Goal: Task Accomplishment & Management: Manage account settings

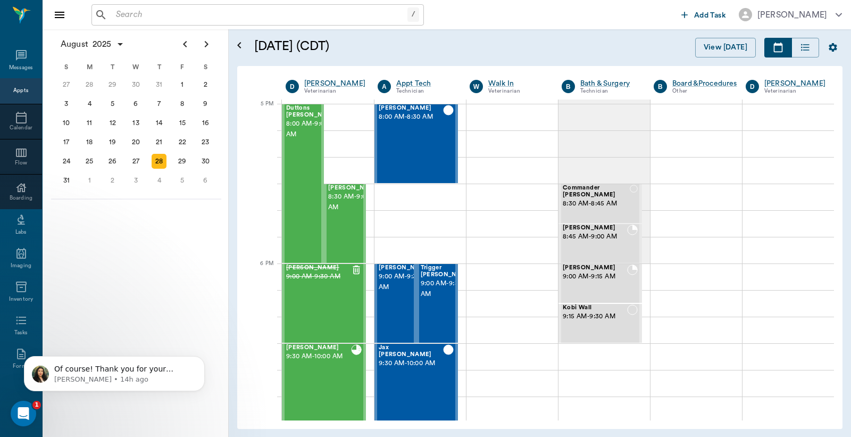
scroll to position [1436, 0]
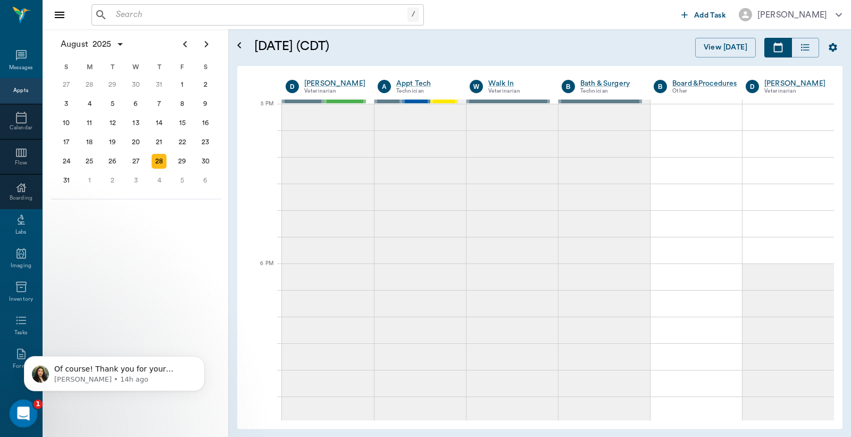
click at [22, 414] on icon "Open Intercom Messenger" at bounding box center [22, 412] width 18 height 18
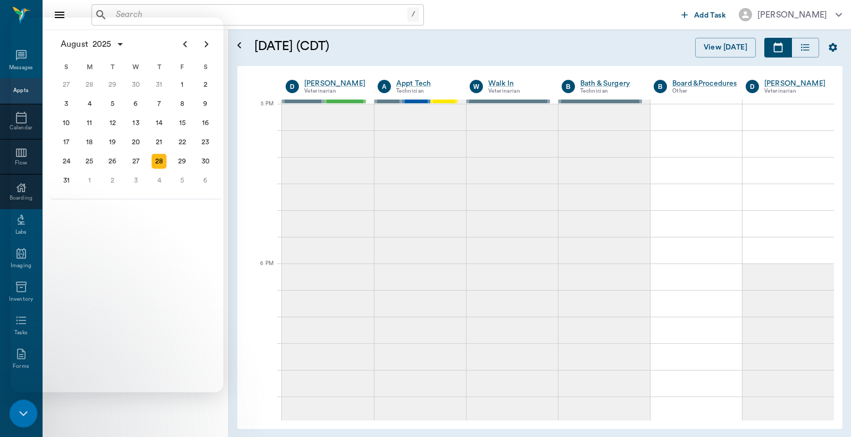
click at [22, 407] on icon "Close Intercom Messenger" at bounding box center [21, 411] width 13 height 13
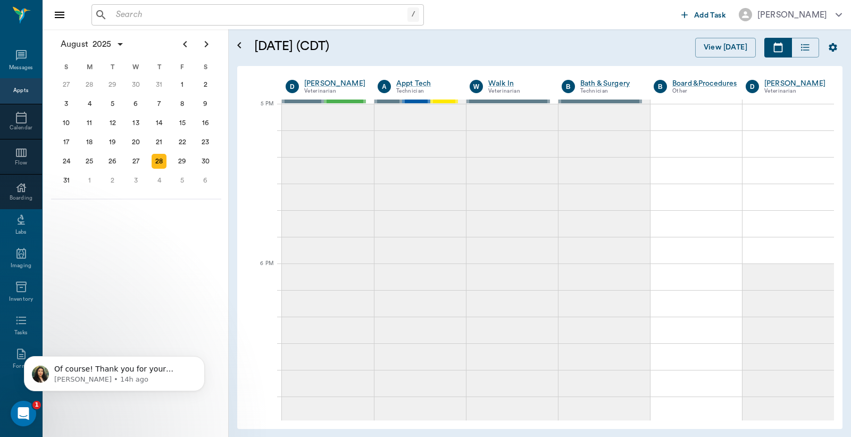
scroll to position [0, 0]
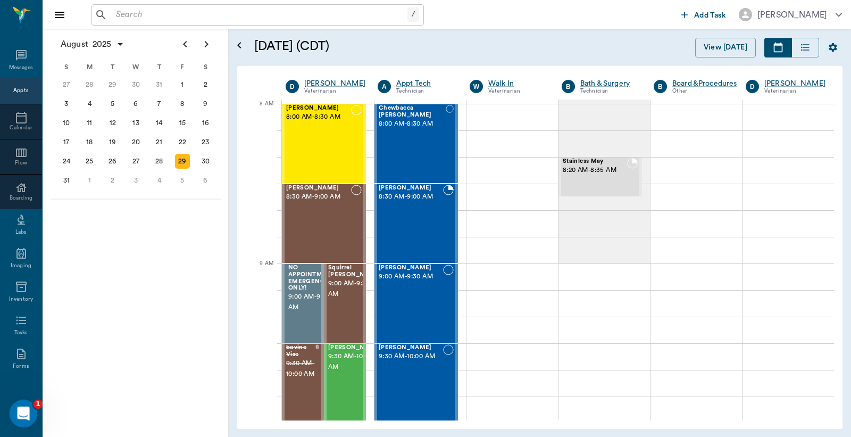
click at [22, 403] on div "Open Intercom Messenger" at bounding box center [21, 411] width 35 height 35
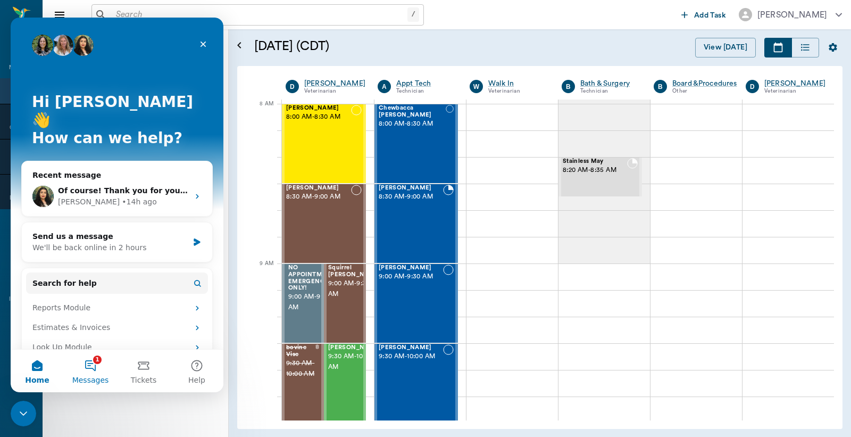
click at [91, 370] on button "1 Messages" at bounding box center [90, 370] width 53 height 43
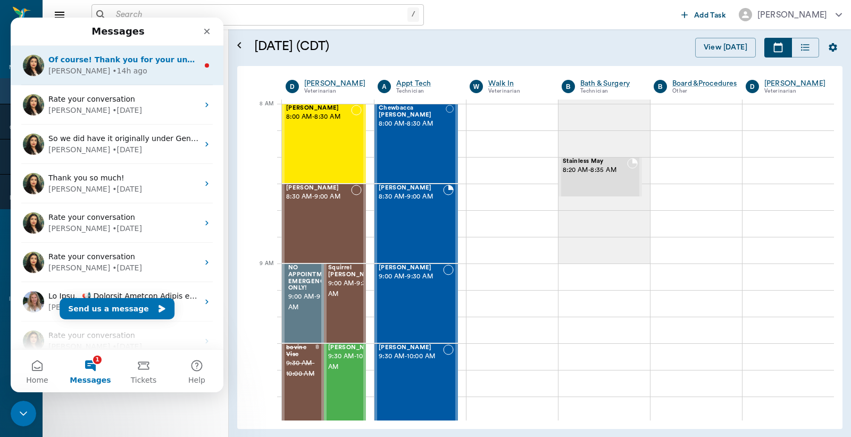
click at [72, 65] on div "Lizbeth • 14h ago" at bounding box center [123, 70] width 150 height 11
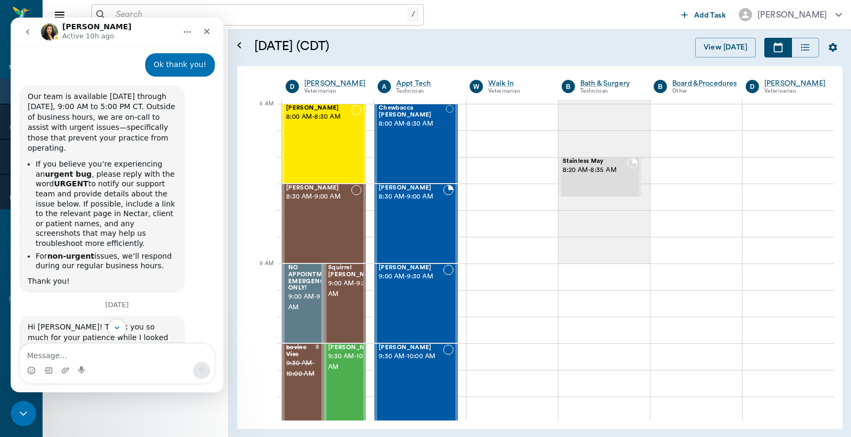
scroll to position [7007, 0]
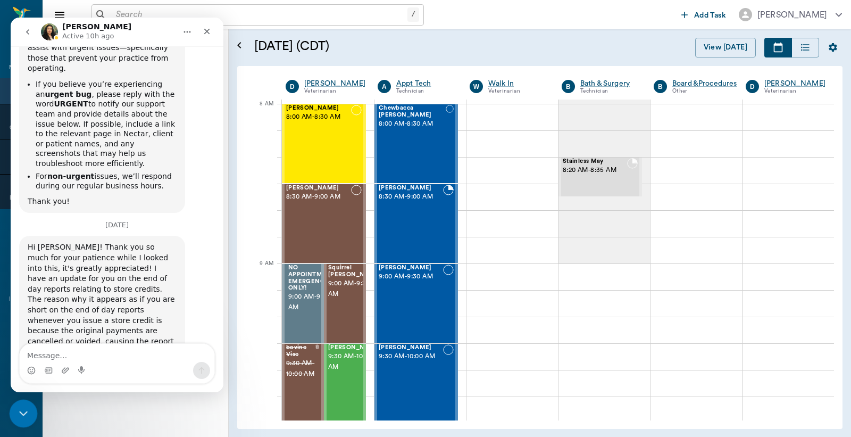
click at [27, 406] on icon "Close Intercom Messenger" at bounding box center [21, 411] width 13 height 13
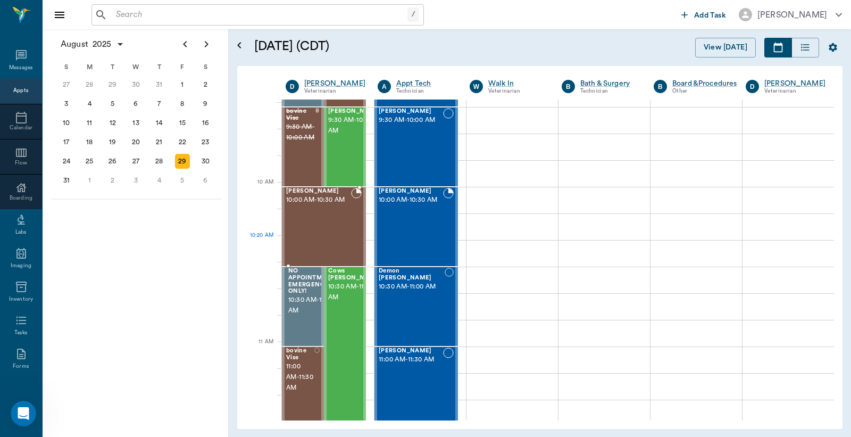
scroll to position [315, 0]
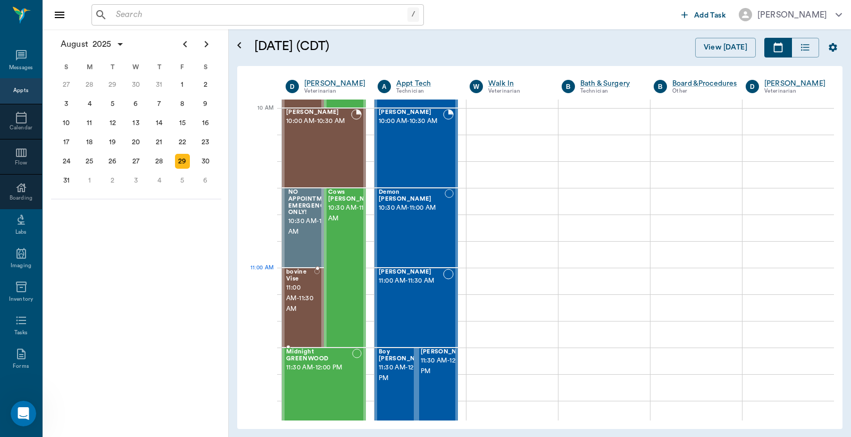
click at [303, 294] on span "11:00 AM - 11:30 AM" at bounding box center [300, 298] width 28 height 32
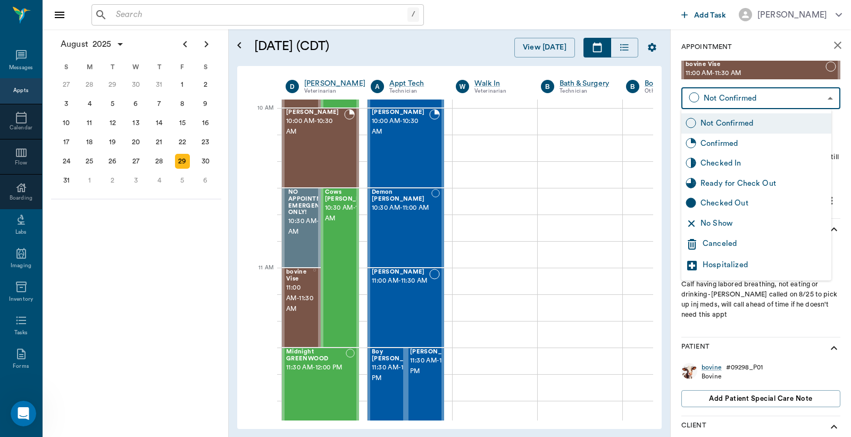
click at [822, 97] on body "/ ​ Add Task Dr. Bert Ellsworth Nectar Messages Appts Calendar Flow Boarding La…" at bounding box center [425, 218] width 851 height 437
click at [730, 245] on div "Canceled" at bounding box center [764, 244] width 124 height 13
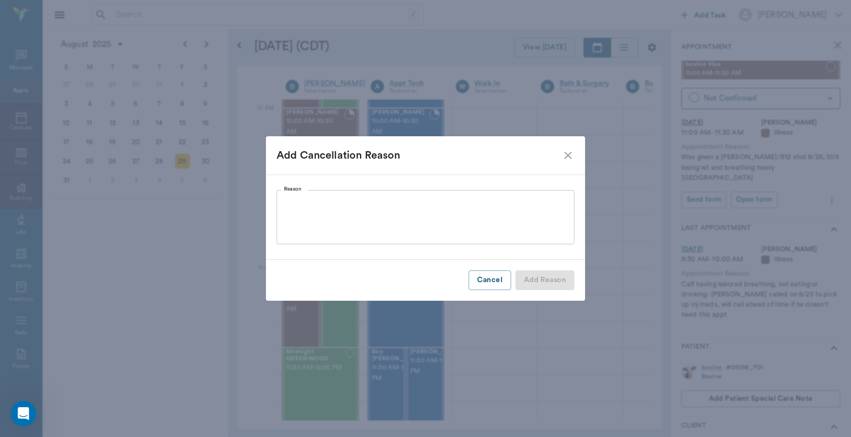
click at [296, 199] on textarea "Reason" at bounding box center [425, 217] width 283 height 37
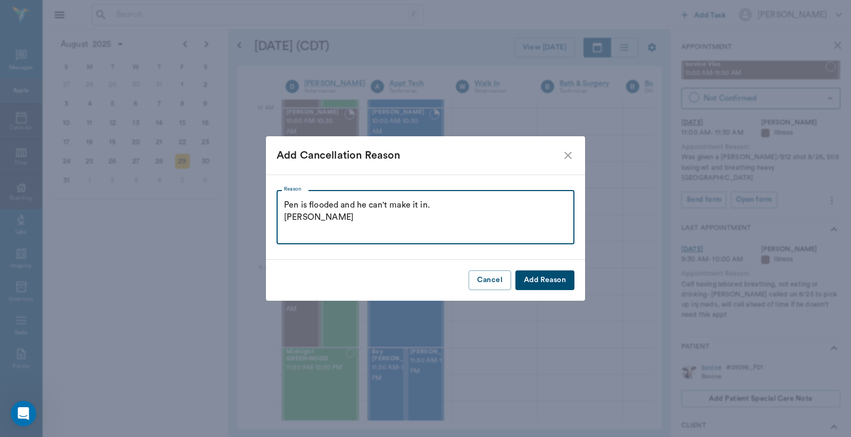
type textarea "Pen is flooded and he can't make it in. Christy"
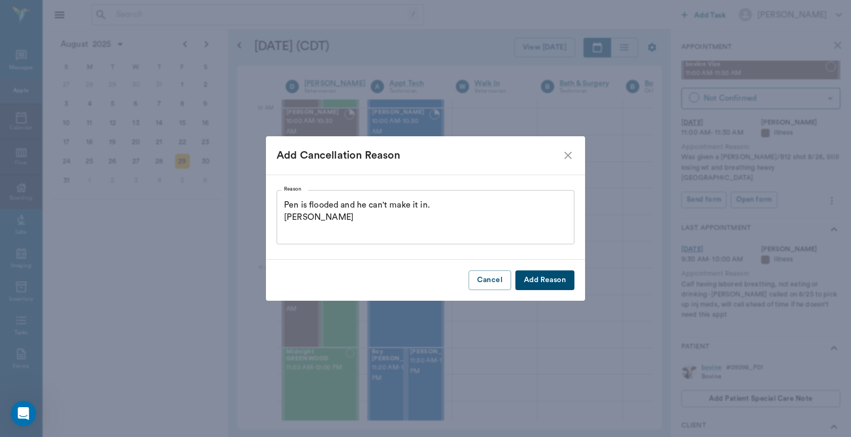
click at [543, 282] on button "Add Reason" at bounding box center [544, 280] width 59 height 20
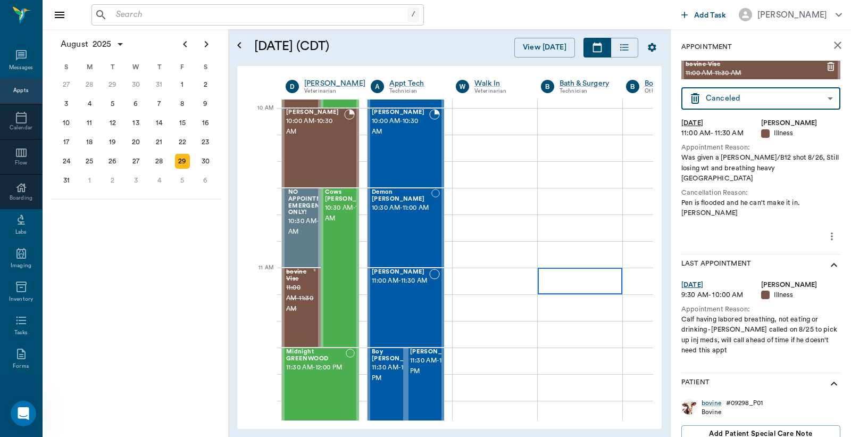
type input "CANCELED"
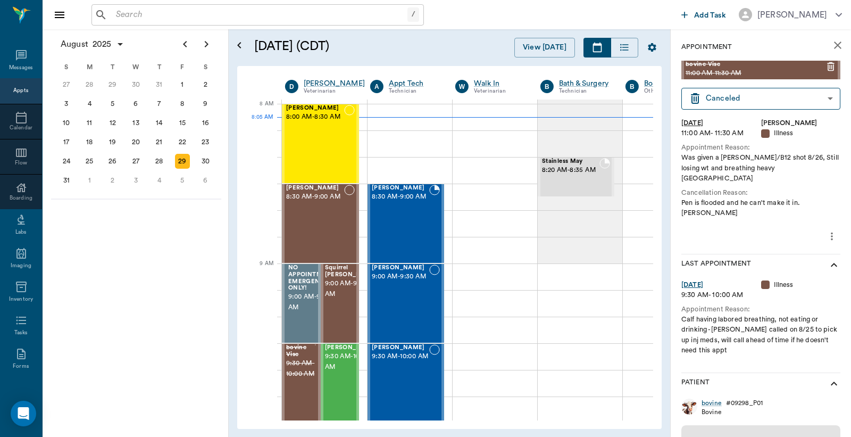
scroll to position [0, 1]
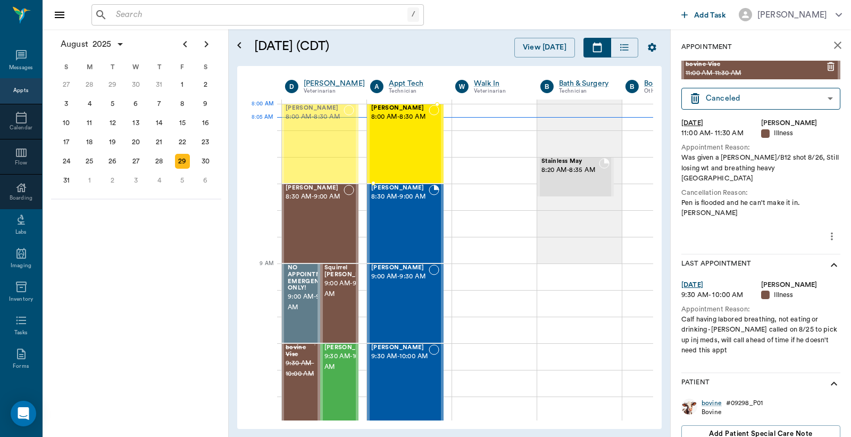
drag, startPoint x: 327, startPoint y: 135, endPoint x: 404, endPoint y: 141, distance: 77.9
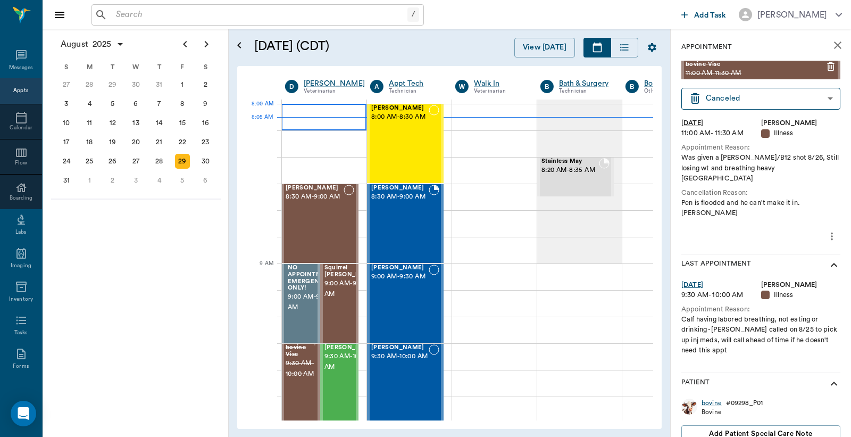
click at [294, 112] on div at bounding box center [323, 117] width 85 height 27
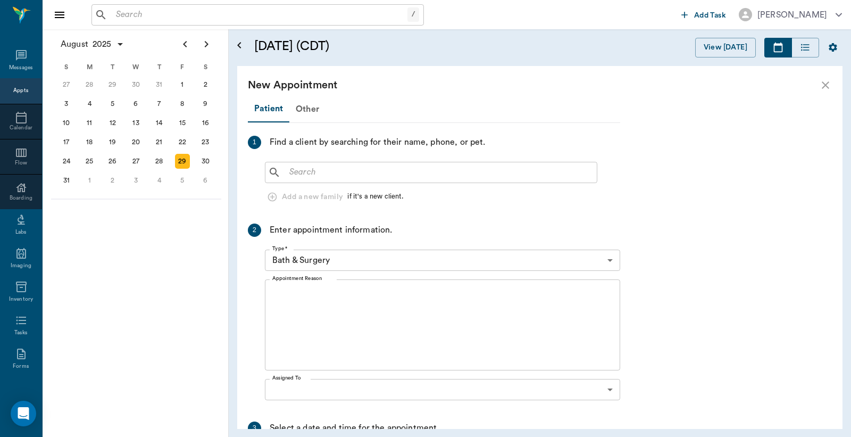
scroll to position [0, 0]
click at [290, 172] on input "text" at bounding box center [438, 172] width 307 height 15
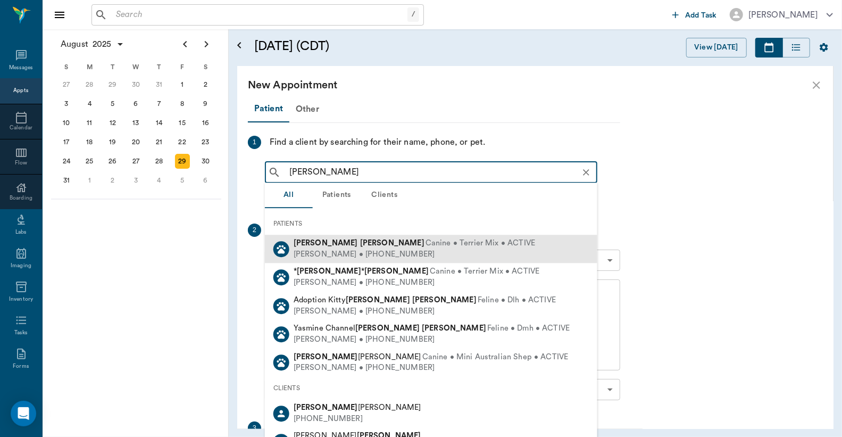
click at [344, 256] on div "Peggy Smith • (214) 603-7211" at bounding box center [414, 254] width 241 height 11
type input "[PERSON_NAME]"
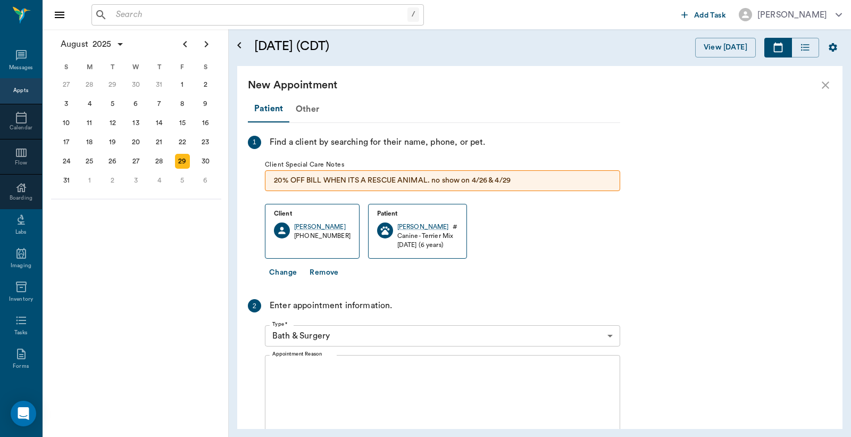
click at [608, 333] on body "/ ​ Add Task Dr. Bert Ellsworth Nectar Messages Appts Calendar Flow Boarding La…" at bounding box center [425, 218] width 851 height 437
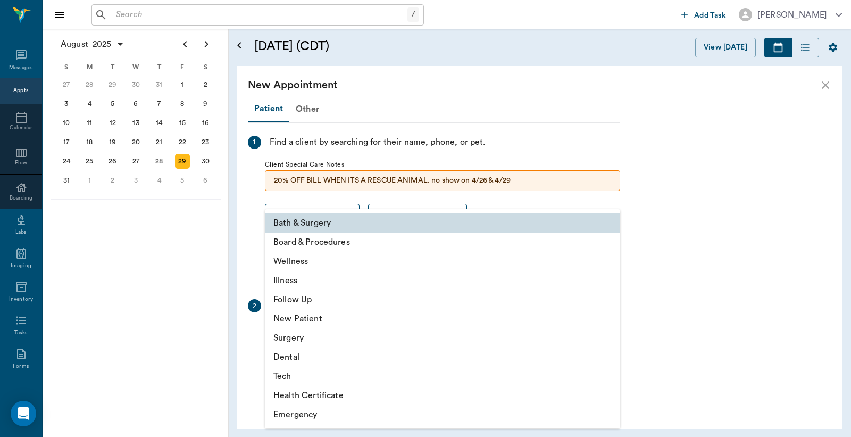
click at [415, 262] on li "Wellness" at bounding box center [442, 261] width 355 height 19
type input "65d2be4f46e3a538d89b8c14"
type input "08:30 AM"
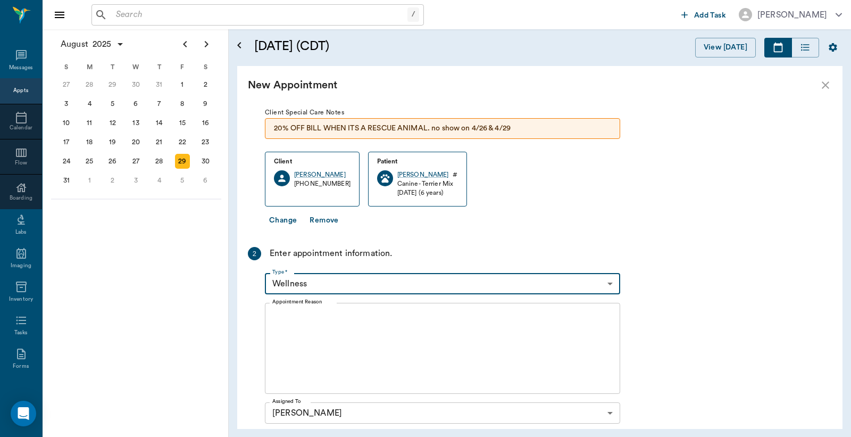
scroll to position [78, 0]
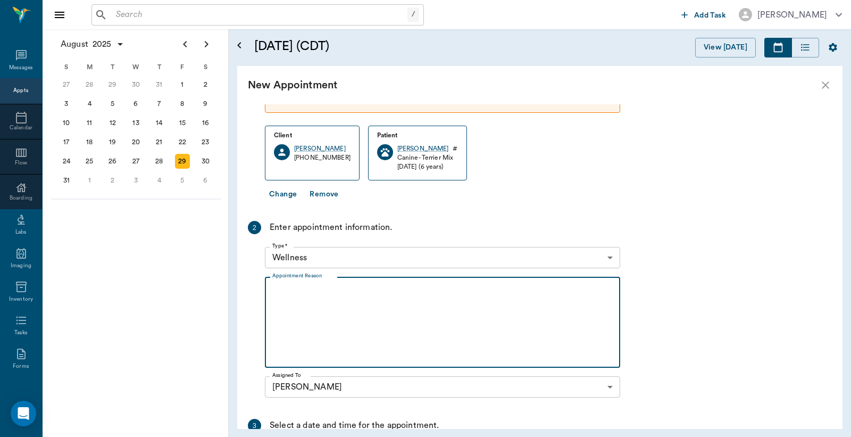
click at [284, 292] on textarea "Appointment Reason" at bounding box center [442, 322] width 340 height 73
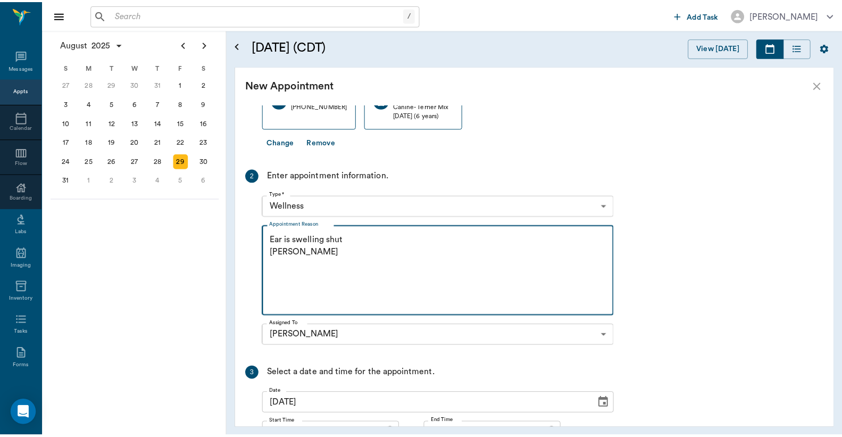
scroll to position [225, 0]
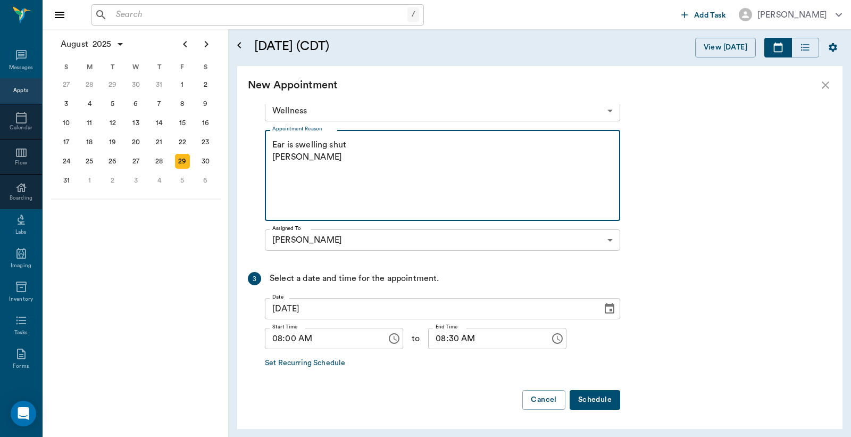
type textarea "Ear is swelling shut Christy"
click at [603, 400] on button "Schedule" at bounding box center [595, 400] width 51 height 20
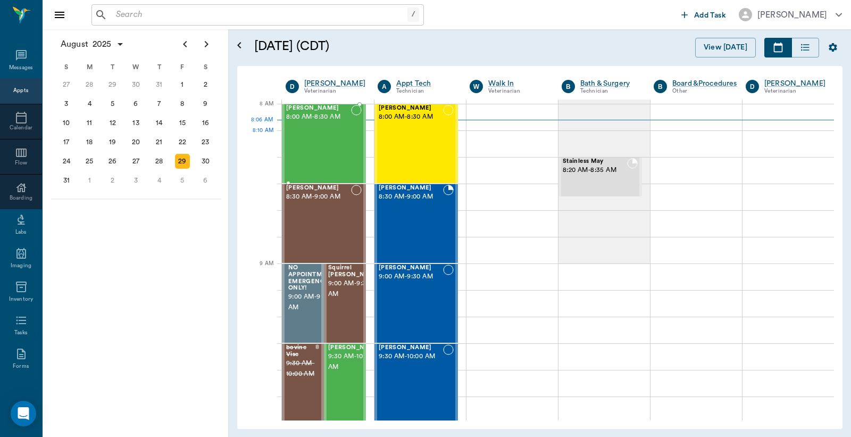
drag, startPoint x: 321, startPoint y: 139, endPoint x: 322, endPoint y: 134, distance: 5.6
click at [321, 139] on div "Ruthie Smith 8:00 AM - 8:30 AM" at bounding box center [318, 144] width 65 height 78
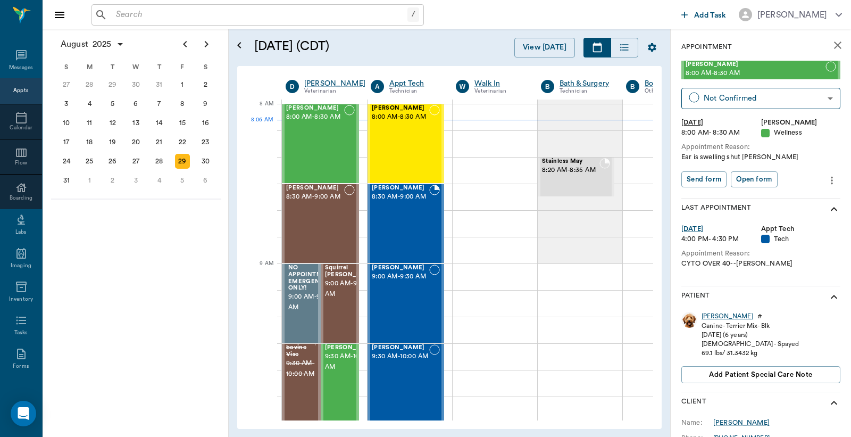
click at [709, 316] on div "Ruthie" at bounding box center [727, 316] width 52 height 9
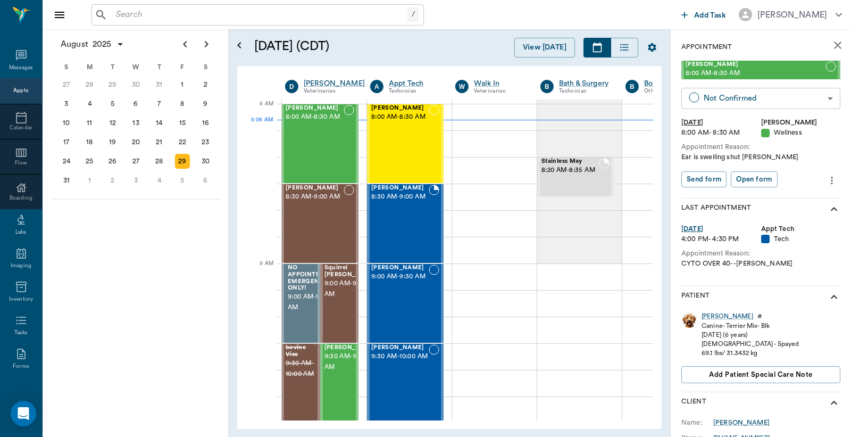
click at [821, 98] on body "/ ​ Add Task Dr. Bert Ellsworth Nectar Messages Appts Calendar Flow Boarding La…" at bounding box center [425, 218] width 851 height 437
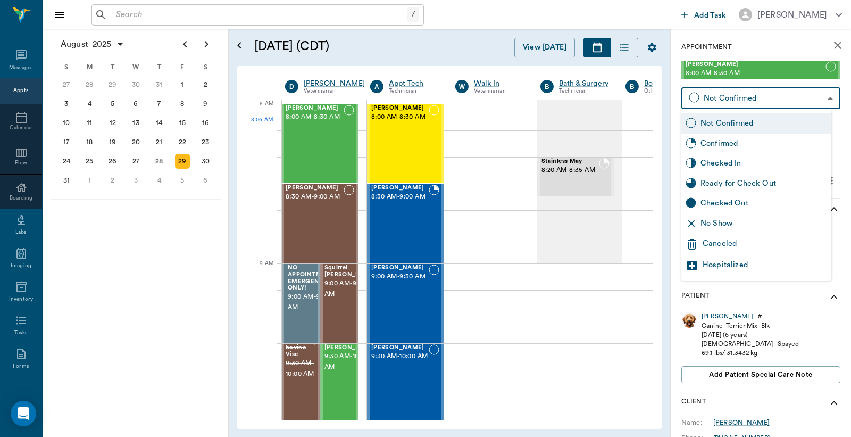
click at [760, 165] on div "Checked In" at bounding box center [763, 163] width 127 height 12
type input "CHECKED_IN"
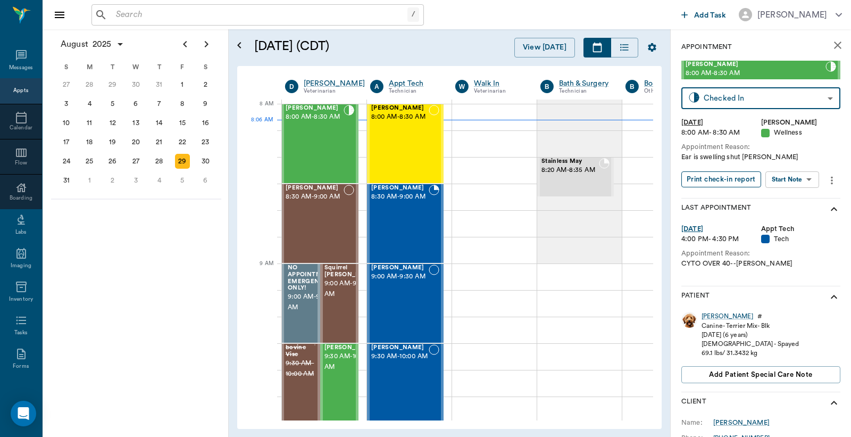
click at [722, 181] on button "Print check-in report" at bounding box center [721, 179] width 80 height 16
click at [399, 141] on div "Willow Smith 8:00 AM - 8:30 AM" at bounding box center [399, 144] width 57 height 78
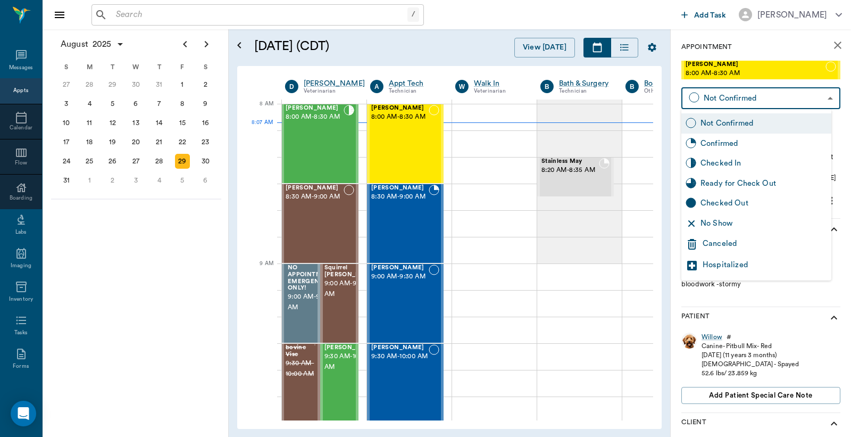
click at [823, 96] on body "/ ​ Add Task Dr. Bert Ellsworth Nectar Messages Appts Calendar Flow Boarding La…" at bounding box center [425, 218] width 851 height 437
click at [773, 166] on div "Checked In" at bounding box center [763, 163] width 127 height 12
type input "CHECKED_IN"
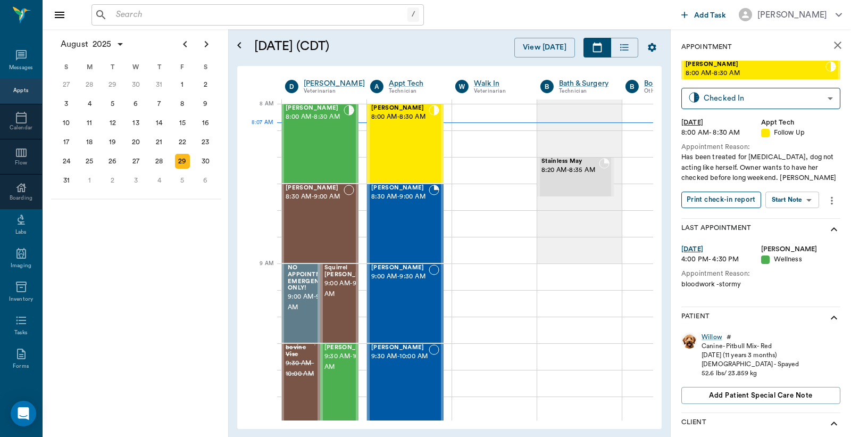
click at [721, 195] on button "Print check-in report" at bounding box center [721, 199] width 80 height 16
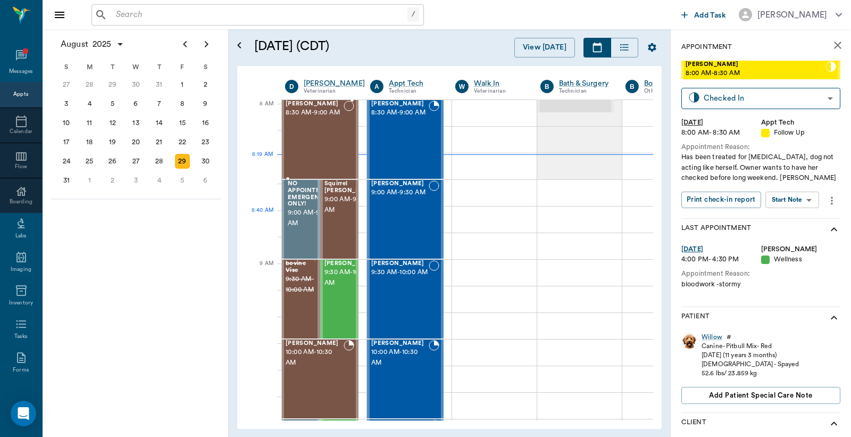
scroll to position [0, 1]
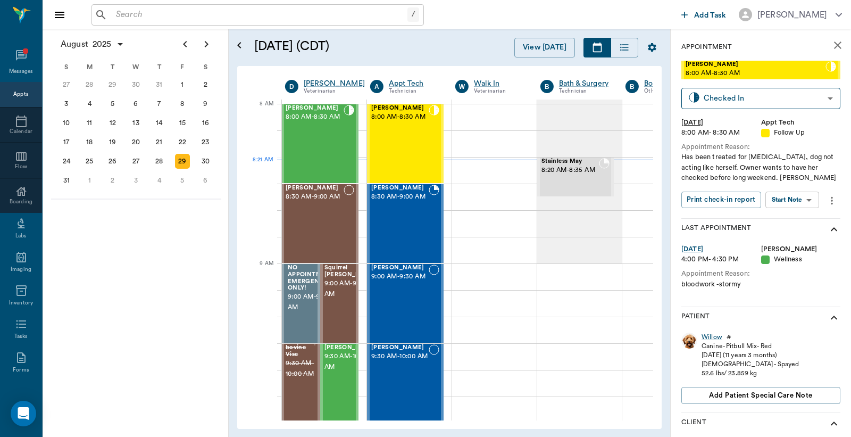
click at [116, 17] on input "text" at bounding box center [260, 14] width 296 height 15
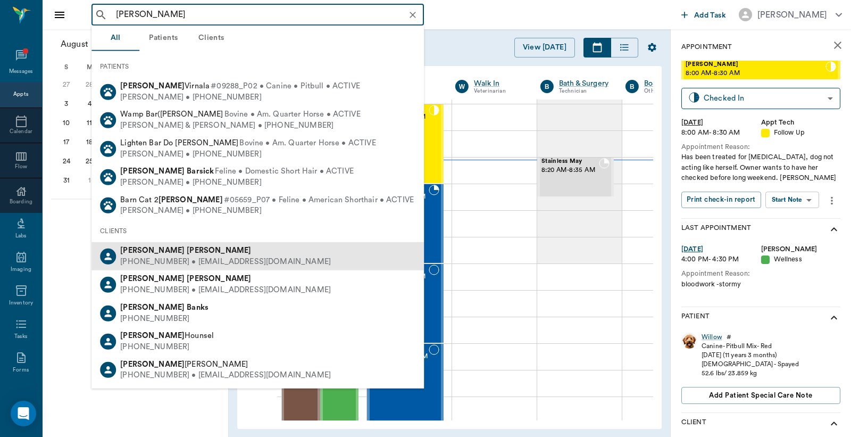
click at [158, 261] on div "(903) 277-0355 • JLBARENTINE13@gmail.com" at bounding box center [225, 261] width 211 height 11
type input "jason bar"
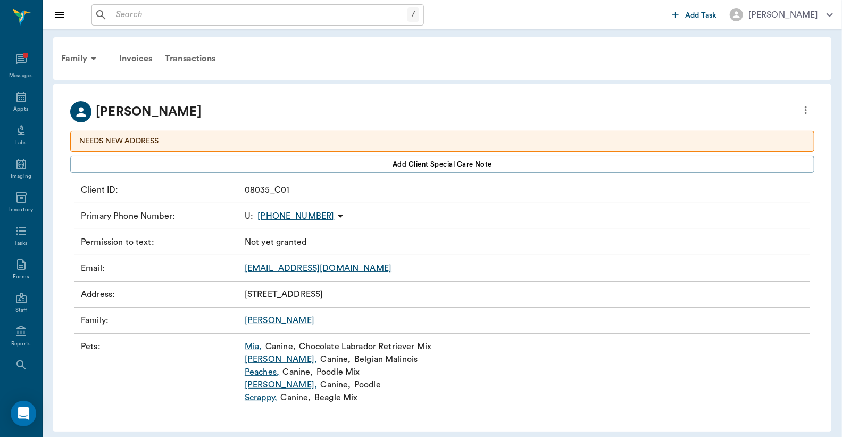
click at [252, 348] on link "Mia ," at bounding box center [254, 346] width 18 height 13
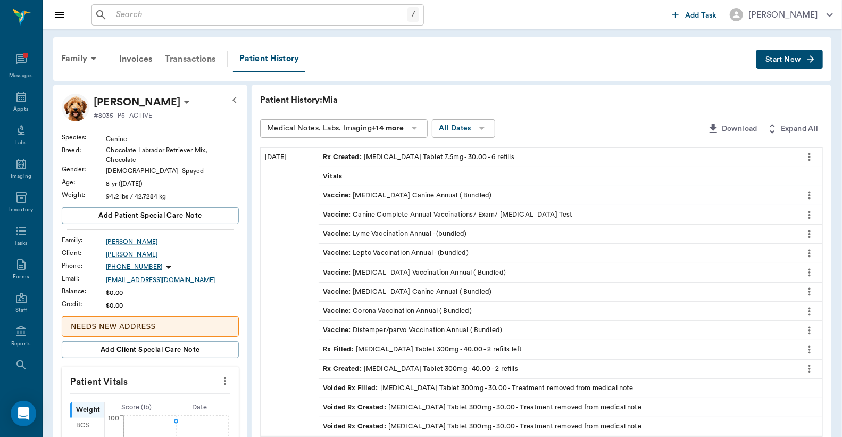
click at [201, 57] on div "Transactions" at bounding box center [189, 59] width 63 height 26
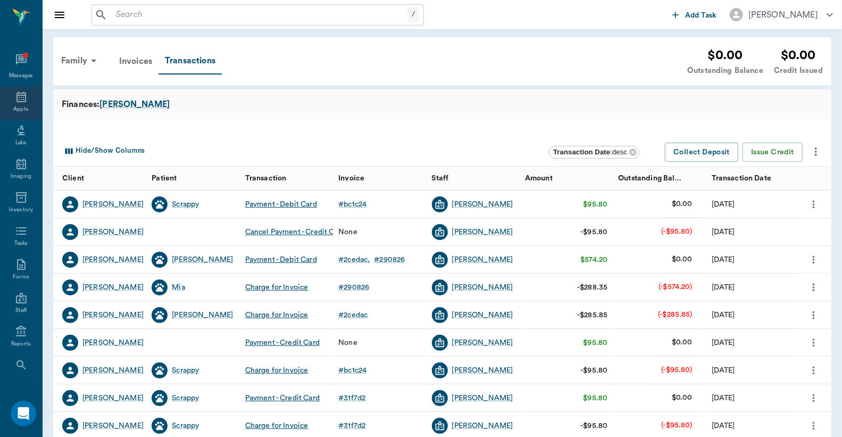
click at [16, 99] on icon at bounding box center [21, 96] width 10 height 11
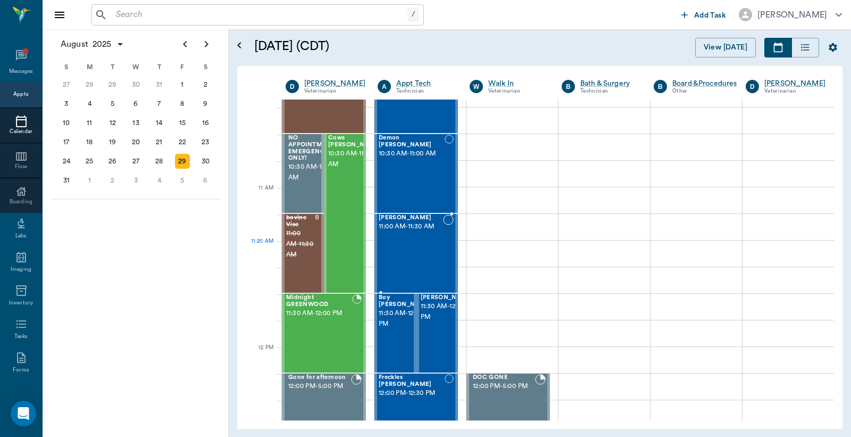
scroll to position [395, 0]
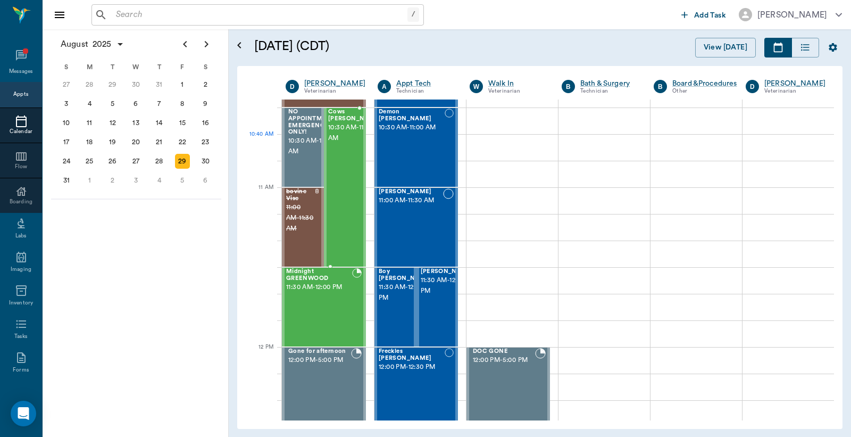
click at [337, 144] on span "10:30 AM - 11:30 AM" at bounding box center [354, 132] width 53 height 21
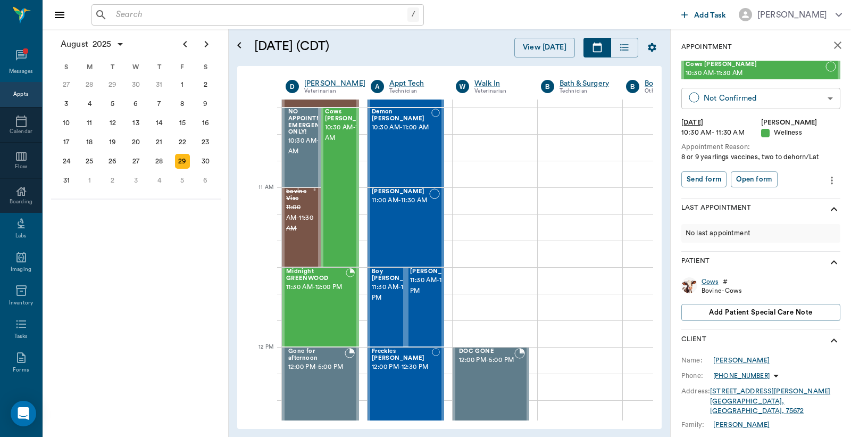
click at [823, 99] on body "/ ​ Add Task Dr. Bert Ellsworth Nectar Messages Appts Calendar Flow Boarding La…" at bounding box center [425, 218] width 851 height 437
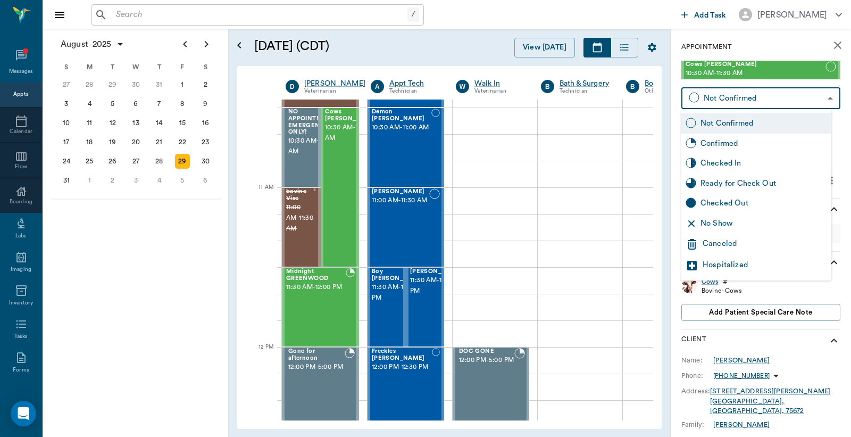
click at [742, 243] on div "Canceled" at bounding box center [764, 244] width 124 height 13
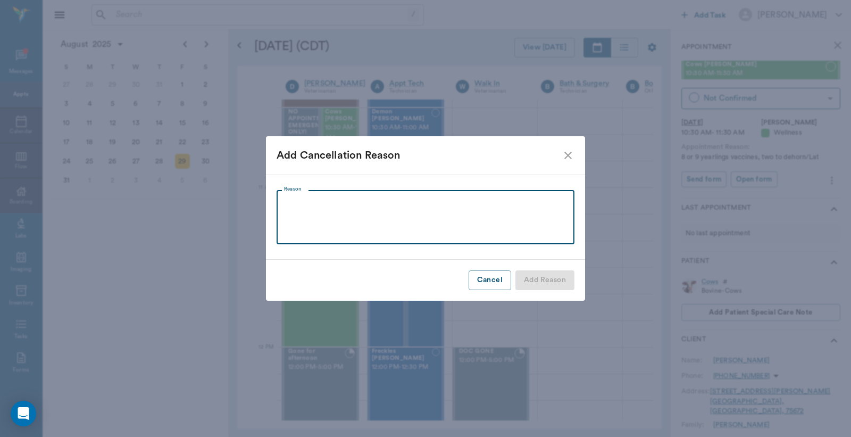
click at [291, 202] on textarea "Reason" at bounding box center [425, 217] width 283 height 37
type textarea "Rain is preventing cow transport. Christy"
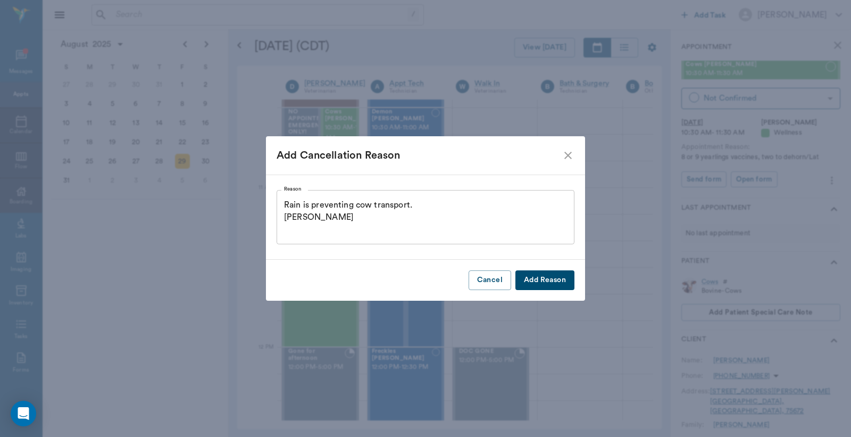
click at [530, 279] on button "Add Reason" at bounding box center [544, 280] width 59 height 20
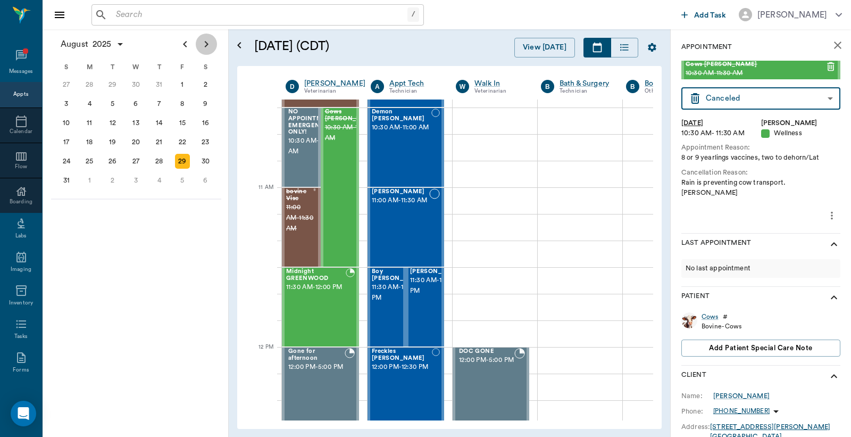
click at [208, 48] on icon "Next page" at bounding box center [206, 44] width 13 height 13
click at [137, 86] on div "3" at bounding box center [136, 84] width 15 height 15
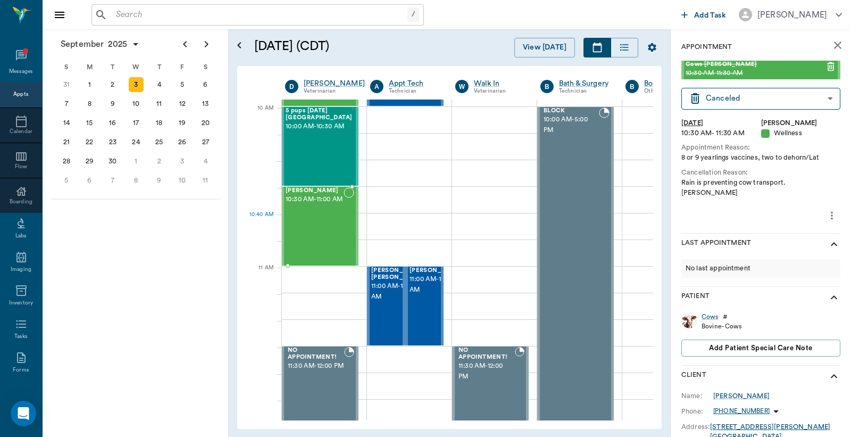
scroll to position [315, 1]
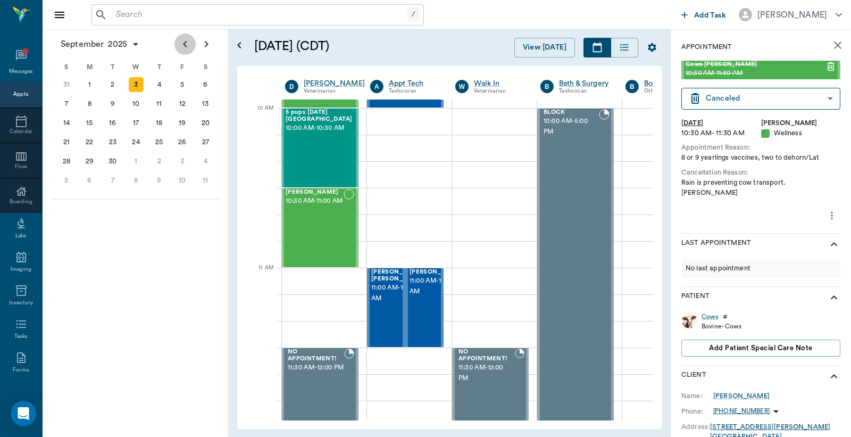
click at [183, 46] on icon "Previous page" at bounding box center [185, 44] width 13 height 13
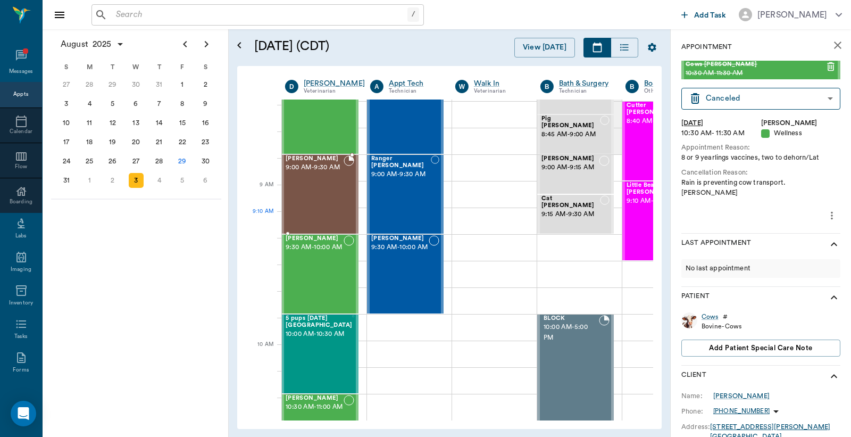
scroll to position [78, 1]
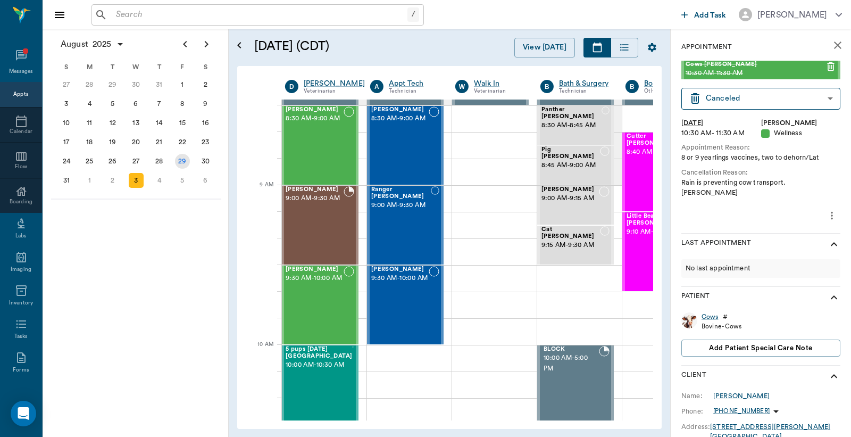
click at [181, 156] on div "29" at bounding box center [182, 161] width 15 height 15
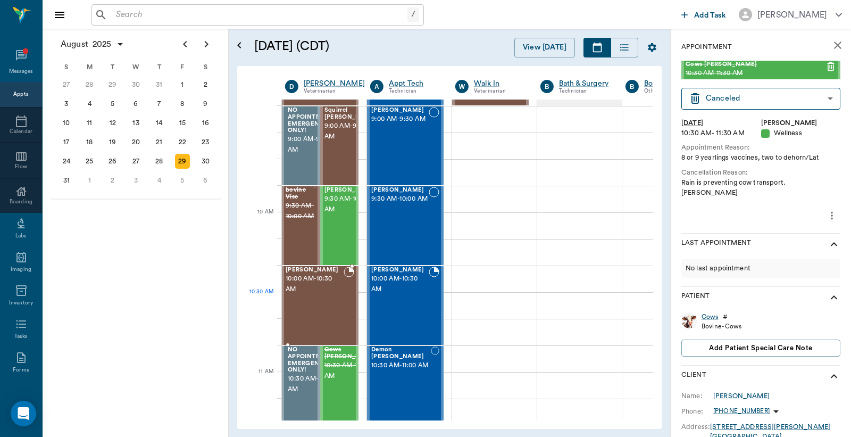
scroll to position [236, 1]
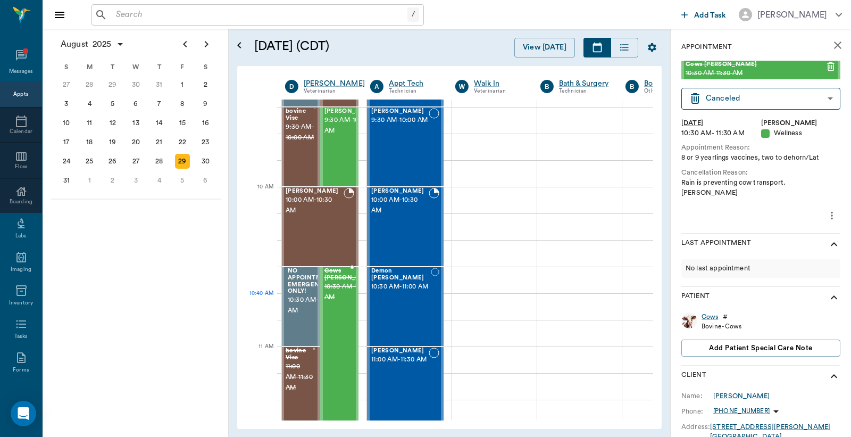
click at [345, 302] on span "10:30 AM - 11:30 AM" at bounding box center [350, 291] width 53 height 21
click at [821, 100] on body "/ ​ Add Task Dr. Bert Ellsworth Nectar Messages Appts Calendar Flow Boarding La…" at bounding box center [425, 218] width 851 height 437
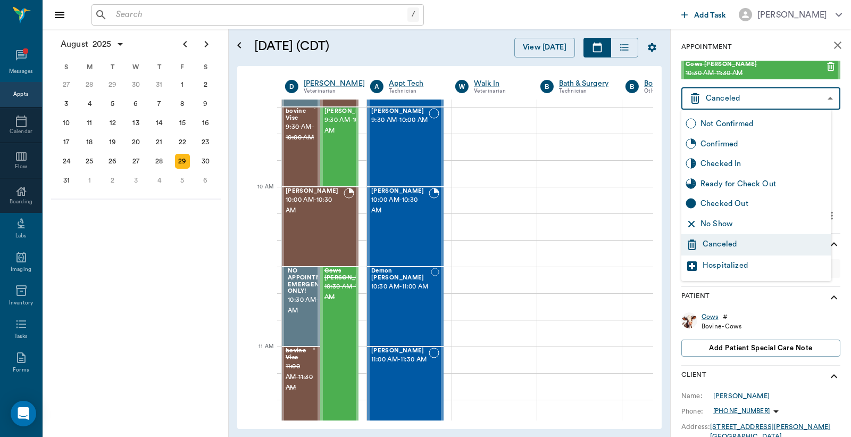
click at [749, 121] on div "Not Confirmed" at bounding box center [763, 124] width 127 height 12
type input "NOT_CONFIRMED"
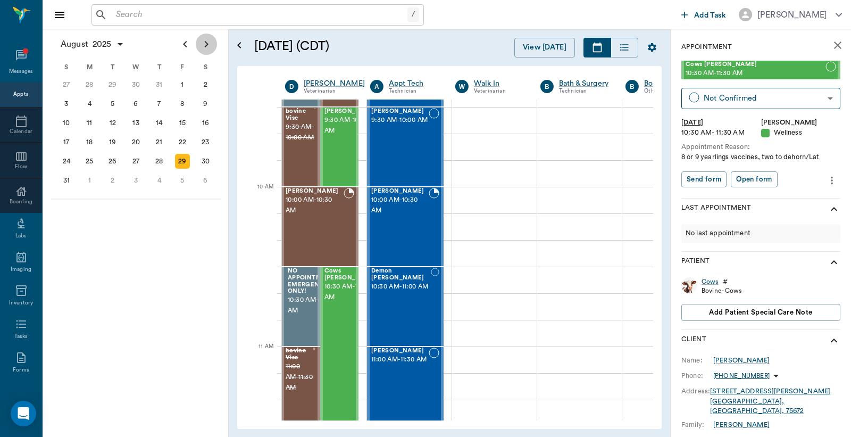
click at [206, 46] on icon "Next page" at bounding box center [207, 44] width 4 height 6
click at [136, 82] on div "3" at bounding box center [136, 84] width 15 height 15
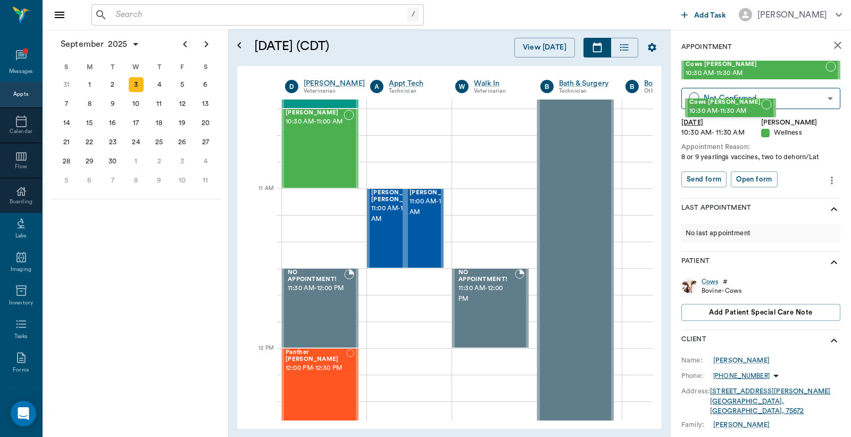
scroll to position [387, 3]
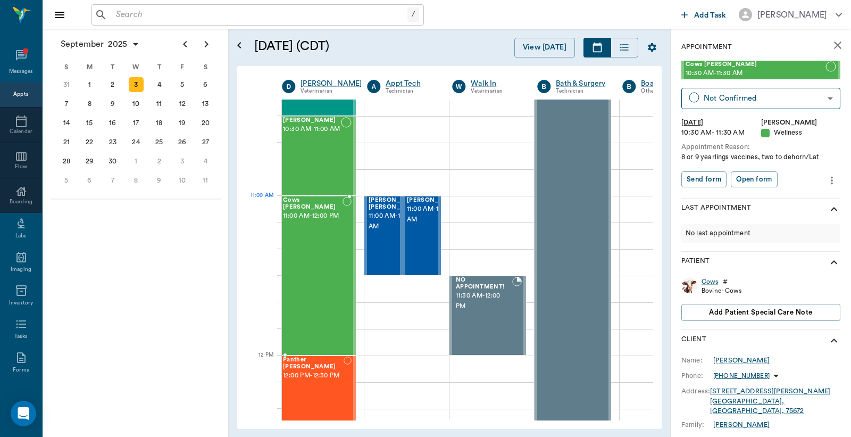
drag, startPoint x: 725, startPoint y: 70, endPoint x: 321, endPoint y: 220, distance: 430.6
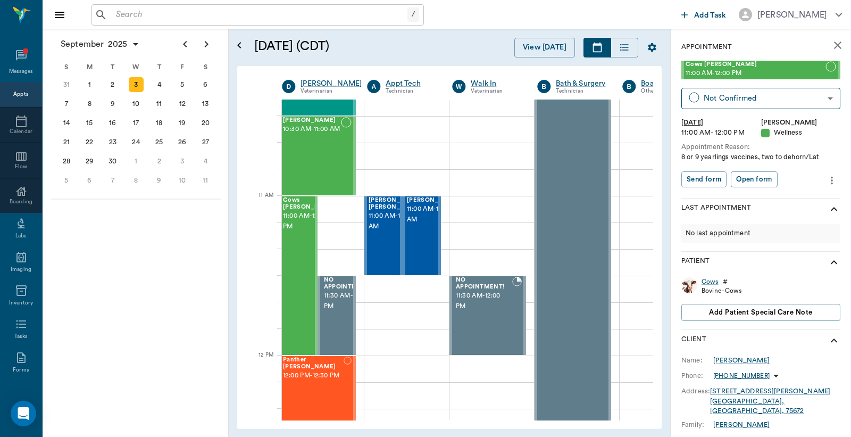
click at [17, 95] on div "Appts" at bounding box center [20, 94] width 15 height 8
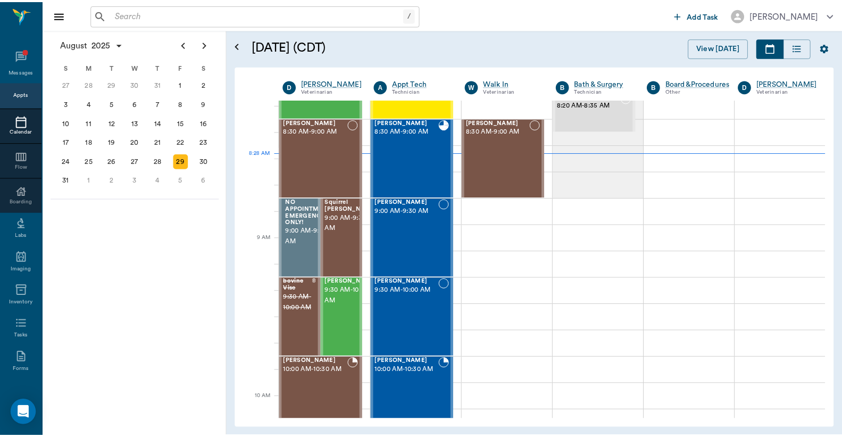
scroll to position [2, 0]
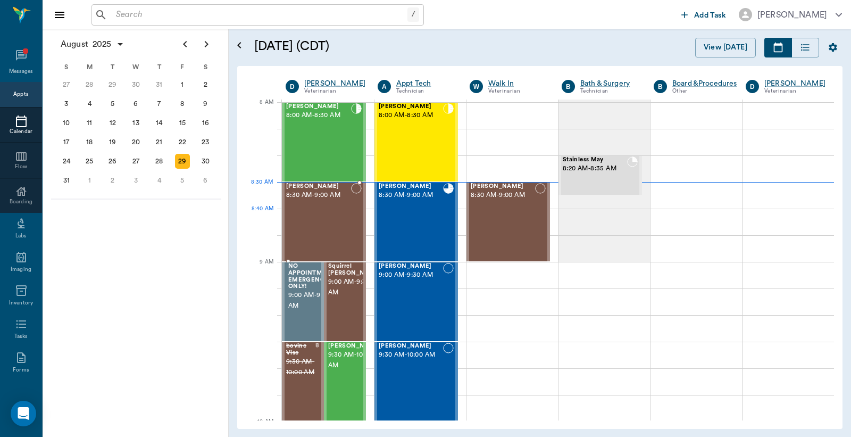
click at [315, 213] on div "Roxie Willis 8:30 AM - 9:00 AM" at bounding box center [318, 222] width 65 height 78
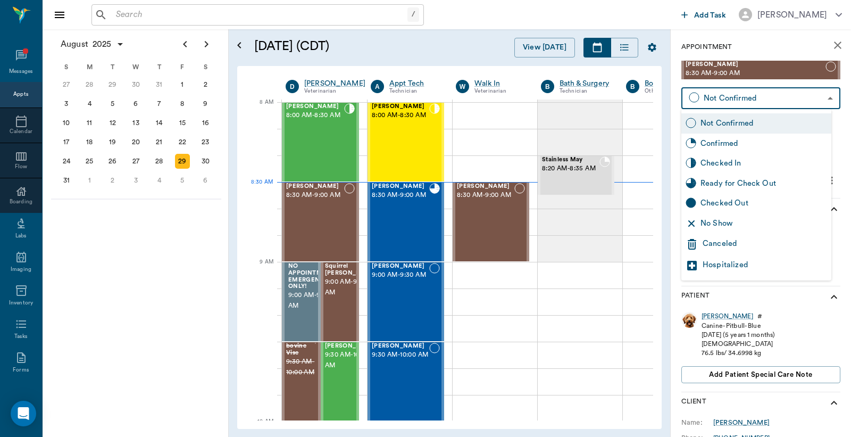
click at [822, 98] on body "/ ​ Add Task Dr. Bert Ellsworth Nectar Messages Appts Calendar Flow Boarding La…" at bounding box center [425, 218] width 851 height 437
click at [735, 166] on div "Checked In" at bounding box center [763, 163] width 127 height 12
type input "CHECKED_IN"
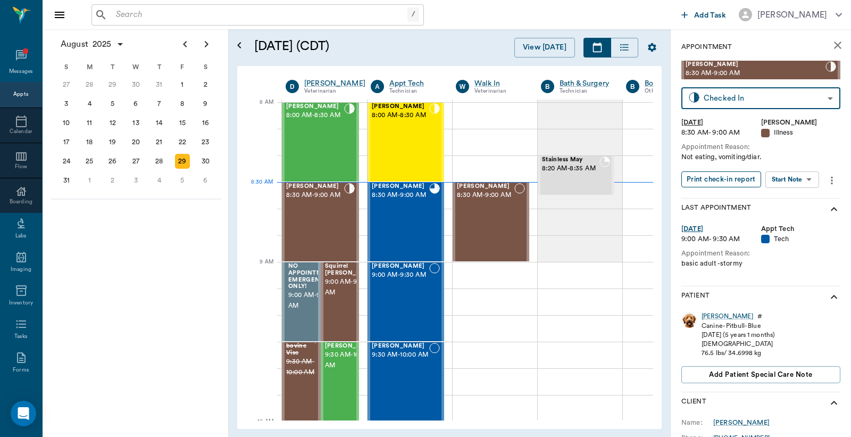
click at [721, 181] on button "Print check-in report" at bounding box center [721, 179] width 80 height 16
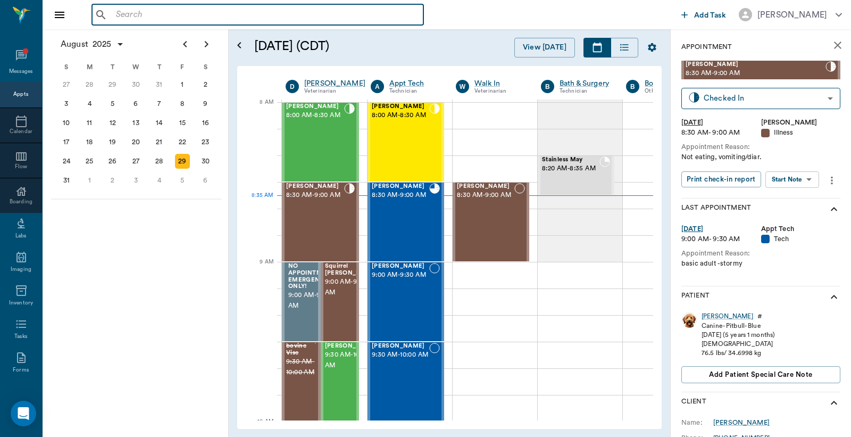
click at [114, 15] on input "text" at bounding box center [265, 14] width 307 height 15
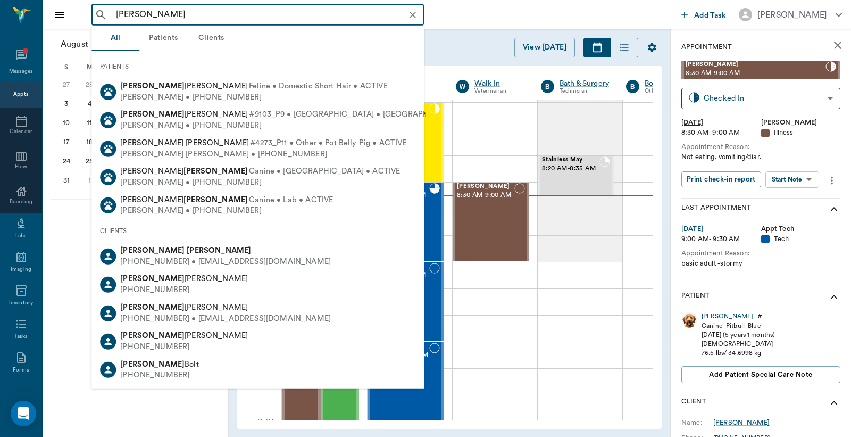
type input "Kevin Seag"
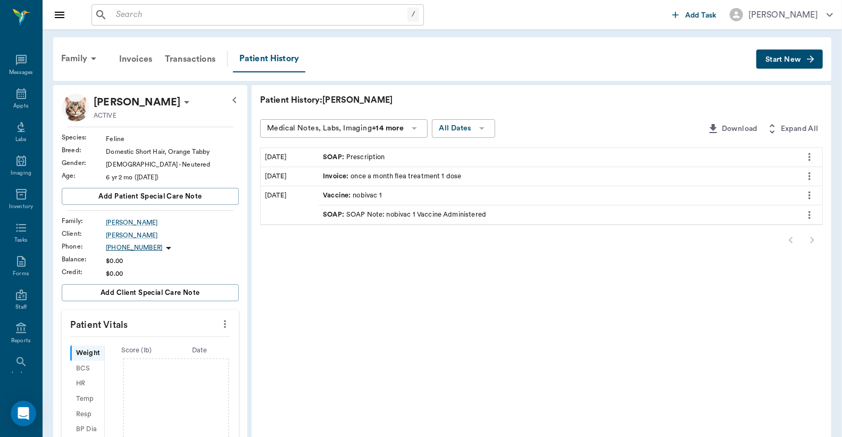
click at [112, 14] on input "text" at bounding box center [260, 14] width 296 height 15
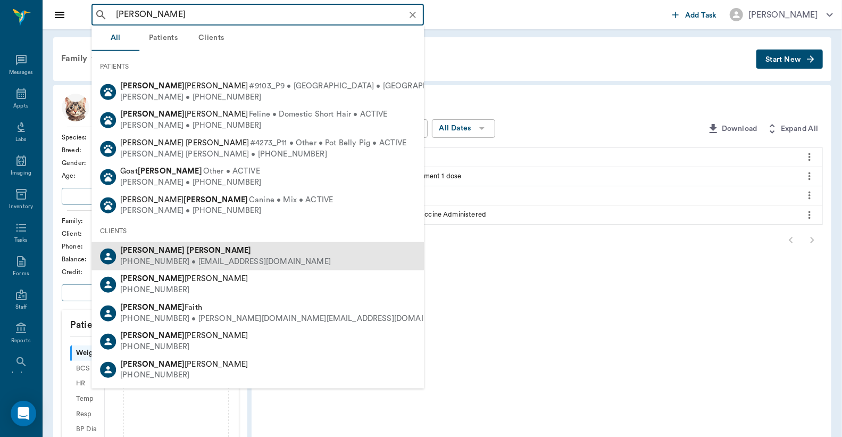
click at [193, 264] on div "(903) 276-9305 • kpcgroves@gmail.com" at bounding box center [225, 261] width 211 height 11
type input "kevin seag"
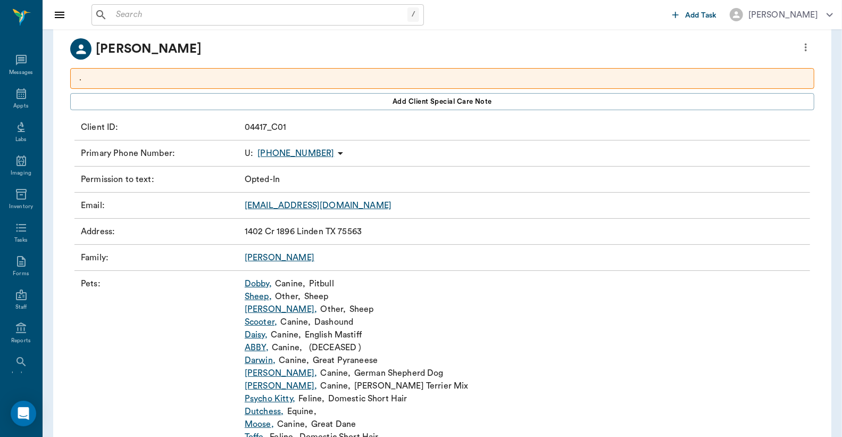
scroll to position [78, 0]
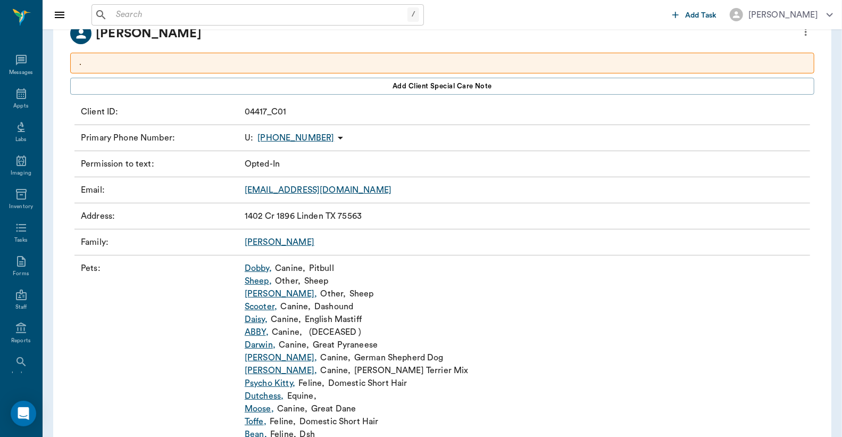
click at [257, 269] on link "Dobby ," at bounding box center [258, 268] width 27 height 13
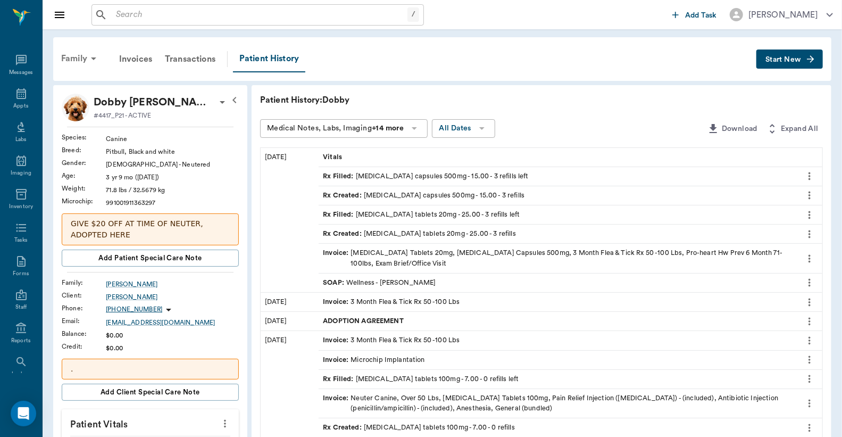
click at [76, 58] on div "Family" at bounding box center [81, 59] width 52 height 26
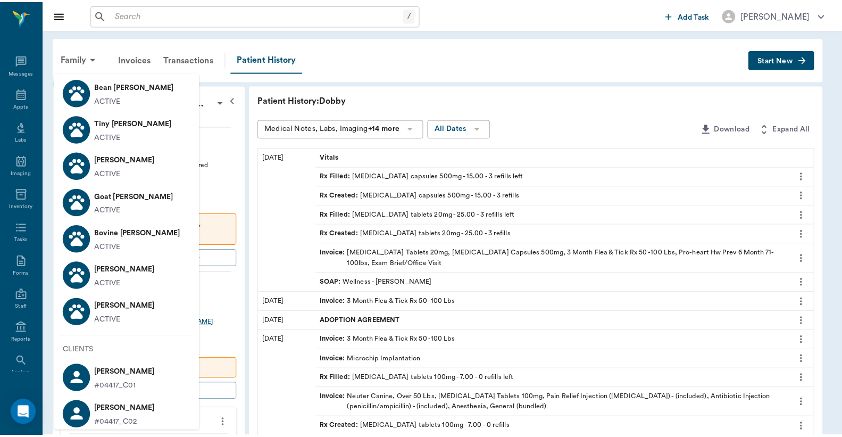
scroll to position [498, 0]
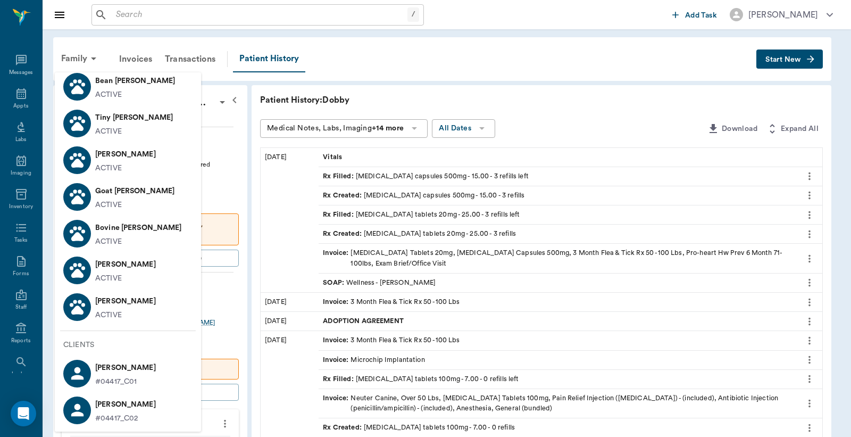
click at [117, 232] on p "Bovine Seagroves" at bounding box center [138, 227] width 87 height 17
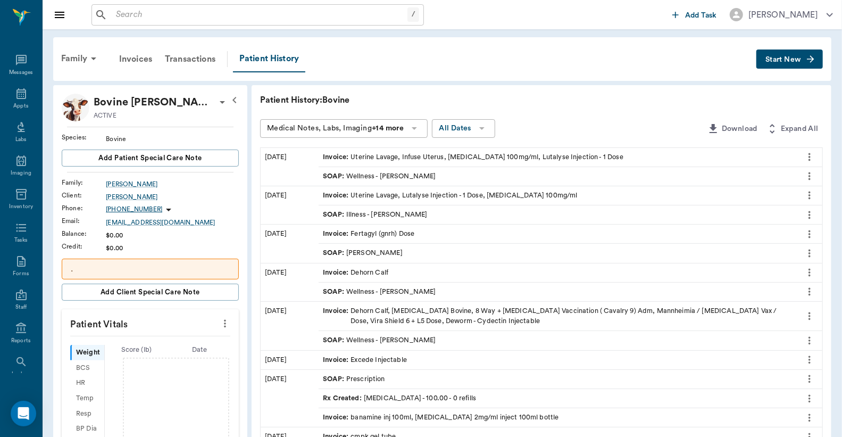
scroll to position [78, 0]
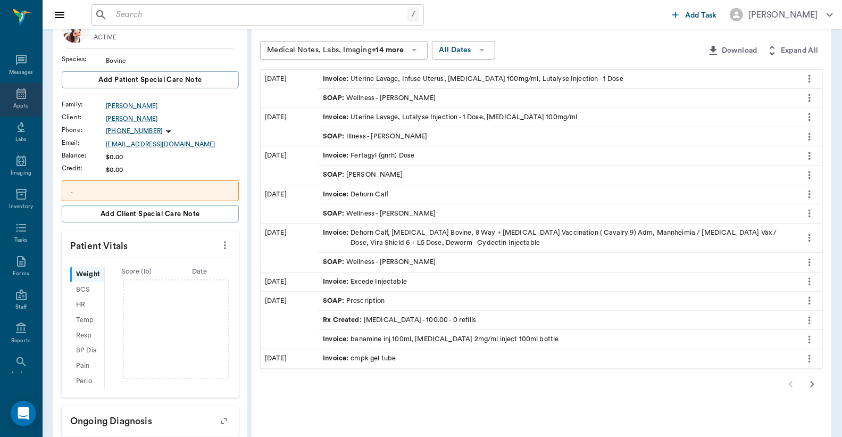
click at [15, 95] on icon at bounding box center [21, 93] width 13 height 13
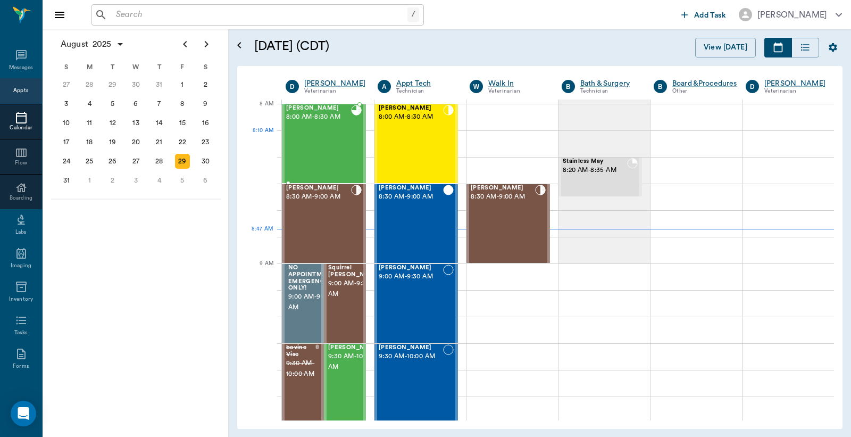
click at [320, 137] on div "Ruthie Smith 8:00 AM - 8:30 AM" at bounding box center [318, 144] width 65 height 78
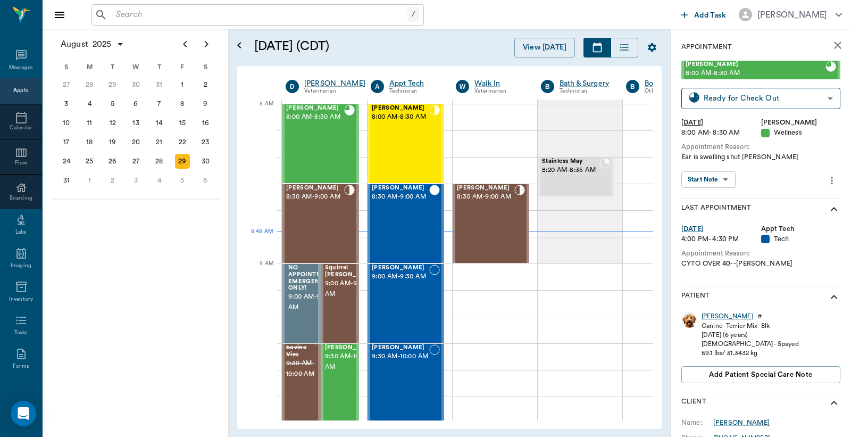
click at [709, 316] on div "Ruthie" at bounding box center [727, 316] width 52 height 9
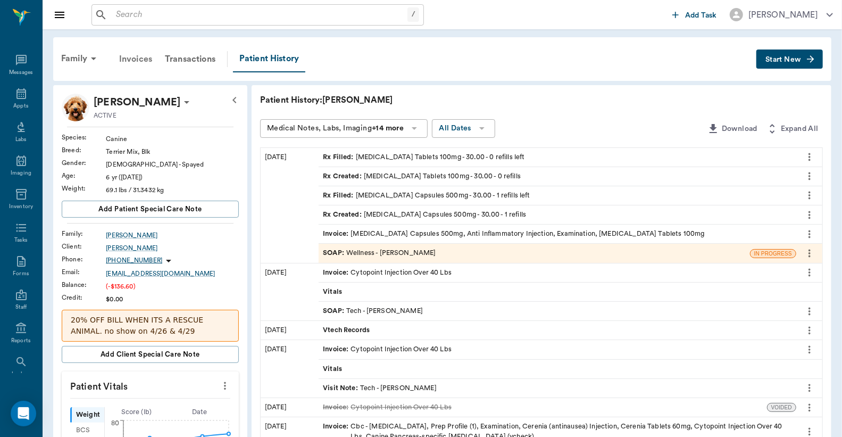
click at [133, 61] on div "Invoices" at bounding box center [136, 59] width 46 height 26
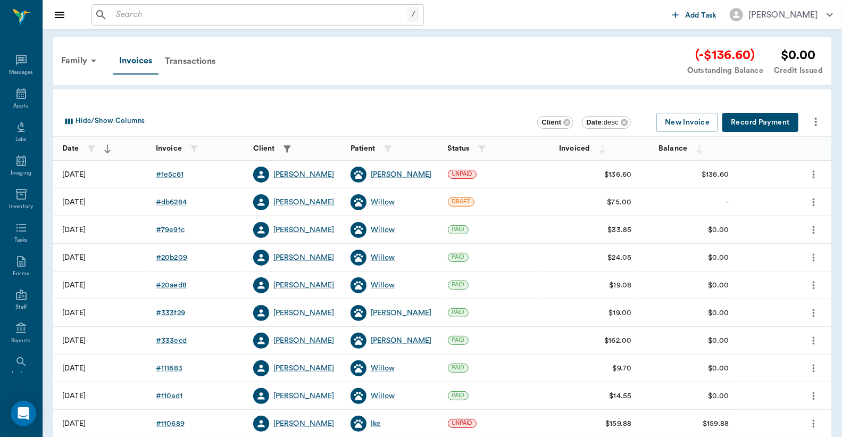
click at [751, 115] on button "Record Payment" at bounding box center [760, 123] width 76 height 20
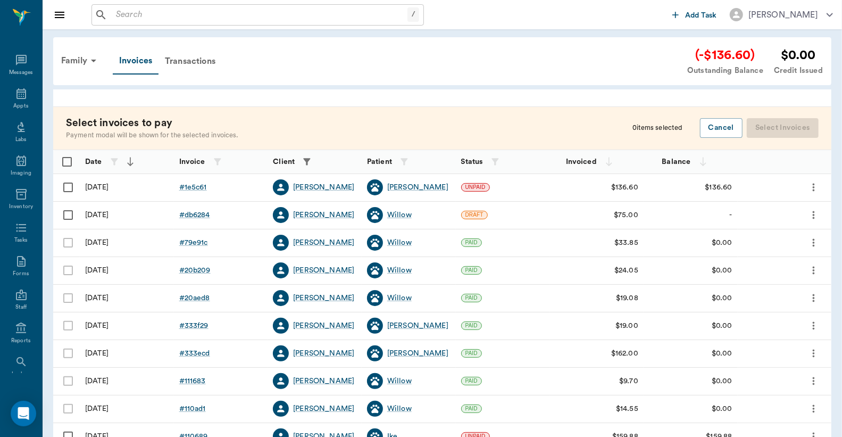
click at [67, 188] on input "Select row" at bounding box center [68, 187] width 22 height 22
checkbox input "false"
checkbox input "true"
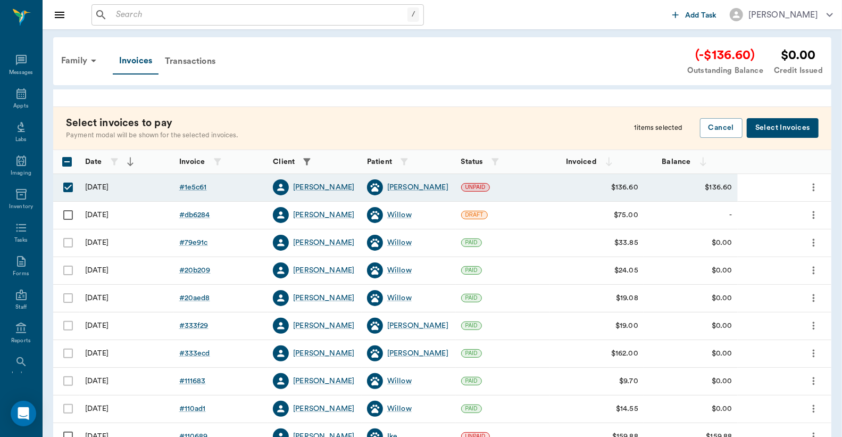
click at [68, 214] on input "Select row" at bounding box center [68, 215] width 22 height 22
checkbox input "true"
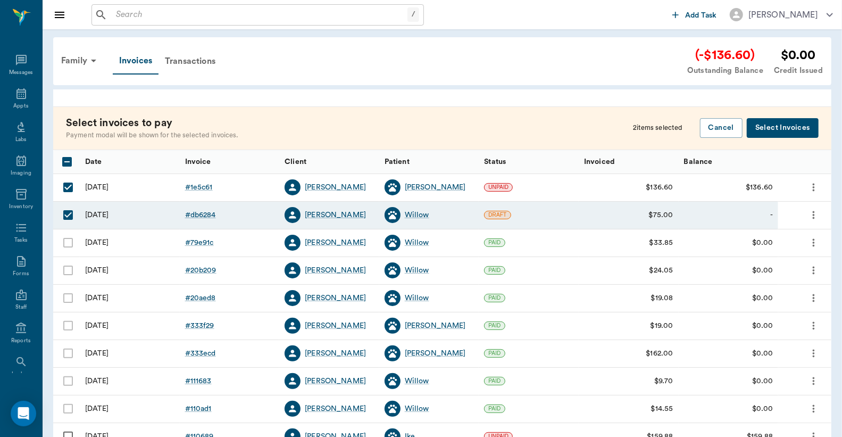
click at [66, 187] on input "Unselect row" at bounding box center [68, 187] width 22 height 22
checkbox input "false"
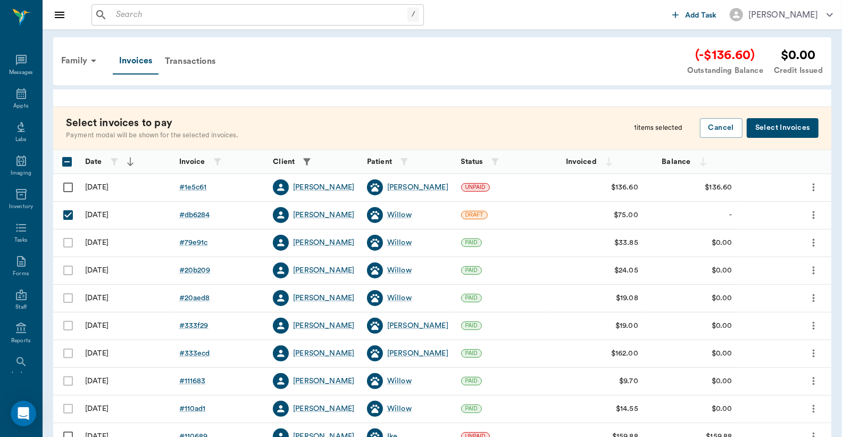
click at [66, 216] on input "Unselect row" at bounding box center [68, 215] width 22 height 22
checkbox input "true"
checkbox input "false"
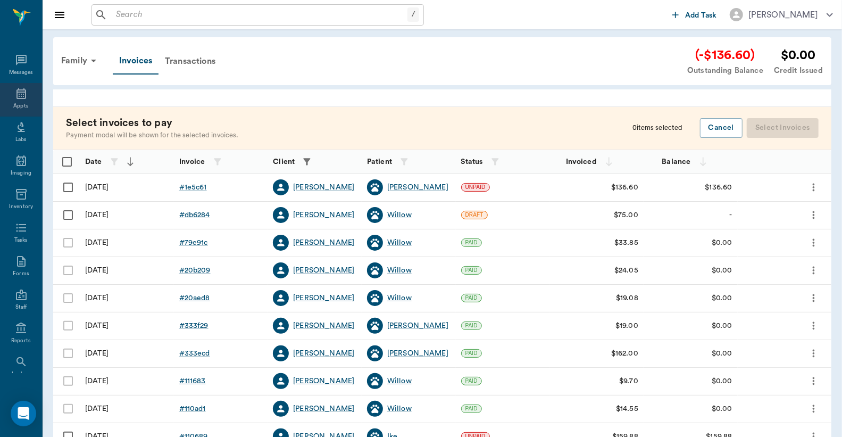
click at [18, 99] on icon at bounding box center [21, 93] width 13 height 13
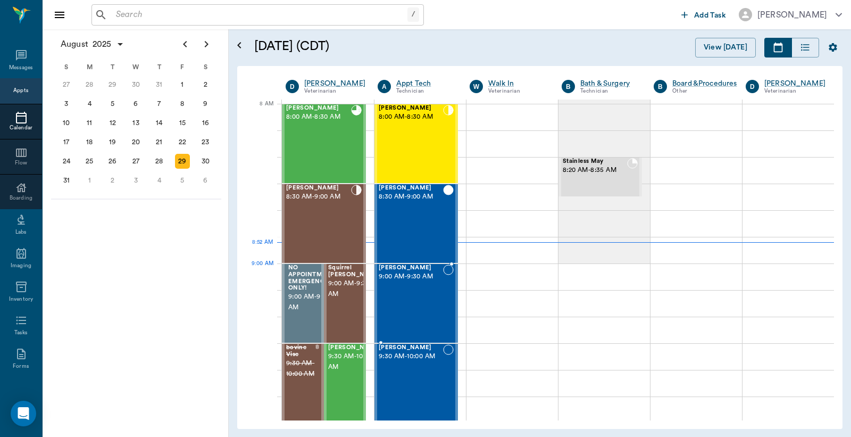
click at [412, 289] on div "Sandy McCasland 9:00 AM - 9:30 AM" at bounding box center [411, 303] width 64 height 78
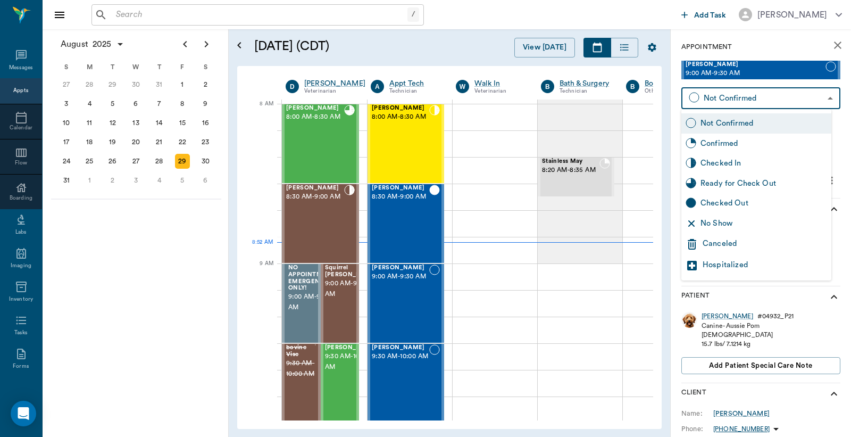
click at [821, 98] on body "/ ​ Add Task Dr. Bert Ellsworth Nectar Messages Appts Calendar Flow Boarding La…" at bounding box center [425, 218] width 851 height 437
click at [740, 166] on div "Checked In" at bounding box center [763, 163] width 127 height 12
type input "CHECKED_IN"
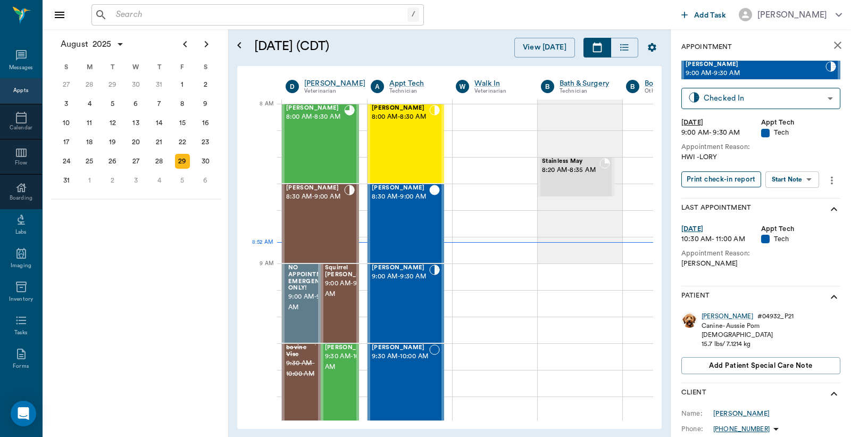
click at [713, 181] on button "Print check-in report" at bounding box center [721, 179] width 80 height 16
click at [118, 20] on input "text" at bounding box center [260, 14] width 296 height 15
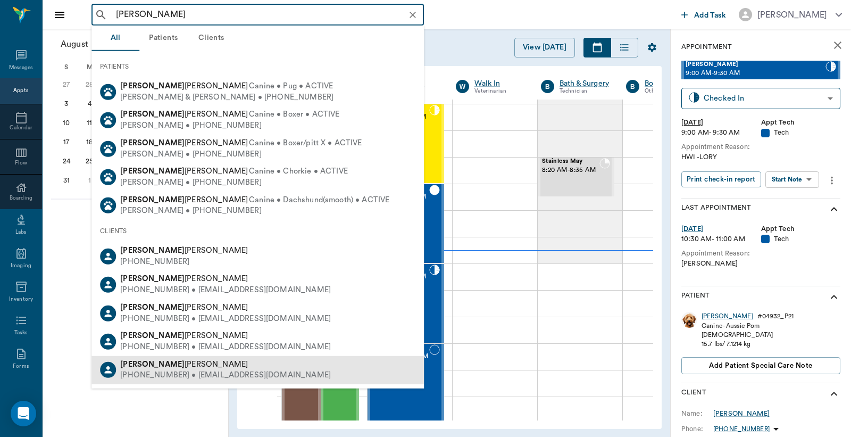
click at [149, 370] on div "(217) 502-2985 • SKINNYMINI233@gmail.com" at bounding box center [225, 375] width 211 height 11
type input "Bailey"
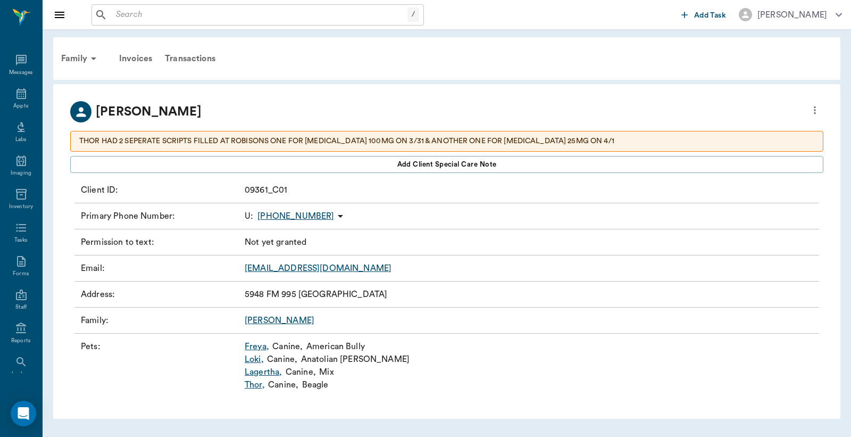
click at [253, 387] on link "Thor ," at bounding box center [255, 384] width 20 height 13
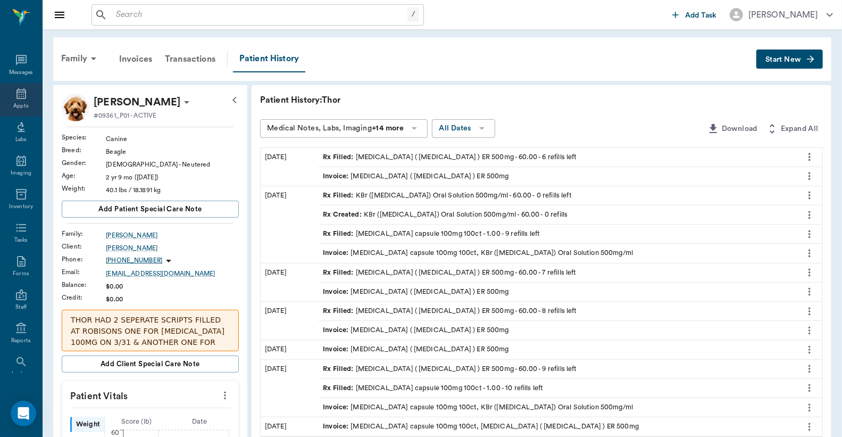
click at [20, 101] on div "Appts" at bounding box center [21, 100] width 42 height 34
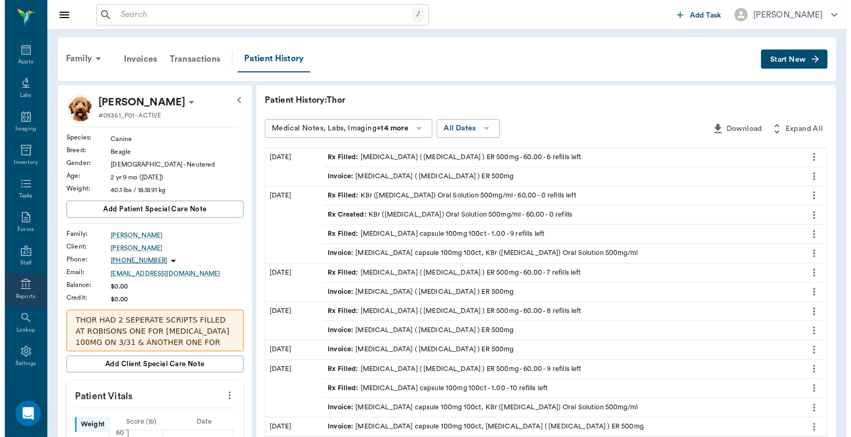
scroll to position [49, 0]
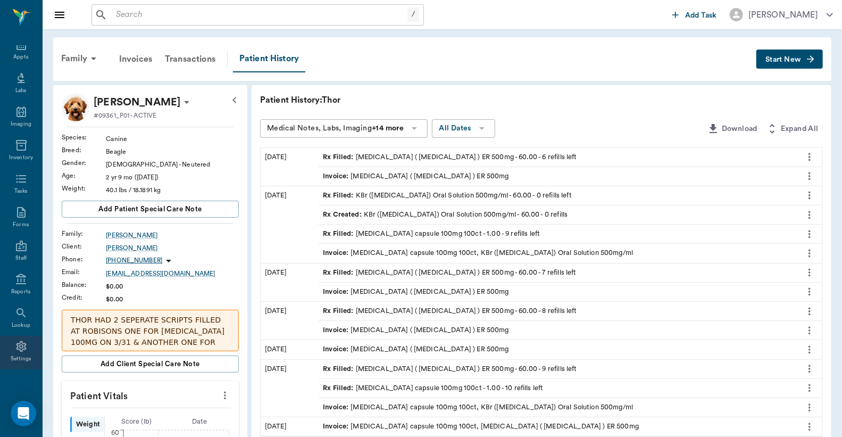
click at [18, 350] on icon at bounding box center [21, 346] width 10 height 11
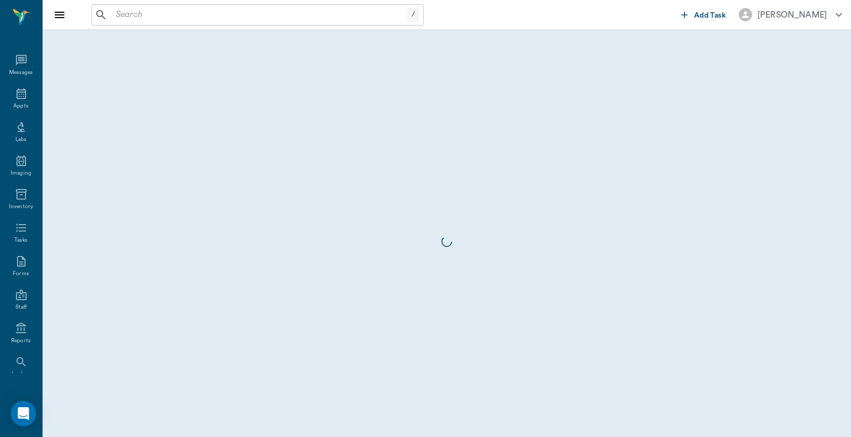
scroll to position [49, 0]
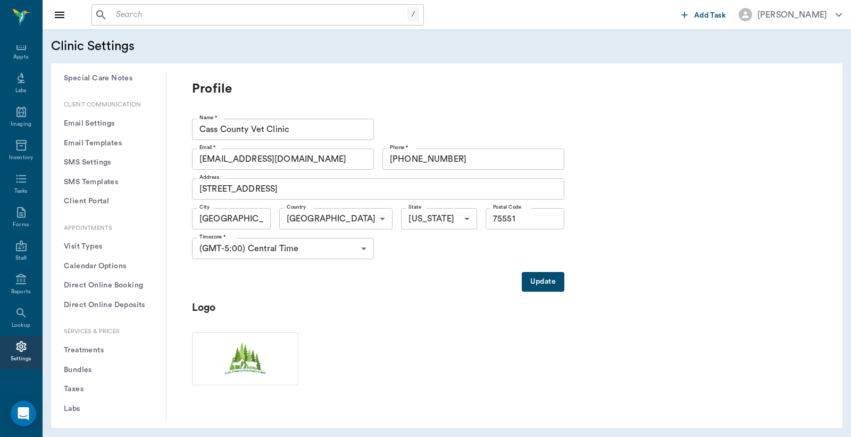
scroll to position [157, 0]
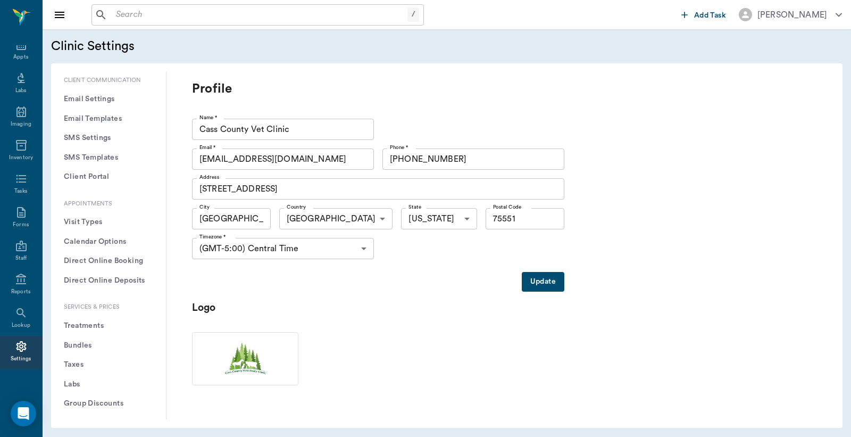
click at [89, 323] on button "Treatments" at bounding box center [109, 326] width 98 height 20
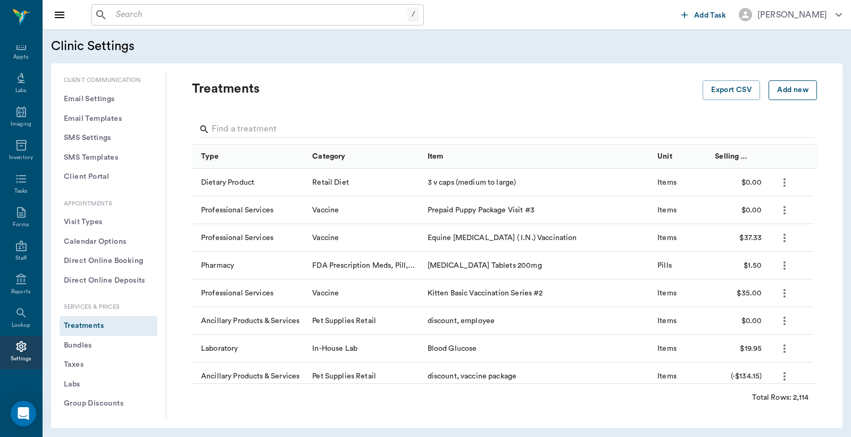
click at [774, 92] on button "Add new" at bounding box center [792, 90] width 48 height 20
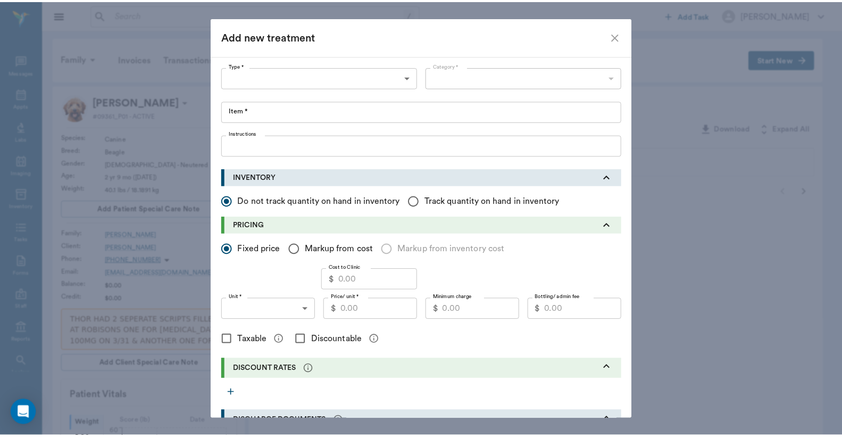
scroll to position [49, 0]
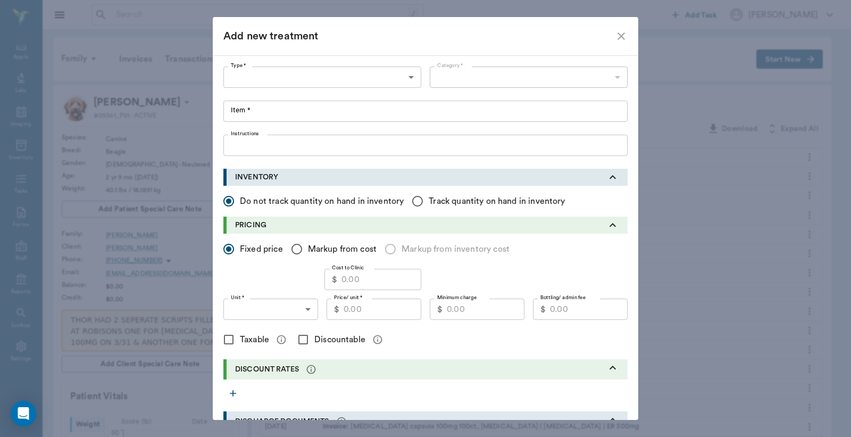
click at [616, 35] on icon "close" at bounding box center [621, 36] width 13 height 13
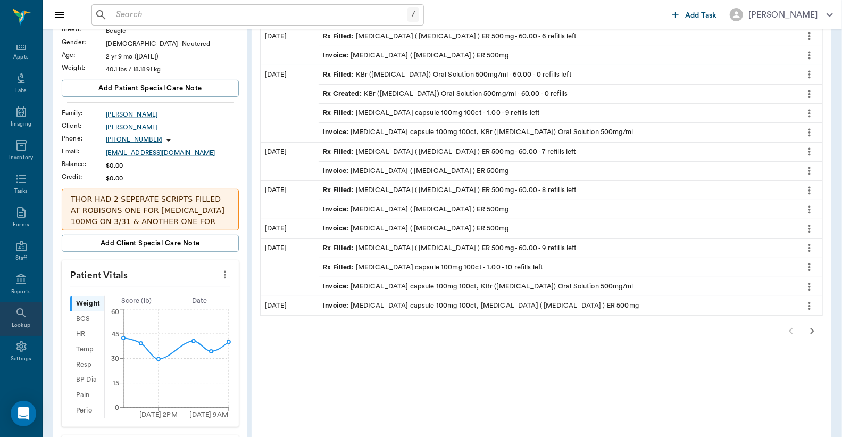
scroll to position [157, 0]
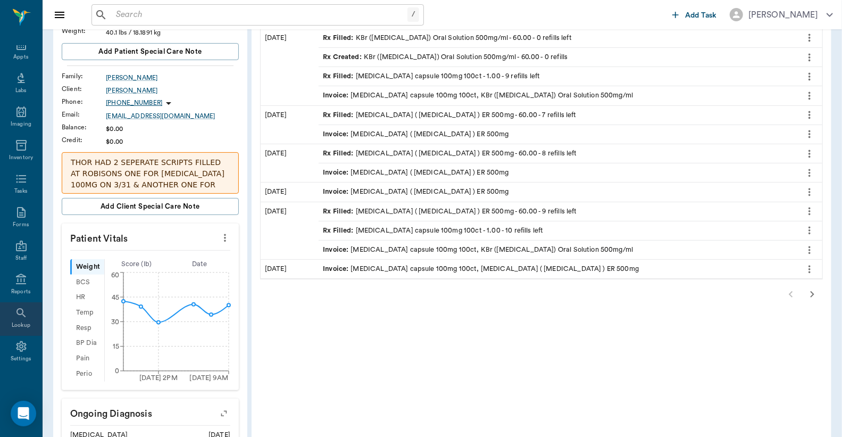
click at [15, 315] on icon at bounding box center [21, 312] width 13 height 13
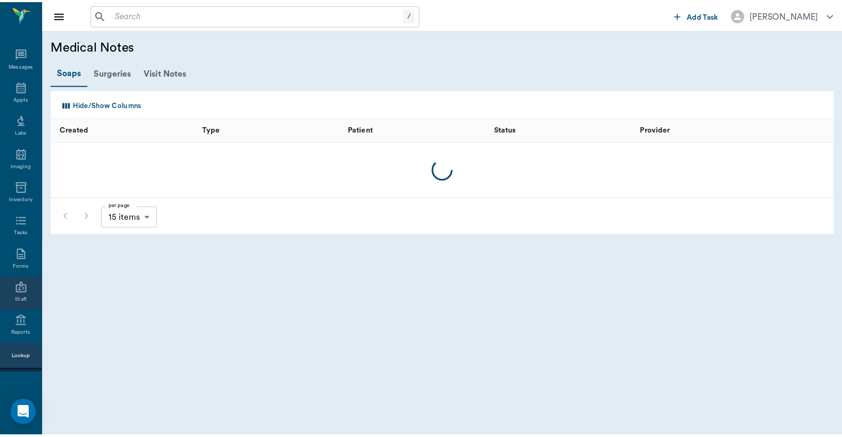
scroll to position [49, 0]
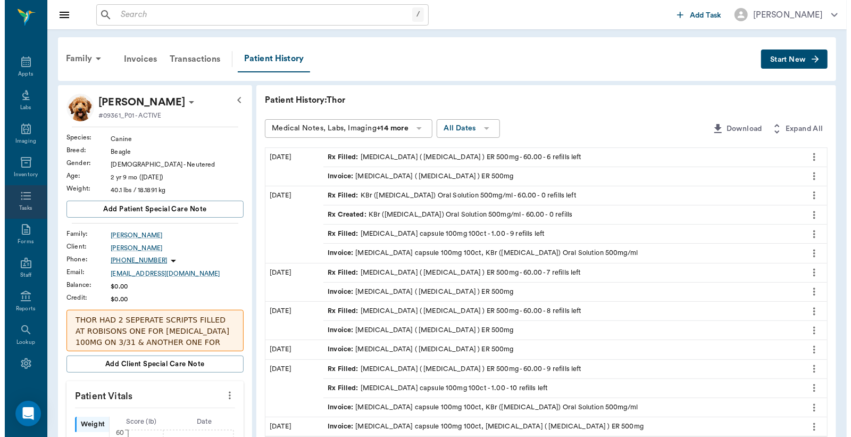
scroll to position [49, 0]
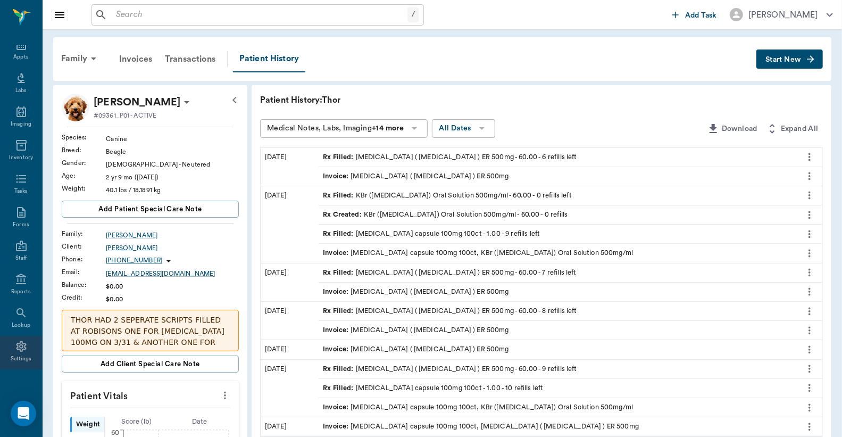
click at [19, 355] on div "Settings" at bounding box center [21, 359] width 21 height 8
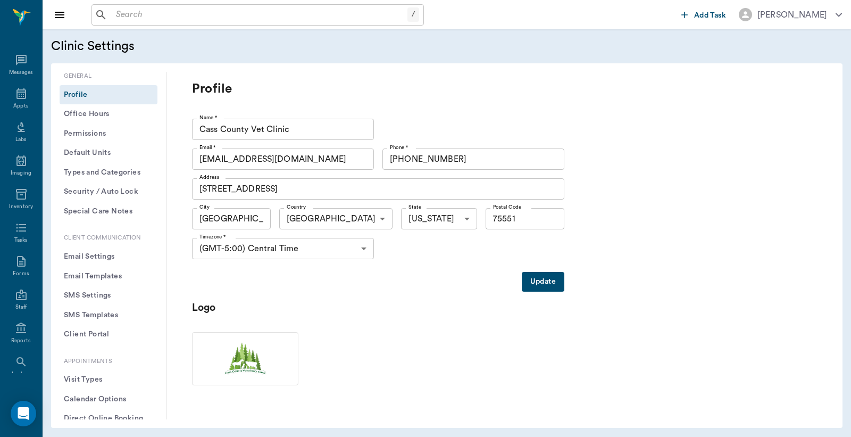
scroll to position [49, 0]
click at [17, 357] on div "Settings" at bounding box center [21, 359] width 21 height 8
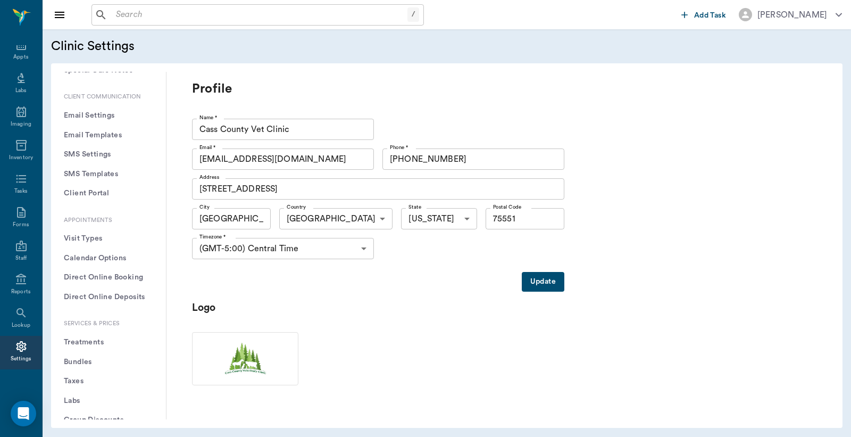
scroll to position [157, 0]
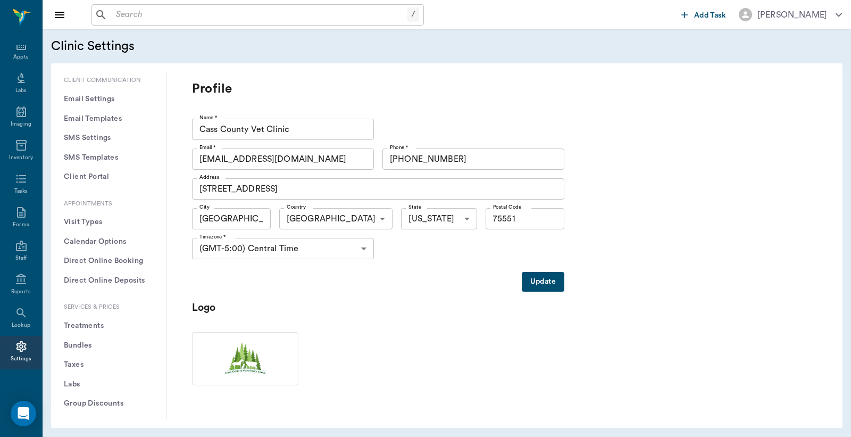
click at [104, 328] on button "Treatments" at bounding box center [109, 326] width 98 height 20
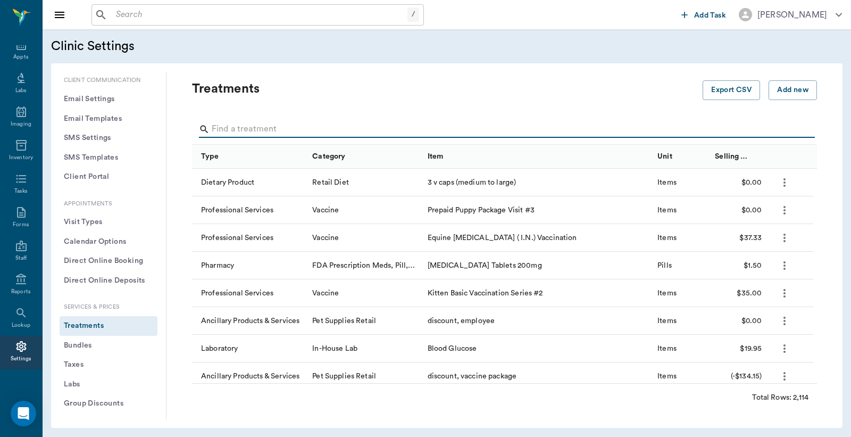
click at [219, 129] on input "Search" at bounding box center [505, 129] width 587 height 17
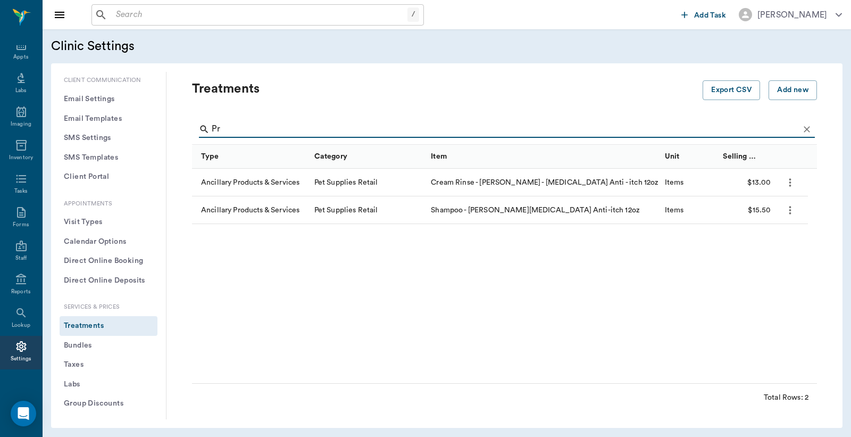
type input "P"
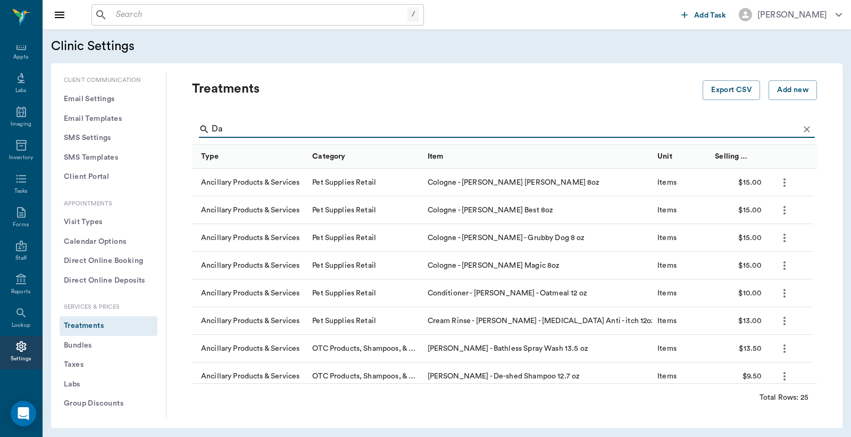
type input "D"
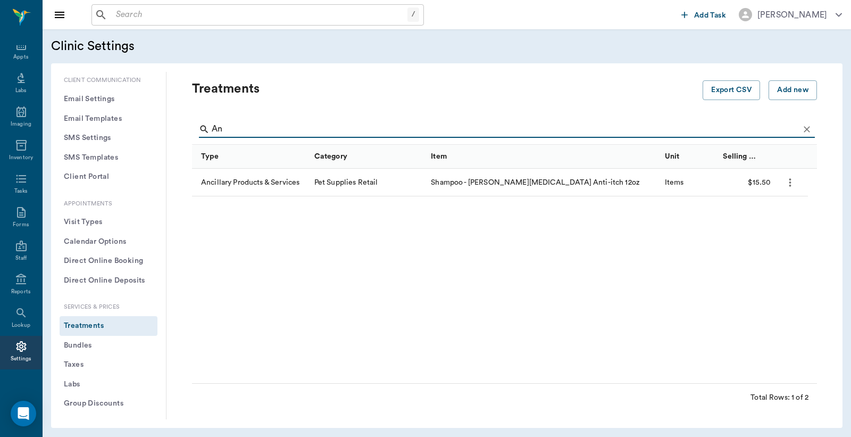
type input "A"
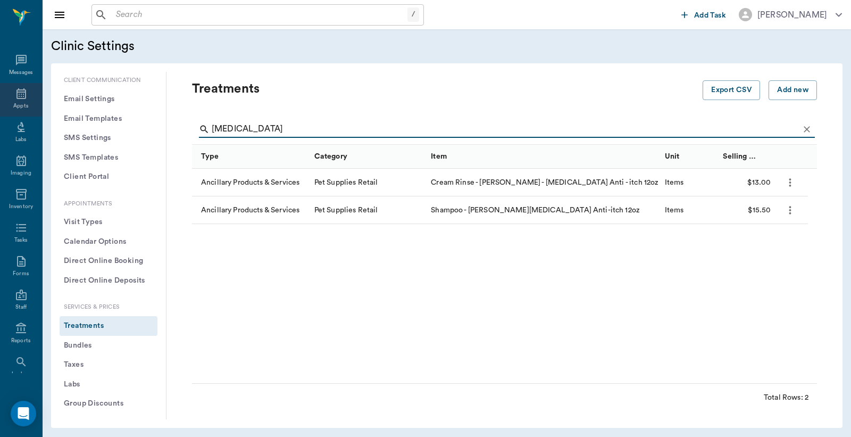
type input "Pramoxine"
click at [16, 99] on icon at bounding box center [21, 93] width 13 height 13
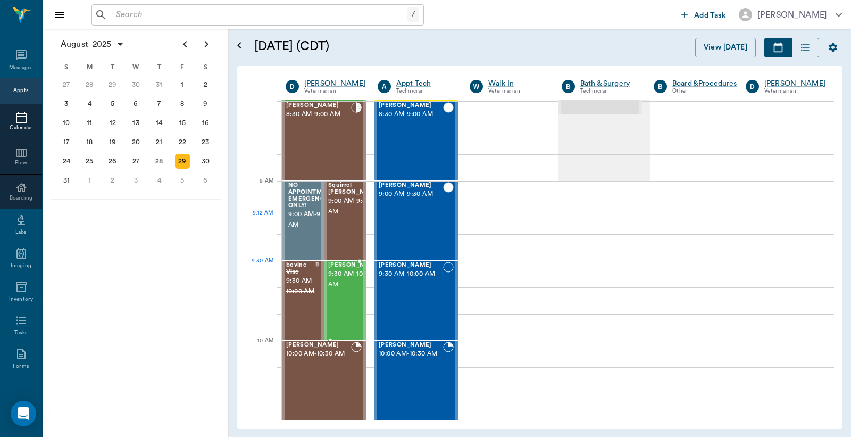
scroll to position [3, 0]
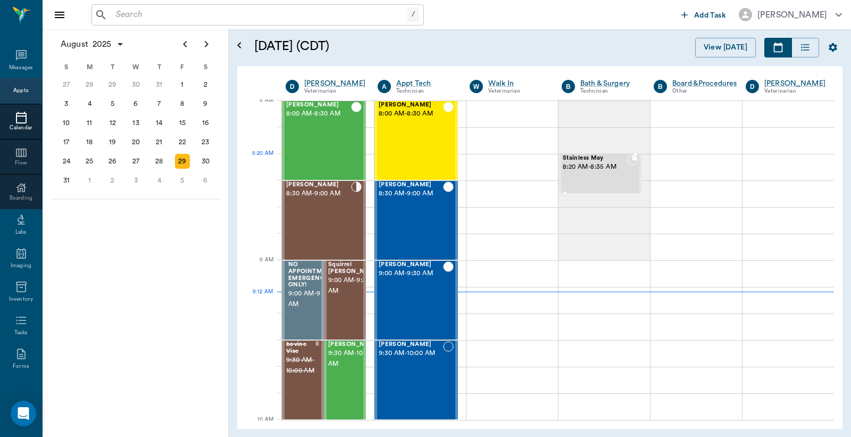
click at [581, 165] on span "8:20 AM - 8:35 AM" at bounding box center [595, 167] width 64 height 11
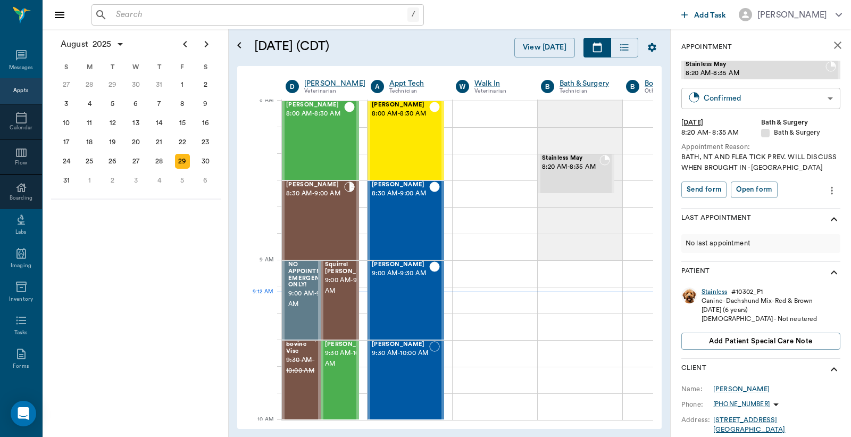
click at [821, 99] on body "/ ​ Add Task Dr. Bert Ellsworth Nectar Messages Appts Calendar Flow Boarding La…" at bounding box center [425, 218] width 851 height 437
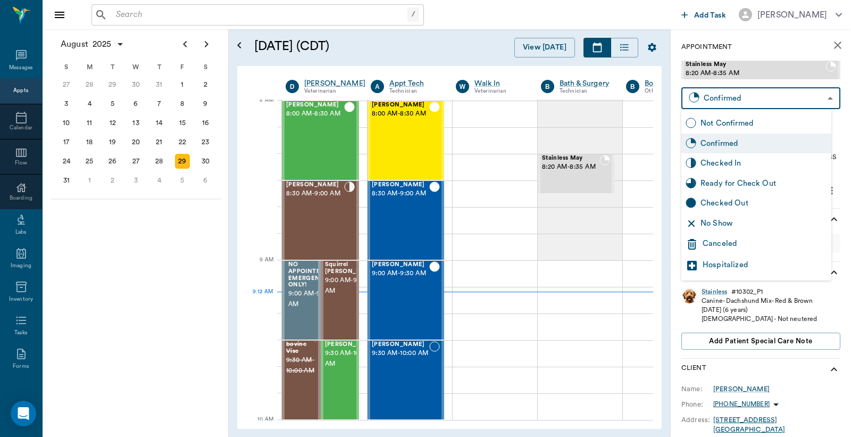
click at [745, 162] on div "Checked In" at bounding box center [763, 163] width 127 height 12
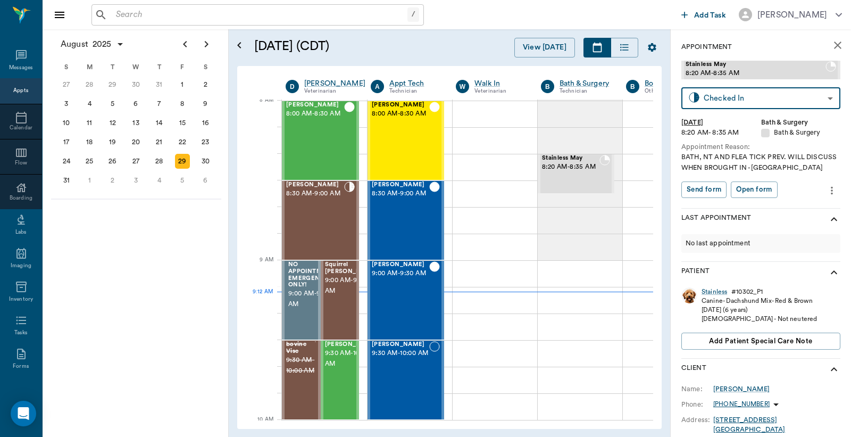
type input "CHECKED_IN"
click at [719, 189] on button "Print check-in report" at bounding box center [721, 189] width 80 height 16
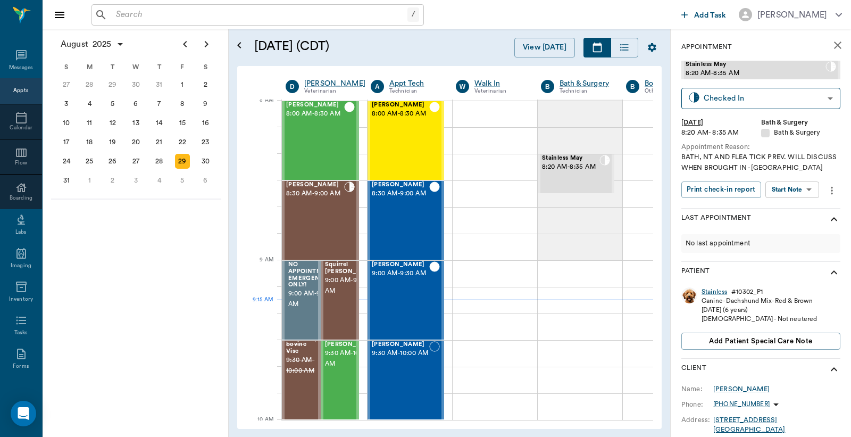
click at [188, 11] on input "text" at bounding box center [260, 14] width 296 height 15
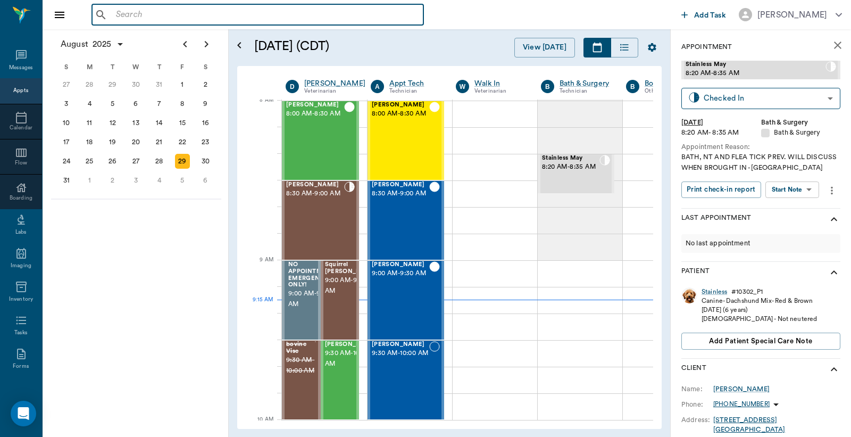
click at [227, 18] on input "text" at bounding box center [265, 14] width 307 height 15
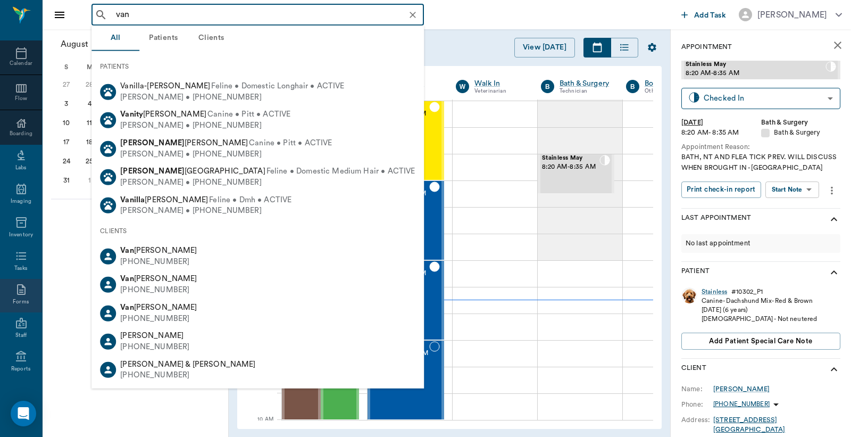
scroll to position [141, 0]
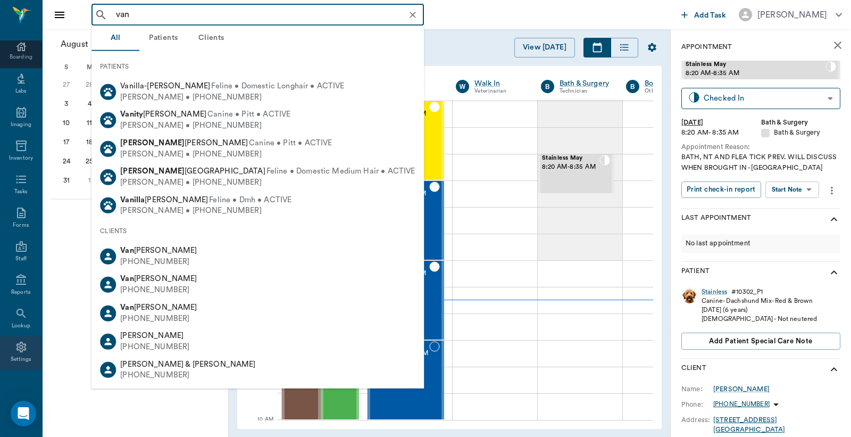
type input "van"
click at [14, 355] on div "Settings" at bounding box center [21, 359] width 21 height 8
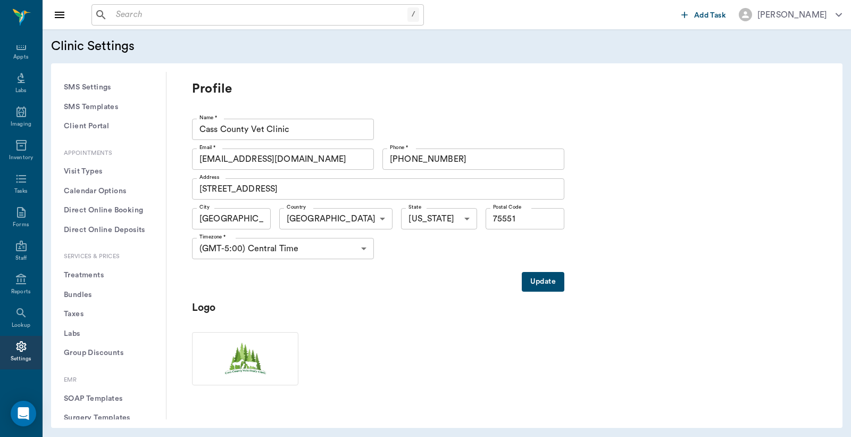
scroll to position [236, 0]
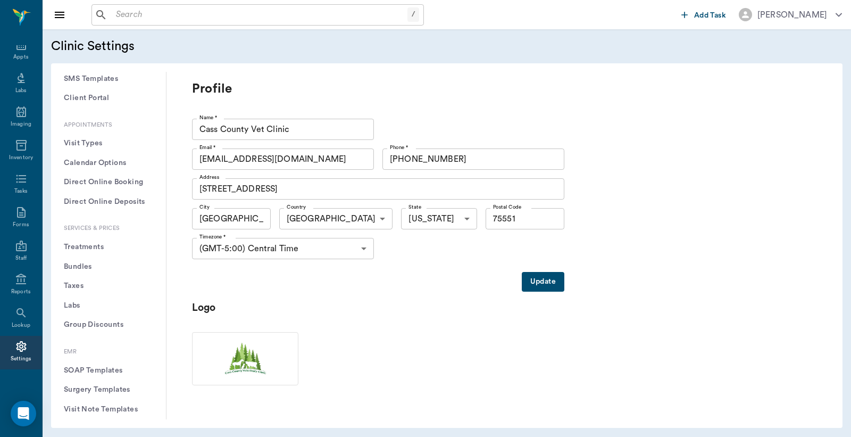
click at [91, 246] on button "Treatments" at bounding box center [109, 247] width 98 height 20
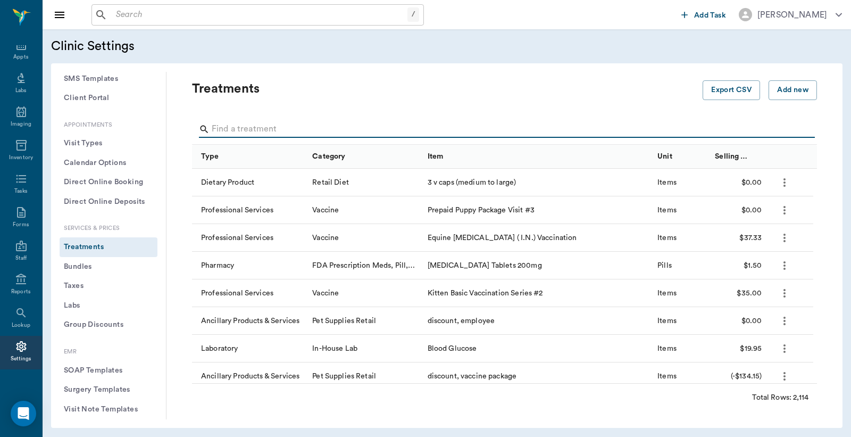
click at [244, 127] on input "Search" at bounding box center [505, 129] width 587 height 17
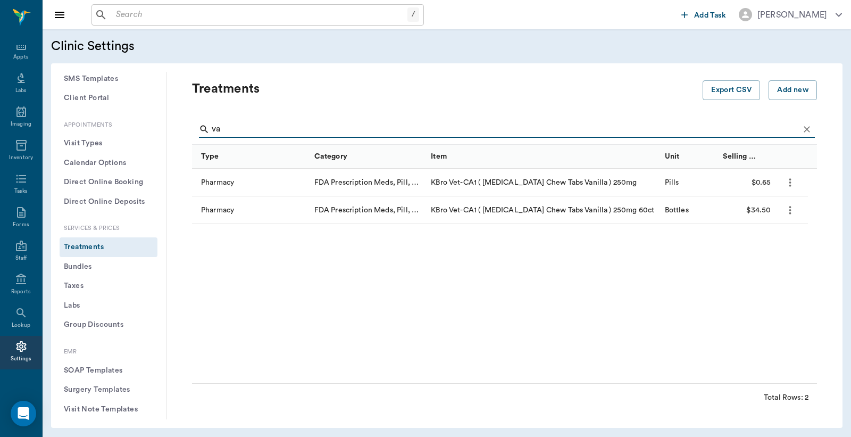
type input "v"
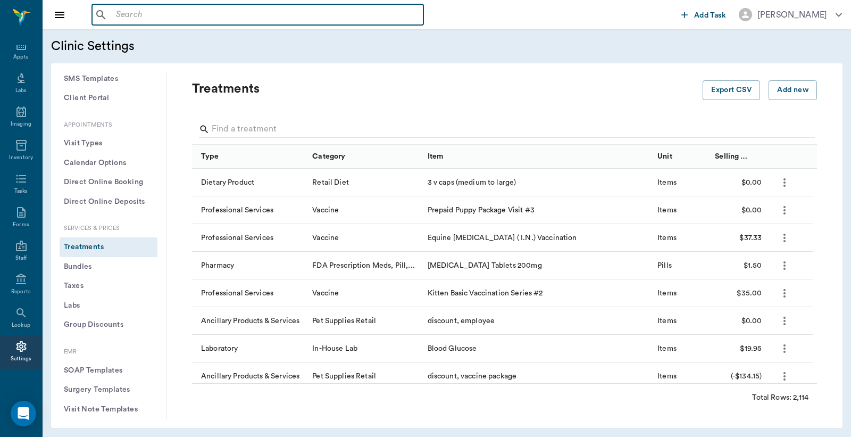
click at [141, 15] on input "text" at bounding box center [265, 14] width 307 height 15
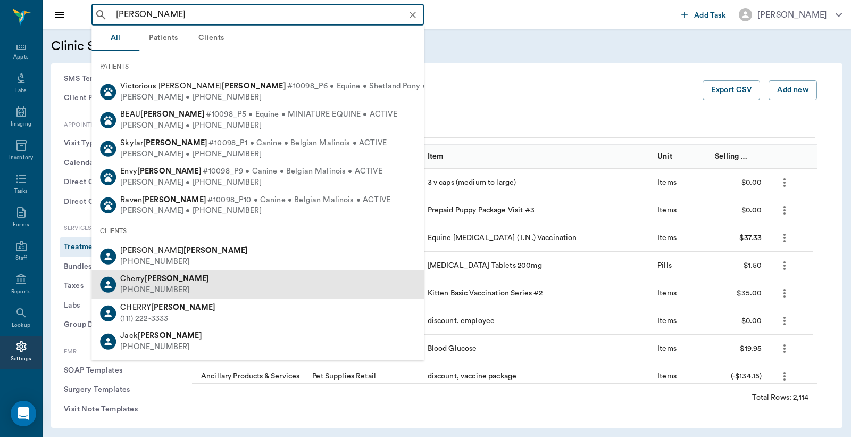
click at [150, 280] on b "Tolbert" at bounding box center [177, 278] width 64 height 8
type input "tolbert"
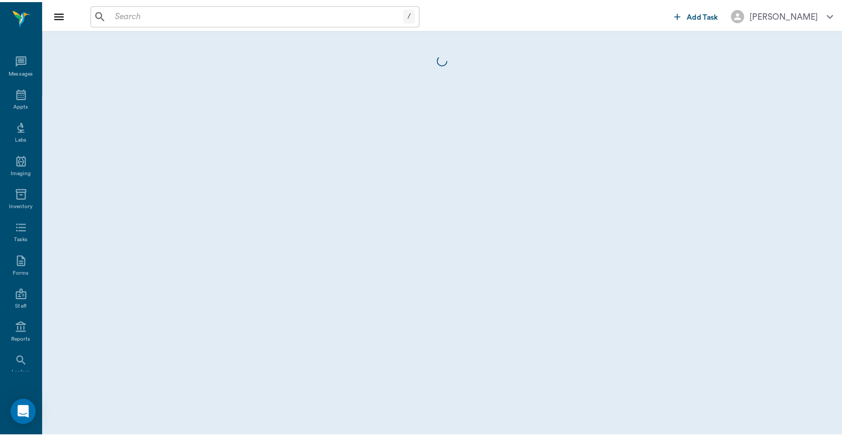
scroll to position [49, 0]
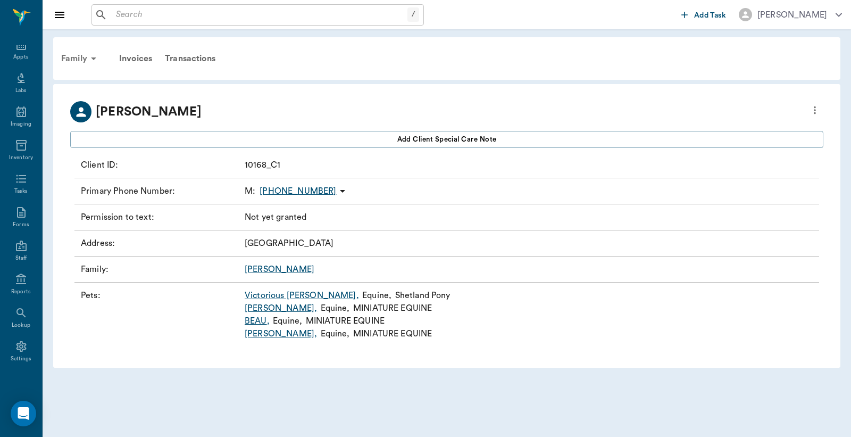
click at [75, 55] on div "Family" at bounding box center [81, 59] width 52 height 26
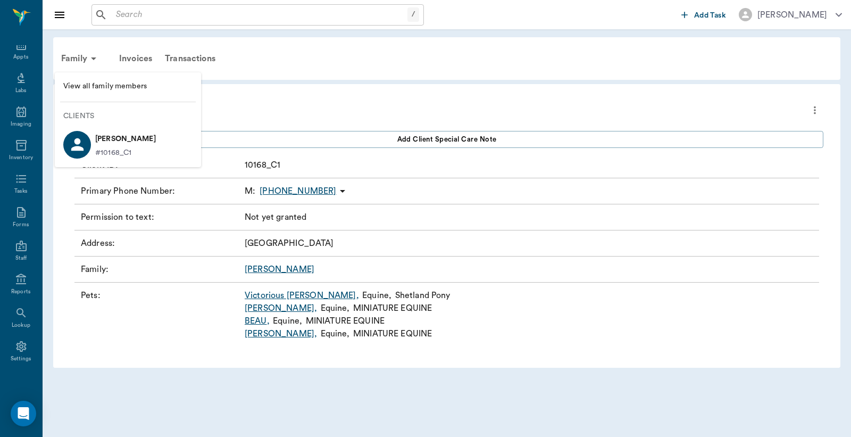
click at [125, 85] on span "View all family members" at bounding box center [127, 86] width 129 height 11
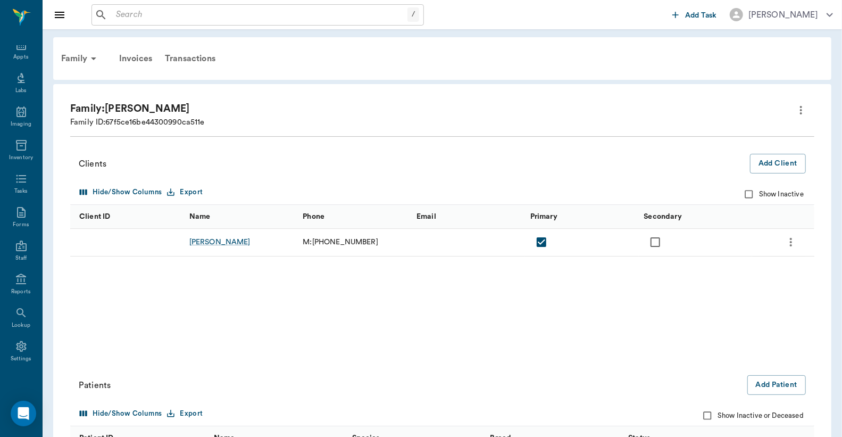
click at [188, 29] on div "Family Invoices Transactions Family: Tolbert Family ID: 67f5ce16be44300990ca511…" at bounding box center [442, 312] width 799 height 566
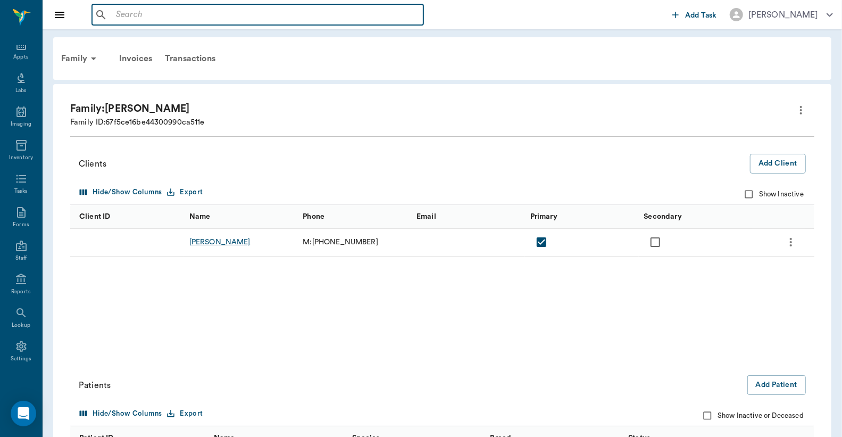
click at [190, 22] on input "text" at bounding box center [265, 14] width 307 height 15
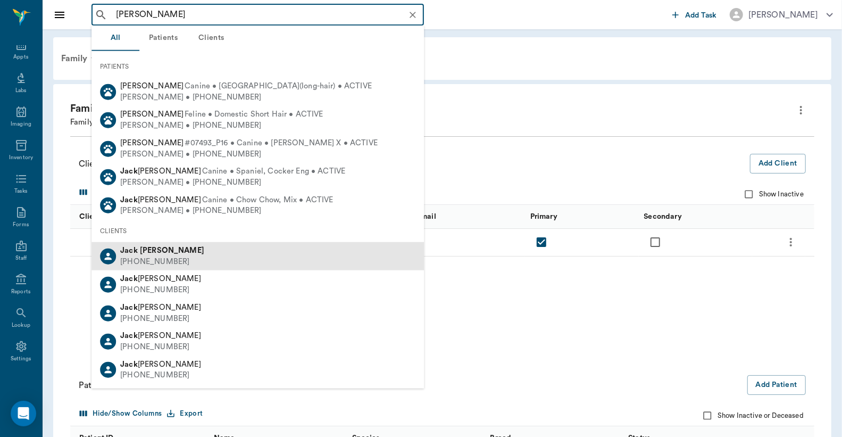
click at [155, 254] on div "Jack Tolbert" at bounding box center [162, 250] width 84 height 11
type input "jack tolb"
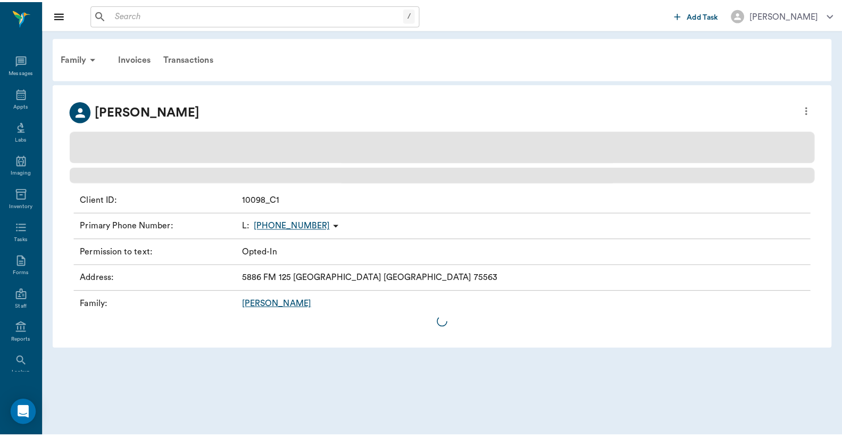
scroll to position [49, 0]
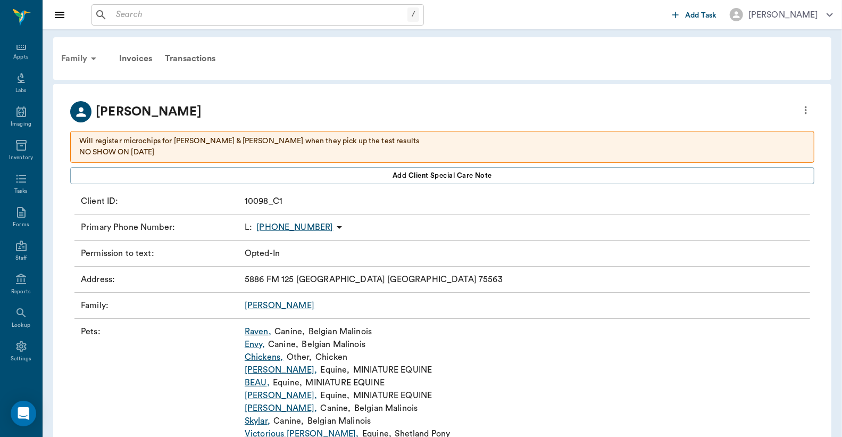
click at [68, 56] on div "Family" at bounding box center [81, 59] width 52 height 26
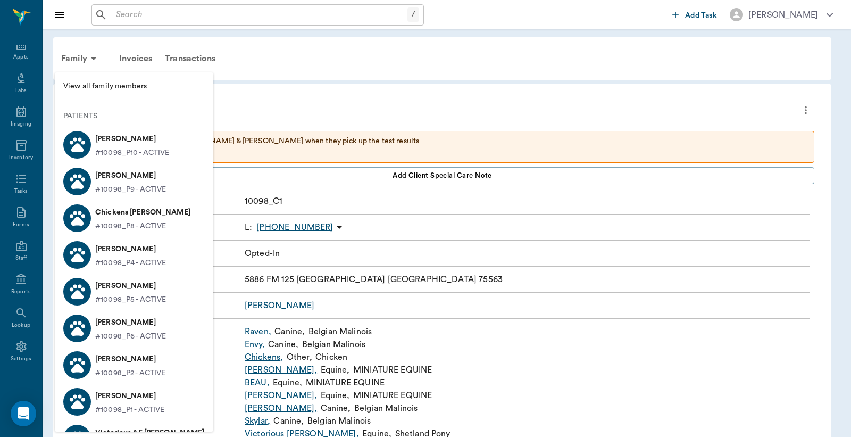
click at [89, 87] on span "View all family members" at bounding box center [133, 86] width 141 height 11
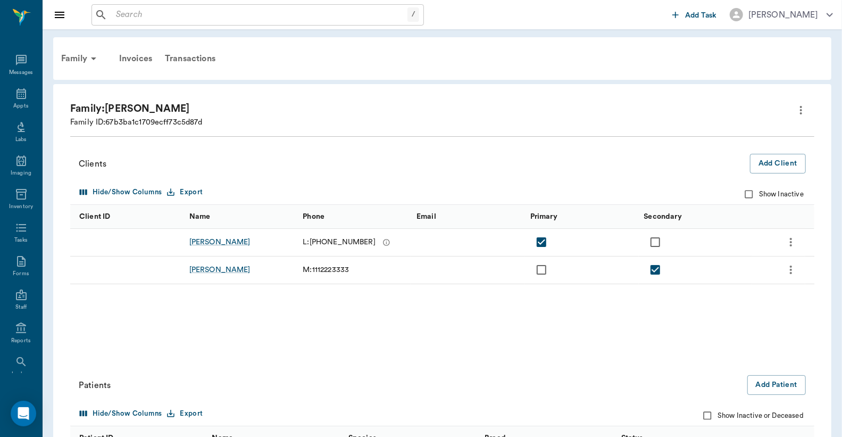
scroll to position [49, 0]
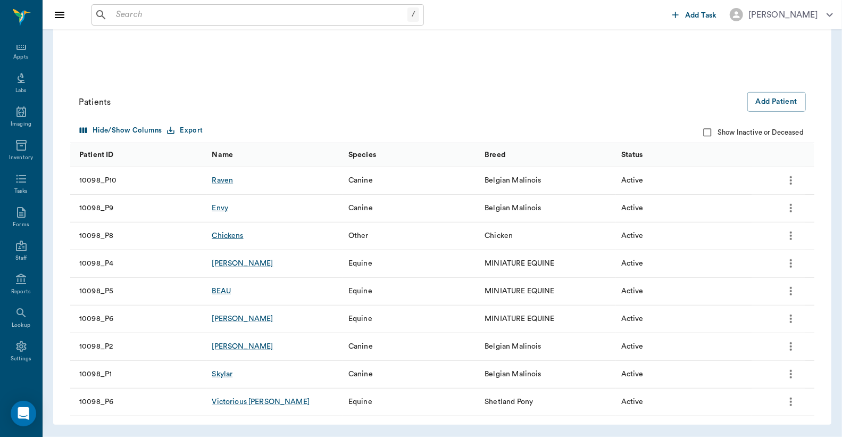
click at [238, 240] on div "Chickens" at bounding box center [227, 235] width 31 height 11
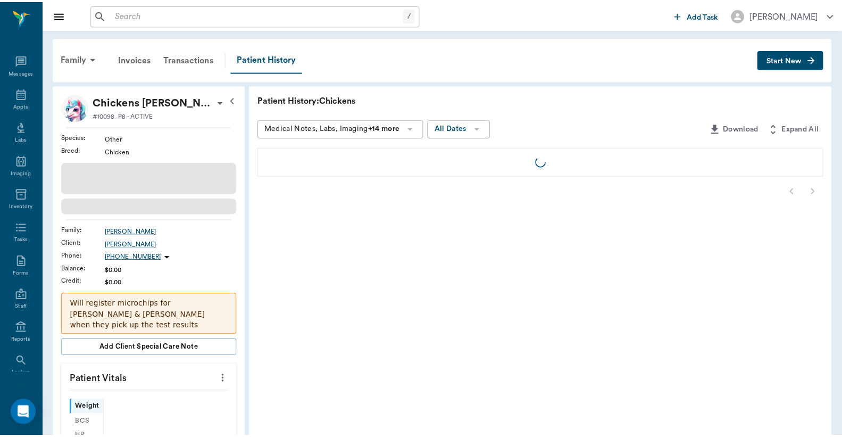
scroll to position [49, 0]
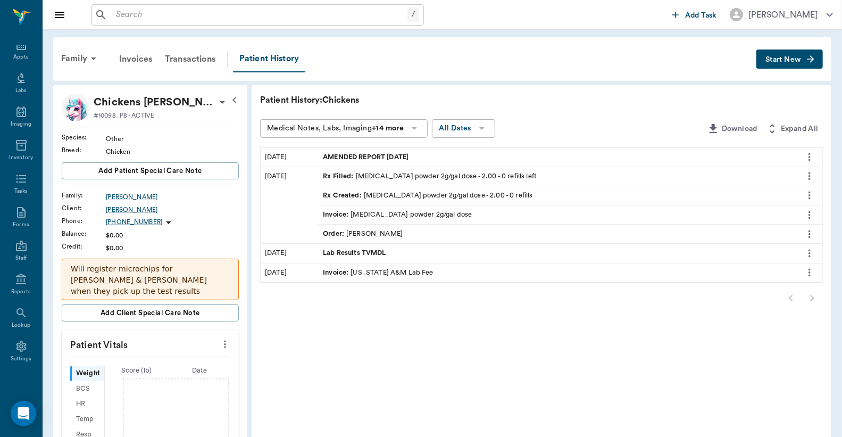
click at [784, 60] on span "Start New" at bounding box center [783, 60] width 36 height 0
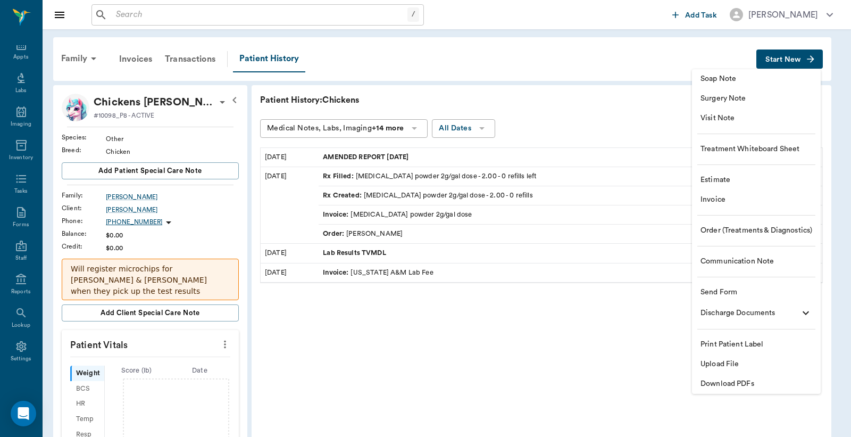
click at [736, 201] on span "Invoice" at bounding box center [756, 199] width 112 height 11
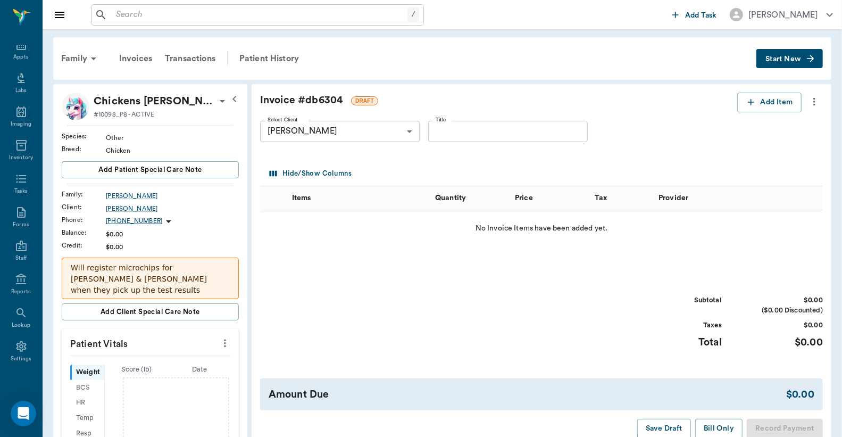
click at [768, 91] on div "Invoice # db6304 DRAFT Add Item Select Client Jack Tolbert 67b3ba1c1709ecff73c5…" at bounding box center [542, 265] width 580 height 363
click at [767, 100] on button "Add Item" at bounding box center [769, 103] width 64 height 20
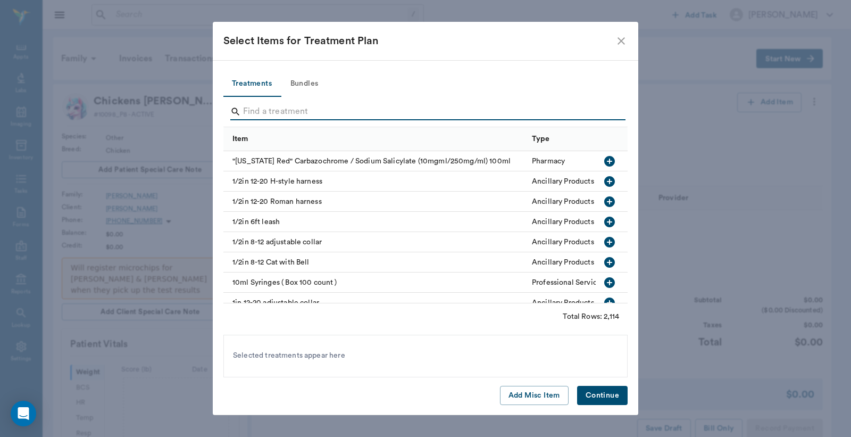
click at [308, 114] on input "Search" at bounding box center [426, 111] width 366 height 17
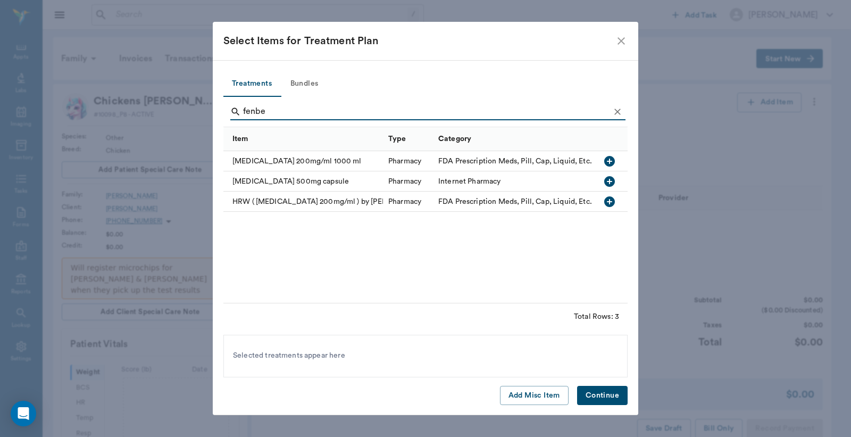
type input "fenbe"
click at [614, 203] on icon "button" at bounding box center [609, 201] width 13 height 13
click at [601, 399] on button "Continue" at bounding box center [602, 396] width 51 height 20
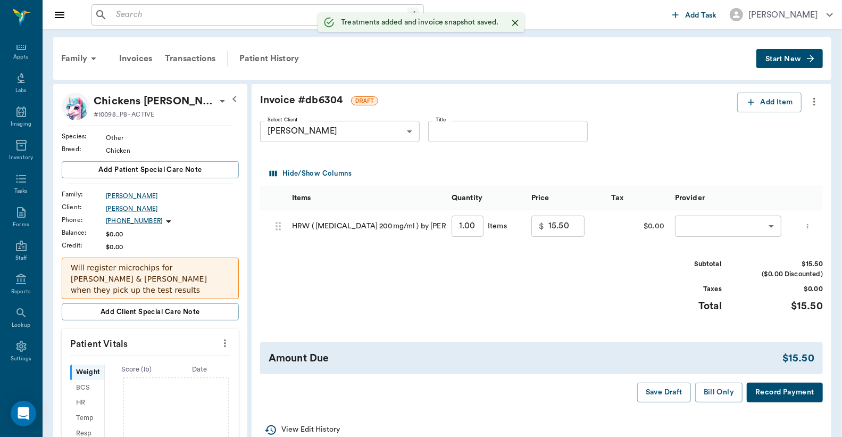
click at [475, 229] on input "1.00" at bounding box center [467, 225] width 32 height 21
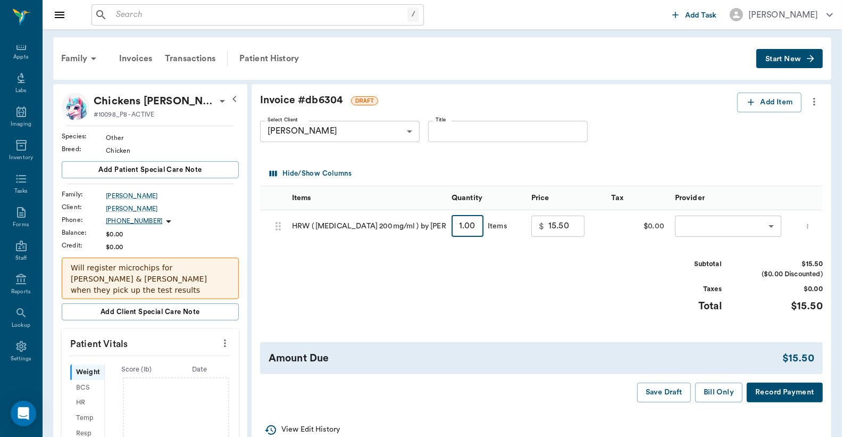
type input "2"
type input "26.00"
type input "25"
type input "215.00"
type input "250"
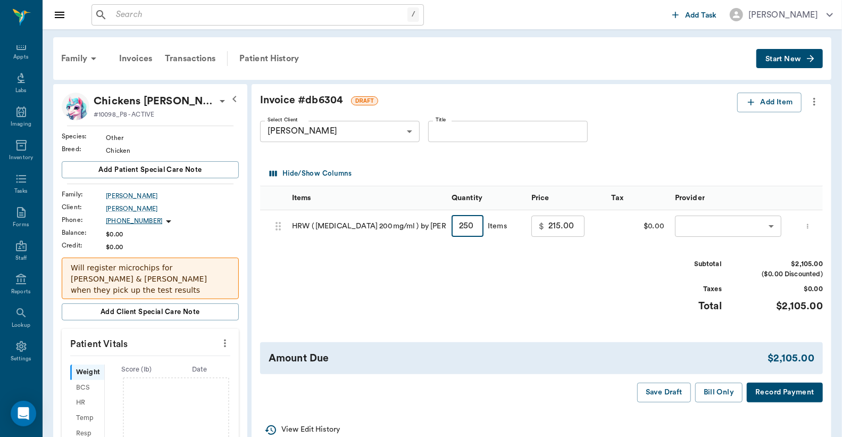
type input "2105.00"
type input "25"
type input "215.00"
type input "2"
type input "26.00"
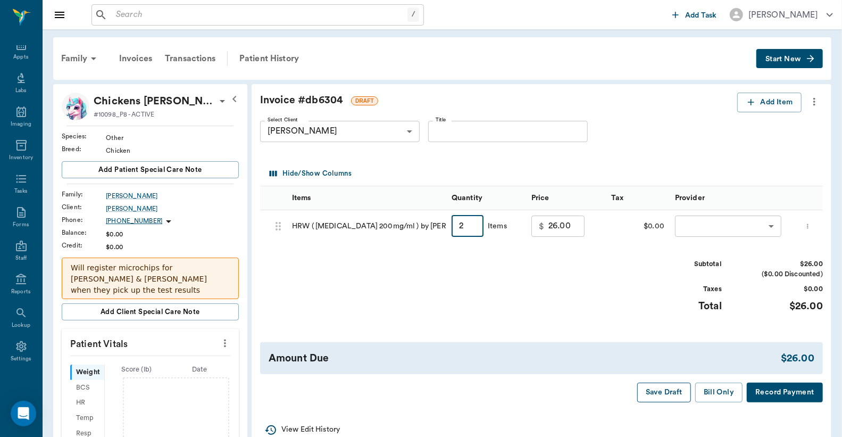
type input "2"
click at [671, 400] on button "Save Draft" at bounding box center [664, 392] width 54 height 20
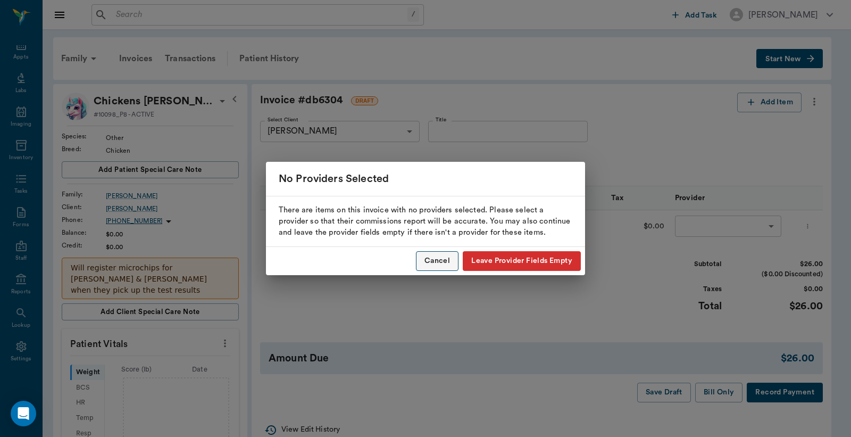
click at [444, 262] on button "Cancel" at bounding box center [437, 261] width 43 height 20
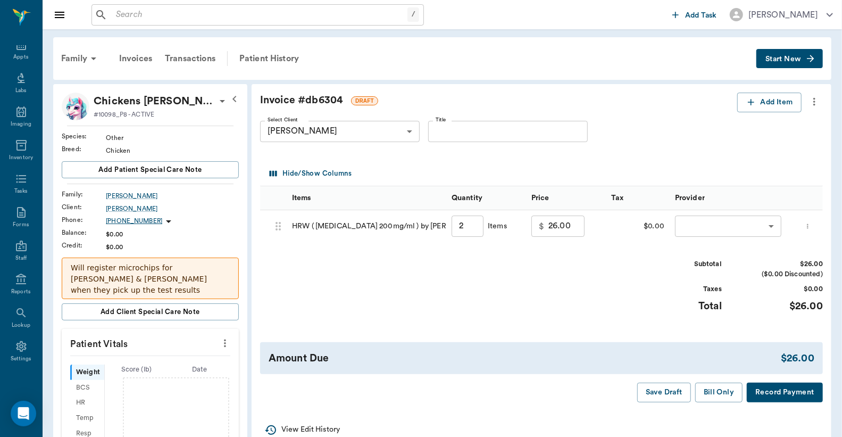
click at [737, 227] on body "/ ​ Add Task Dr. Bert Ellsworth Nectar Messages Appts Labs Imaging Inventory Ta…" at bounding box center [421, 365] width 842 height 730
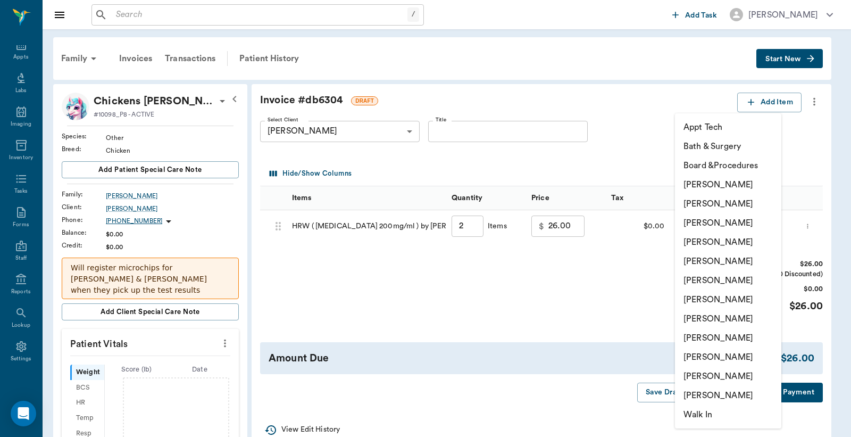
click at [688, 371] on li "Lorean Lingle" at bounding box center [728, 375] width 106 height 19
type input "none-63ec2ece52e12b0ba117cc90"
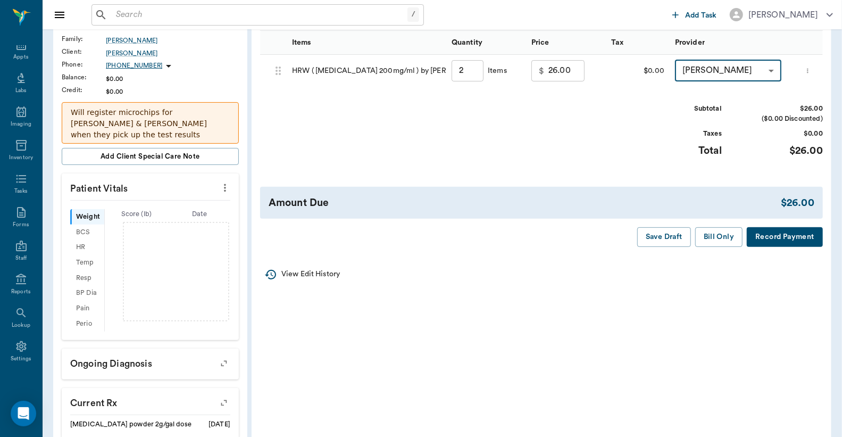
scroll to position [157, 0]
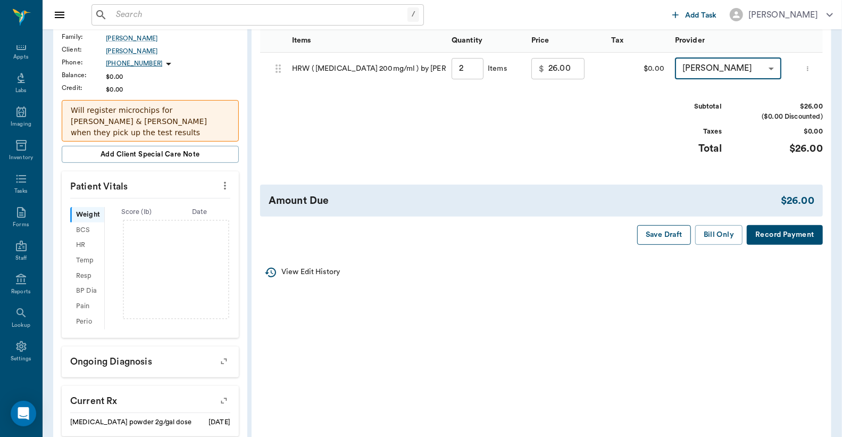
click at [671, 245] on button "Save Draft" at bounding box center [664, 235] width 54 height 20
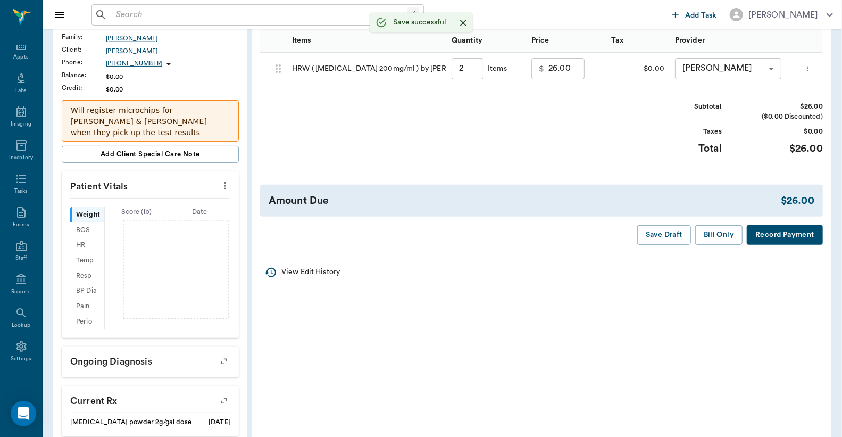
type input "2.00"
click at [671, 237] on button "Save Draft" at bounding box center [664, 235] width 54 height 20
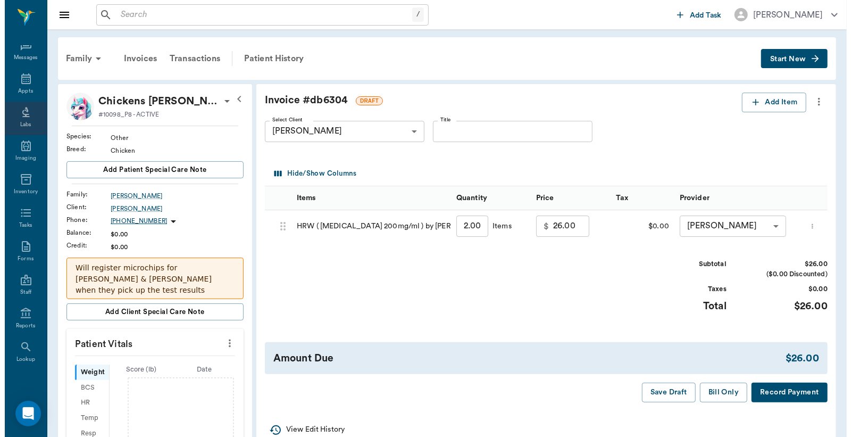
scroll to position [0, 0]
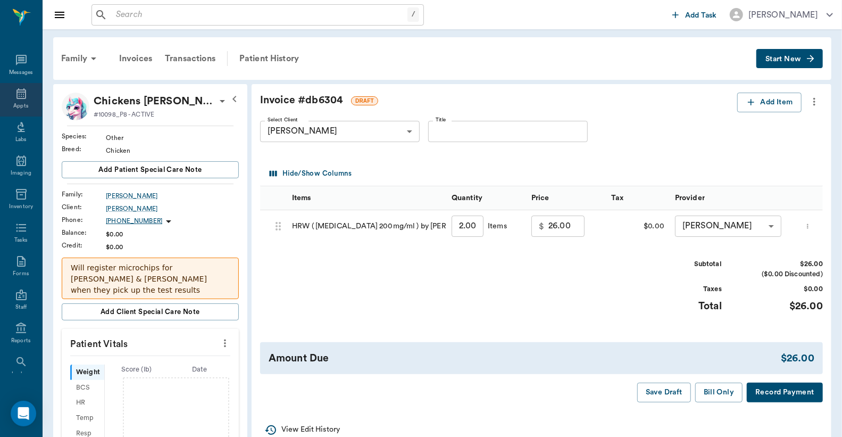
click at [23, 96] on div "Appts" at bounding box center [21, 100] width 42 height 34
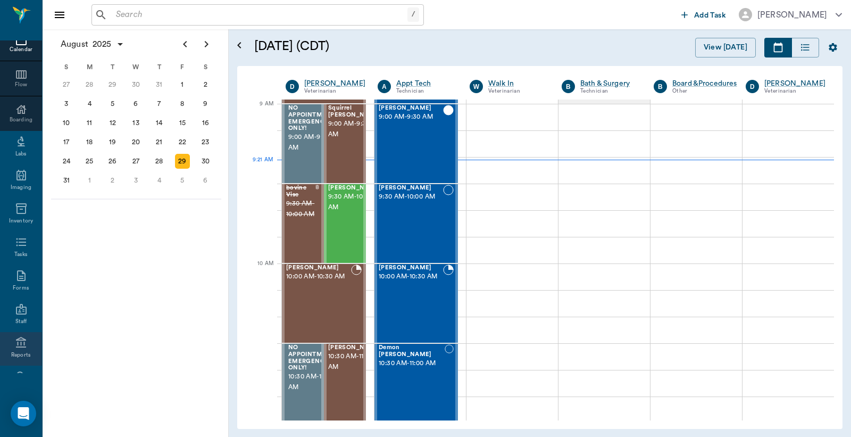
scroll to position [141, 0]
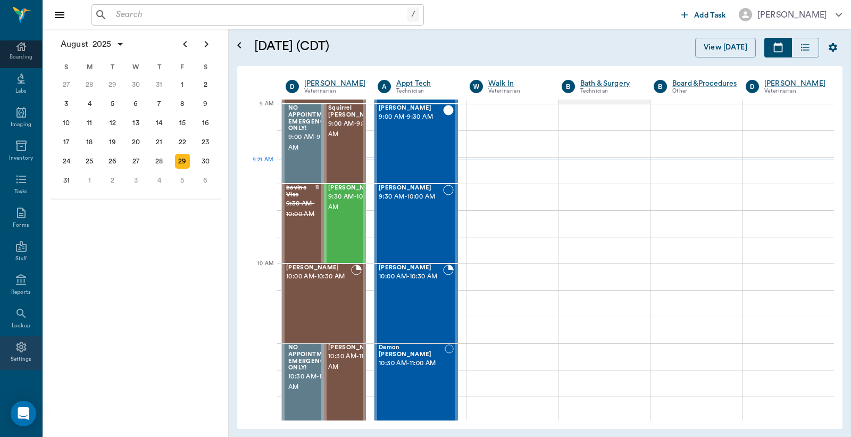
click at [19, 353] on div "Settings" at bounding box center [21, 353] width 42 height 34
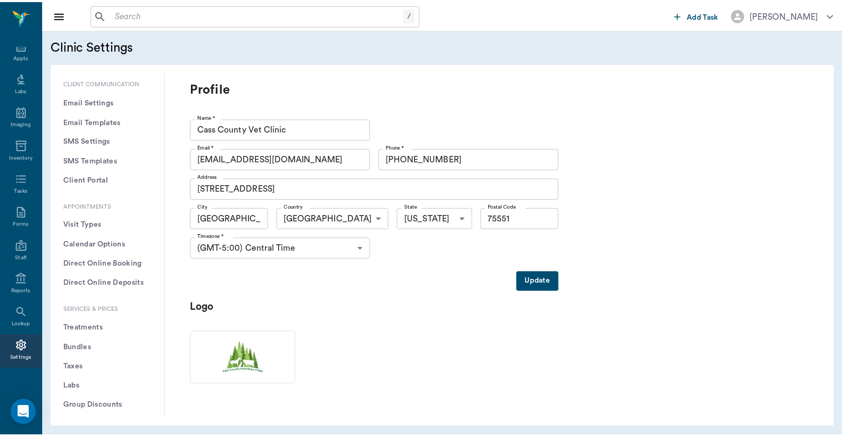
scroll to position [157, 0]
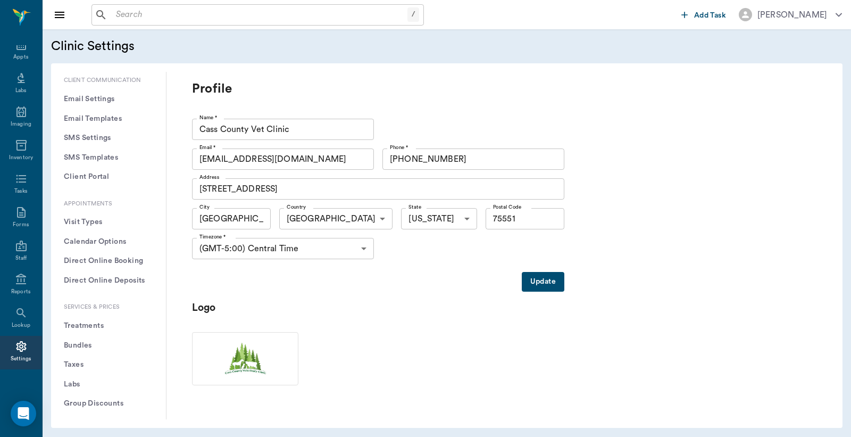
click at [102, 327] on button "Treatments" at bounding box center [109, 326] width 98 height 20
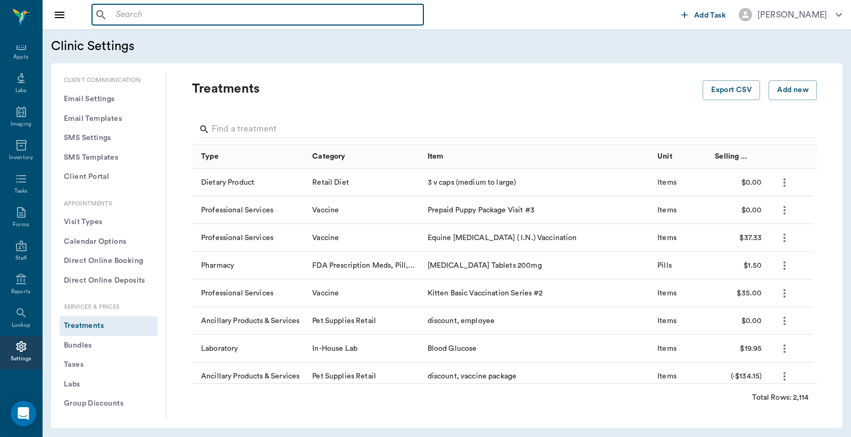
click at [112, 17] on input "text" at bounding box center [265, 14] width 307 height 15
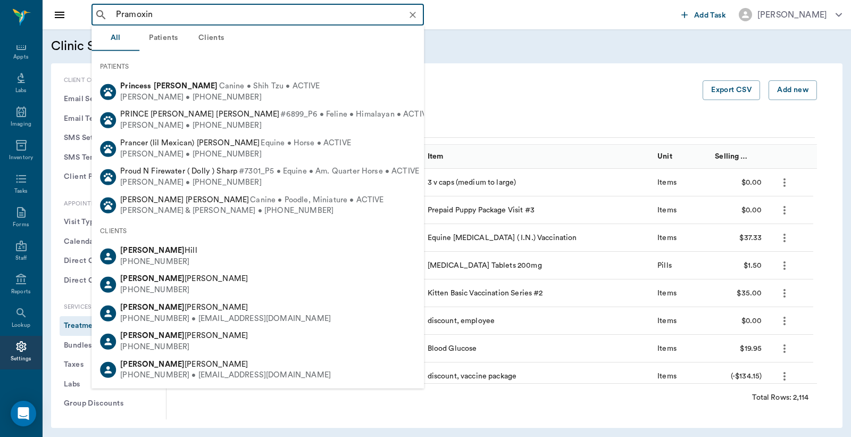
type input "Pramoxine"
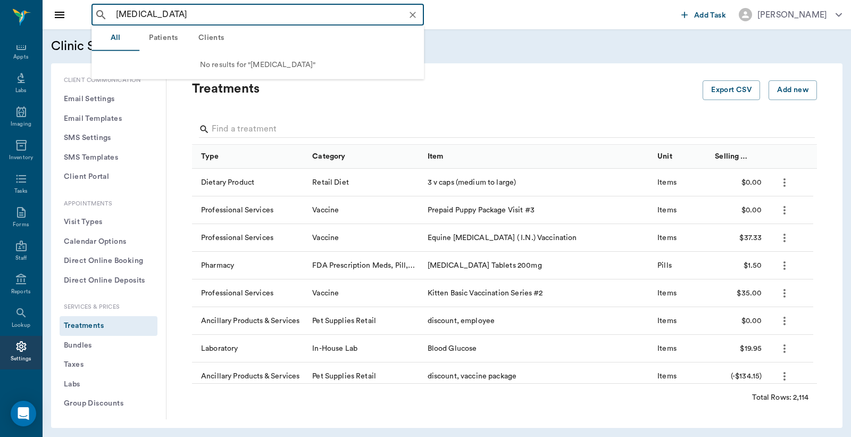
click at [410, 16] on icon "Clear" at bounding box center [412, 15] width 11 height 11
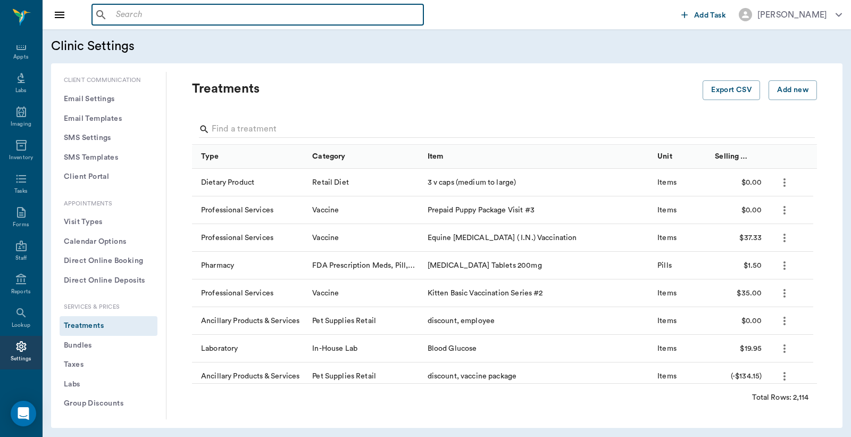
click at [275, 15] on input "text" at bounding box center [265, 14] width 307 height 15
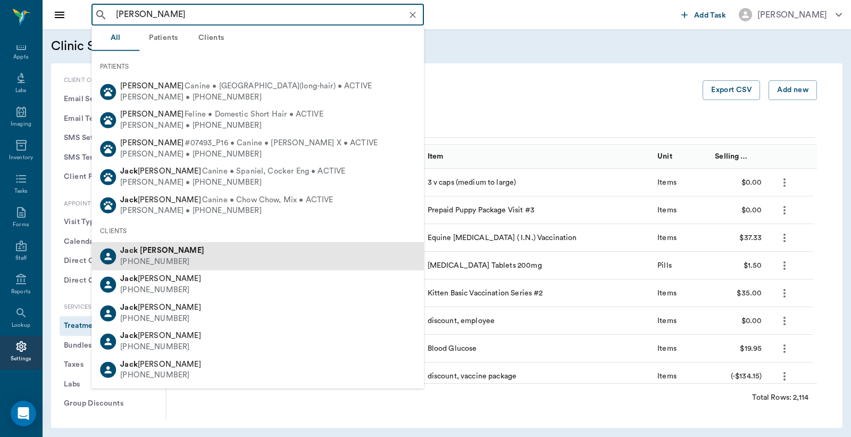
click at [133, 247] on b "Jack" at bounding box center [129, 250] width 18 height 8
type input "jack tolb"
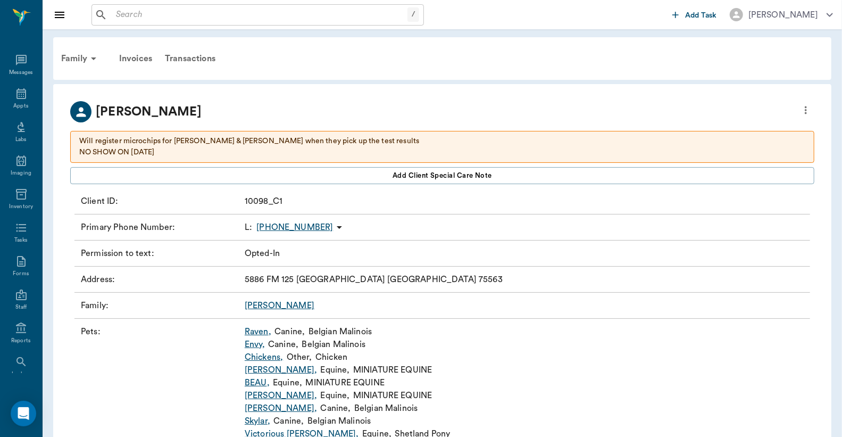
scroll to position [49, 0]
click at [275, 357] on link "Chickens ," at bounding box center [264, 356] width 38 height 13
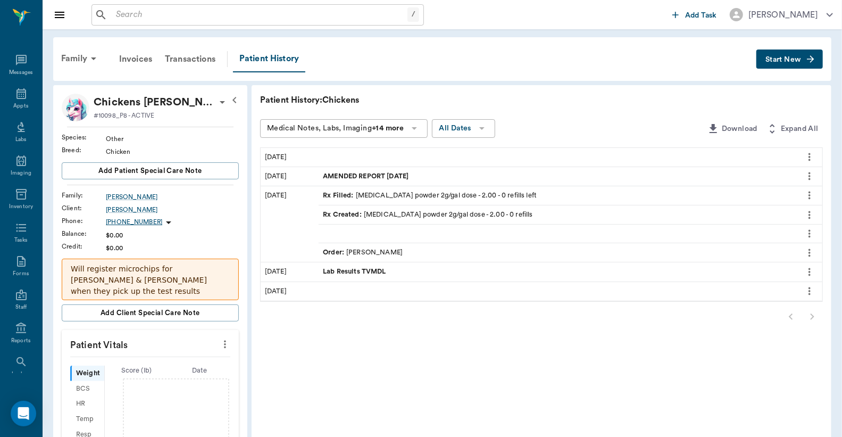
scroll to position [49, 0]
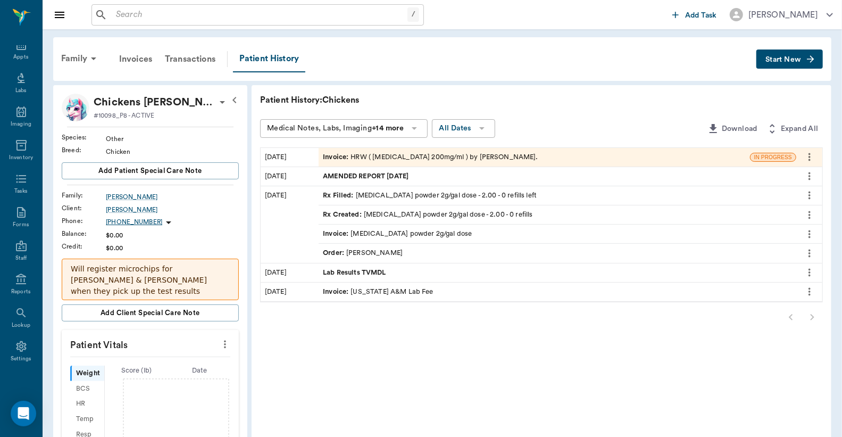
click at [474, 155] on div "Invoice : HRW ( Fenbendazole 200mg/ml ) by Oz." at bounding box center [430, 157] width 215 height 10
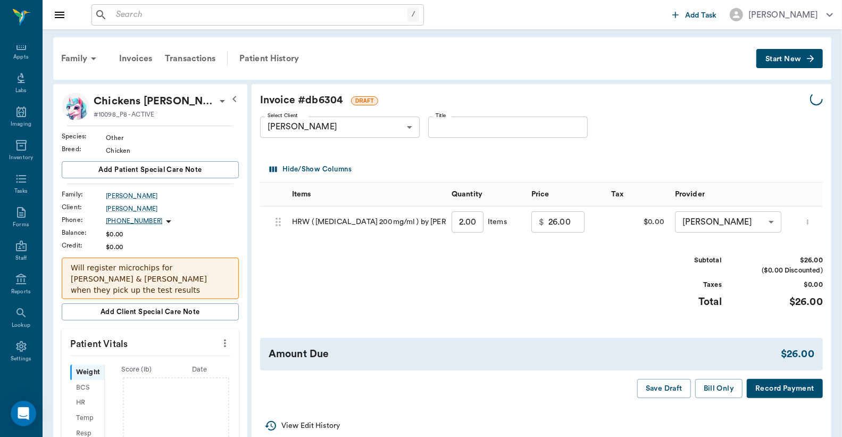
type input "8.00"
type input "72.20"
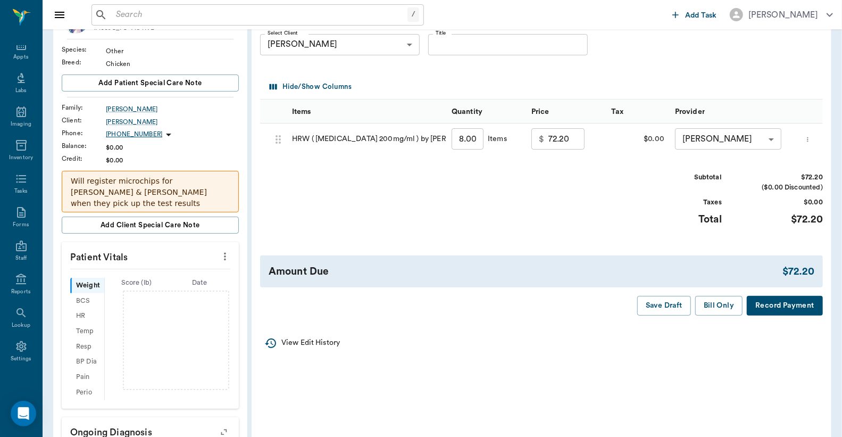
scroll to position [236, 0]
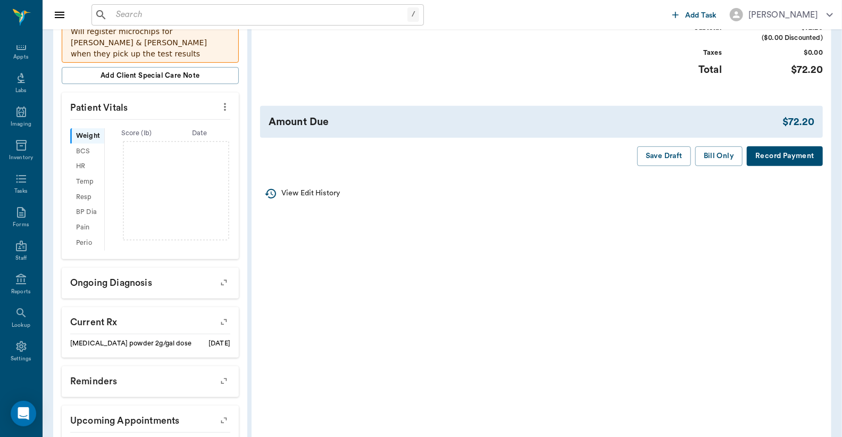
click at [769, 163] on button "Record Payment" at bounding box center [785, 156] width 76 height 20
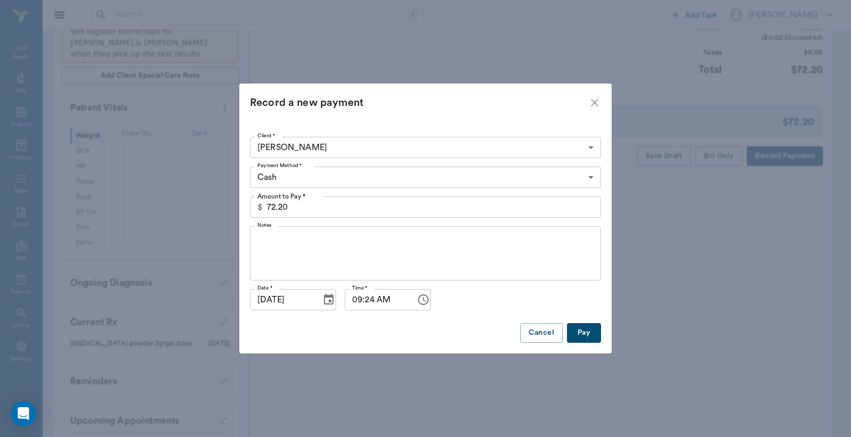
click at [300, 173] on body "/ ​ Add Task Dr. Bert Ellsworth Nectar Messages Appts Labs Imaging Inventory Ta…" at bounding box center [425, 129] width 851 height 730
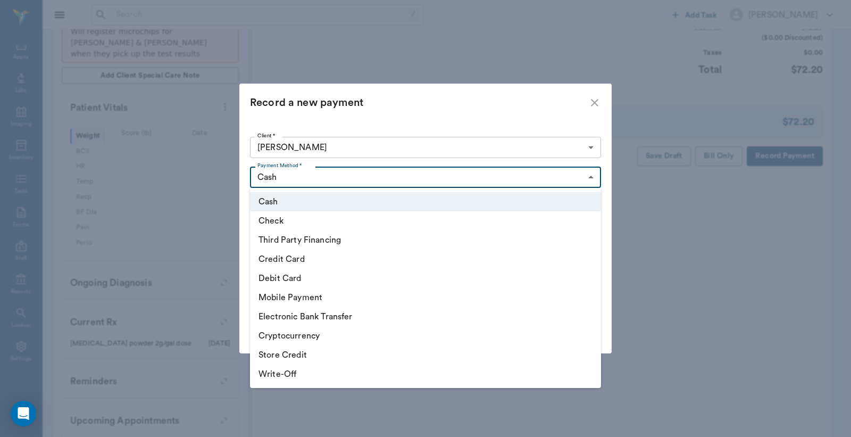
click at [282, 258] on li "Credit Card" at bounding box center [425, 258] width 351 height 19
type input "CREDIT_CARD"
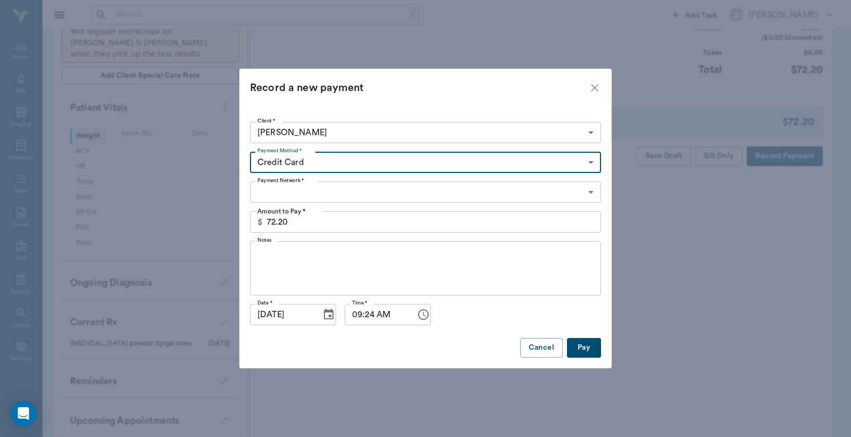
click at [311, 189] on body "/ ​ Add Task Dr. Bert Ellsworth Nectar Messages Appts Labs Imaging Inventory Ta…" at bounding box center [425, 129] width 851 height 730
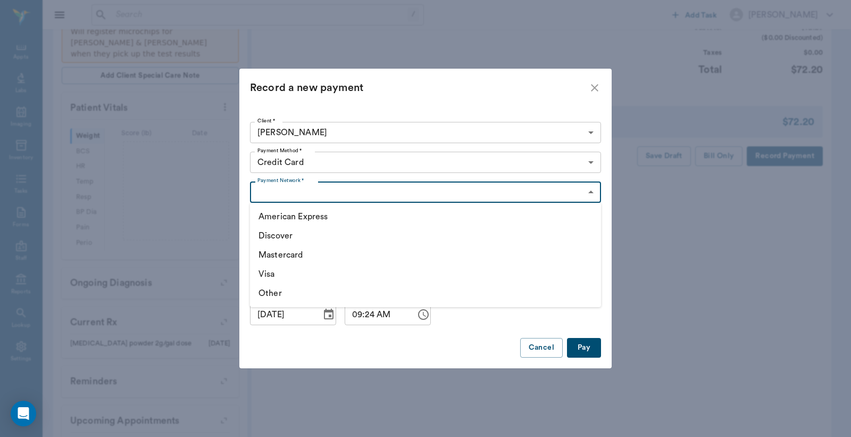
click at [273, 272] on li "Visa" at bounding box center [425, 273] width 351 height 19
type input "VISA"
click at [575, 341] on button "Pay" at bounding box center [584, 348] width 34 height 20
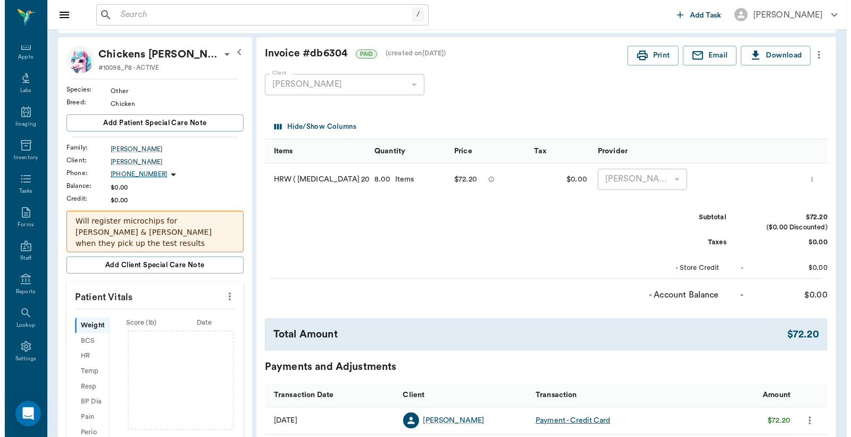
scroll to position [0, 0]
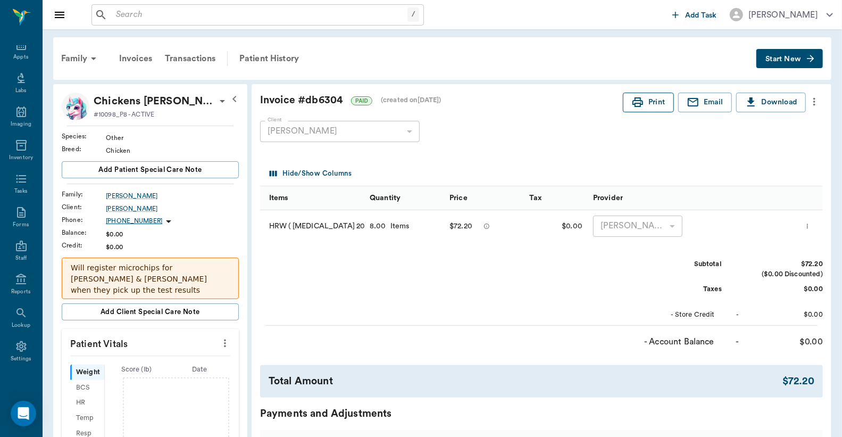
click at [658, 99] on button "Print" at bounding box center [648, 103] width 51 height 20
click at [14, 53] on div "Appts" at bounding box center [20, 57] width 15 height 8
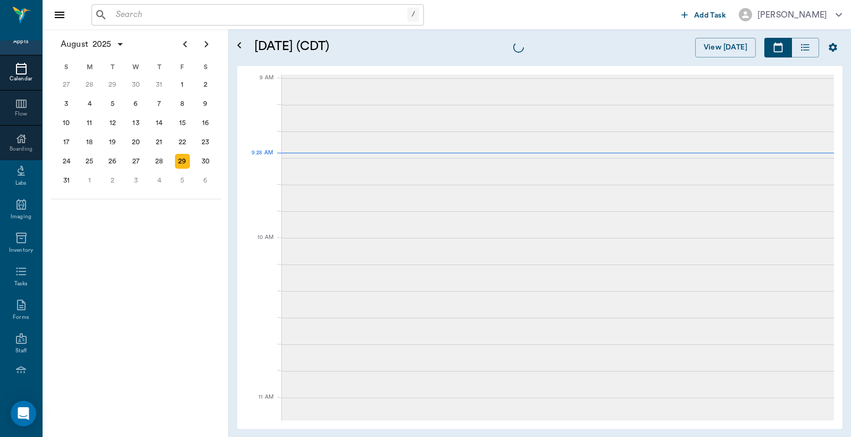
scroll to position [160, 0]
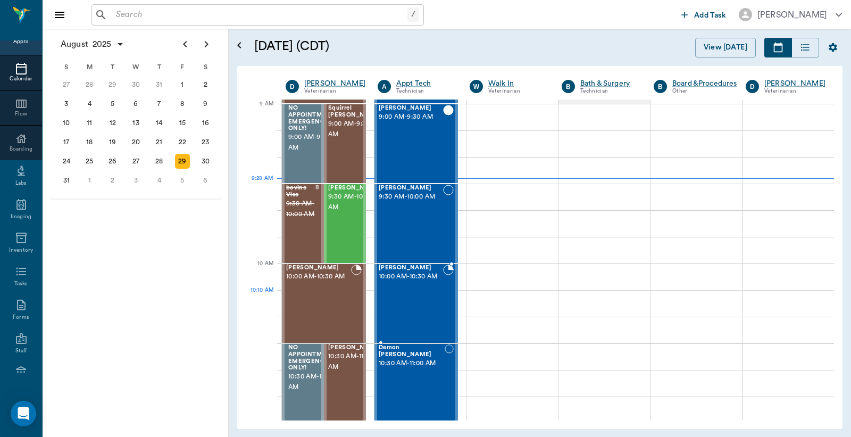
click at [405, 298] on div "Sandy Macdonald 10:00 AM - 10:30 AM" at bounding box center [411, 303] width 64 height 78
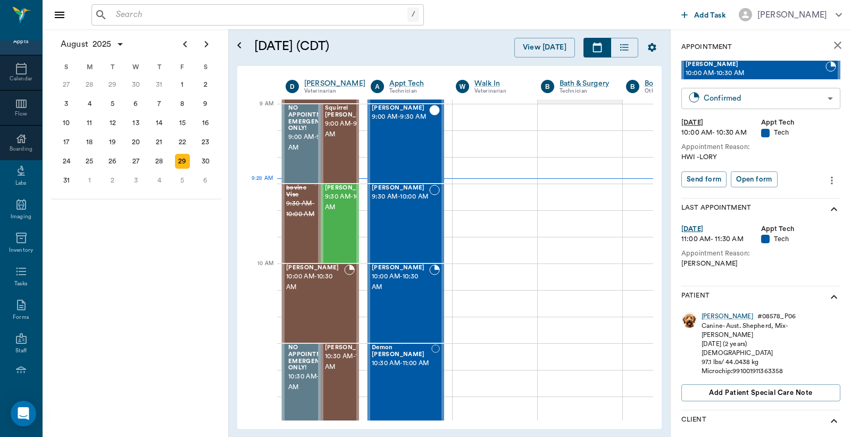
click at [822, 98] on body "/ ​ Add Task Dr. Bert Ellsworth Nectar Messages Appts Calendar Flow Boarding La…" at bounding box center [425, 218] width 851 height 437
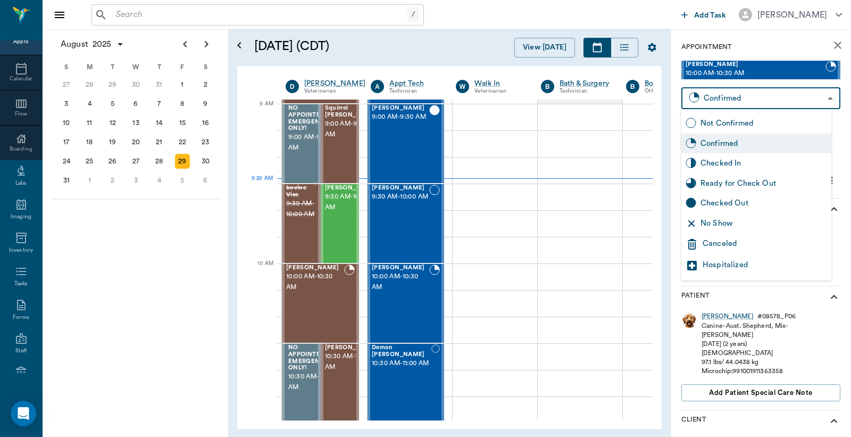
click at [727, 164] on div "Checked In" at bounding box center [763, 163] width 127 height 12
type input "CHECKED_IN"
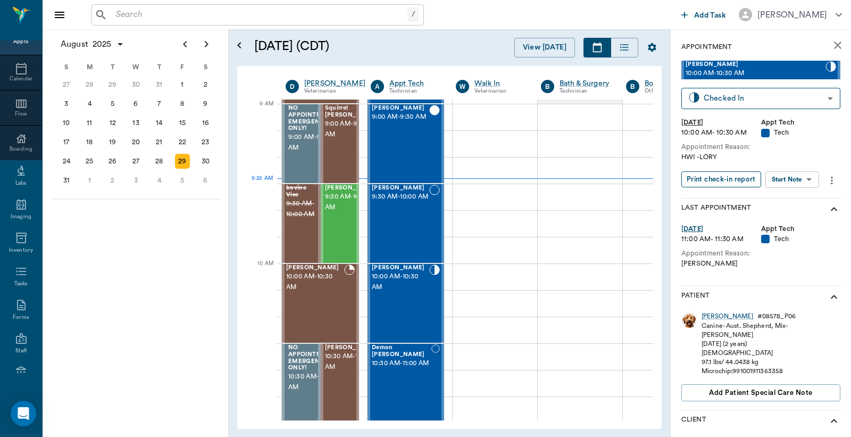
click at [709, 179] on button "Print check-in report" at bounding box center [721, 179] width 80 height 16
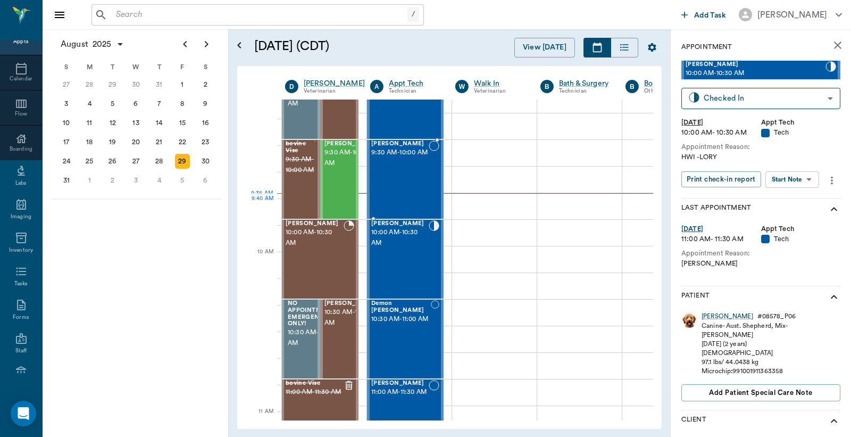
scroll to position [238, 1]
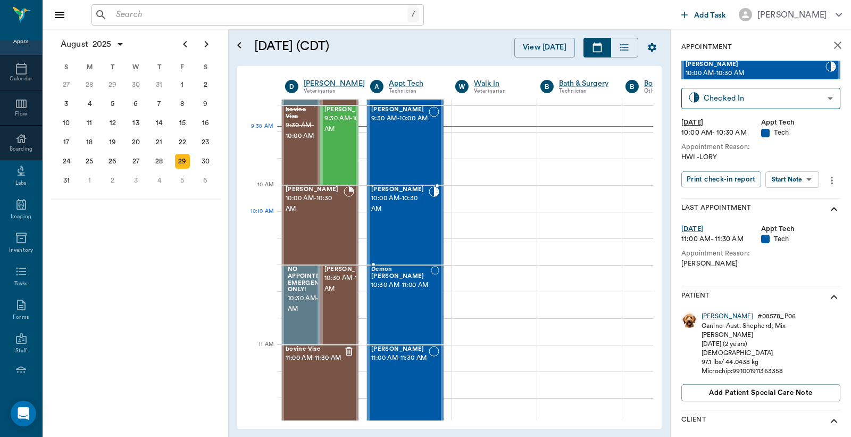
click at [404, 214] on div "[PERSON_NAME] 10:00 AM - 10:30 AM" at bounding box center [399, 225] width 57 height 78
click at [708, 314] on div "[PERSON_NAME]" at bounding box center [727, 316] width 52 height 9
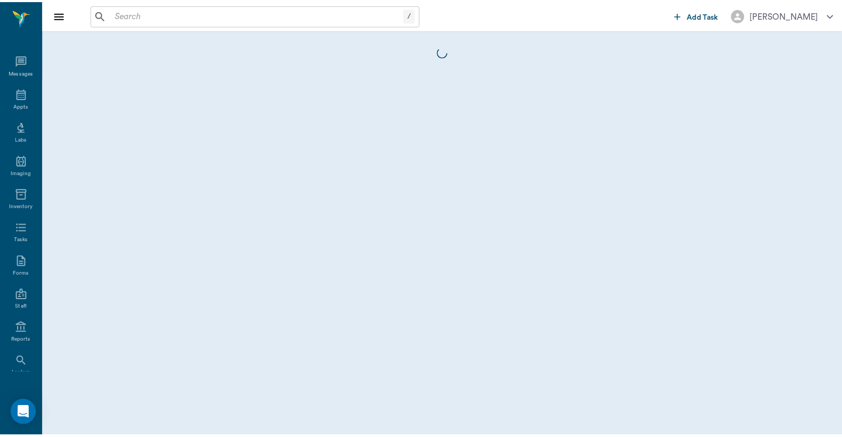
scroll to position [49, 0]
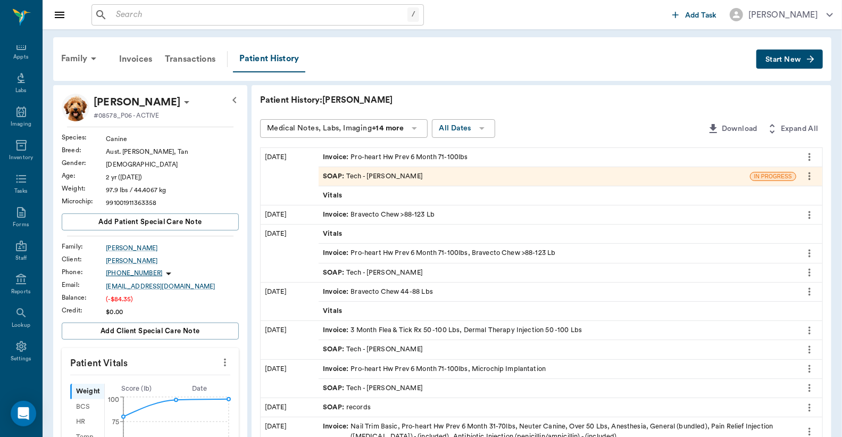
click at [438, 152] on div "Invoice : Pro-heart Hw Prev 6 Month 71-100lbs" at bounding box center [395, 157] width 145 height 10
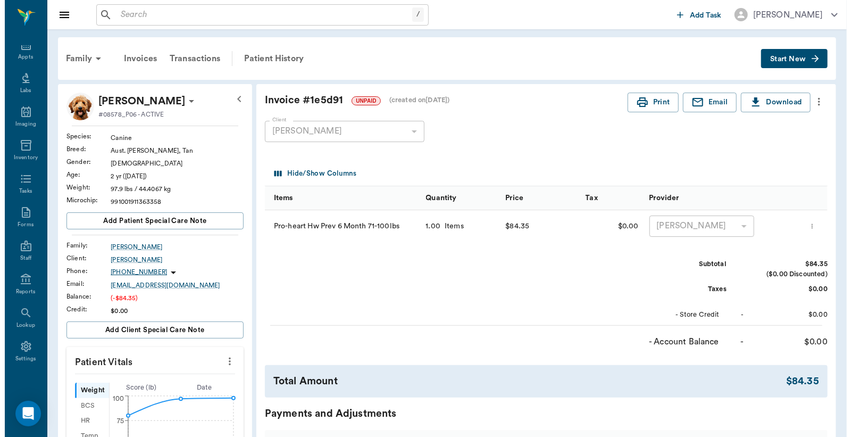
scroll to position [157, 0]
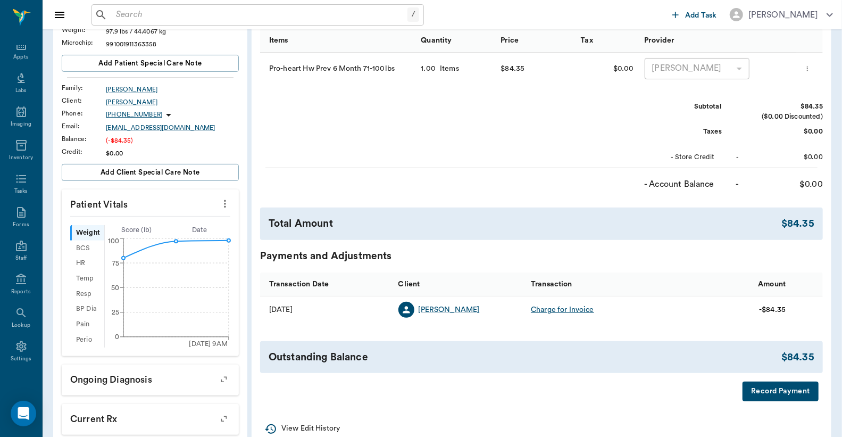
click at [772, 387] on button "Record Payment" at bounding box center [780, 391] width 76 height 20
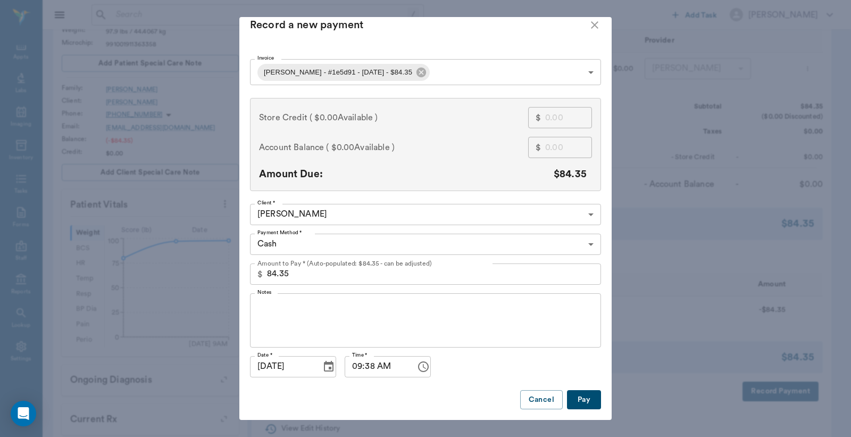
scroll to position [20, 0]
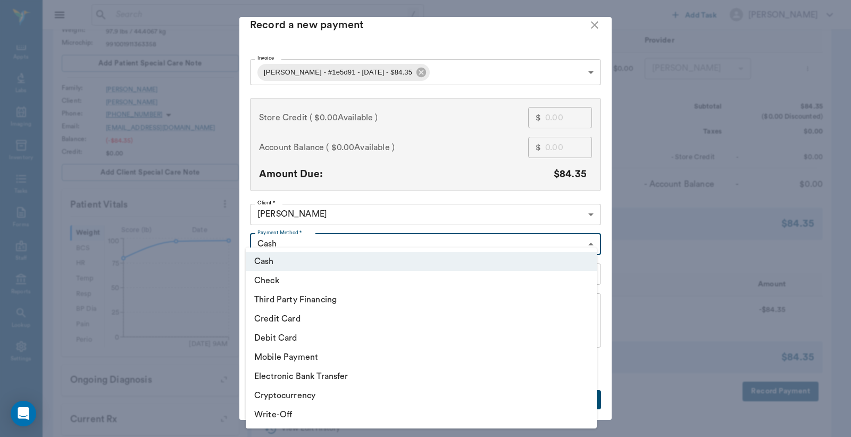
click at [374, 235] on body "/ ​ Add Task [PERSON_NAME] Nectar Messages Appts Labs Imaging Inventory Tasks F…" at bounding box center [425, 255] width 851 height 825
click at [296, 319] on li "Credit Card" at bounding box center [421, 318] width 351 height 19
type input "CREDIT_CARD"
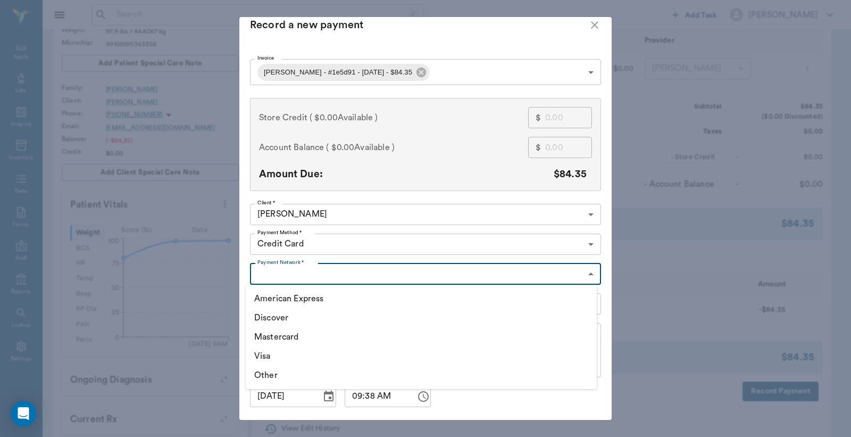
click at [322, 270] on body "/ ​ Add Task Dr. Bert Ellsworth Nectar Messages Appts Labs Imaging Inventory Ta…" at bounding box center [425, 255] width 851 height 825
click at [280, 341] on li "Mastercard" at bounding box center [421, 336] width 351 height 19
type input "MASTERCARD"
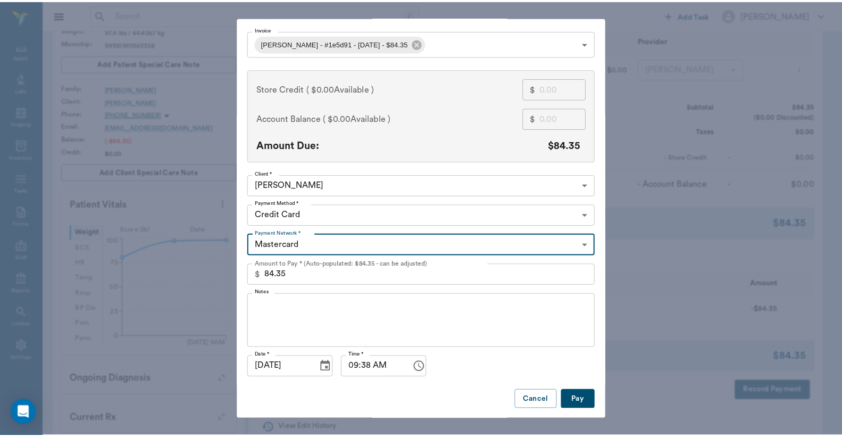
scroll to position [41, 0]
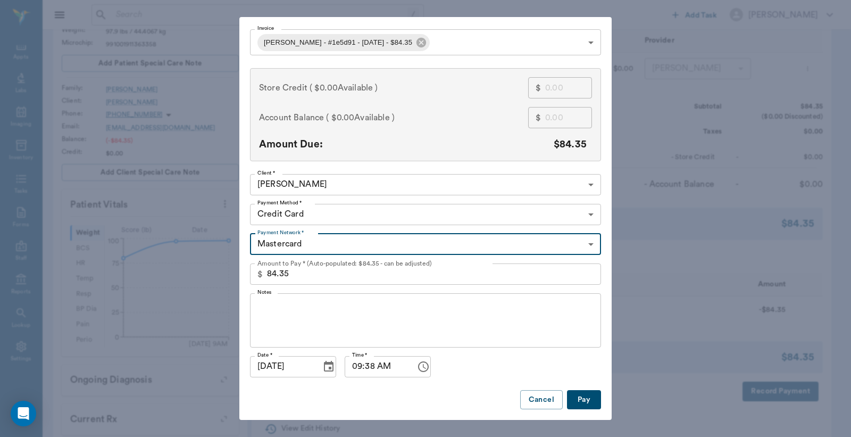
click at [577, 392] on button "Pay" at bounding box center [584, 400] width 34 height 20
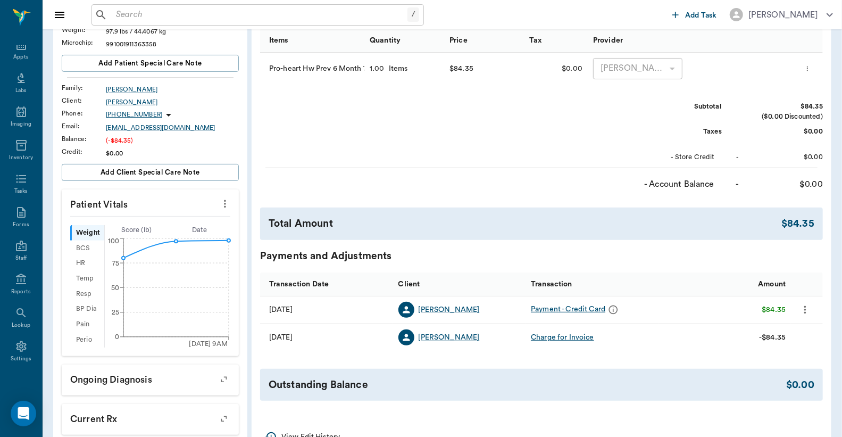
scroll to position [0, 0]
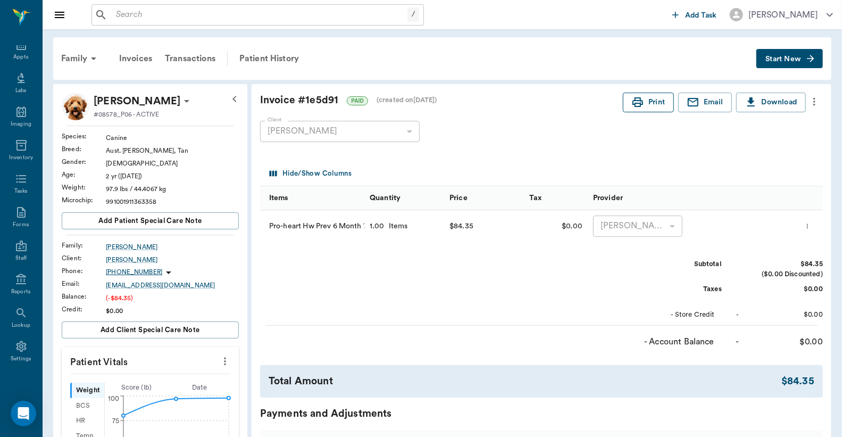
click at [654, 104] on button "Print" at bounding box center [648, 103] width 51 height 20
click at [16, 100] on div "Appts" at bounding box center [21, 100] width 42 height 34
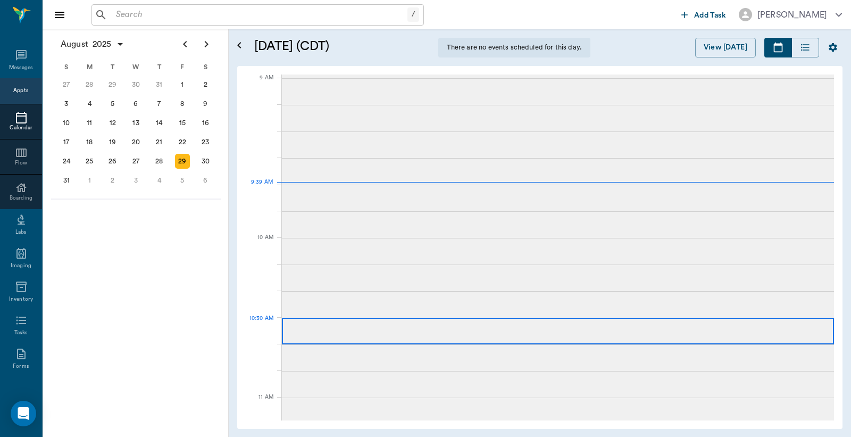
scroll to position [162, 0]
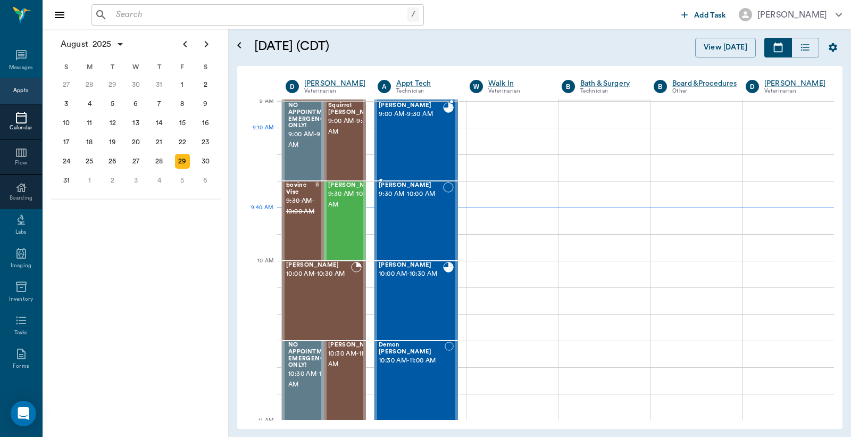
click at [430, 144] on div "Sandy McCasland 9:00 AM - 9:30 AM" at bounding box center [411, 141] width 64 height 78
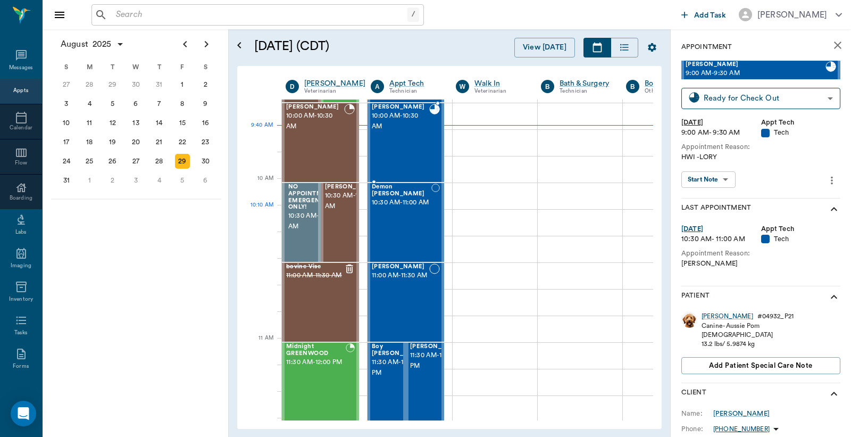
scroll to position [241, 0]
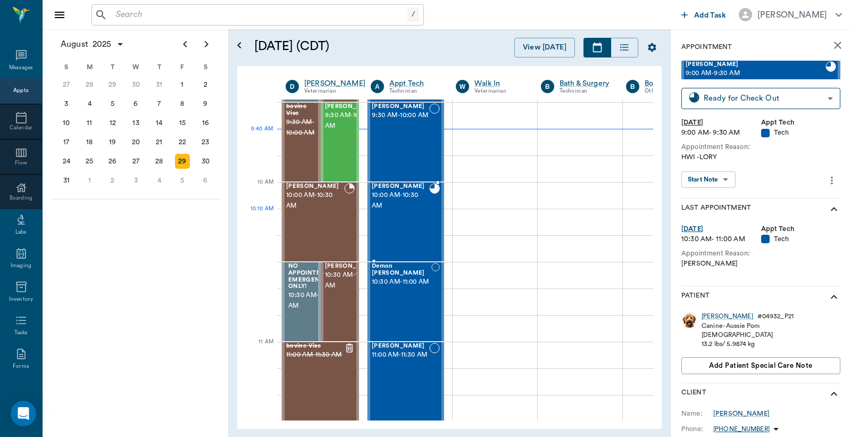
click at [420, 223] on div "Sandy Macdonald 10:00 AM - 10:30 AM" at bounding box center [400, 222] width 57 height 78
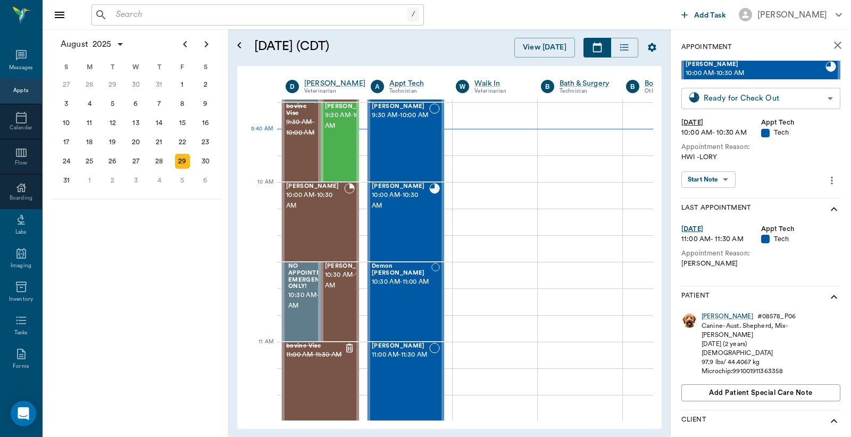
click at [726, 98] on body "/ ​ Add Task Dr. Bert Ellsworth Nectar Messages Appts Calendar Flow Boarding La…" at bounding box center [425, 218] width 851 height 437
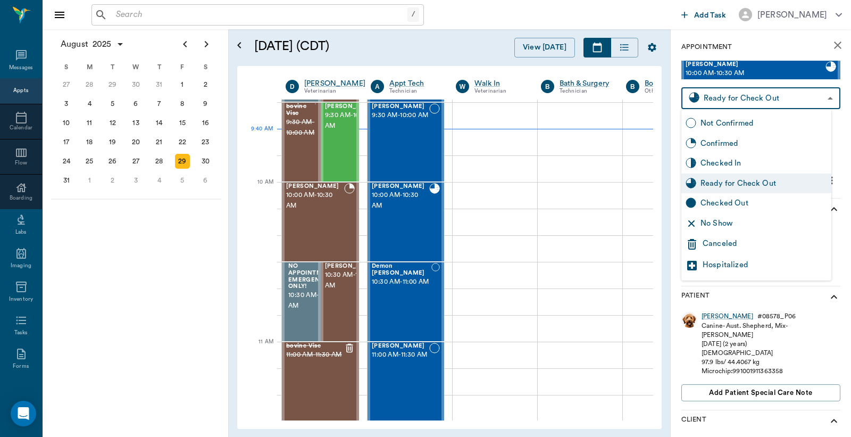
click at [698, 208] on div "Checked Out" at bounding box center [756, 203] width 150 height 20
type input "CHECKED_OUT"
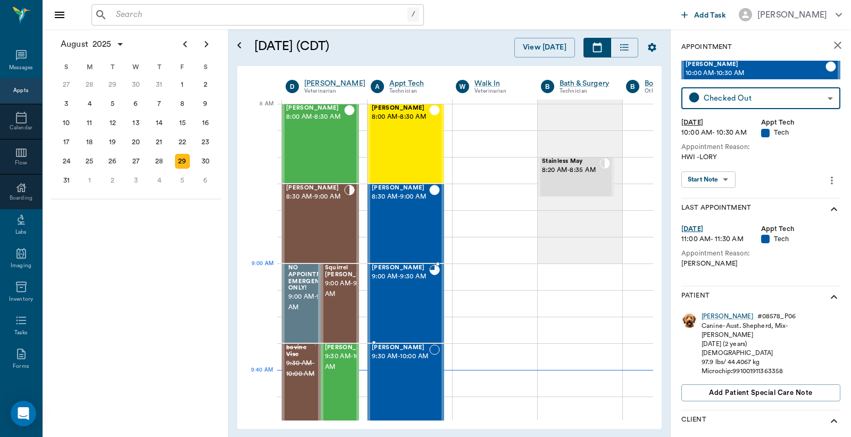
click at [418, 282] on span "9:00 AM - 9:30 AM" at bounding box center [400, 276] width 57 height 11
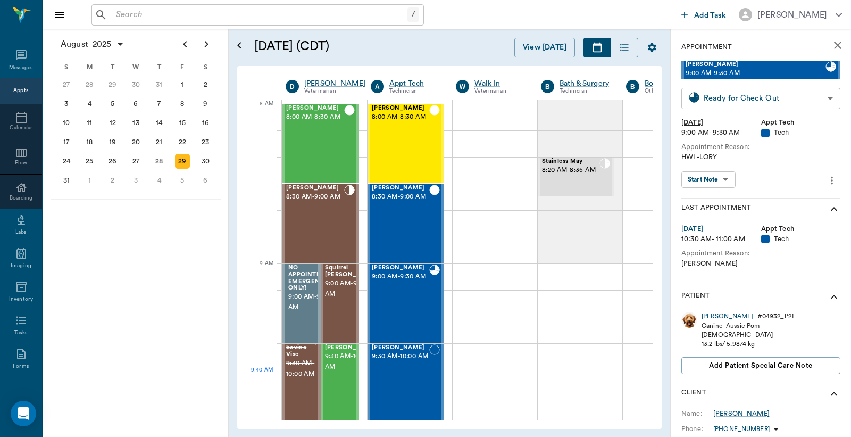
click at [709, 96] on body "/ ​ Add Task Dr. Bert Ellsworth Nectar Messages Appts Calendar Flow Boarding La…" at bounding box center [425, 218] width 851 height 437
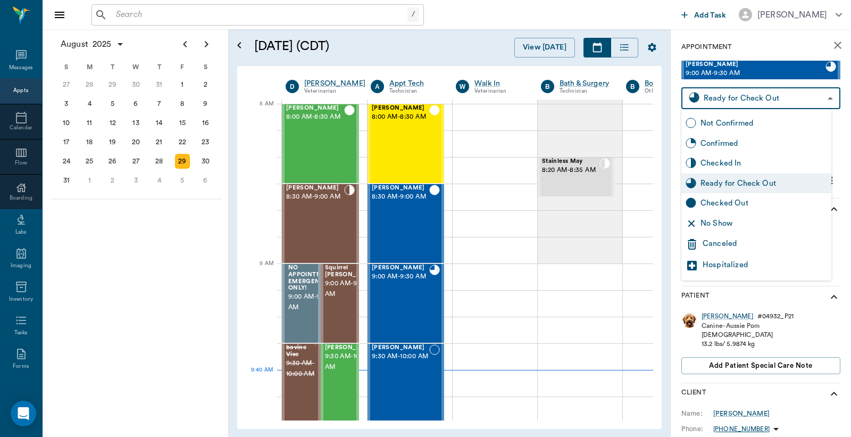
click at [708, 203] on div "Checked Out" at bounding box center [763, 203] width 127 height 12
type input "CHECKED_OUT"
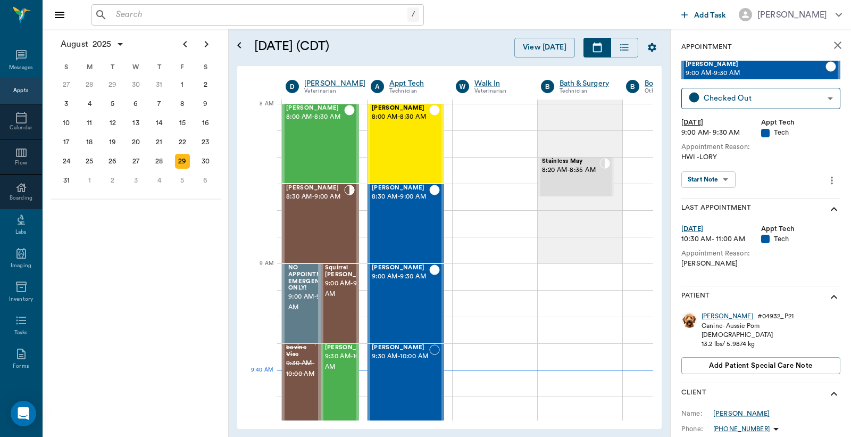
click at [831, 45] on icon "close" at bounding box center [837, 45] width 13 height 13
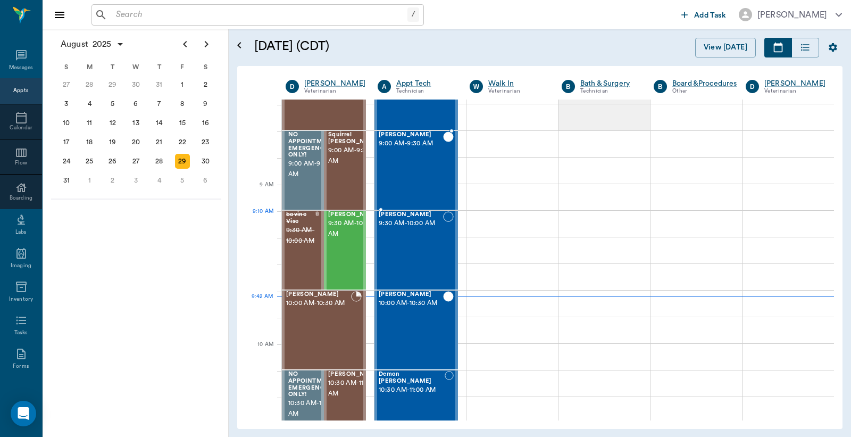
scroll to position [78, 0]
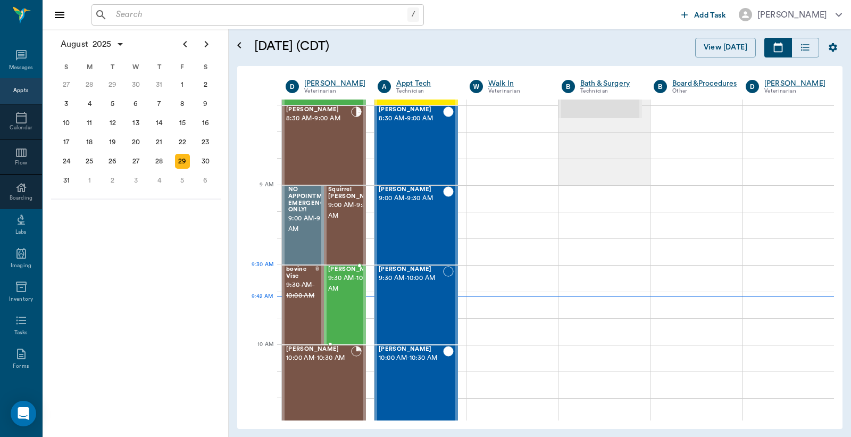
click at [342, 283] on span "9:30 AM - 10:00 AM" at bounding box center [354, 283] width 53 height 21
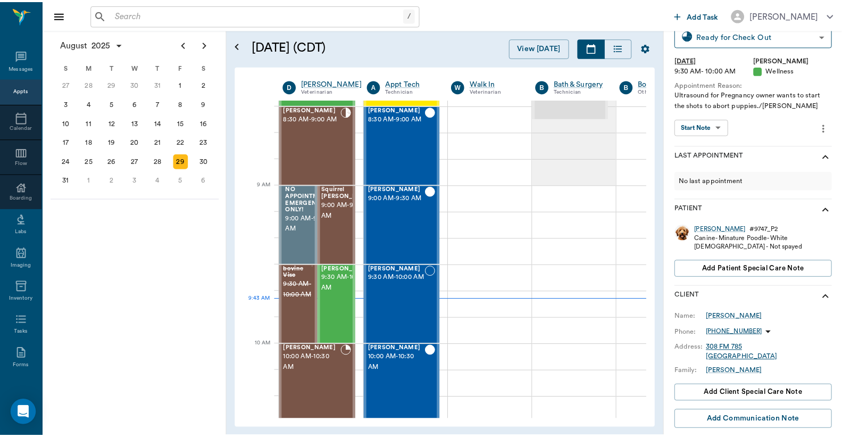
scroll to position [36, 0]
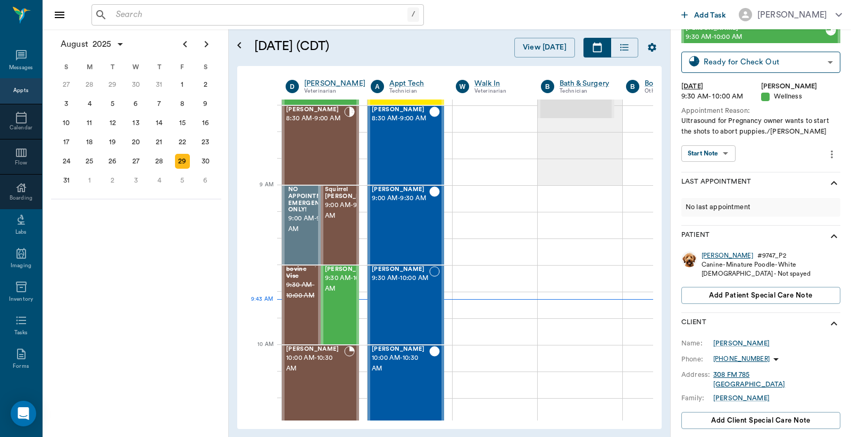
click at [707, 256] on div "Susie" at bounding box center [727, 255] width 52 height 9
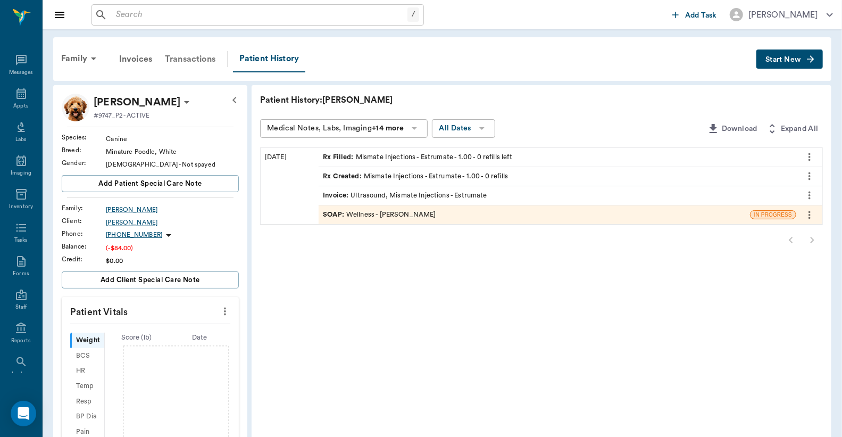
click at [186, 58] on div "Transactions" at bounding box center [189, 59] width 63 height 26
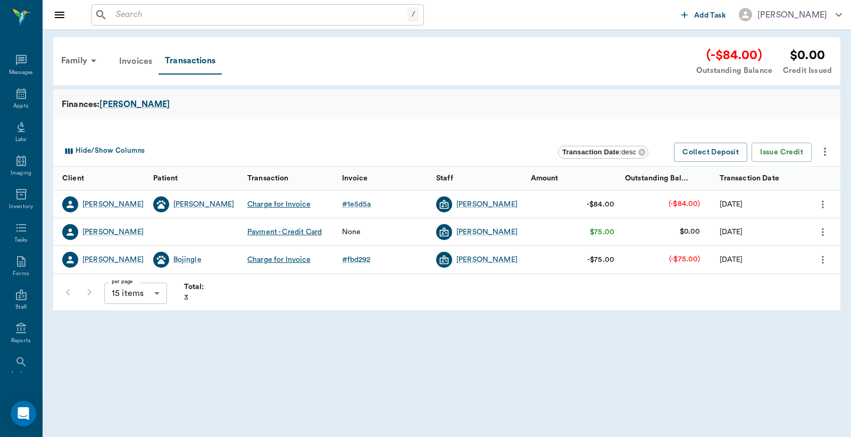
click at [136, 62] on div "Invoices" at bounding box center [136, 61] width 46 height 26
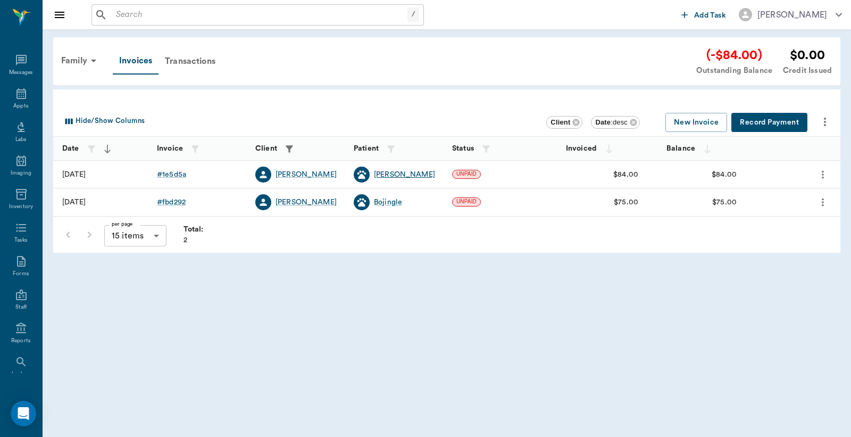
click at [381, 174] on div "Susie" at bounding box center [404, 174] width 61 height 11
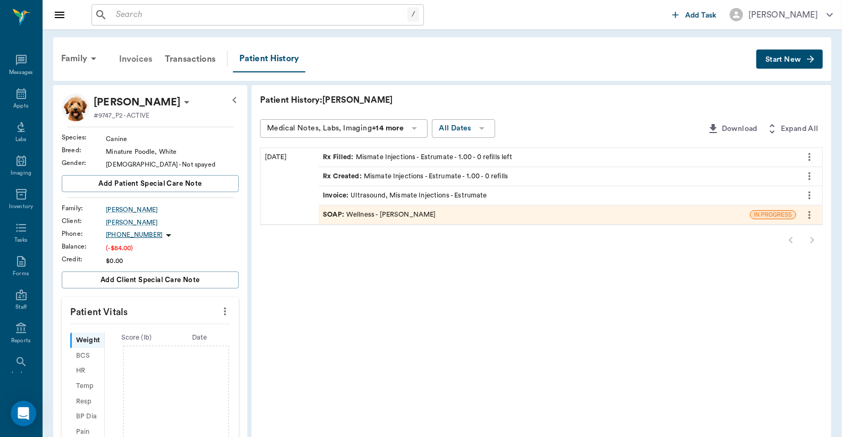
click at [133, 60] on div "Invoices" at bounding box center [136, 59] width 46 height 26
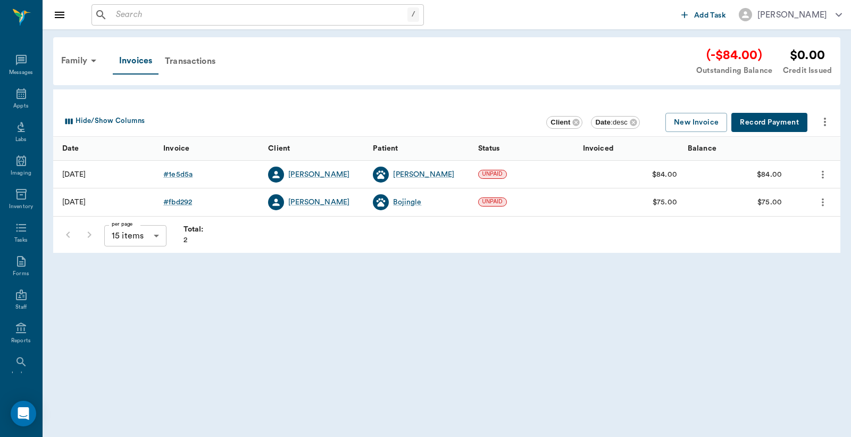
click at [767, 125] on button "Record Payment" at bounding box center [769, 123] width 76 height 20
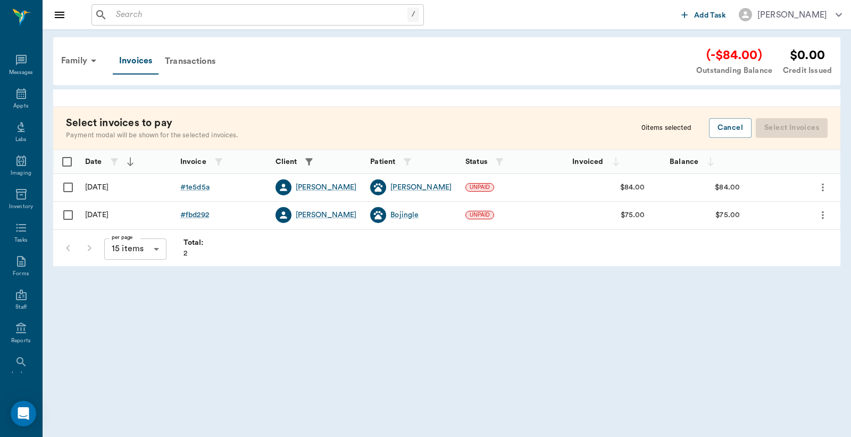
click at [69, 186] on input "Select row" at bounding box center [68, 187] width 22 height 22
checkbox input "false"
checkbox input "true"
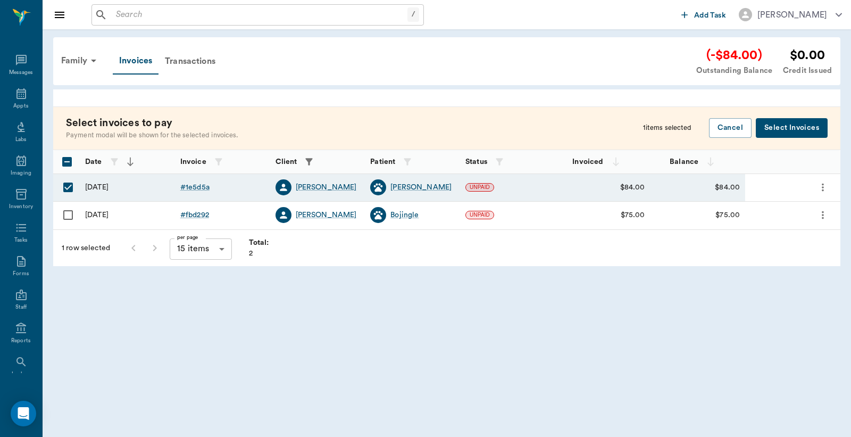
click at [791, 131] on button "Select Invoices" at bounding box center [792, 128] width 72 height 20
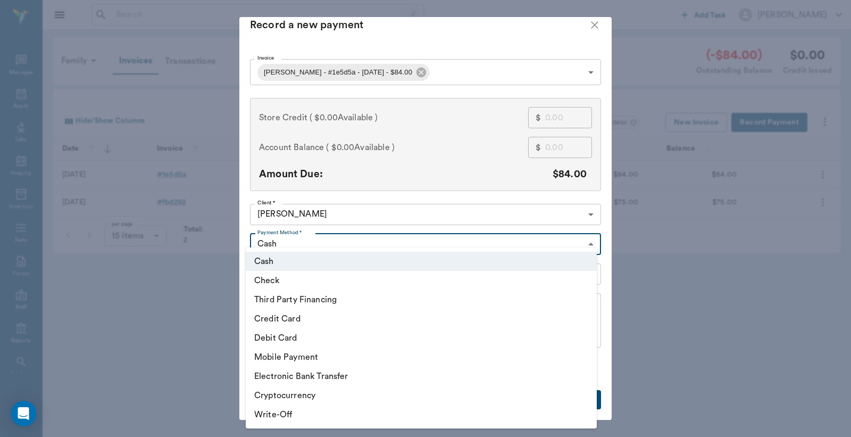
scroll to position [11, 0]
click at [586, 236] on body "/ ​ Add Task Dr. Bert Ellsworth Nectar Messages Appts Labs Imaging Inventory Ta…" at bounding box center [425, 218] width 851 height 437
click at [358, 265] on li "Cash" at bounding box center [421, 261] width 351 height 19
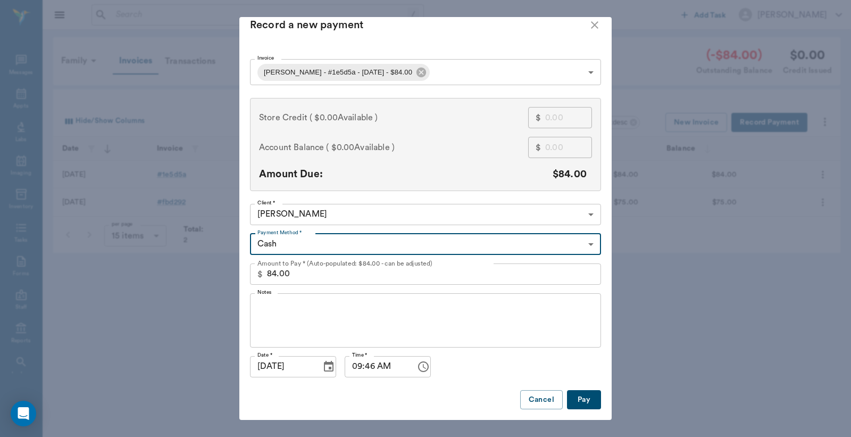
click at [579, 399] on button "Pay" at bounding box center [584, 400] width 34 height 20
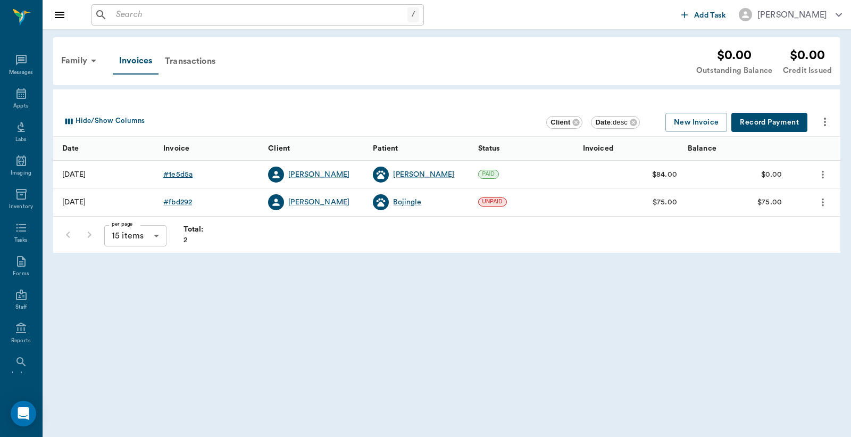
click at [178, 172] on div "# 1e5d5a" at bounding box center [177, 174] width 29 height 11
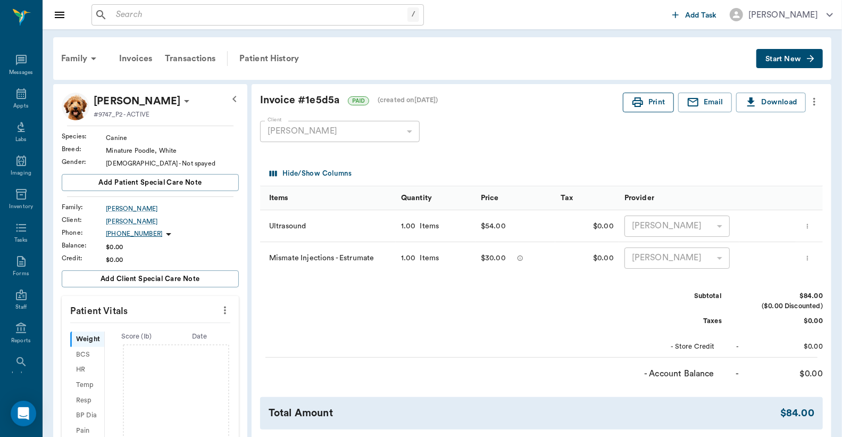
click at [655, 103] on button "Print" at bounding box center [648, 103] width 51 height 20
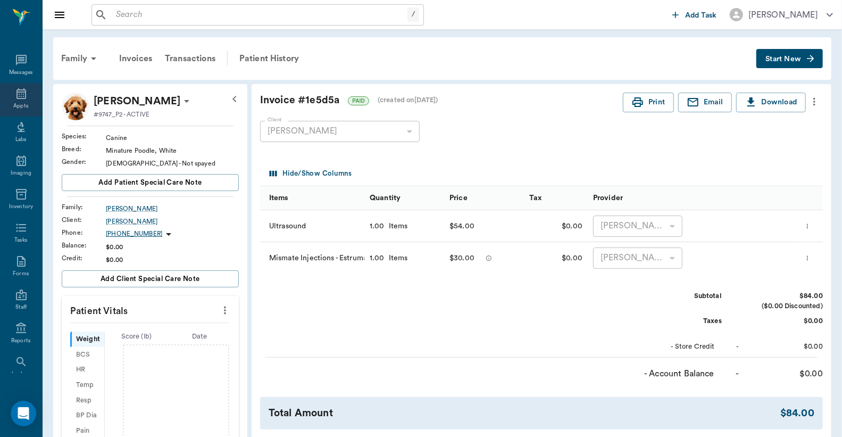
click at [20, 99] on div "Appts" at bounding box center [21, 100] width 42 height 34
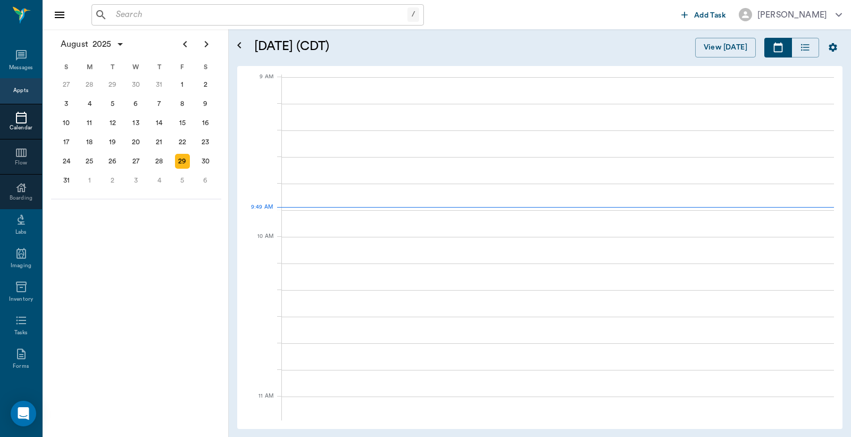
scroll to position [161, 0]
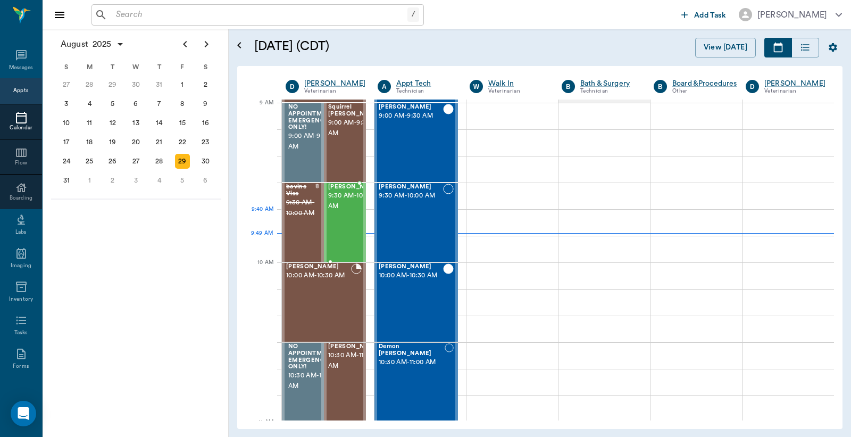
click at [347, 212] on span "9:30 AM - 10:00 AM" at bounding box center [354, 200] width 53 height 21
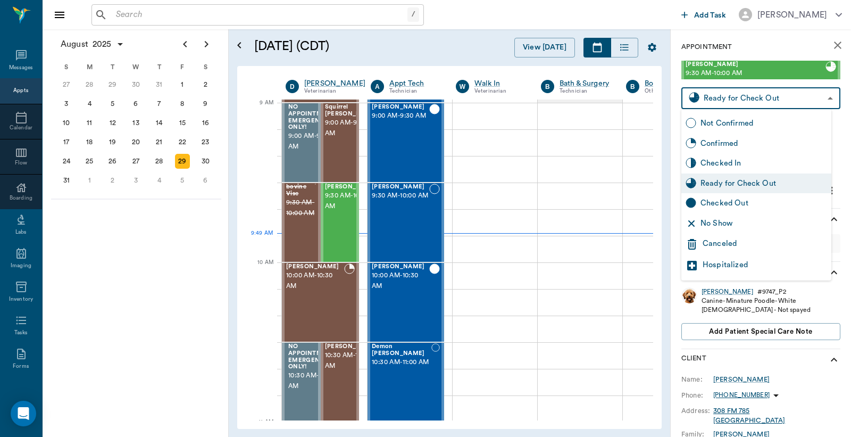
click at [821, 99] on body "/ ​ Add Task Dr. Bert Ellsworth Nectar Messages Appts Calendar Flow Boarding La…" at bounding box center [425, 218] width 851 height 437
click at [742, 201] on div "Checked Out" at bounding box center [763, 203] width 127 height 12
type input "CHECKED_OUT"
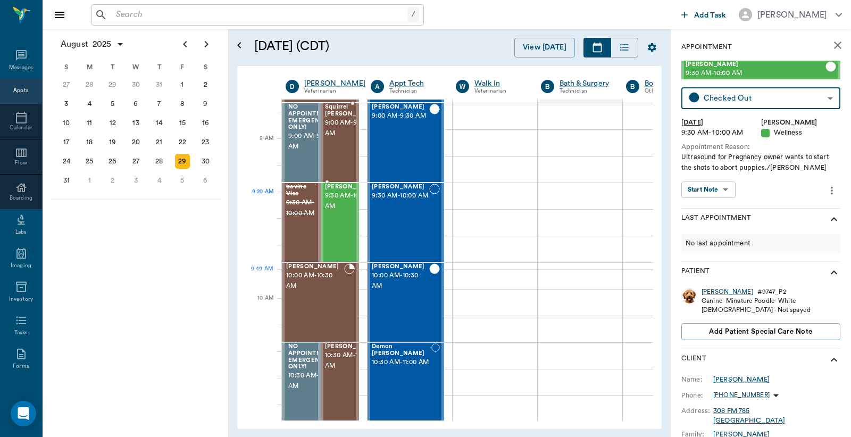
scroll to position [82, 0]
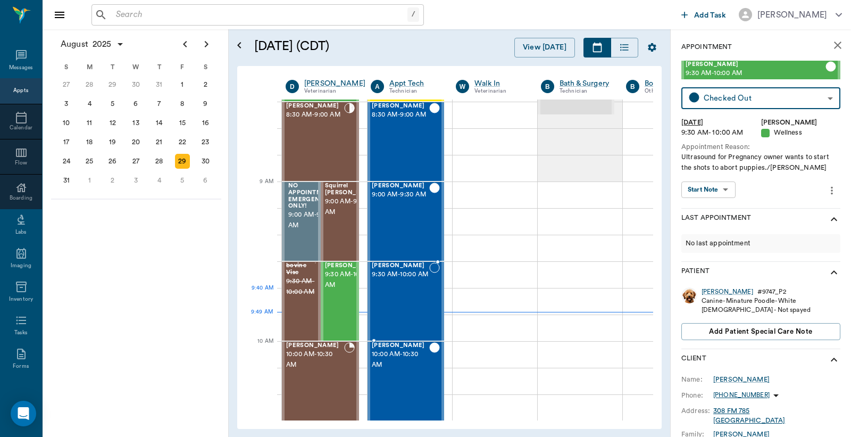
click at [397, 280] on span "9:30 AM - 10:00 AM" at bounding box center [400, 274] width 57 height 11
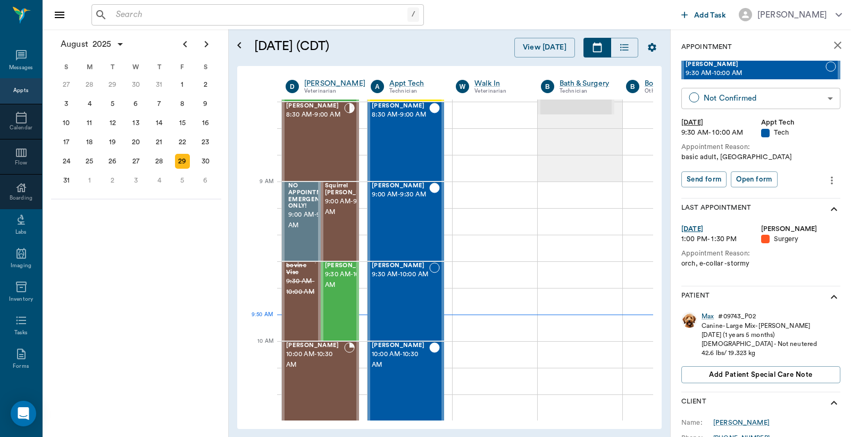
click at [822, 100] on body "/ ​ Add Task Dr. Bert Ellsworth Nectar Messages Appts Calendar Flow Boarding La…" at bounding box center [425, 218] width 851 height 437
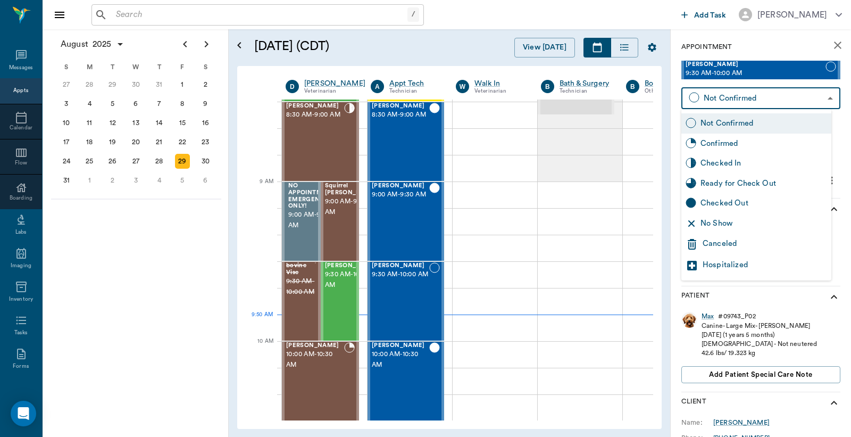
click at [735, 165] on div "Checked In" at bounding box center [763, 163] width 127 height 12
type input "CHECKED_IN"
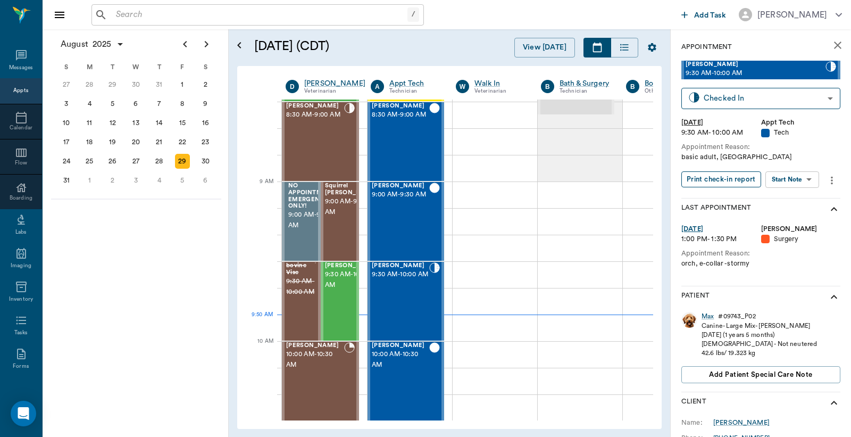
click at [716, 182] on button "Print check-in report" at bounding box center [721, 179] width 80 height 16
click at [709, 183] on button "Print check-in report" at bounding box center [721, 179] width 80 height 16
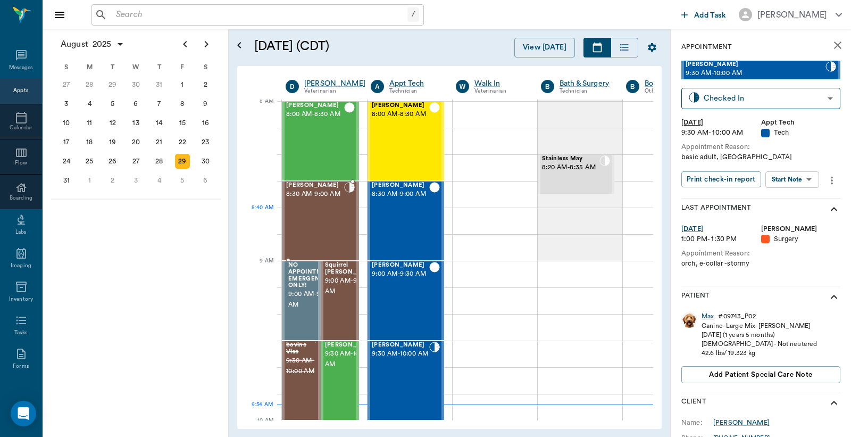
click at [320, 221] on div "Roxie Willis 8:30 AM - 9:00 AM" at bounding box center [315, 221] width 58 height 78
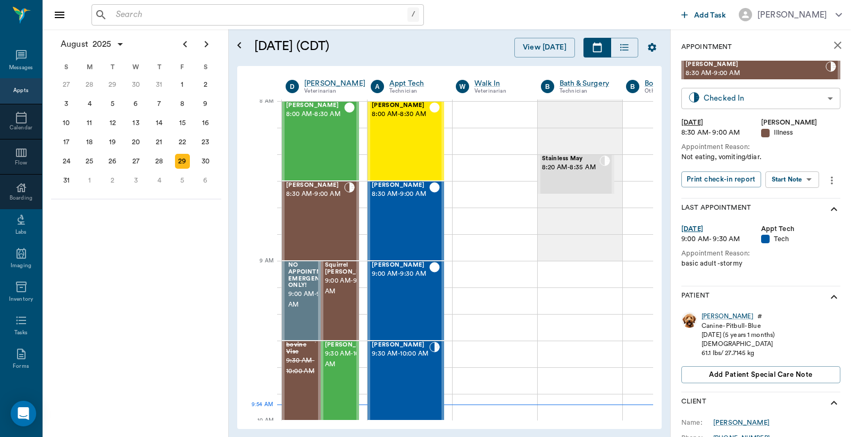
click at [821, 99] on body "/ ​ Add Task Dr. Bert Ellsworth Nectar Messages Appts Calendar Flow Boarding La…" at bounding box center [425, 218] width 851 height 437
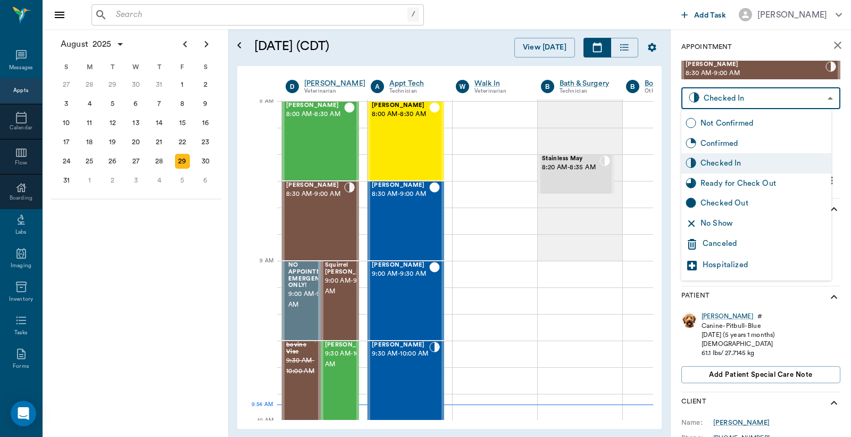
click at [642, 245] on div at bounding box center [425, 218] width 851 height 437
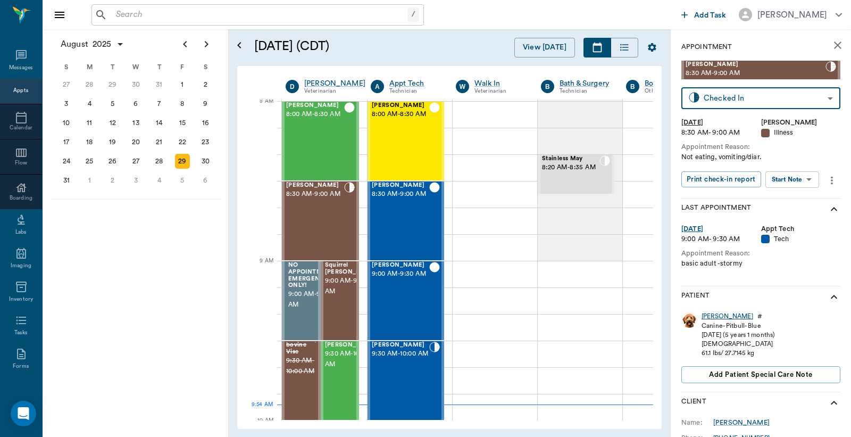
click at [709, 317] on div "[PERSON_NAME]" at bounding box center [727, 316] width 52 height 9
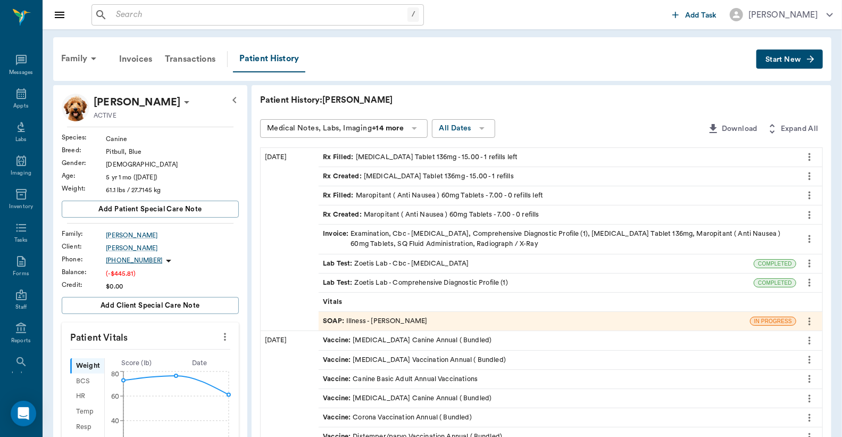
click at [441, 323] on div "SOAP : Illness - Dr. Bert Ellsworth" at bounding box center [534, 321] width 431 height 19
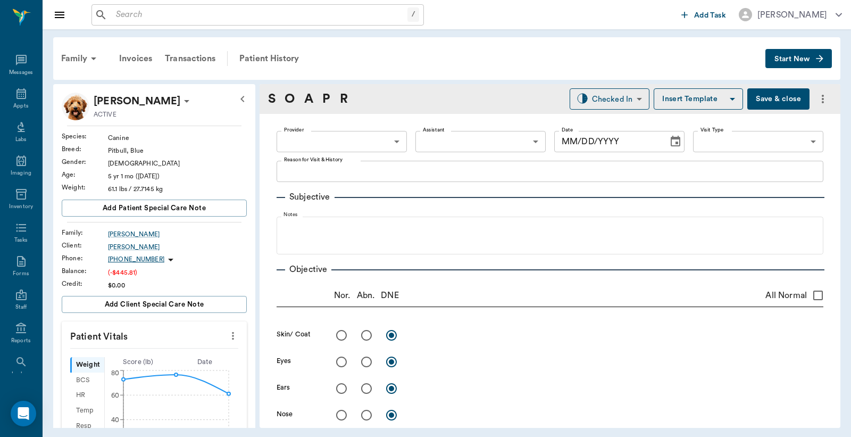
type input "63ec2f075fda476ae8351a4d"
type input "63ec2e7e52e12b0ba117b124"
type input "65d2be4f46e3a538d89b8c15"
type textarea "Not eating, vomiting/diar."
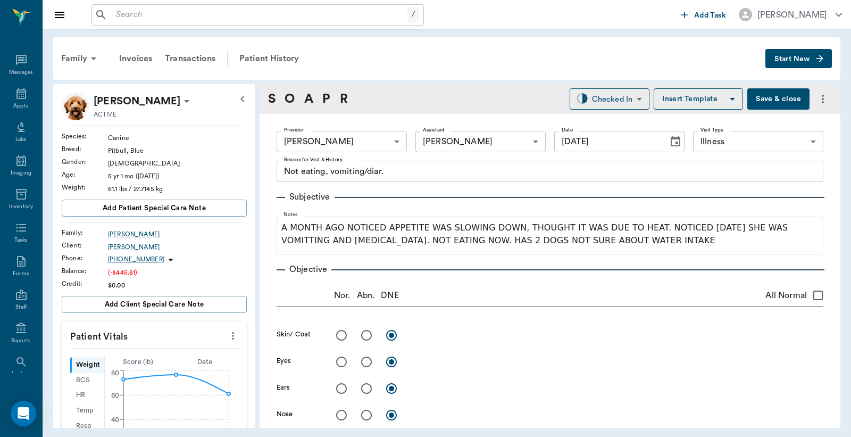
type input "[DATE]"
click at [768, 101] on button "Save & close" at bounding box center [778, 98] width 62 height 21
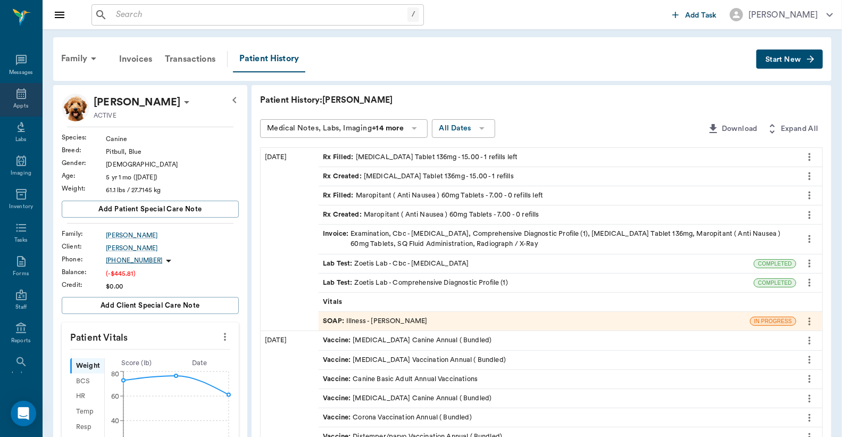
click at [20, 102] on div "Appts" at bounding box center [20, 106] width 15 height 8
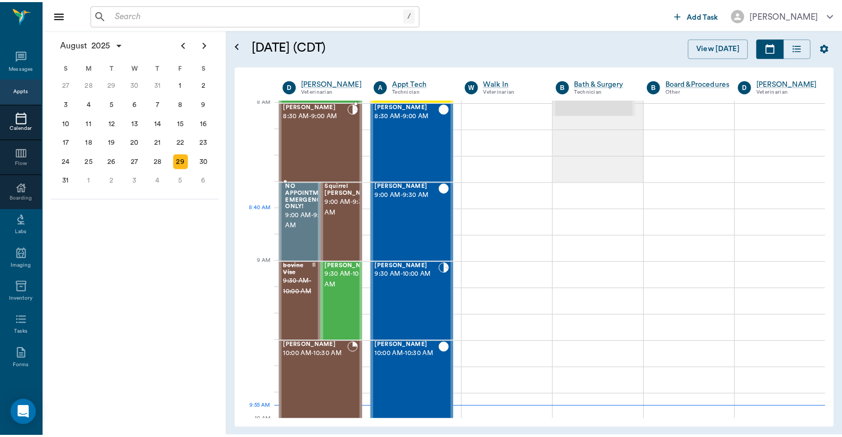
scroll to position [2, 0]
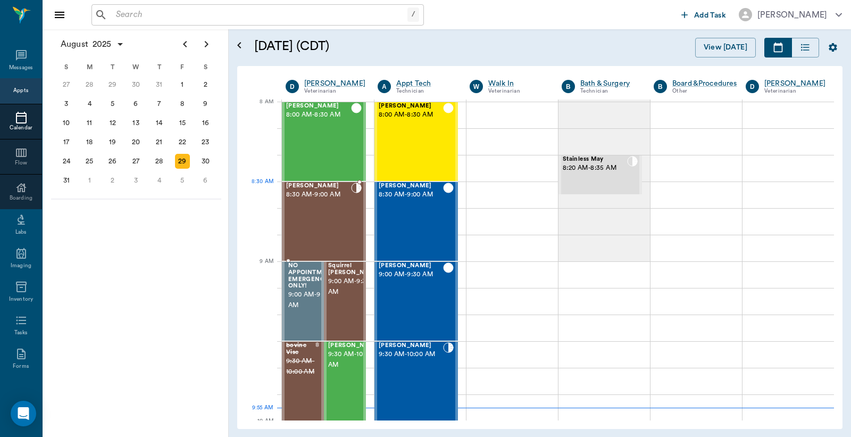
click at [323, 203] on div "Roxie Willis 8:30 AM - 9:00 AM" at bounding box center [318, 221] width 65 height 78
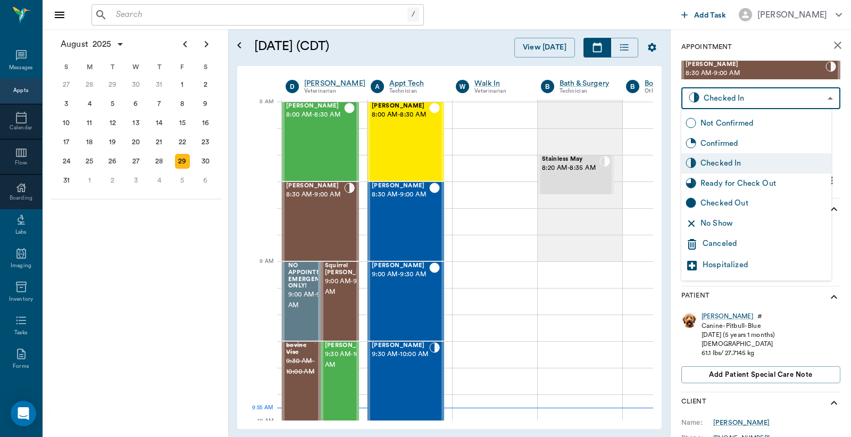
click at [822, 97] on body "/ ​ Add Task Dr. Bert Ellsworth Nectar Messages Appts Calendar Flow Boarding La…" at bounding box center [425, 218] width 851 height 437
click at [732, 182] on div "Ready for Check Out" at bounding box center [763, 184] width 127 height 12
type input "READY_TO_CHECKOUT"
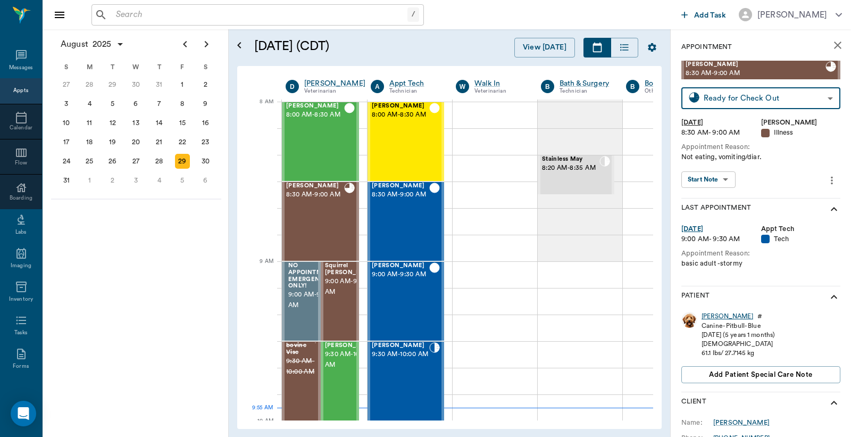
click at [707, 316] on div "[PERSON_NAME]" at bounding box center [727, 316] width 52 height 9
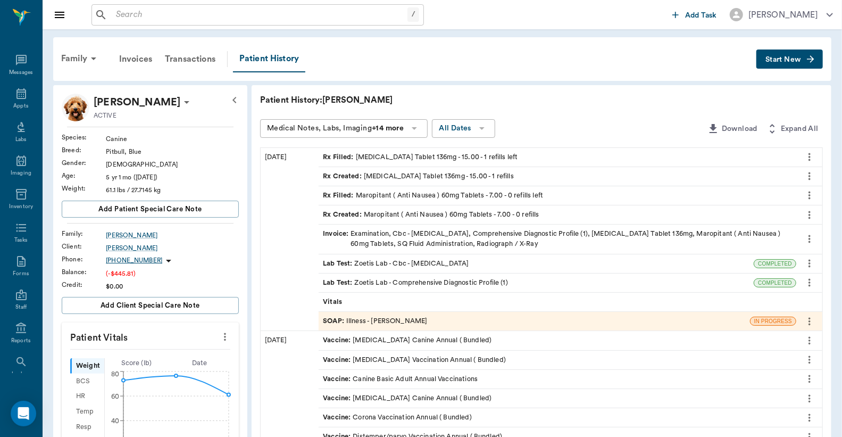
click at [468, 266] on div "Lab Test : Zoetis Lab - Cbc - Complete Blood Count" at bounding box center [396, 263] width 146 height 10
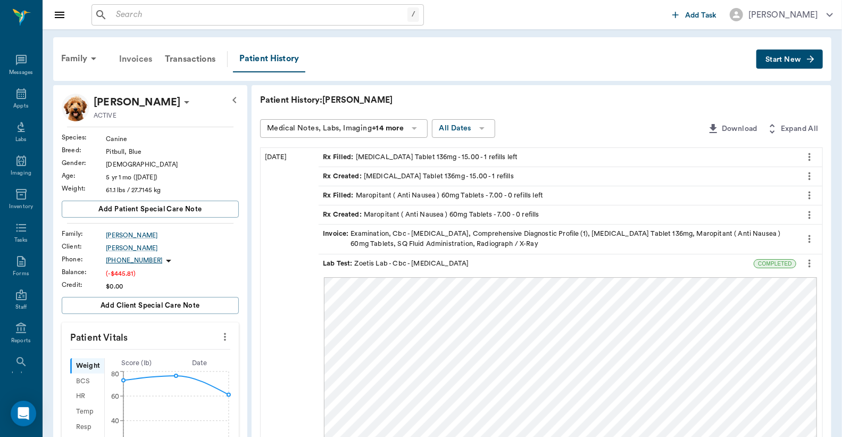
click at [131, 60] on div "Invoices" at bounding box center [136, 59] width 46 height 26
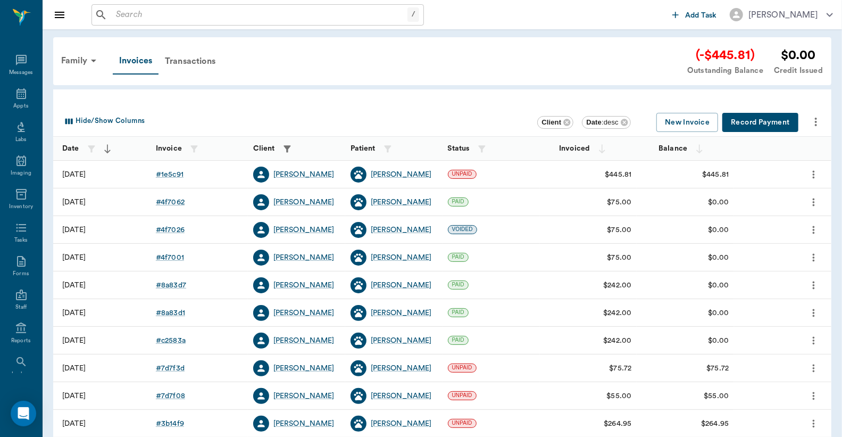
click at [554, 182] on div "$445.81" at bounding box center [588, 175] width 97 height 28
click at [175, 174] on div "# 1e5c91" at bounding box center [170, 174] width 28 height 11
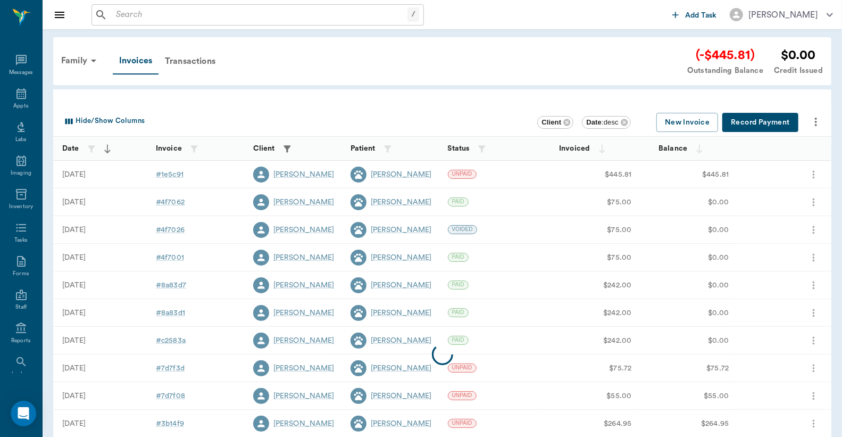
click at [476, 174] on span "UNPAID" at bounding box center [462, 173] width 28 height 7
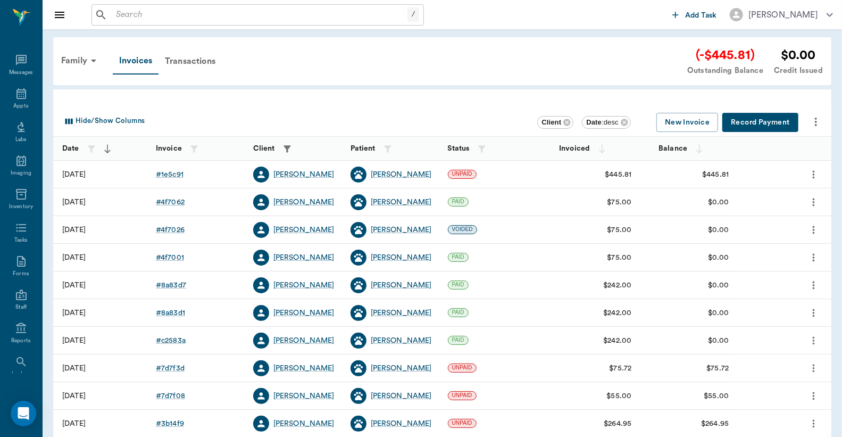
click at [782, 119] on button "Record Payment" at bounding box center [760, 123] width 76 height 20
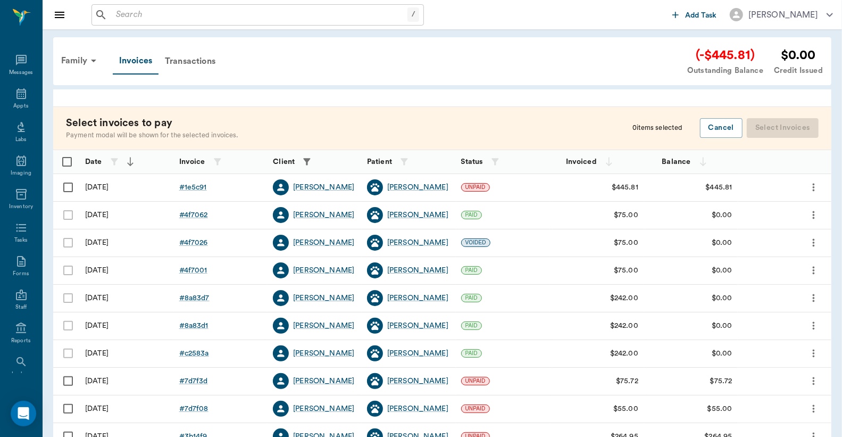
click at [466, 192] on div "UNPAID" at bounding box center [503, 188] width 94 height 28
click at [399, 188] on div "[PERSON_NAME]" at bounding box center [417, 187] width 61 height 11
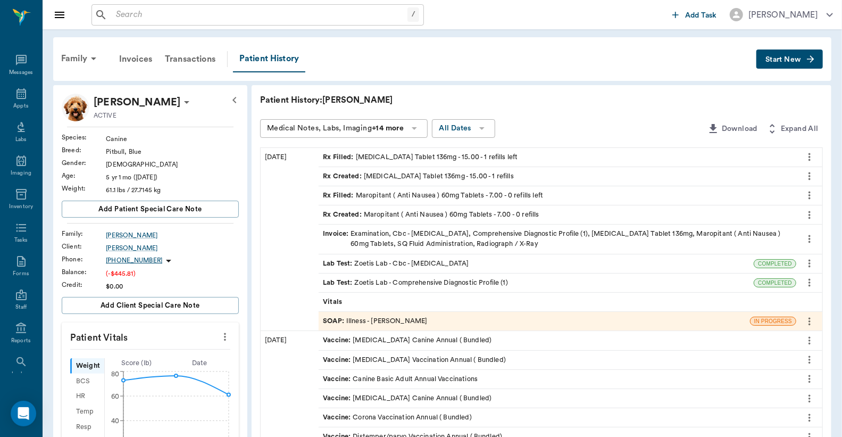
click at [459, 235] on div "Invoice : Examination, Cbc - Complete Blood Count, Comprehensive Diagnostic Pro…" at bounding box center [557, 239] width 469 height 20
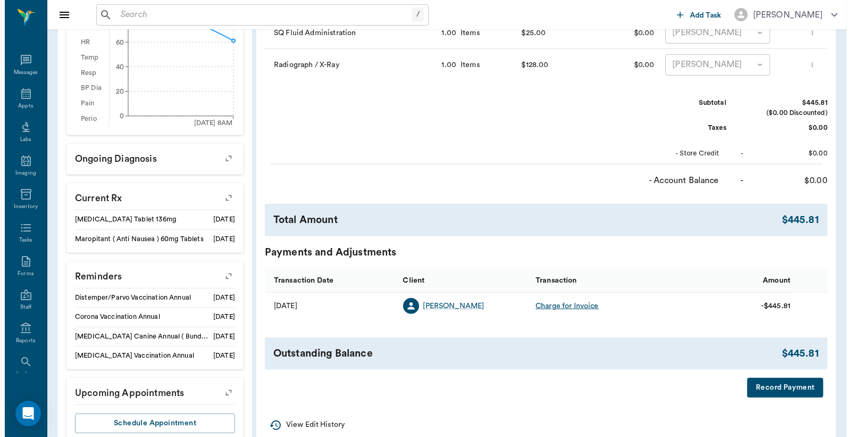
scroll to position [383, 0]
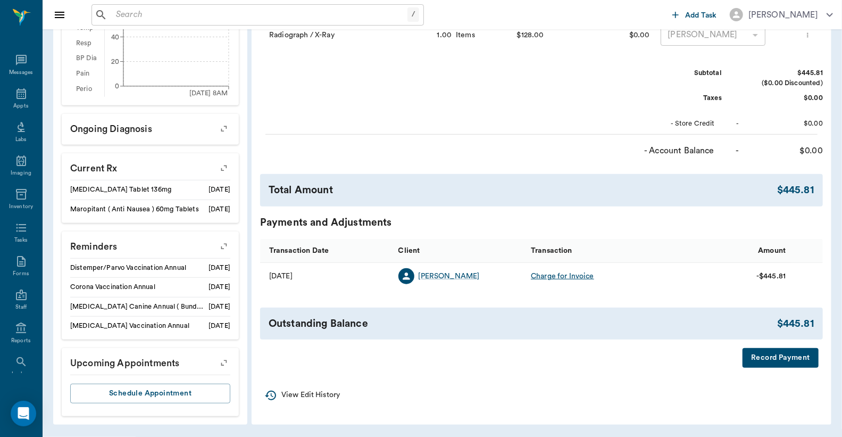
click at [798, 367] on button "Record Payment" at bounding box center [780, 358] width 76 height 20
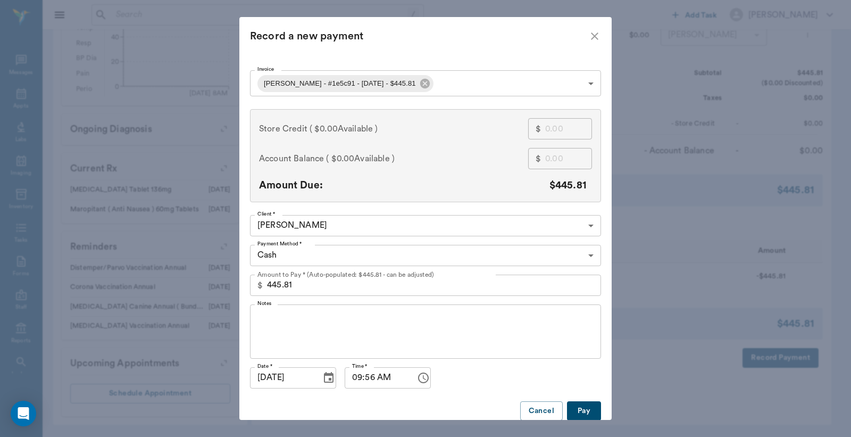
scroll to position [20, 0]
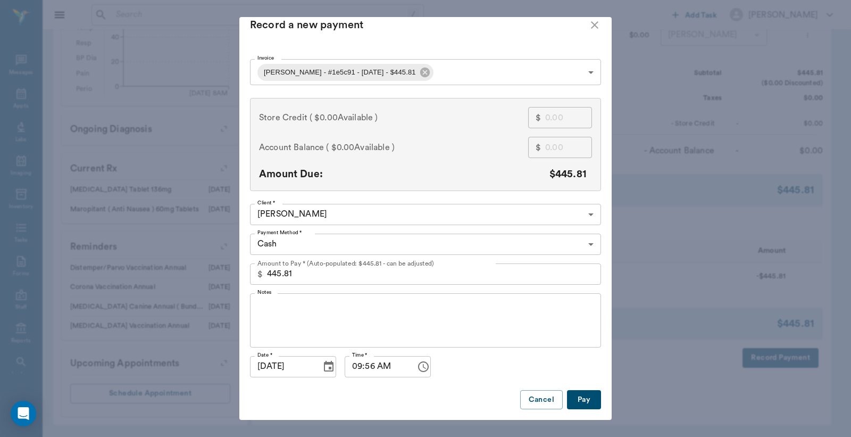
click at [575, 391] on button "Pay" at bounding box center [584, 400] width 34 height 20
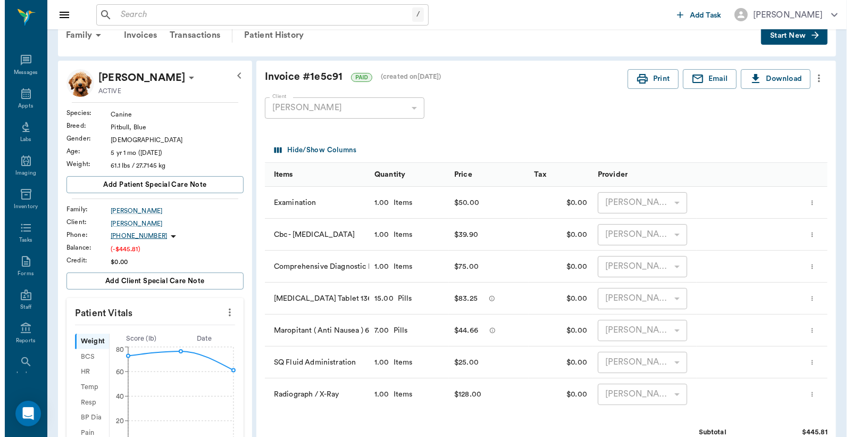
scroll to position [0, 0]
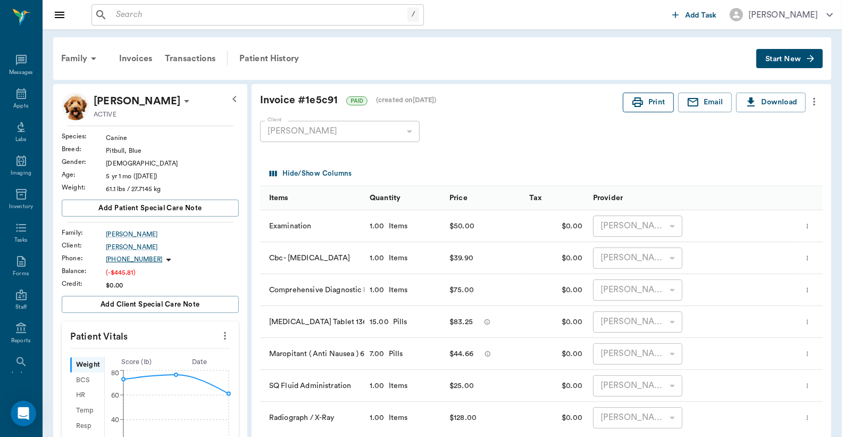
click at [651, 102] on button "Print" at bounding box center [648, 103] width 51 height 20
click at [20, 97] on icon at bounding box center [21, 93] width 13 height 13
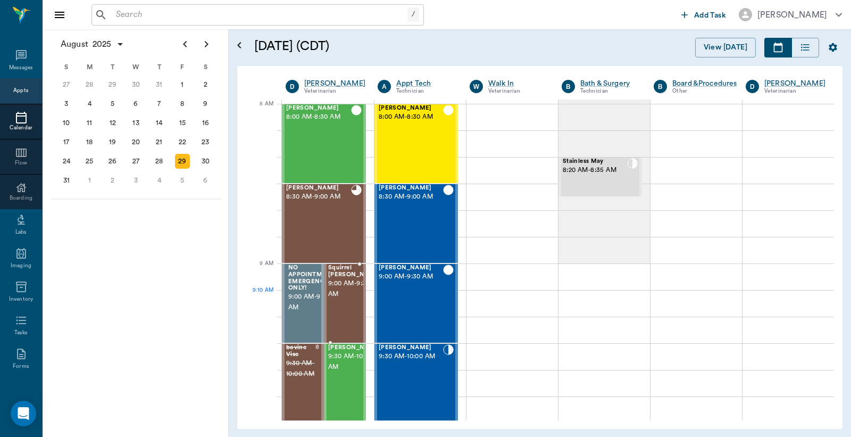
click at [341, 298] on span "9:00 AM - 9:30 AM" at bounding box center [354, 288] width 53 height 21
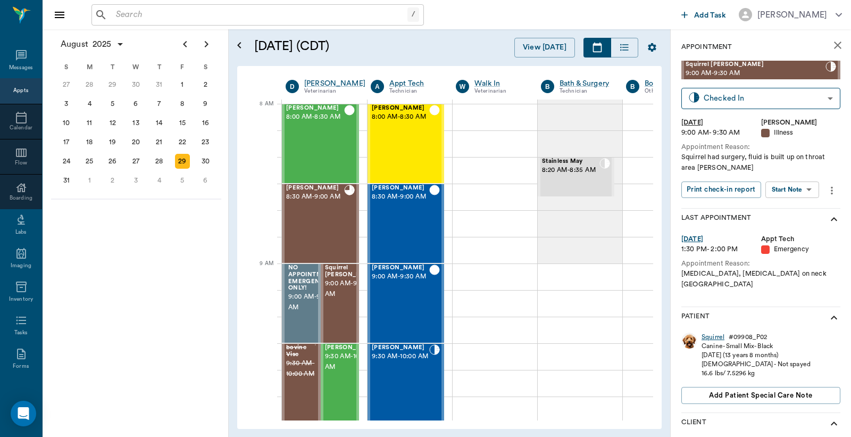
click at [710, 332] on div "Squirrel" at bounding box center [712, 336] width 23 height 9
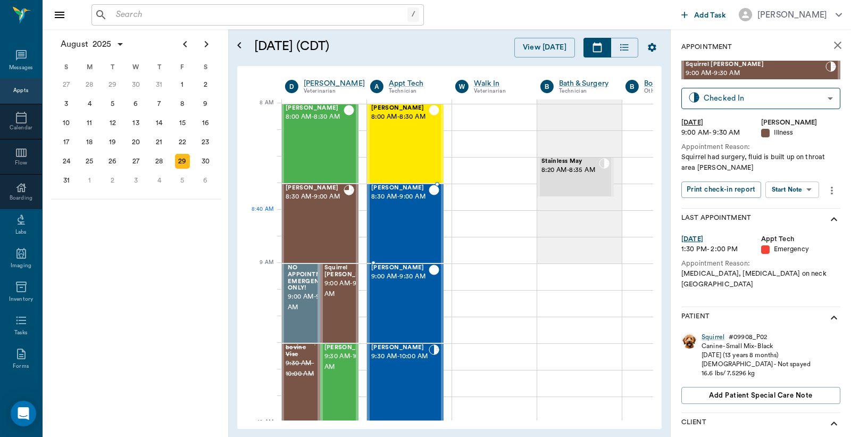
scroll to position [78, 1]
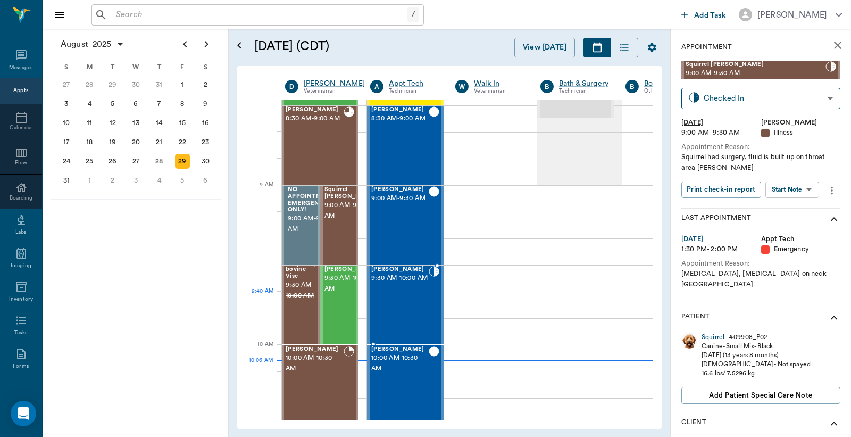
click at [406, 312] on div "Max Woods 9:30 AM - 10:00 AM" at bounding box center [399, 305] width 57 height 78
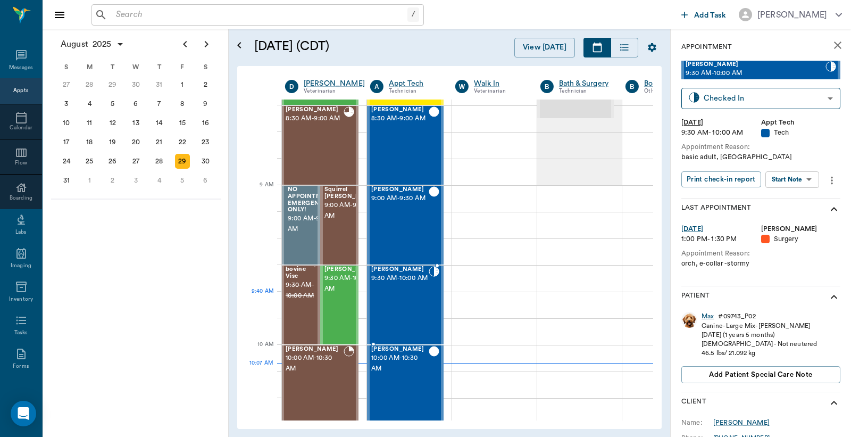
click at [406, 313] on div "Max Woods 9:30 AM - 10:00 AM" at bounding box center [399, 305] width 57 height 78
click at [821, 97] on body "/ ​ Add Task Dr. Bert Ellsworth Nectar Messages Appts Calendar Flow Boarding La…" at bounding box center [425, 218] width 851 height 437
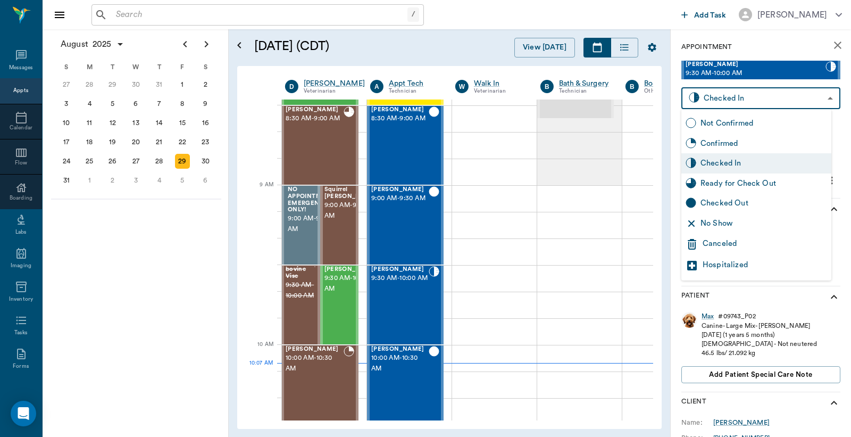
click at [725, 183] on div "Ready for Check Out" at bounding box center [763, 184] width 127 height 12
type input "READY_TO_CHECKOUT"
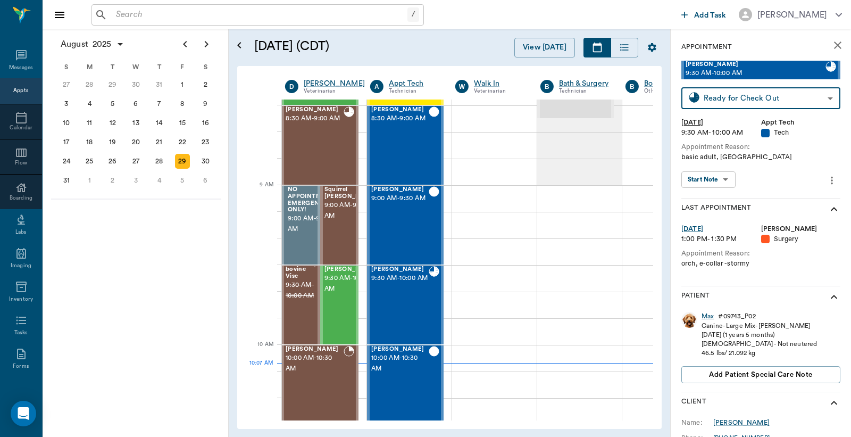
click at [729, 101] on body "/ ​ Add Task Dr. Bert Ellsworth Nectar Messages Appts Calendar Flow Boarding La…" at bounding box center [425, 218] width 851 height 437
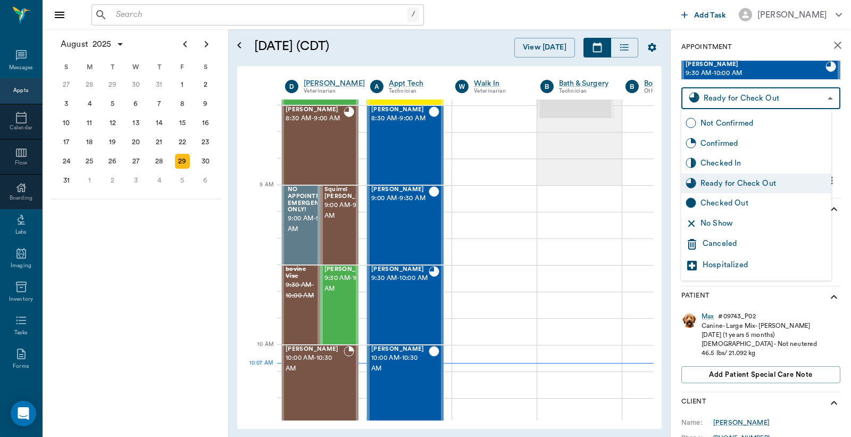
click at [721, 183] on div "Ready for Check Out" at bounding box center [763, 184] width 127 height 12
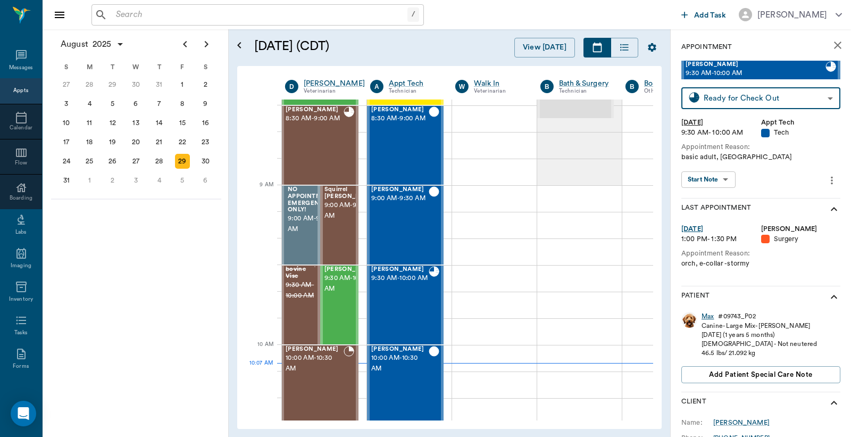
click at [706, 317] on div "Max" at bounding box center [707, 316] width 12 height 9
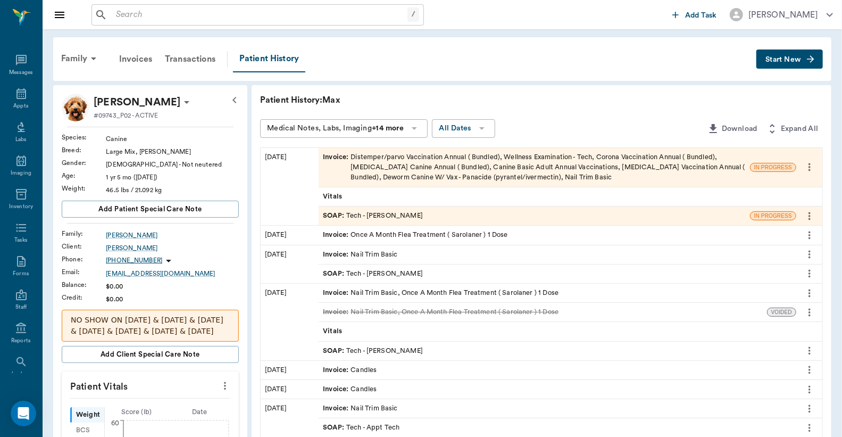
click at [482, 168] on div "Invoice : Distemper/parvo Vaccination Annual ( Bundled), Wellness Examination -…" at bounding box center [534, 167] width 423 height 31
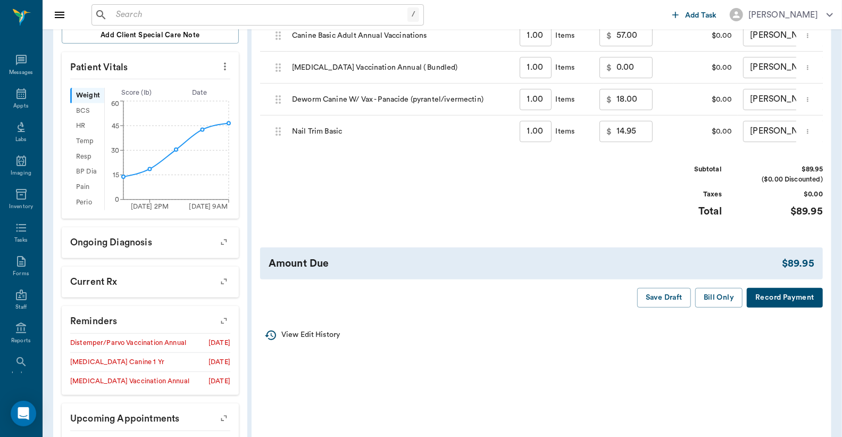
scroll to position [216, 0]
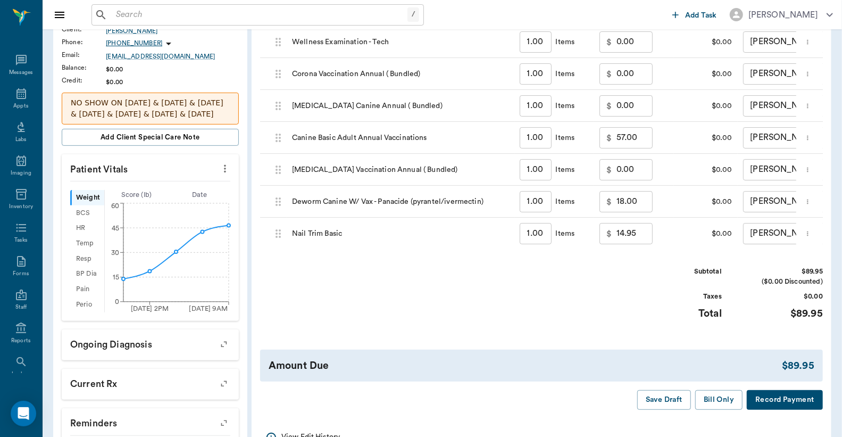
click at [764, 409] on button "Record Payment" at bounding box center [785, 400] width 76 height 20
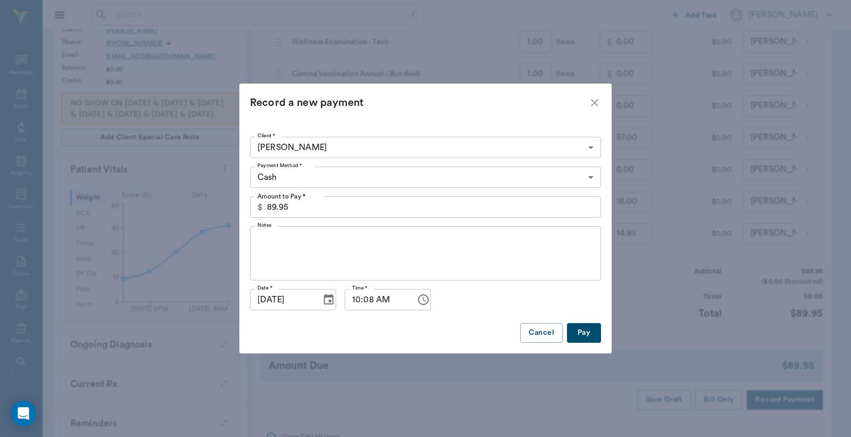
click at [590, 178] on body "/ ​ Add Task Dr. Bert Ellsworth Nectar Messages Appts Labs Imaging Inventory Ta…" at bounding box center [425, 189] width 851 height 810
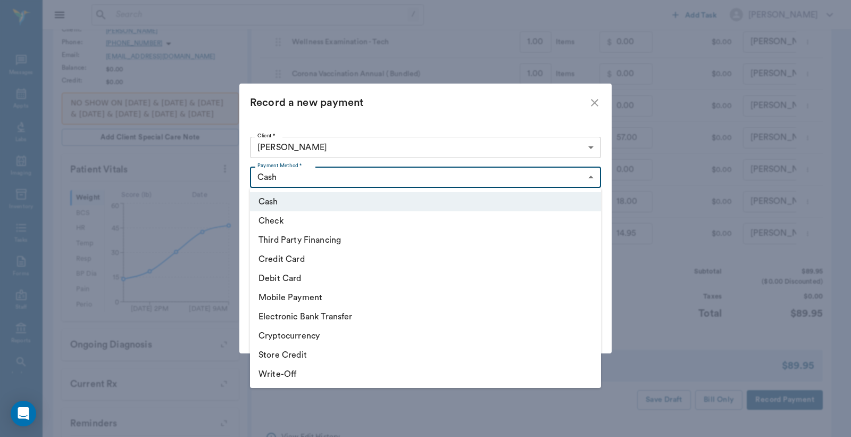
click at [384, 277] on li "Debit Card" at bounding box center [425, 278] width 351 height 19
type input "DEBIT_CARD"
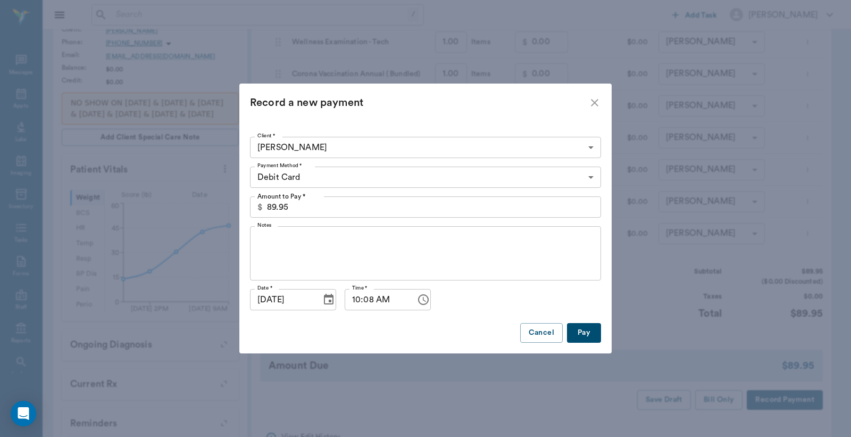
click at [577, 338] on button "Pay" at bounding box center [584, 333] width 34 height 20
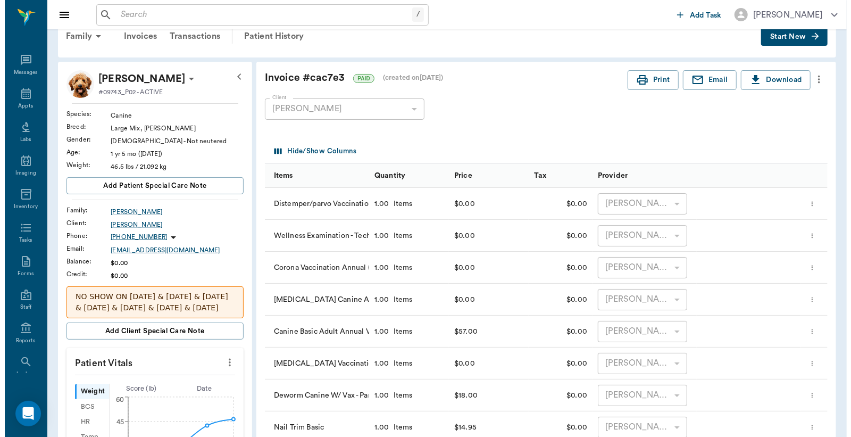
scroll to position [0, 0]
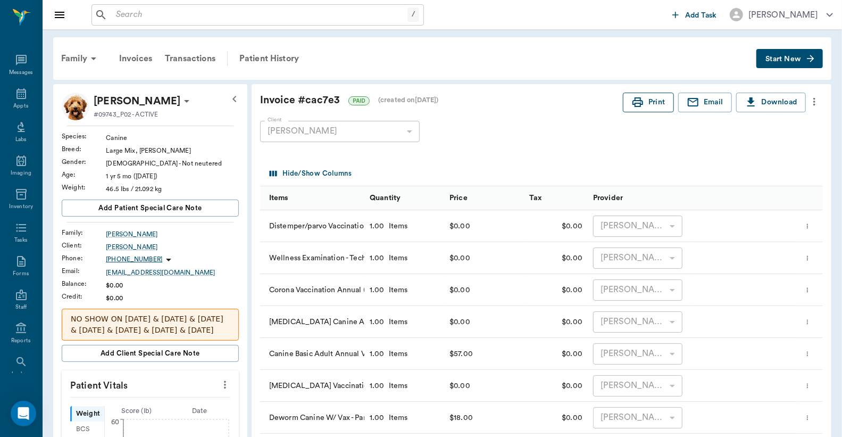
click at [660, 105] on button "Print" at bounding box center [648, 103] width 51 height 20
click at [775, 59] on span "Start New" at bounding box center [783, 59] width 36 height 0
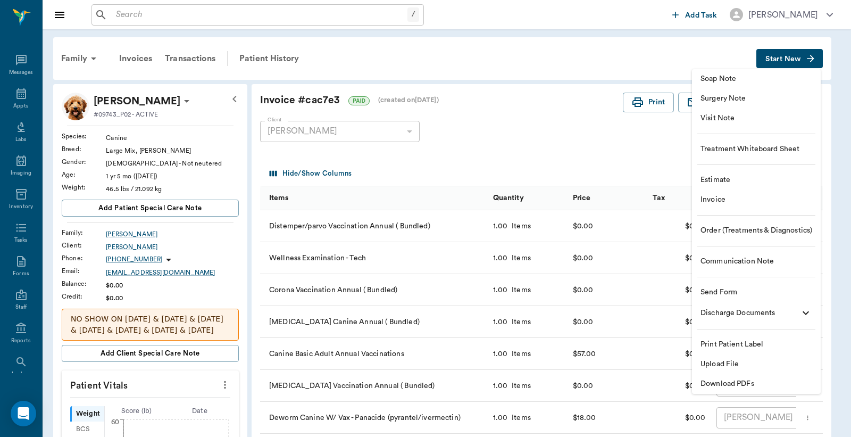
click at [731, 205] on span "Invoice" at bounding box center [756, 199] width 112 height 11
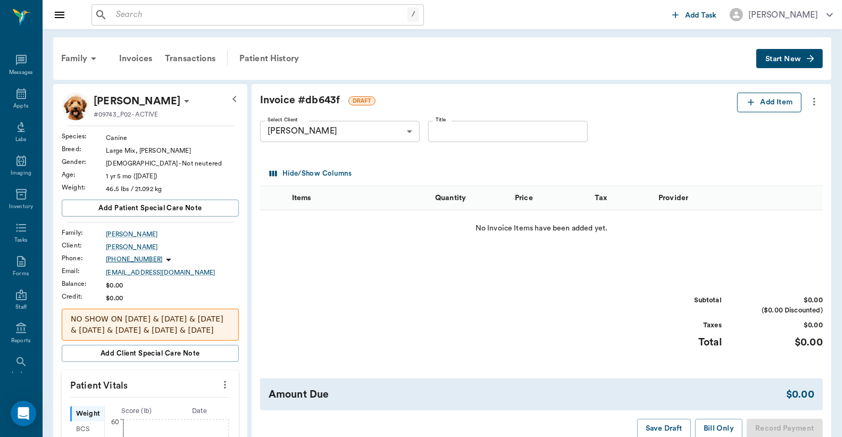
click at [753, 102] on icon "button" at bounding box center [751, 102] width 11 height 11
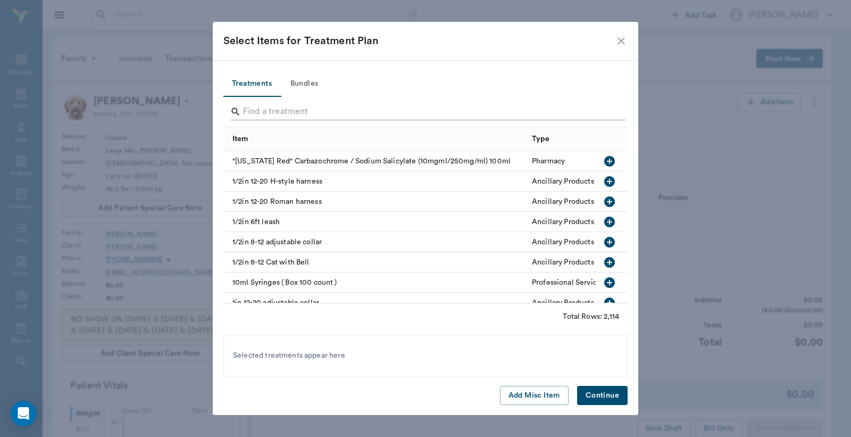
click at [241, 110] on div "Search" at bounding box center [427, 111] width 395 height 17
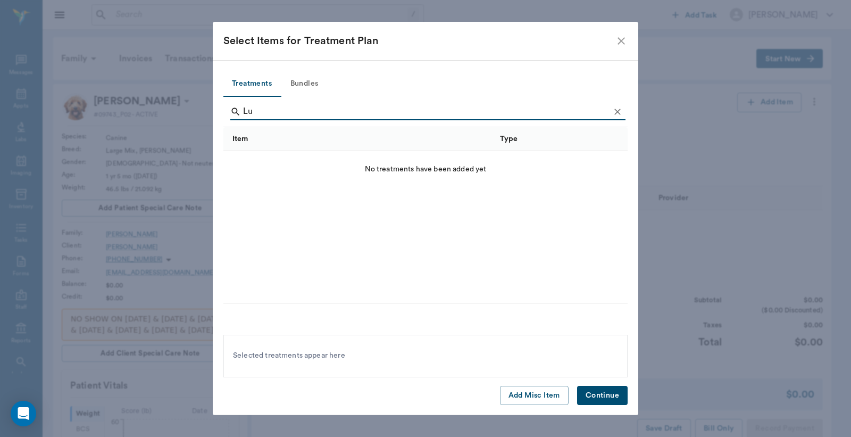
type input "L"
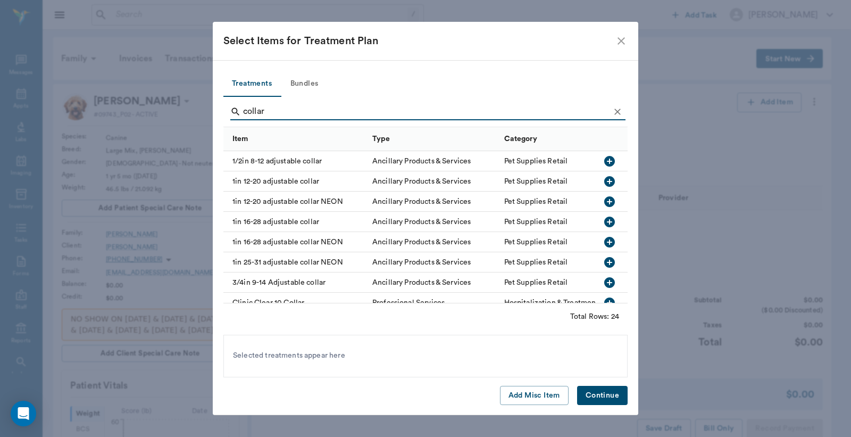
type input "collar"
click at [603, 181] on icon "button" at bounding box center [609, 181] width 13 height 13
click at [588, 396] on button "Continue" at bounding box center [602, 396] width 51 height 20
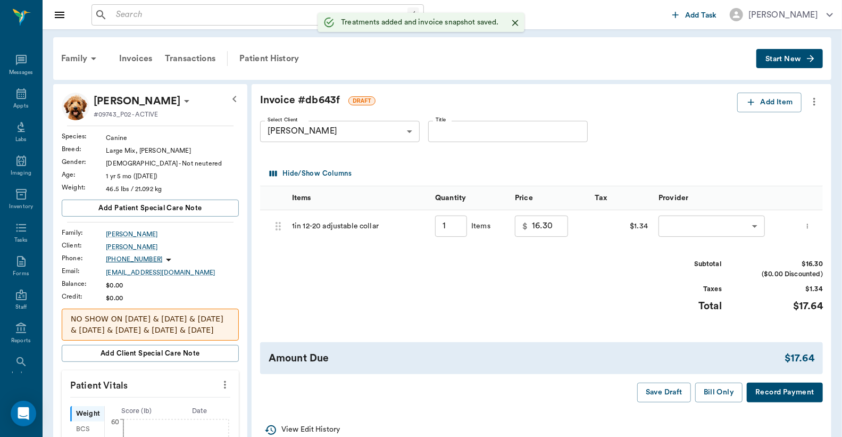
type input "1.00"
click at [791, 395] on button "Record Payment" at bounding box center [785, 392] width 76 height 20
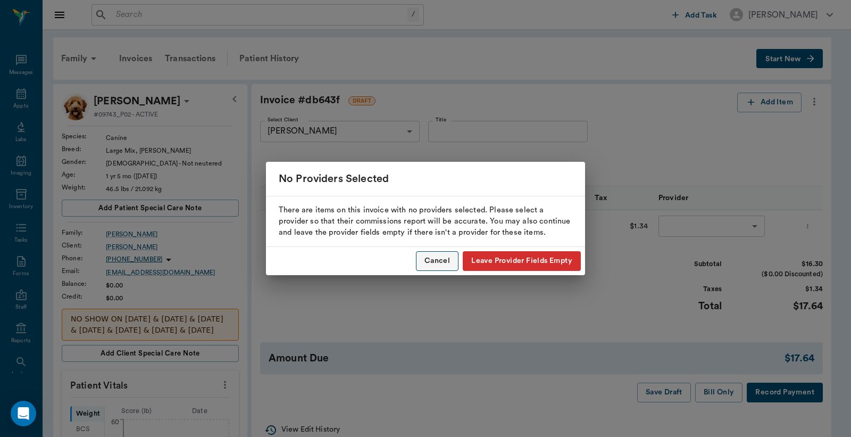
click at [432, 265] on button "Cancel" at bounding box center [437, 261] width 43 height 20
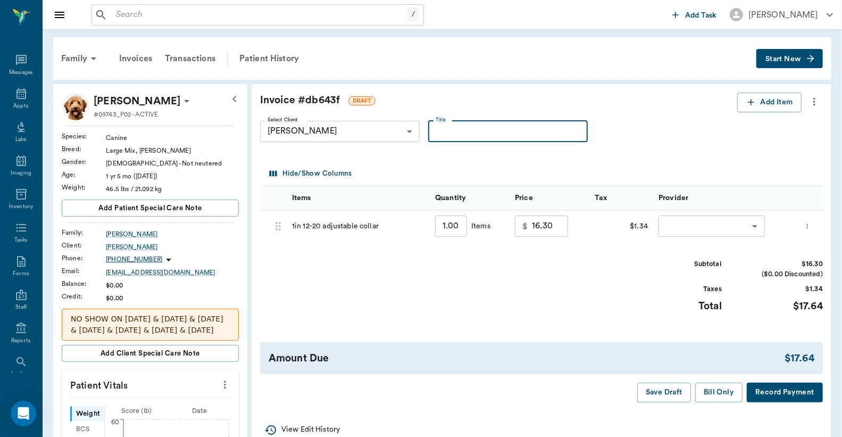
click at [444, 135] on input "Title" at bounding box center [508, 131] width 160 height 21
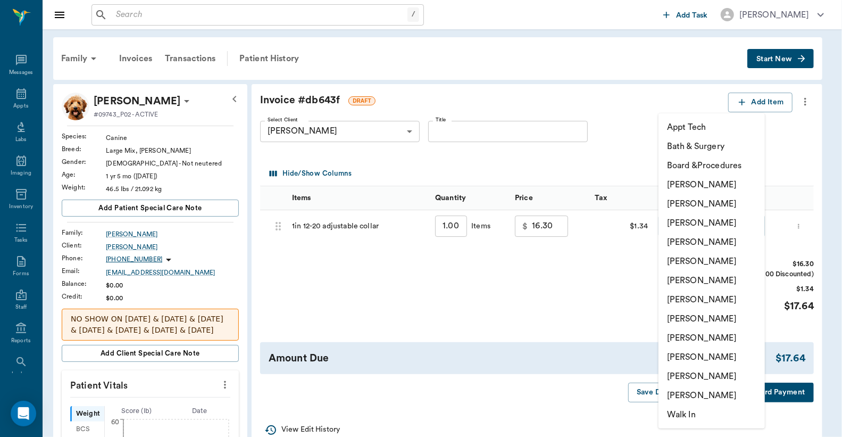
click at [687, 225] on body "/ ​ Add Task Dr. Bert Ellsworth Nectar Messages Appts Labs Imaging Inventory Ta…" at bounding box center [421, 405] width 842 height 810
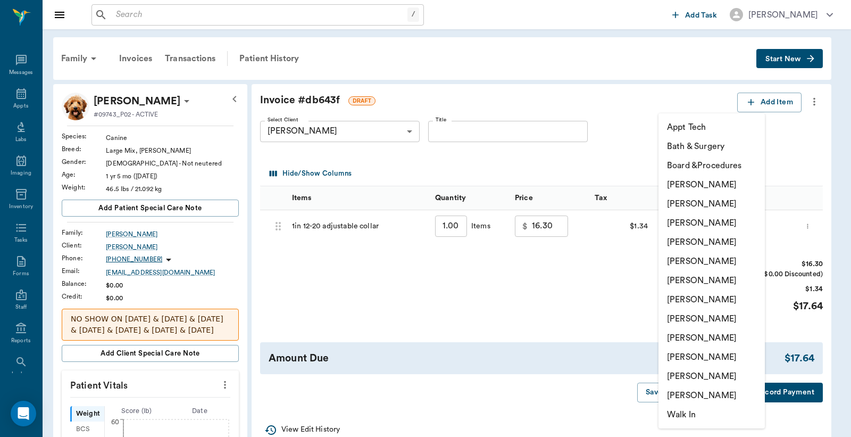
click at [681, 204] on li "Christy Dudley" at bounding box center [711, 203] width 106 height 19
type input "none-63ec2e2852e12b0ba117910e"
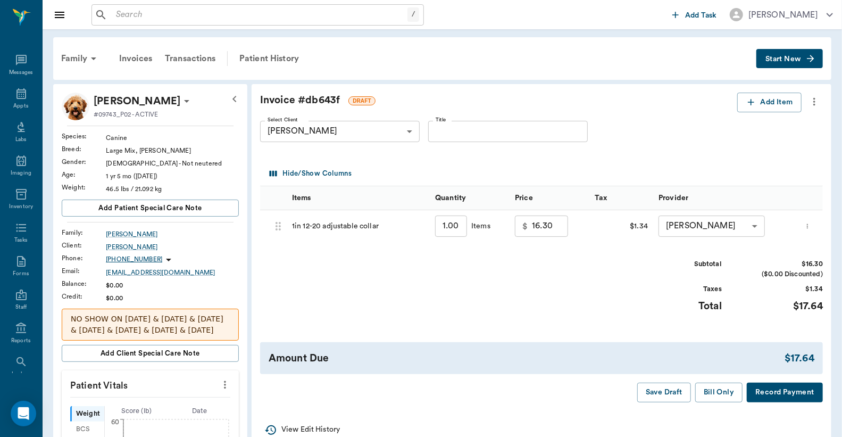
click at [780, 392] on button "Record Payment" at bounding box center [785, 392] width 76 height 20
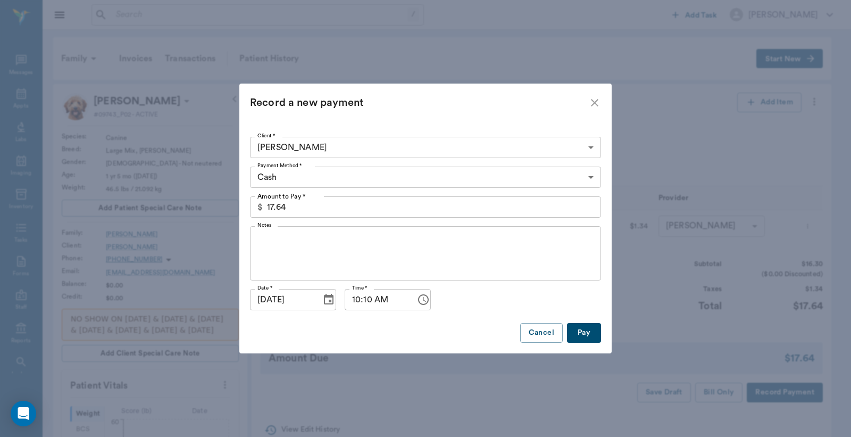
click at [588, 331] on button "Pay" at bounding box center [584, 333] width 34 height 20
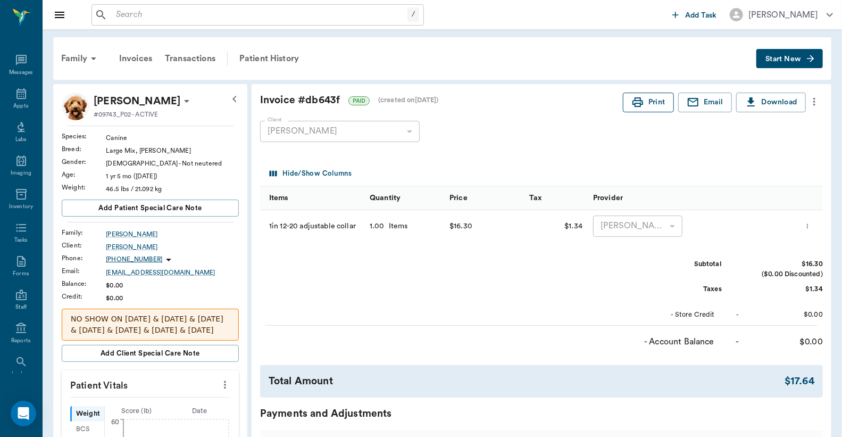
click at [646, 99] on button "Print" at bounding box center [648, 103] width 51 height 20
click at [16, 96] on icon at bounding box center [21, 93] width 13 height 13
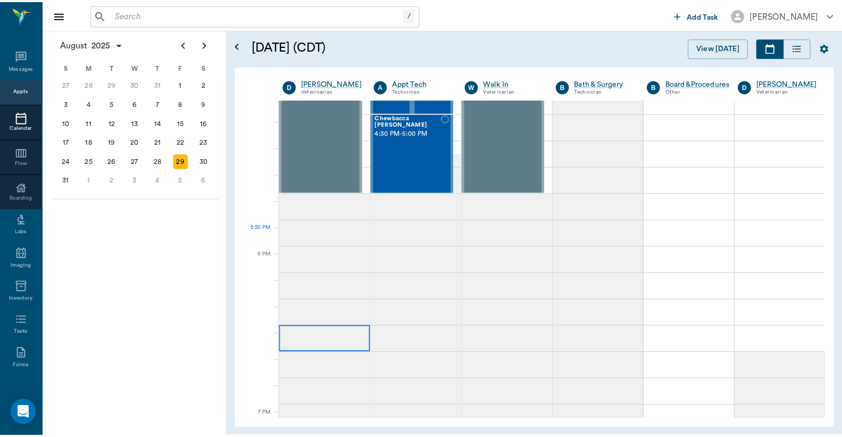
scroll to position [1344, 0]
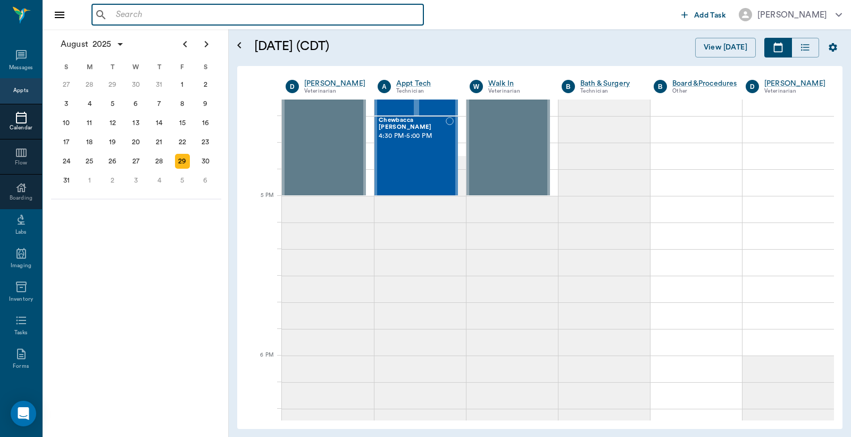
click at [113, 18] on input "text" at bounding box center [265, 14] width 307 height 15
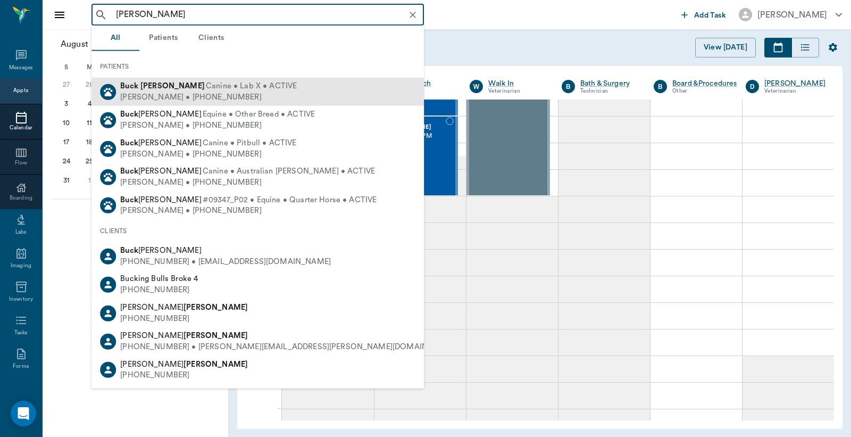
click at [206, 86] on span "Canine • Lab X • ACTIVE" at bounding box center [251, 86] width 91 height 11
type input "[PERSON_NAME]"
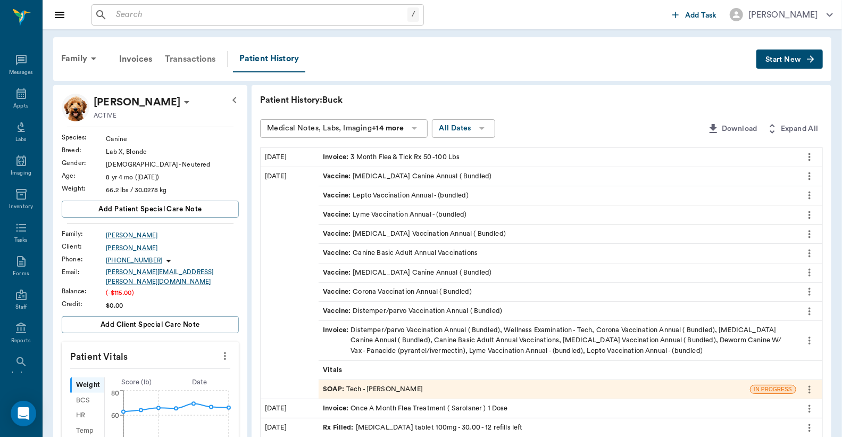
click at [181, 57] on div "Transactions" at bounding box center [189, 59] width 63 height 26
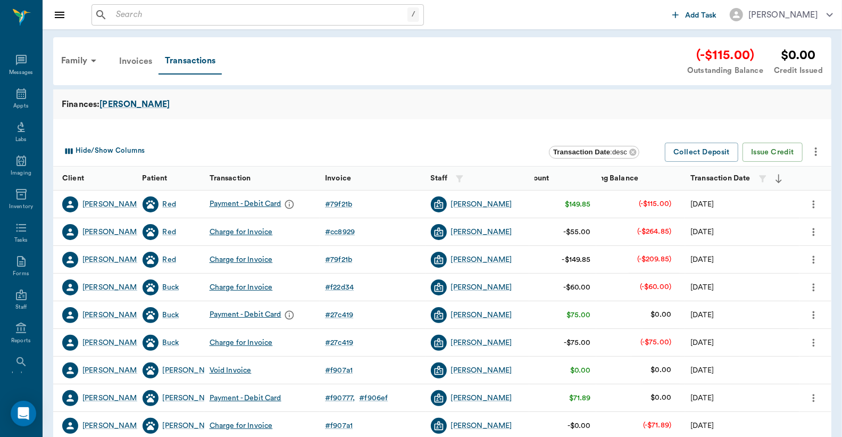
click at [131, 61] on div "Invoices" at bounding box center [136, 61] width 46 height 26
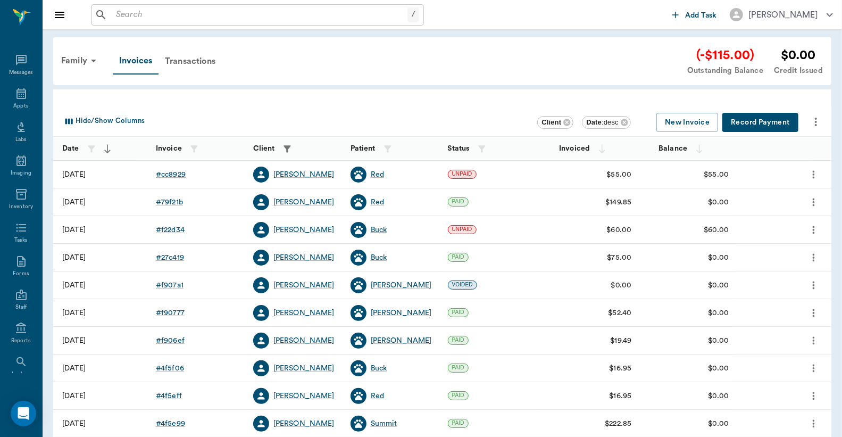
click at [379, 229] on div "Buck" at bounding box center [379, 229] width 16 height 11
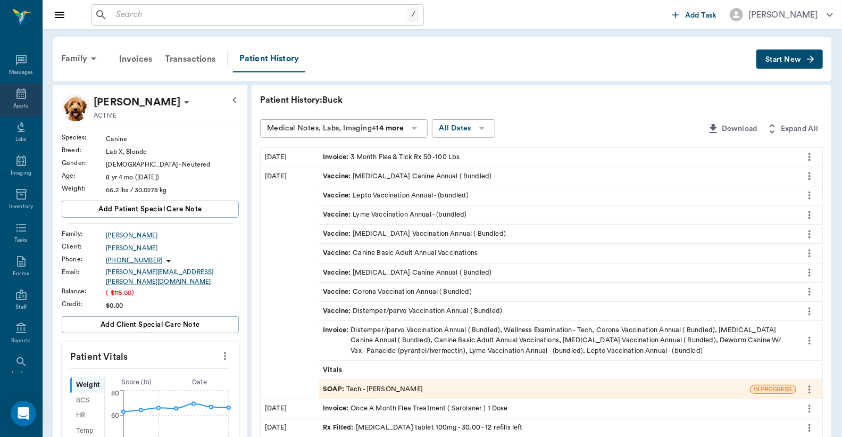
click at [17, 103] on div "Appts" at bounding box center [20, 106] width 15 height 8
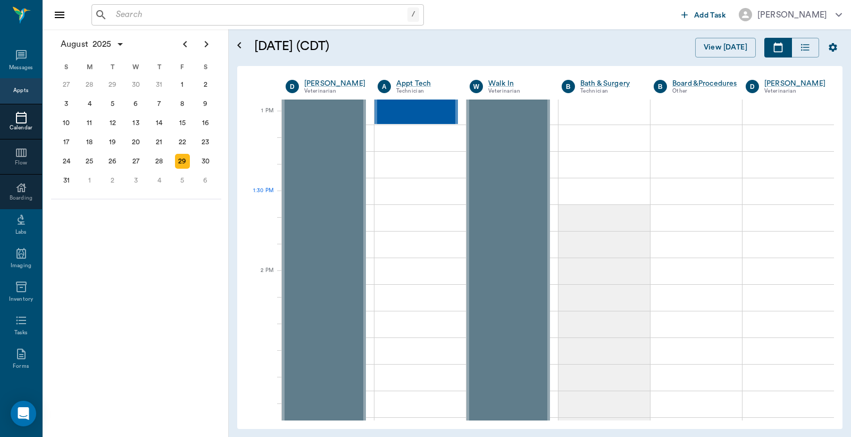
scroll to position [794, 0]
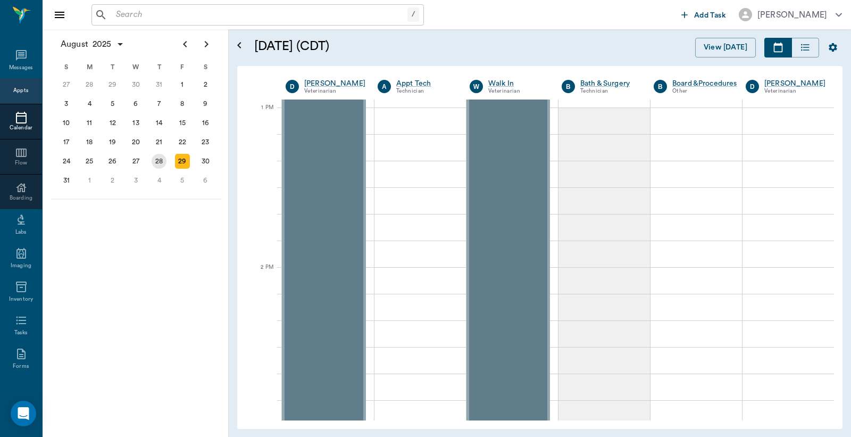
click at [157, 156] on div "28" at bounding box center [159, 161] width 15 height 15
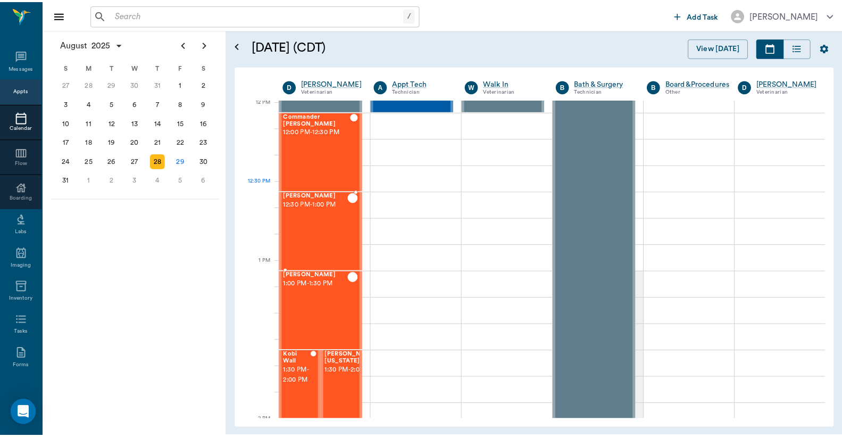
scroll to position [709, 0]
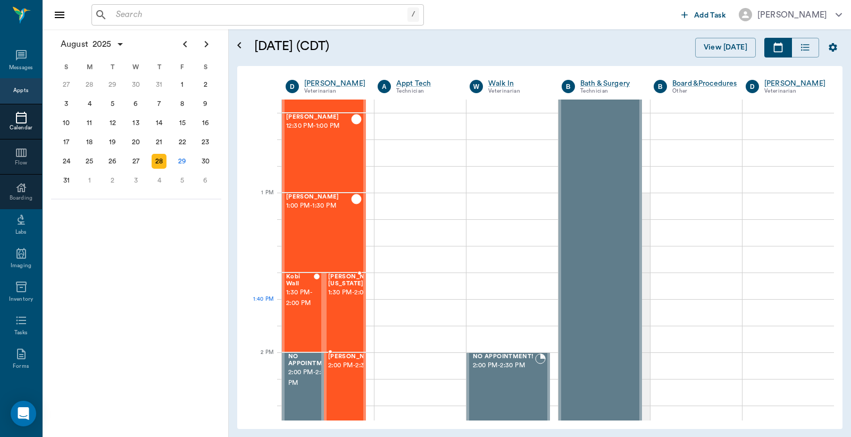
click at [337, 298] on span "1:30 PM - 2:00 PM" at bounding box center [354, 292] width 53 height 11
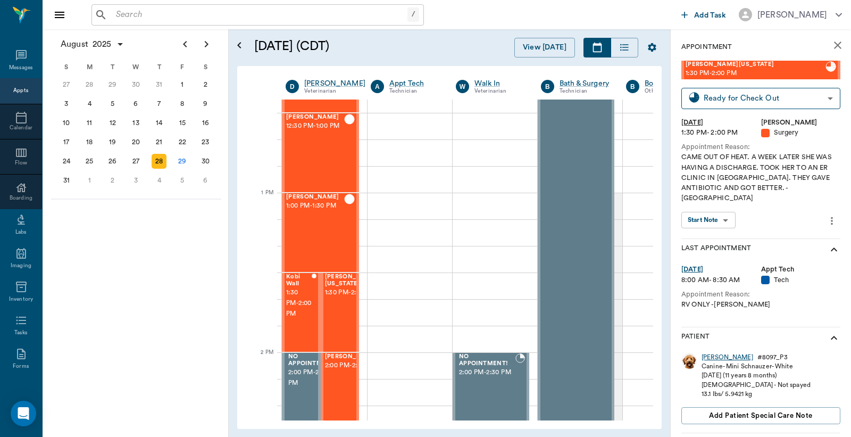
click at [710, 353] on div "[PERSON_NAME]" at bounding box center [727, 357] width 52 height 9
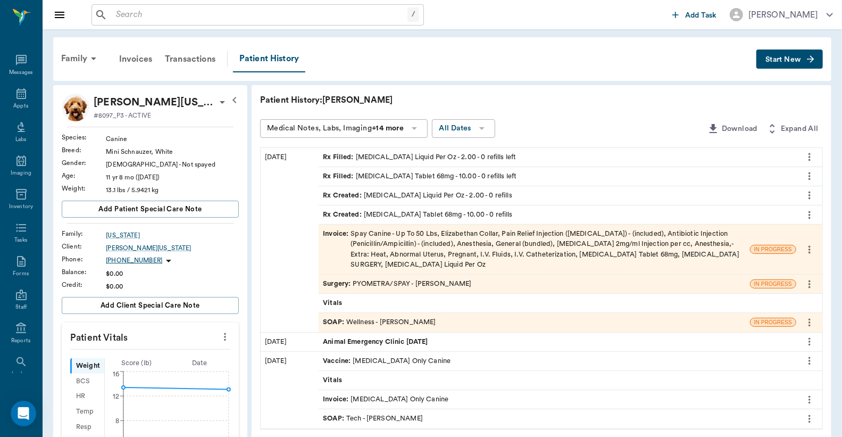
click at [484, 249] on div "Invoice : Spay Canine - Up To 50 Lbs, Elizabethan Collar, Pain Relief Injection…" at bounding box center [534, 249] width 423 height 41
click at [14, 103] on div "Appts" at bounding box center [20, 106] width 15 height 8
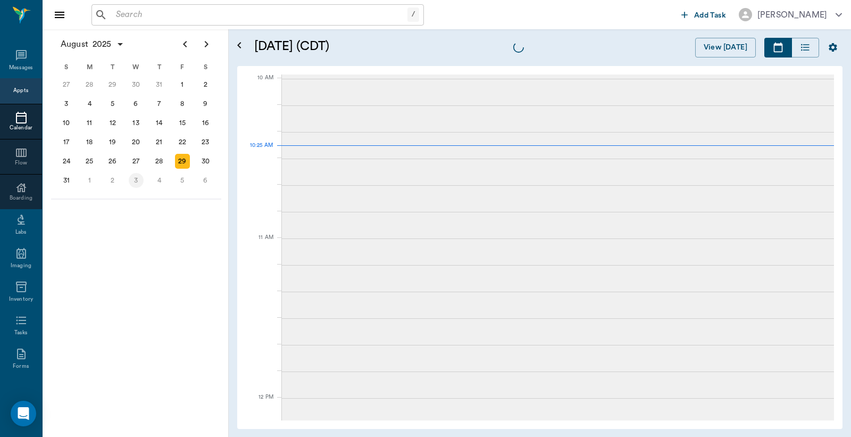
scroll to position [319, 0]
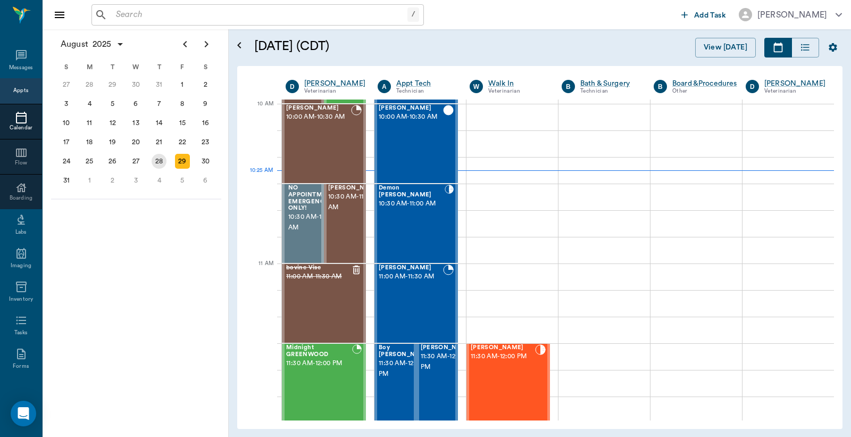
click at [162, 157] on div "28" at bounding box center [159, 161] width 15 height 15
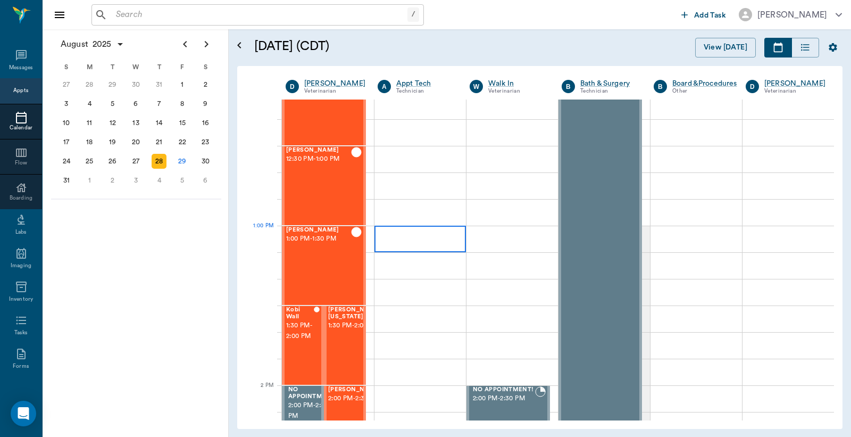
scroll to position [709, 0]
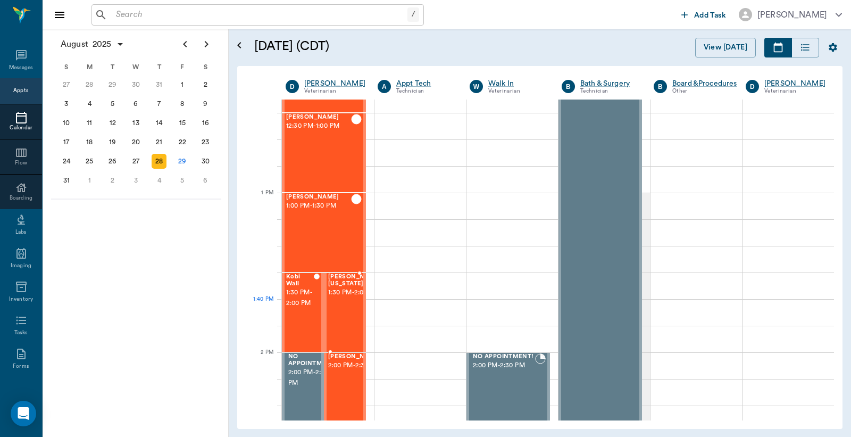
click at [348, 298] on span "1:30 PM - 2:00 PM" at bounding box center [354, 292] width 53 height 11
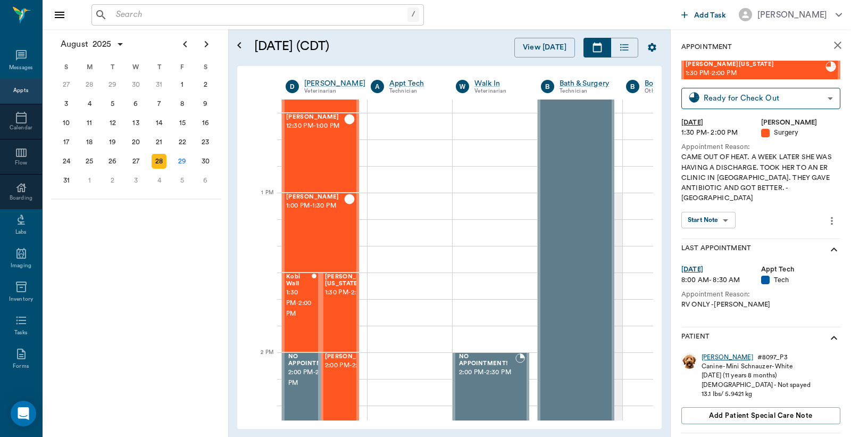
click at [709, 353] on div "[PERSON_NAME]" at bounding box center [727, 357] width 52 height 9
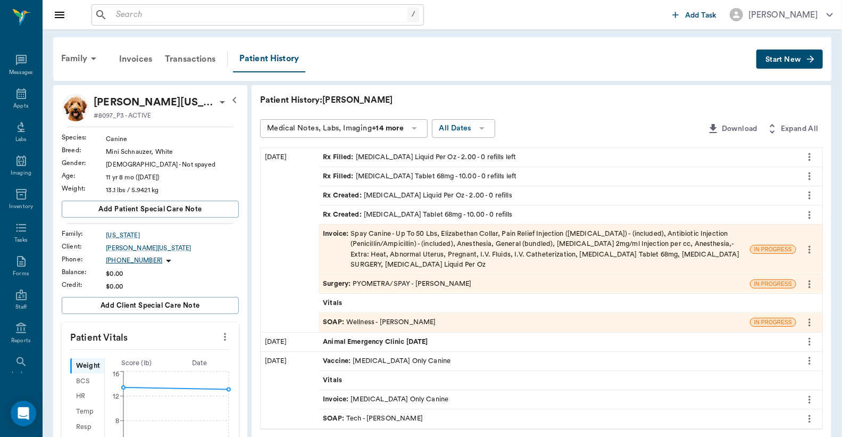
click at [418, 322] on div "SOAP : Wellness - [PERSON_NAME]" at bounding box center [379, 322] width 113 height 10
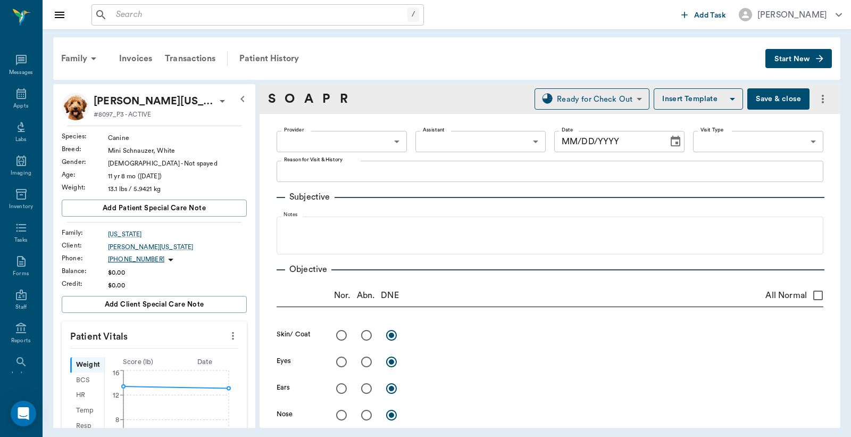
type input "63ec2f075fda476ae8351a4d"
type input "65d2be4f46e3a538d89b8c14"
type textarea "CAME OUT OF HEAT. A WEEK LATER SHE WAS HAVING A DISCHARGE. TOOK HER TO AN ER CL…"
radio input "true"
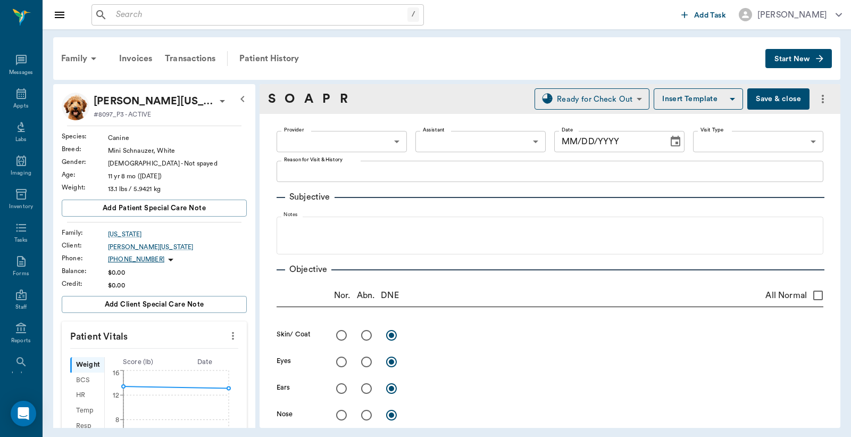
radio input "true"
type textarea "grade 2"
radio input "true"
type textarea "[MEDICAL_DATA], grade 4 murmur"
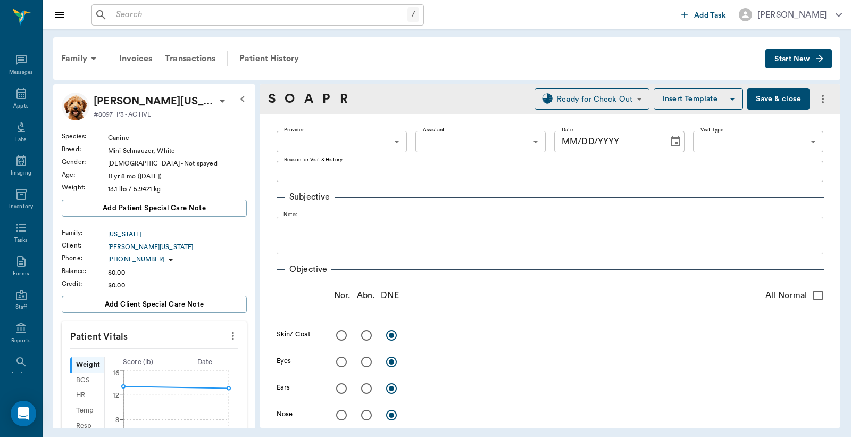
radio input "true"
type textarea "Radiograph : [MEDICAL_DATA], mild interstitial pattern,"
radio input "true"
type textarea "Rads: signs of [MEDICAL_DATA], [MEDICAL_DATA]. small mammary masses"
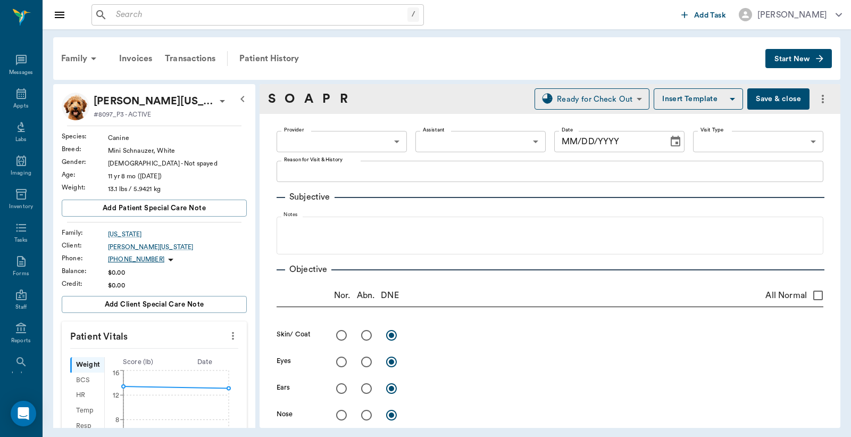
radio input "true"
type textarea "pale brown [MEDICAL_DATA]"
radio input "true"
type textarea "[MEDICAL_DATA], and collapsed [MEDICAL_DATA] disc spaces,"
radio input "true"
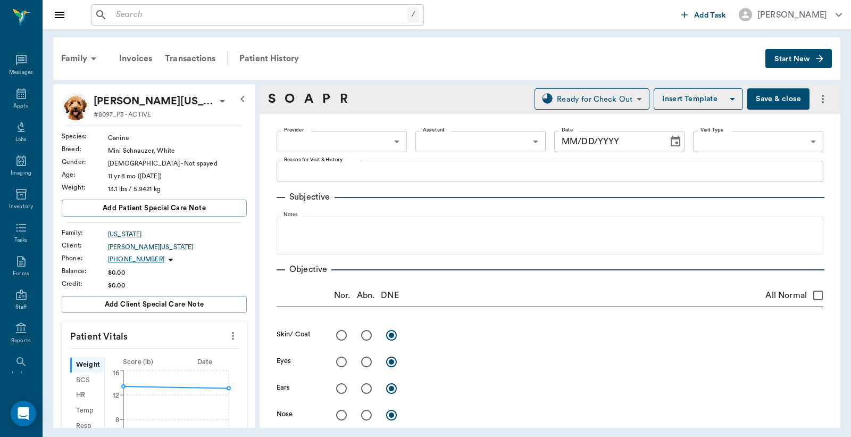
radio input "true"
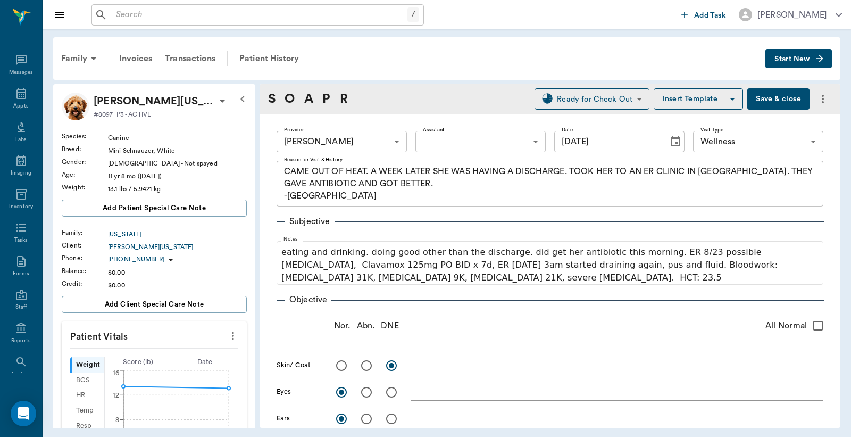
type input "[DATE]"
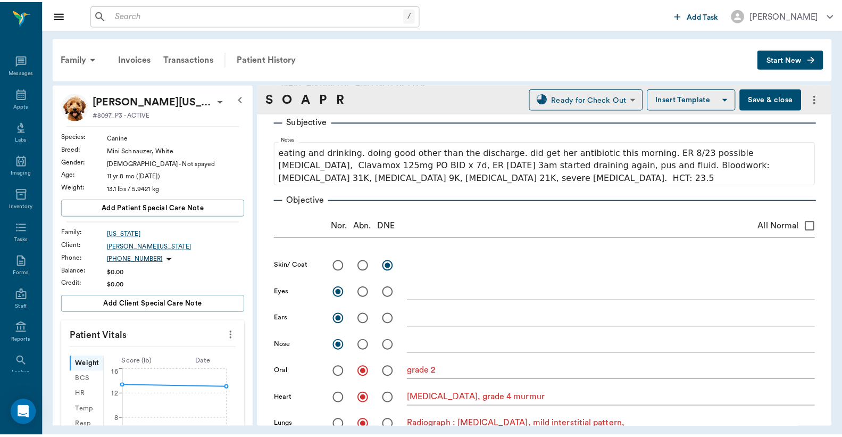
scroll to position [78, 0]
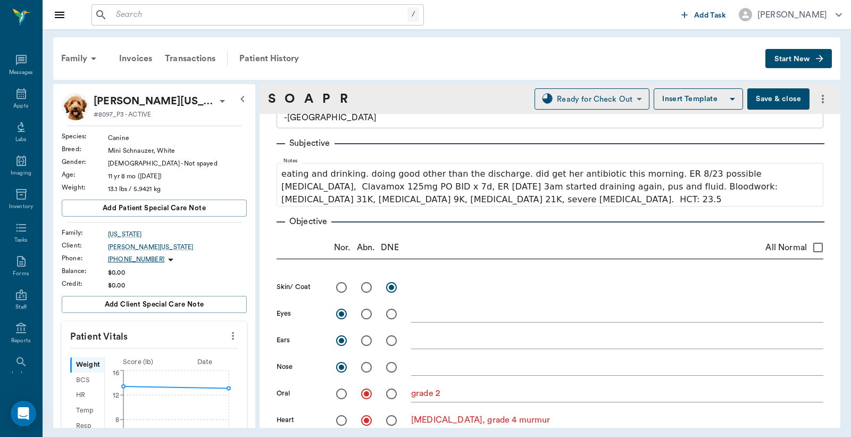
click at [768, 98] on button "Save & close" at bounding box center [778, 98] width 62 height 21
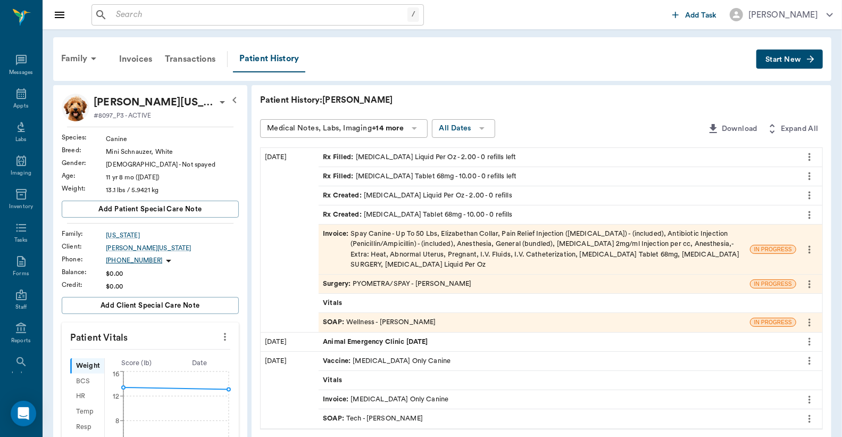
click at [472, 249] on div "Invoice : Spay Canine - Up To 50 Lbs, Elizabethan Collar, Pain Relief Injection…" at bounding box center [534, 249] width 423 height 41
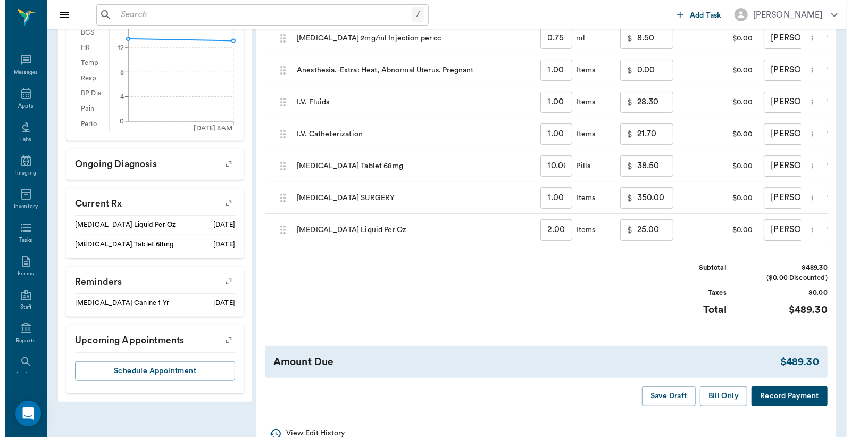
scroll to position [384, 0]
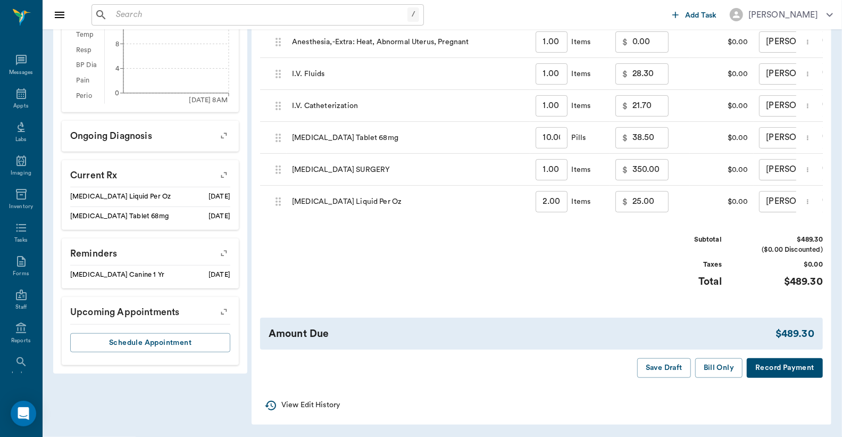
click at [769, 367] on button "Record Payment" at bounding box center [785, 368] width 76 height 20
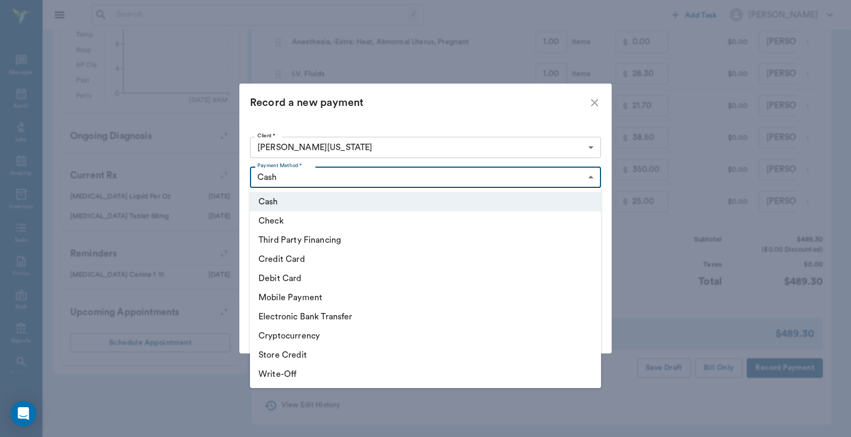
click at [589, 178] on body "/ ​ Add Task [PERSON_NAME] Nectar Messages Appts Labs Imaging Inventory Tasks F…" at bounding box center [425, 31] width 851 height 812
click at [434, 245] on li "Third Party Financing" at bounding box center [425, 239] width 351 height 19
type input "CREDIT"
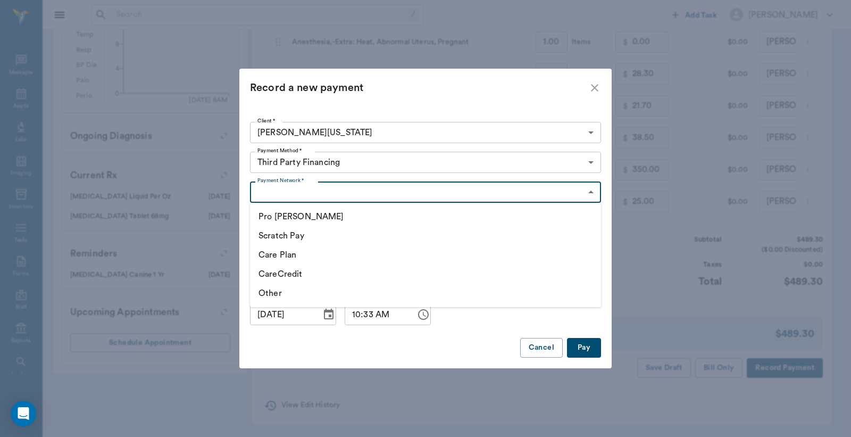
click at [591, 192] on body "/ ​ Add Task [PERSON_NAME] Nectar Messages Appts Labs Imaging Inventory Tasks F…" at bounding box center [425, 31] width 851 height 812
click at [391, 256] on li "Care Plan" at bounding box center [425, 254] width 351 height 19
click at [591, 194] on body "/ ​ Add Task [PERSON_NAME] Nectar Messages Appts Labs Imaging Inventory Tasks F…" at bounding box center [425, 31] width 851 height 812
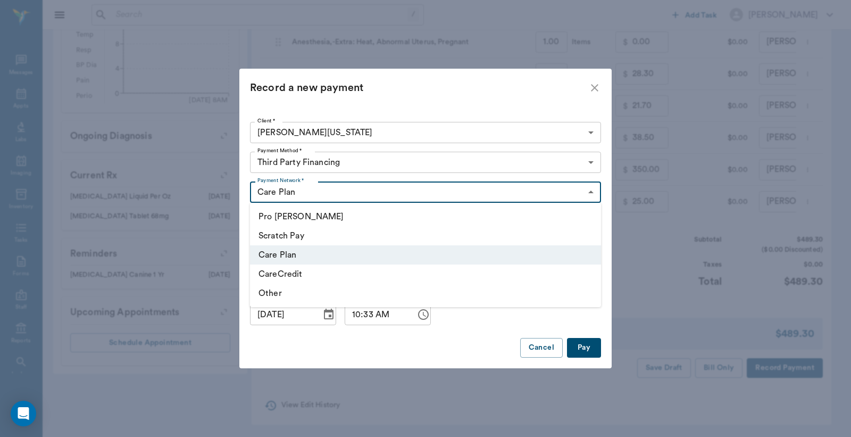
click at [355, 278] on li "CareCredit" at bounding box center [425, 273] width 351 height 19
type input "CARE_CREDIT"
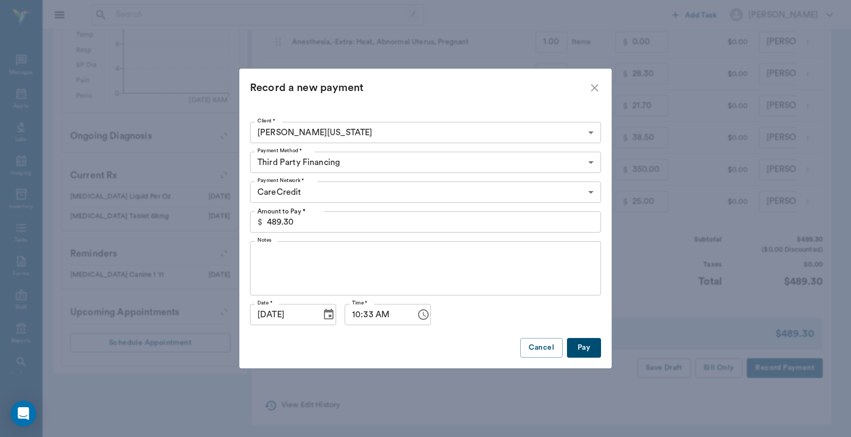
click at [583, 351] on button "Pay" at bounding box center [584, 348] width 34 height 20
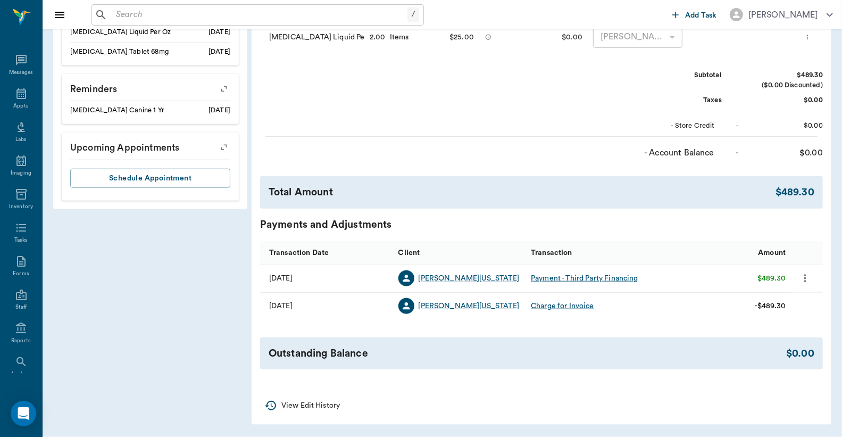
scroll to position [461, 0]
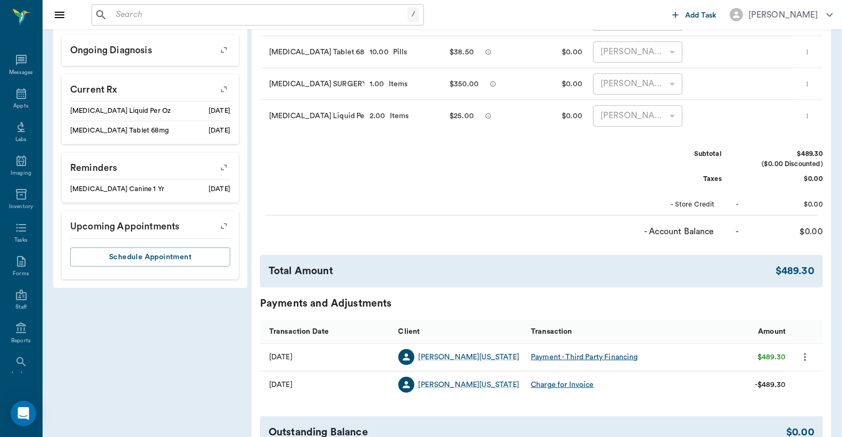
click at [555, 357] on div "Payment - Third Party Financing" at bounding box center [584, 356] width 107 height 11
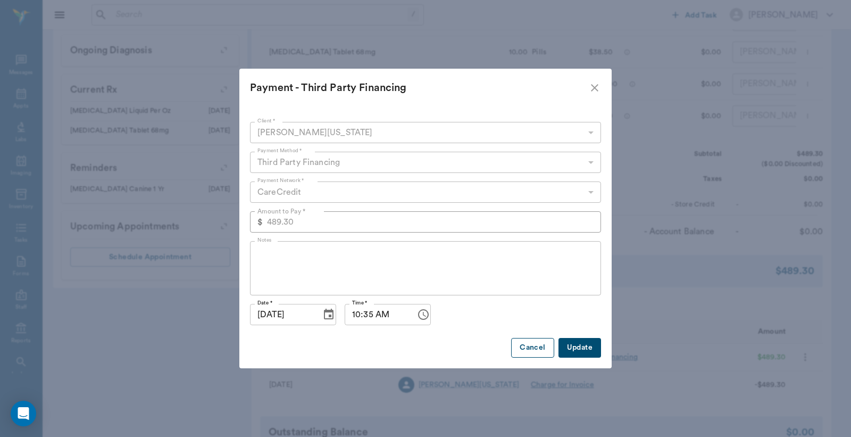
click at [538, 348] on button "Cancel" at bounding box center [532, 348] width 43 height 20
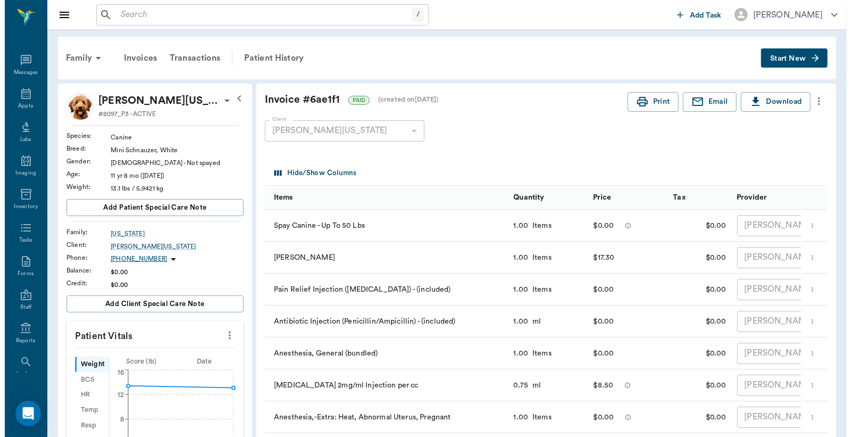
scroll to position [0, 0]
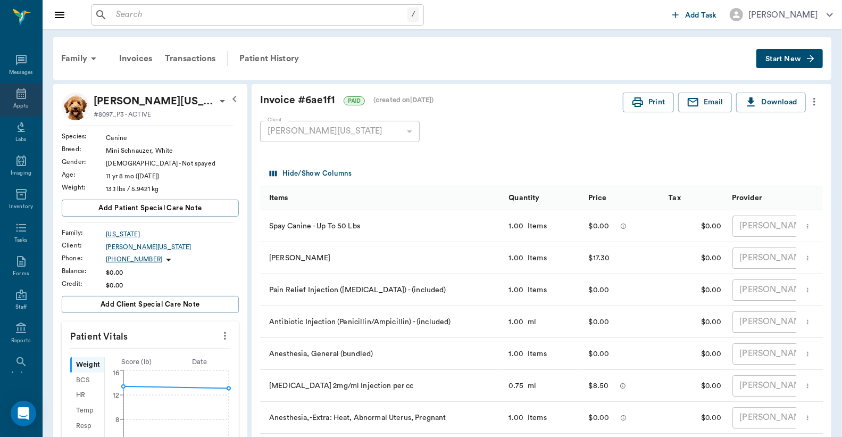
click at [15, 99] on icon at bounding box center [21, 93] width 13 height 13
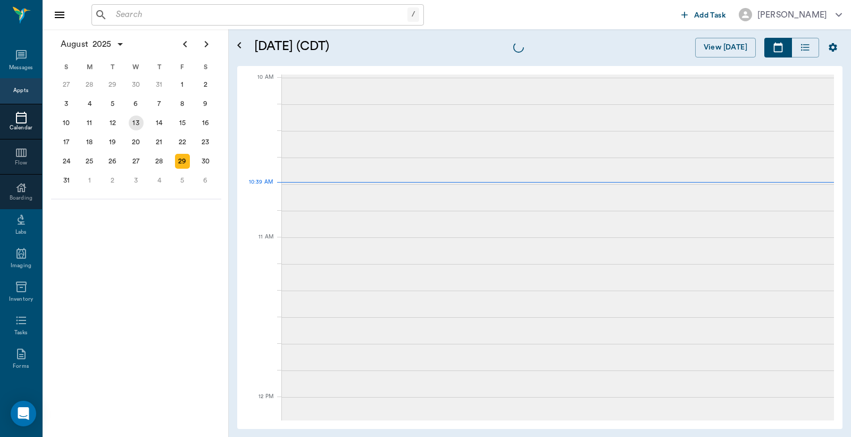
scroll to position [320, 0]
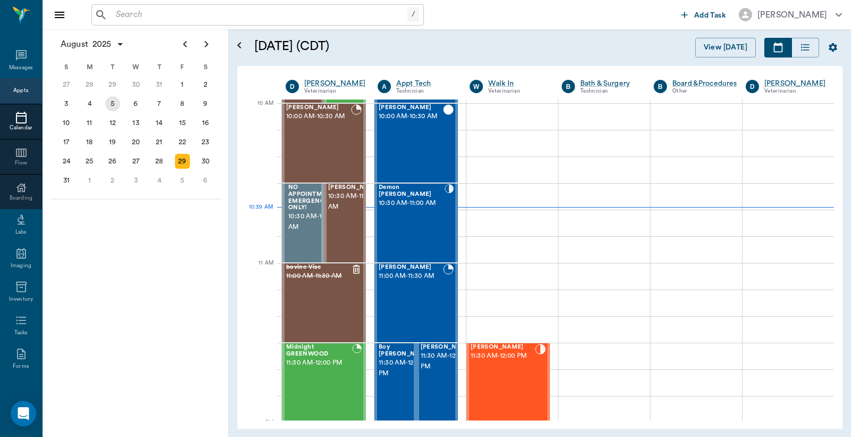
click at [115, 104] on div "5" at bounding box center [112, 103] width 15 height 15
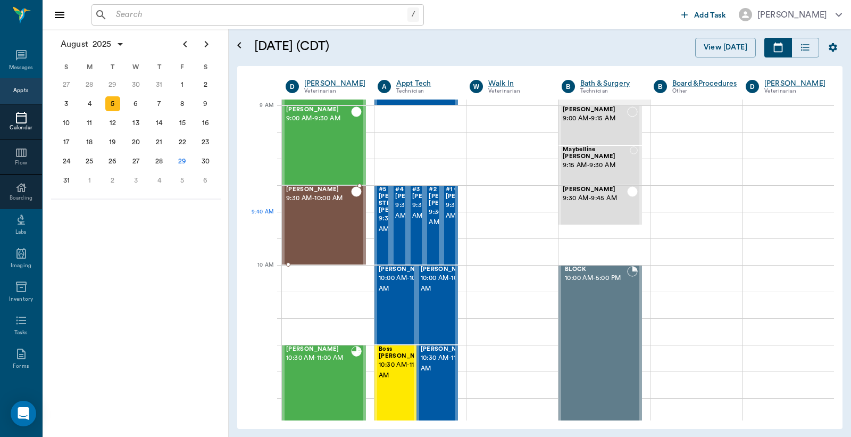
scroll to position [157, 0]
click at [137, 104] on div "6" at bounding box center [136, 103] width 15 height 15
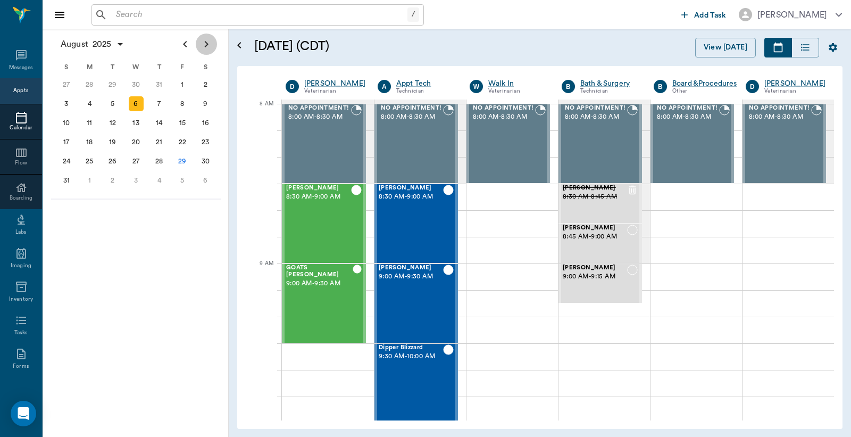
click at [204, 46] on icon "Next page" at bounding box center [206, 44] width 13 height 13
click at [135, 83] on div "3" at bounding box center [136, 84] width 15 height 15
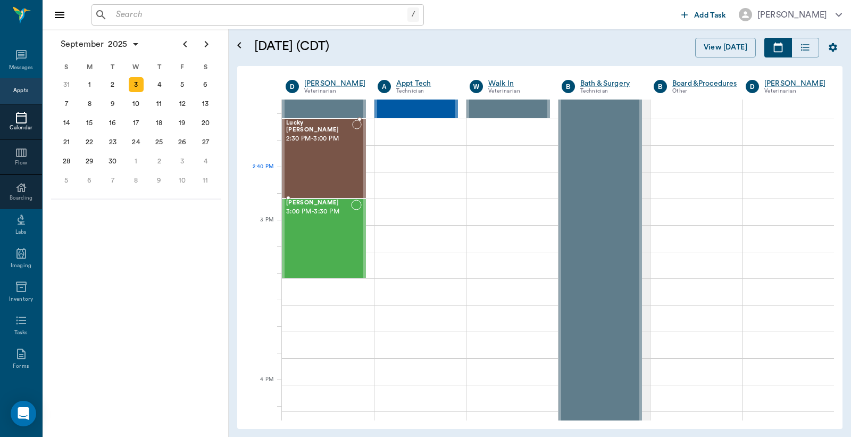
scroll to position [1024, 0]
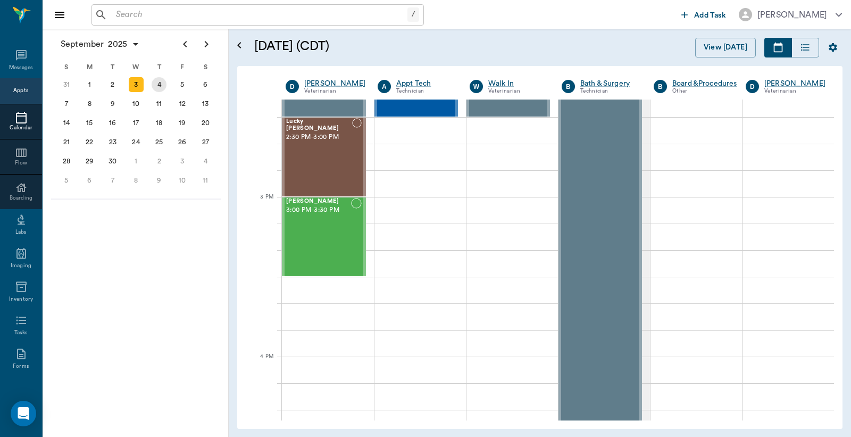
click at [161, 87] on div "4" at bounding box center [159, 84] width 15 height 15
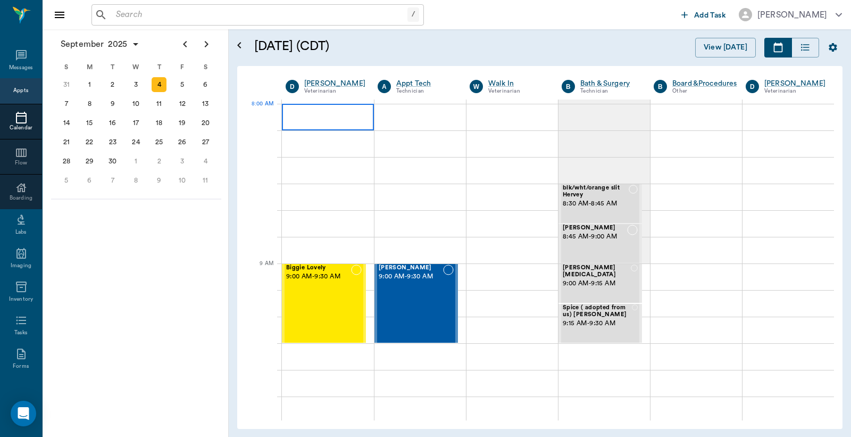
click at [290, 113] on div at bounding box center [328, 117] width 92 height 27
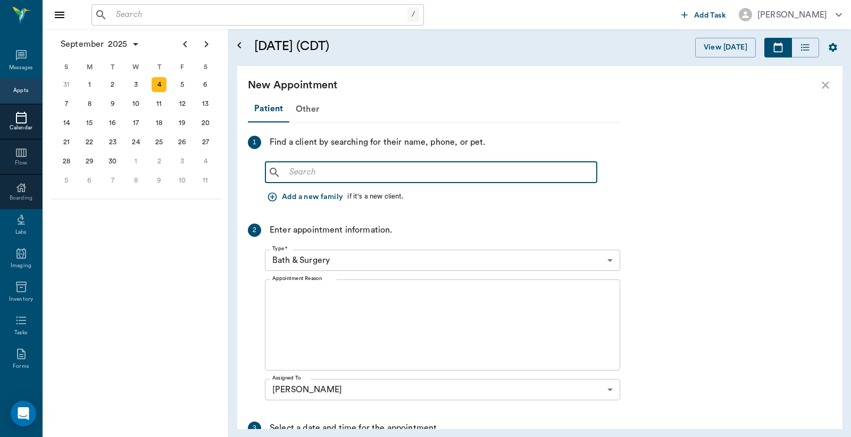
click at [286, 172] on input "text" at bounding box center [438, 172] width 307 height 15
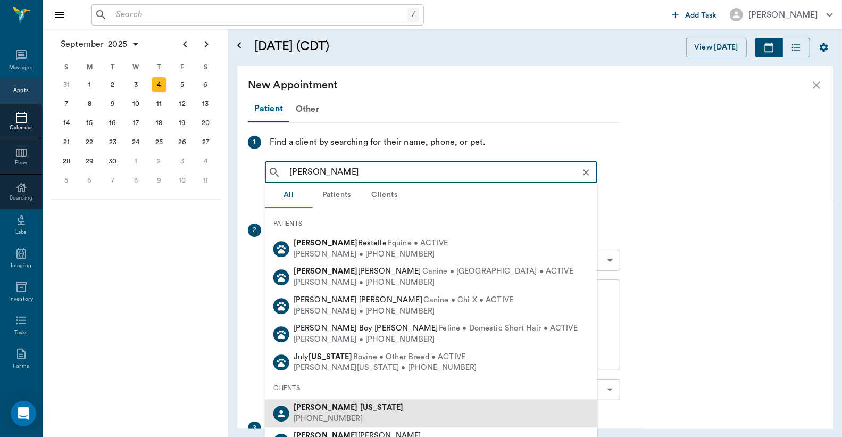
click at [360, 407] on b "Washington" at bounding box center [382, 407] width 44 height 8
type input "Johnny Wash"
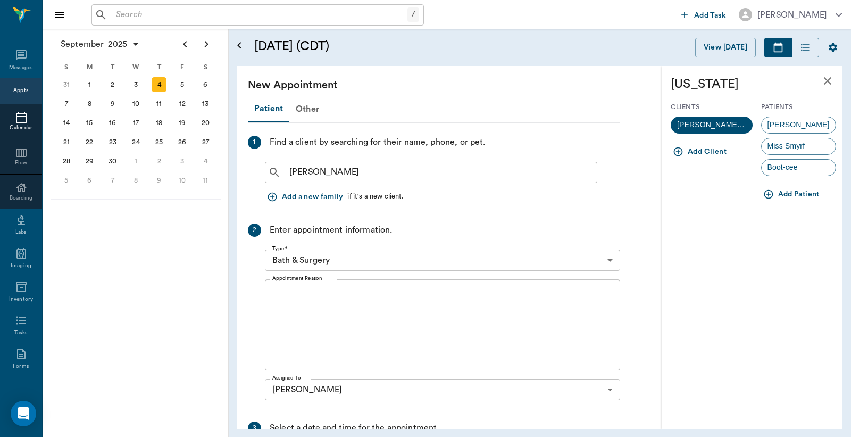
click at [610, 260] on body "/ ​ Add Task Dr. Bert Ellsworth Nectar Messages Appts Calendar Flow Boarding La…" at bounding box center [425, 218] width 851 height 437
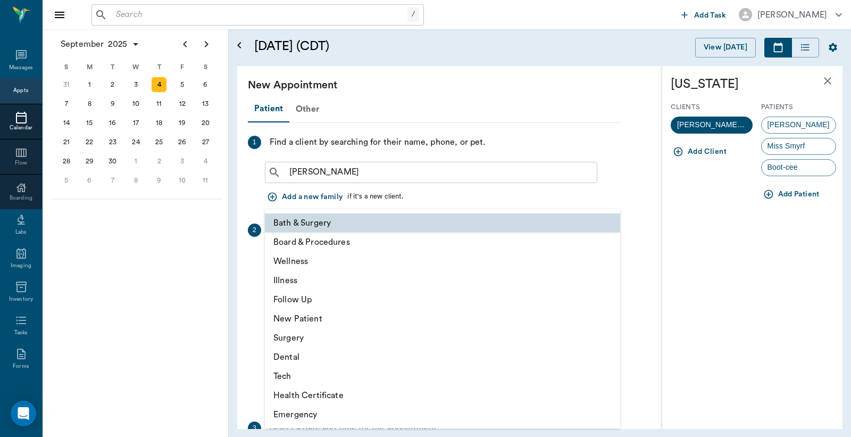
click at [304, 285] on li "Illness" at bounding box center [442, 280] width 355 height 19
type input "65d2be4f46e3a538d89b8c15"
type input "08:30 AM"
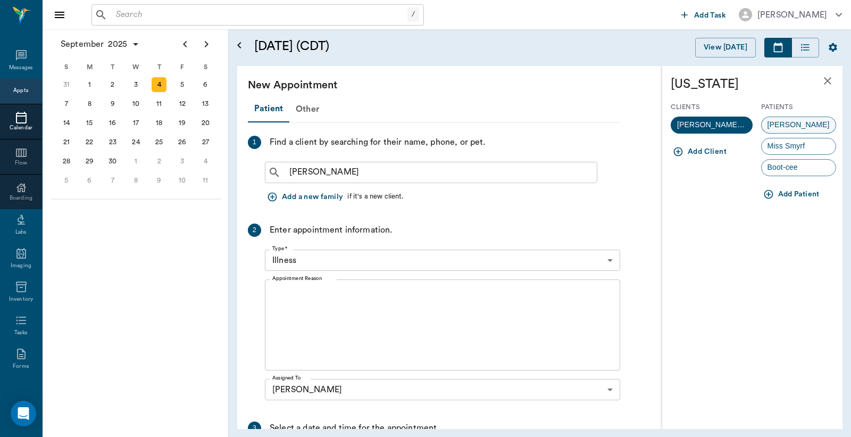
click at [773, 126] on span "Sadie" at bounding box center [798, 124] width 74 height 11
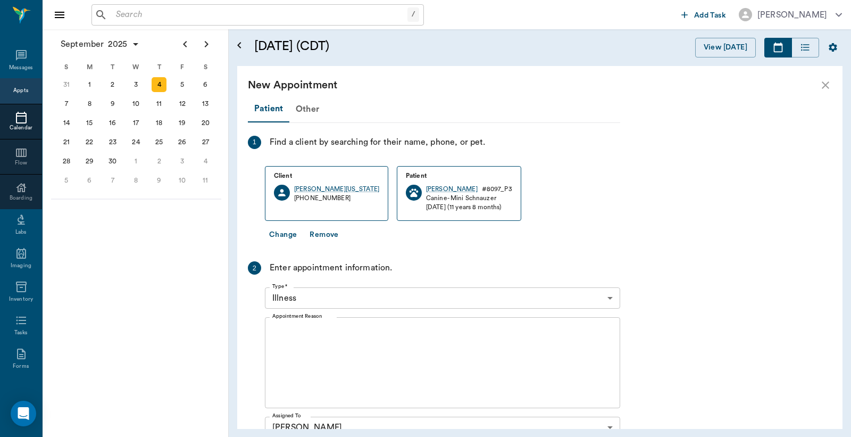
click at [279, 325] on div "x Appointment Reason" at bounding box center [442, 362] width 355 height 91
click at [290, 236] on button "Change" at bounding box center [283, 235] width 36 height 20
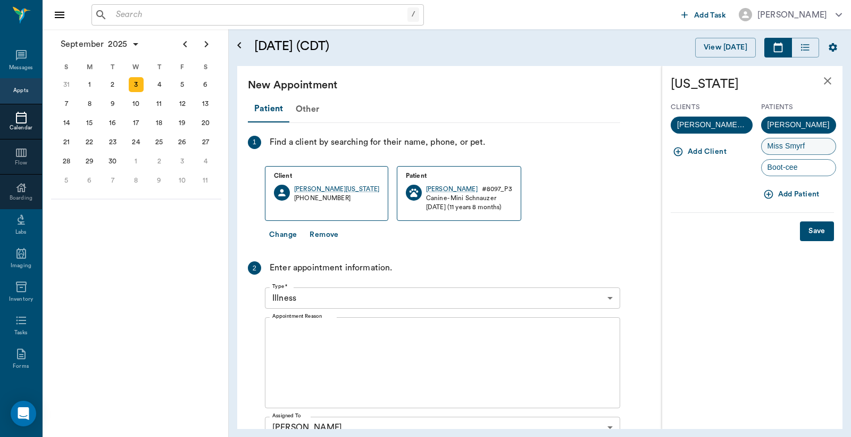
click at [790, 149] on span "Miss Smyrf" at bounding box center [785, 145] width 49 height 11
click at [816, 236] on button "Save" at bounding box center [817, 231] width 34 height 20
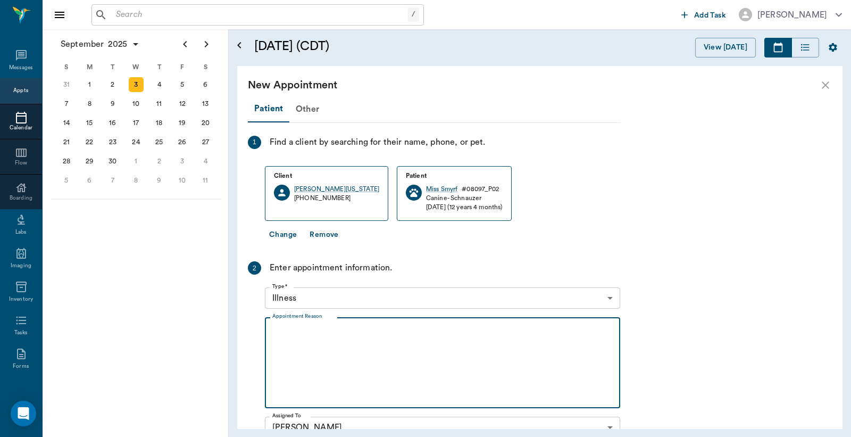
click at [277, 327] on textarea "Appointment Reason" at bounding box center [442, 362] width 340 height 73
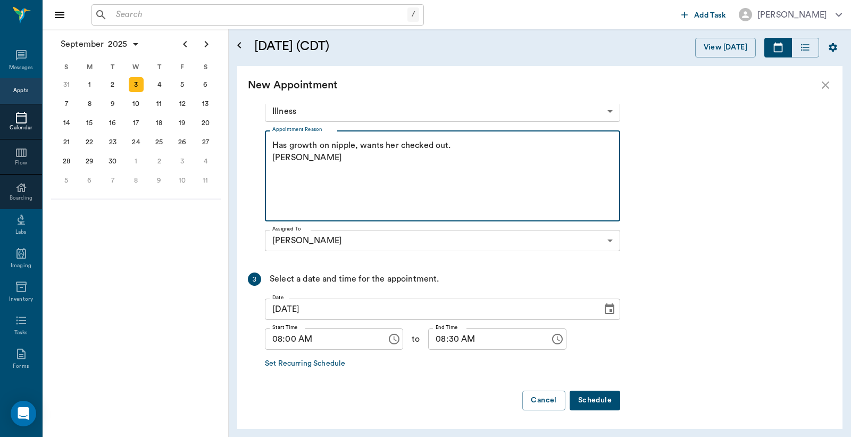
type textarea "Has growth on nipple, wants her checked out. Christy"
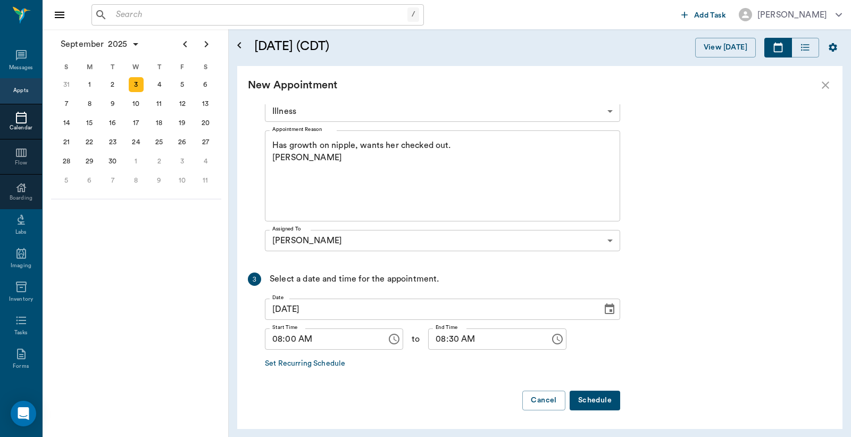
click at [597, 398] on button "Schedule" at bounding box center [595, 400] width 51 height 20
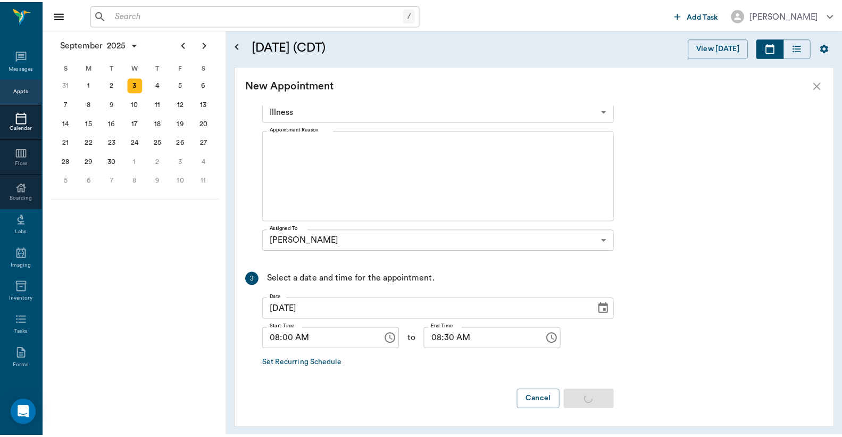
scroll to position [0, 0]
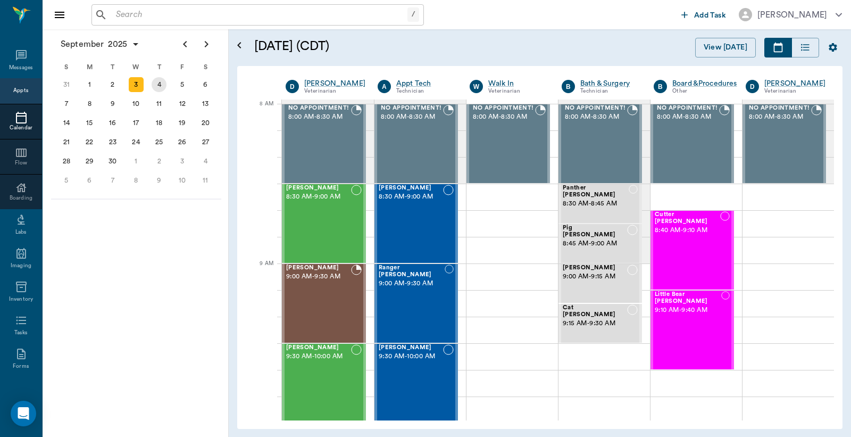
click at [160, 83] on div "4" at bounding box center [159, 84] width 15 height 15
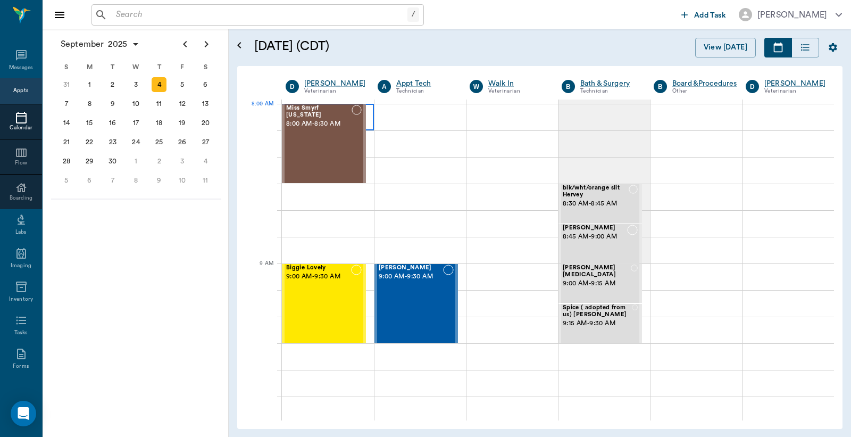
click at [368, 121] on div at bounding box center [328, 117] width 92 height 27
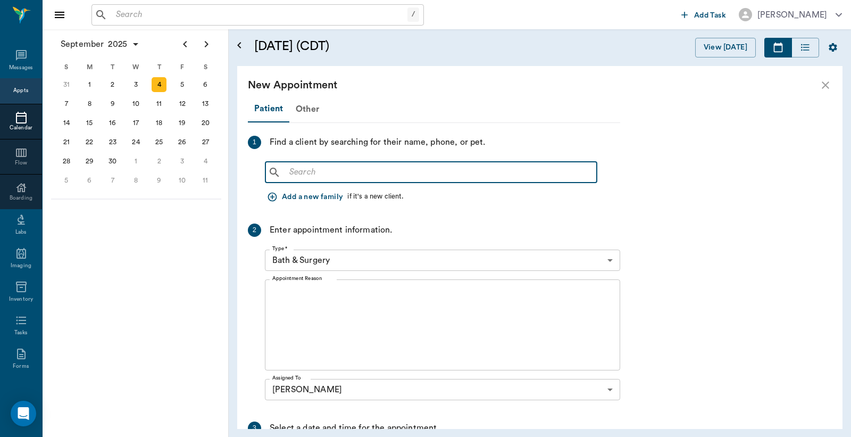
click at [287, 172] on input "text" at bounding box center [438, 172] width 307 height 15
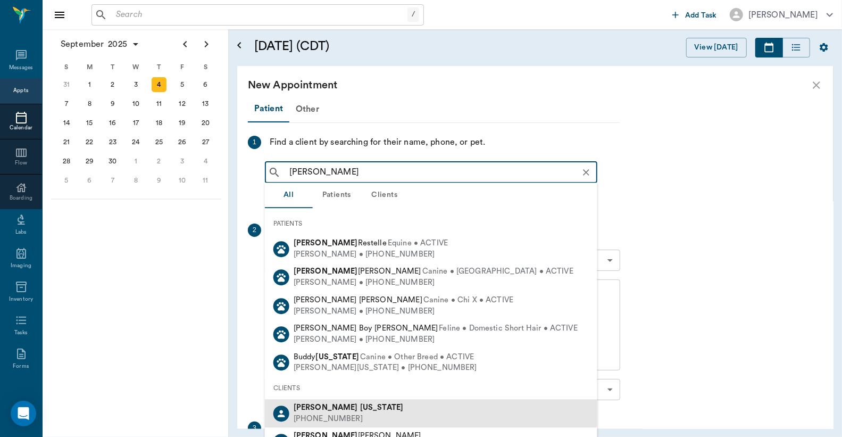
click at [373, 418] on div "Johnny Washington (469) 650-2589" at bounding box center [431, 413] width 332 height 28
type input "Johnny Washing"
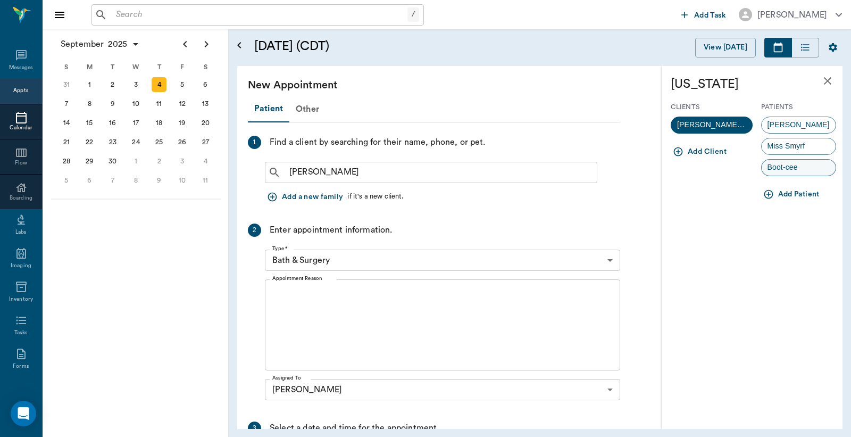
click at [784, 171] on span "Boot-cee" at bounding box center [782, 167] width 42 height 11
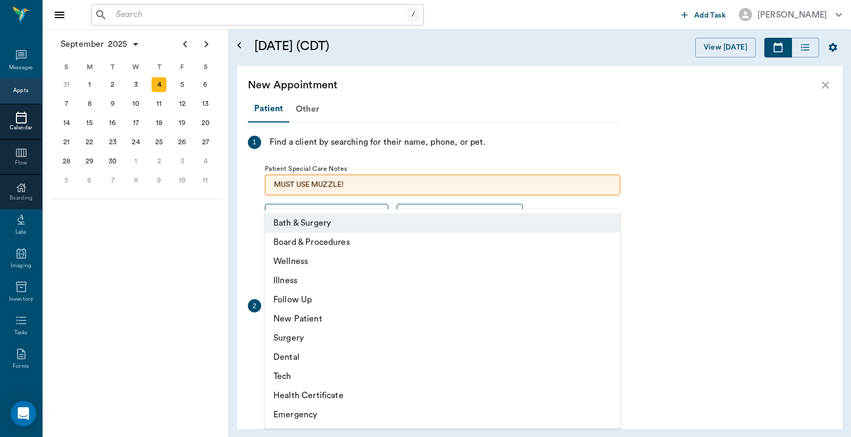
click at [607, 336] on body "/ ​ Add Task Dr. Bert Ellsworth Nectar Messages Appts Calendar Flow Boarding La…" at bounding box center [425, 218] width 851 height 437
click at [397, 281] on li "Illness" at bounding box center [442, 280] width 355 height 19
type input "65d2be4f46e3a538d89b8c15"
type input "08:30 AM"
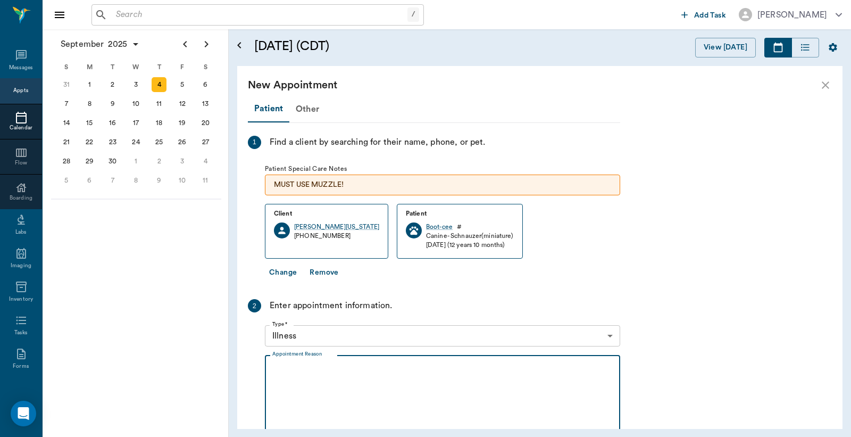
click at [280, 369] on textarea "Appointment Reason" at bounding box center [442, 400] width 340 height 73
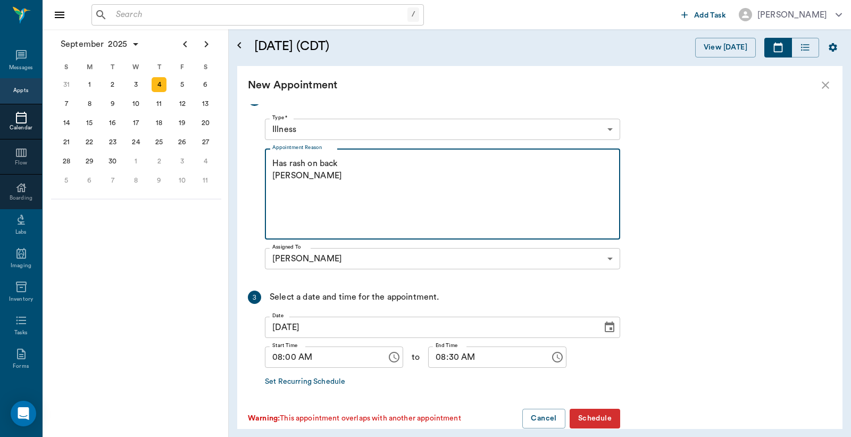
scroll to position [225, 0]
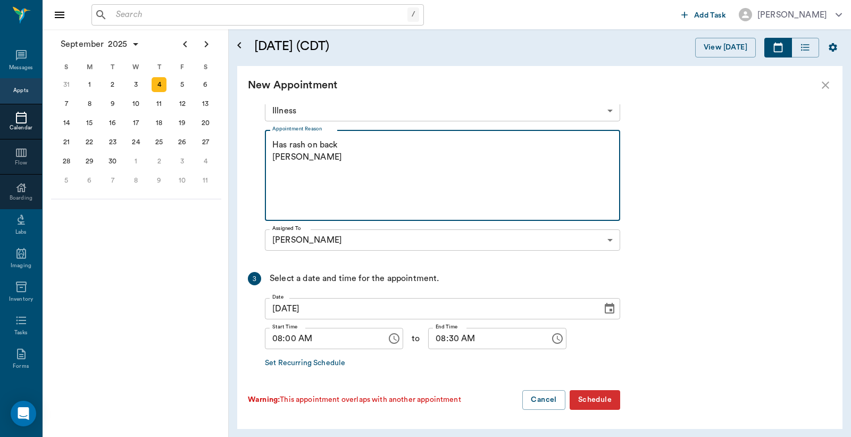
type textarea "Has rash on back Christy"
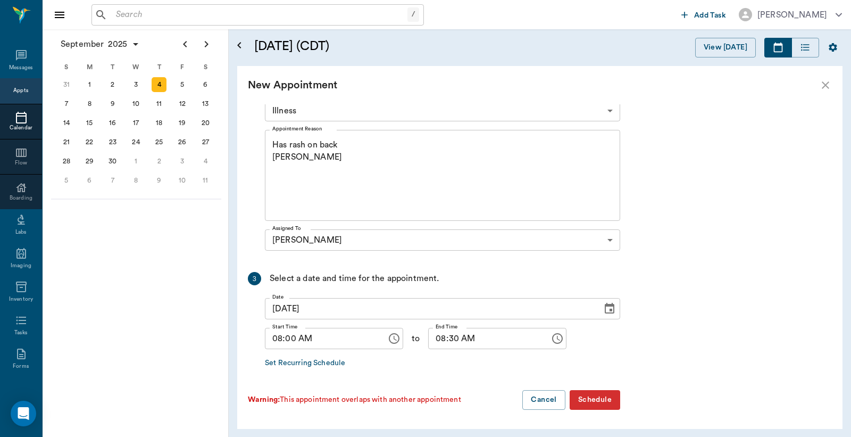
click at [592, 401] on button "Schedule" at bounding box center [595, 400] width 51 height 20
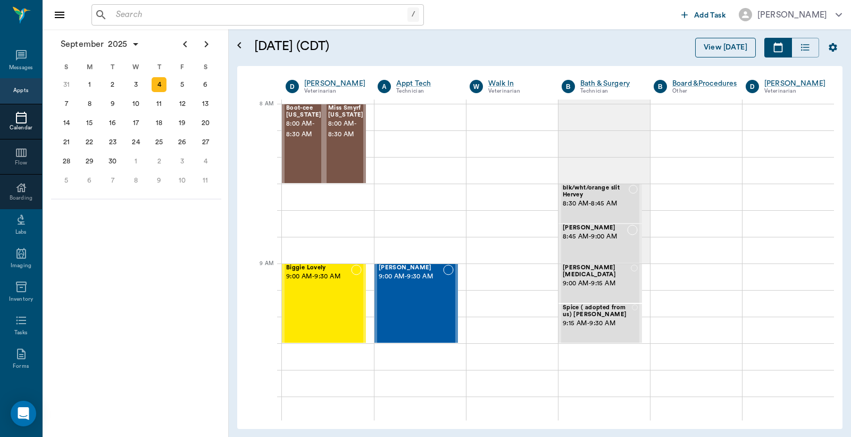
click at [735, 41] on button "View [DATE]" at bounding box center [725, 48] width 61 height 20
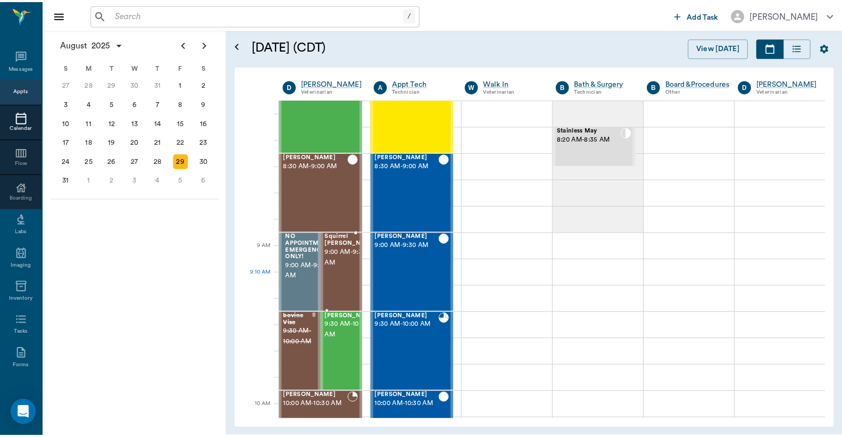
scroll to position [7, 0]
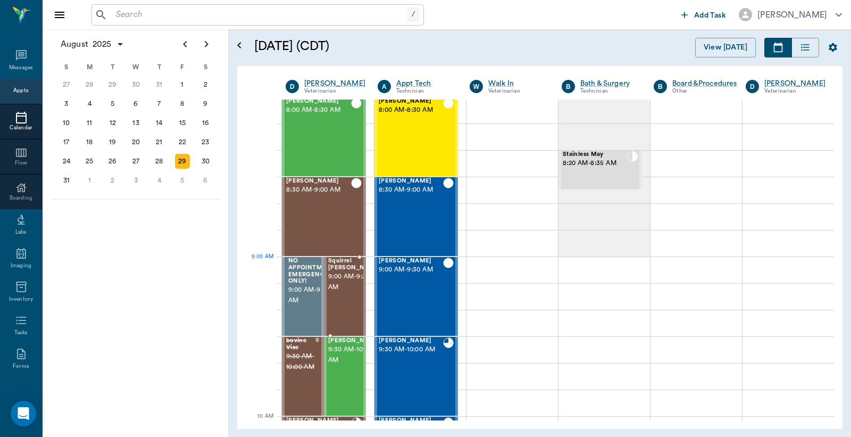
click at [339, 272] on span "9:00 AM - 9:30 AM" at bounding box center [354, 281] width 53 height 21
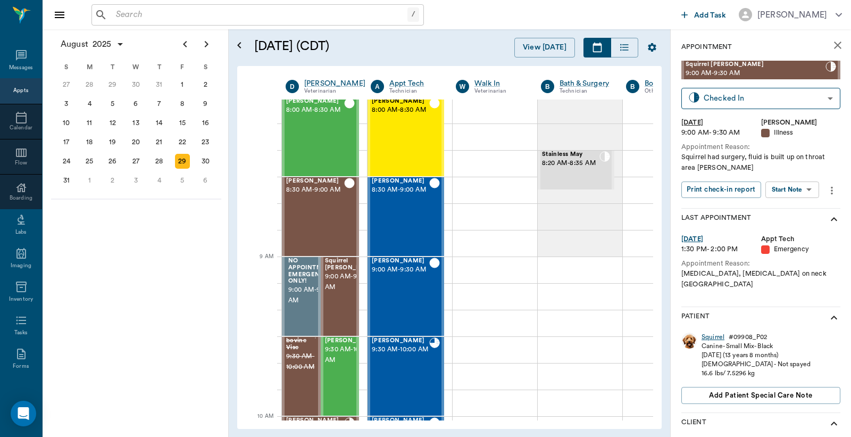
click at [706, 332] on div "Squirrel" at bounding box center [712, 336] width 23 height 9
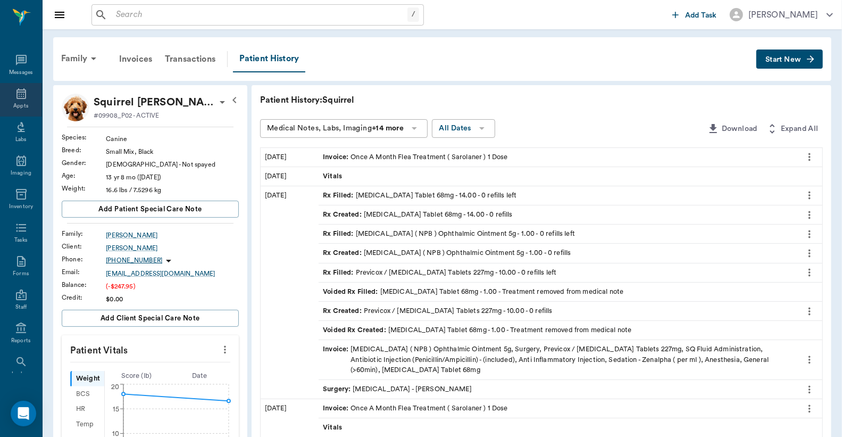
click at [15, 97] on icon at bounding box center [21, 93] width 13 height 13
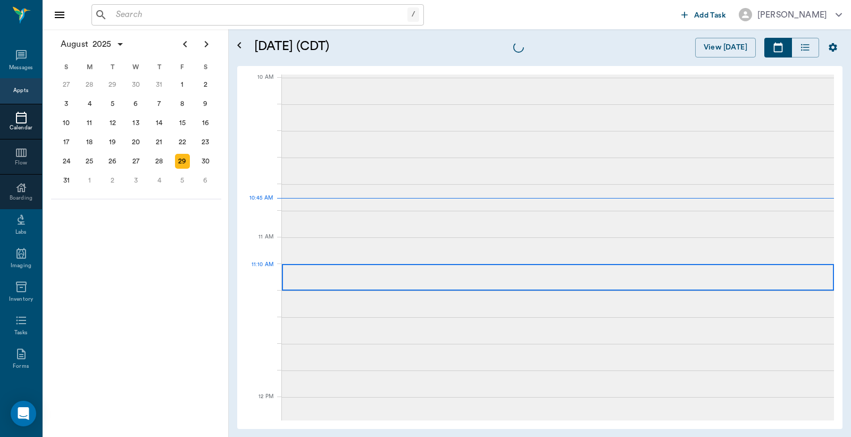
scroll to position [320, 0]
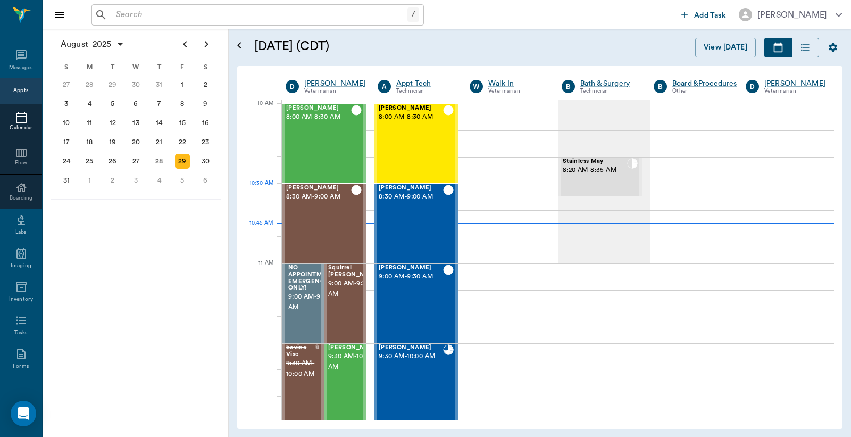
scroll to position [320, 0]
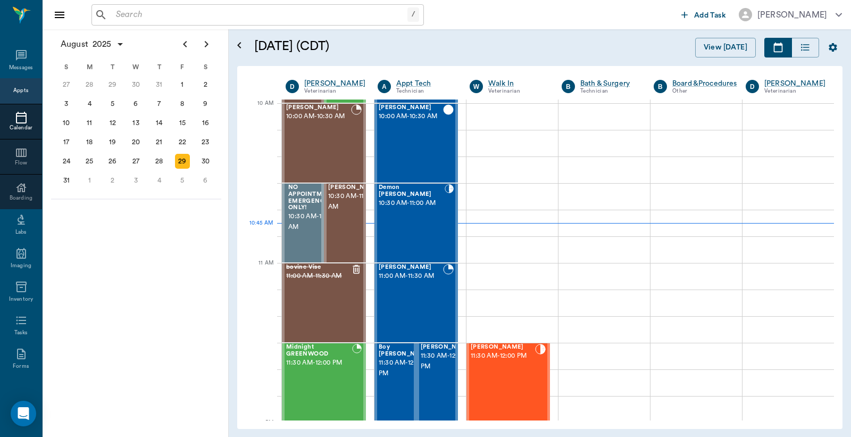
drag, startPoint x: 117, startPoint y: 17, endPoint x: 124, endPoint y: 4, distance: 15.0
click at [117, 16] on input "text" at bounding box center [260, 14] width 296 height 15
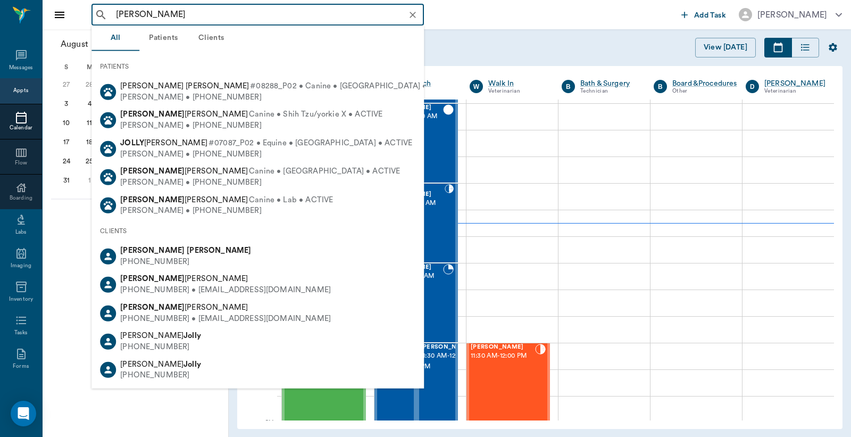
type input "[PERSON_NAME]"
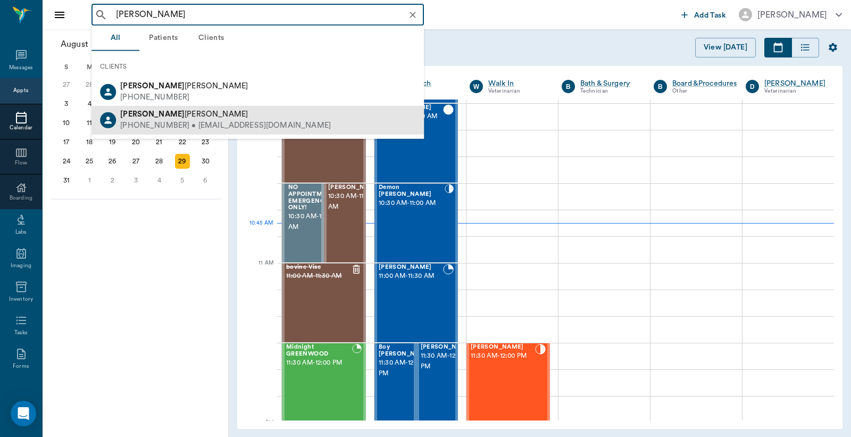
click at [181, 125] on div "[PHONE_NUMBER] • [EMAIL_ADDRESS][DOMAIN_NAME]" at bounding box center [225, 125] width 211 height 11
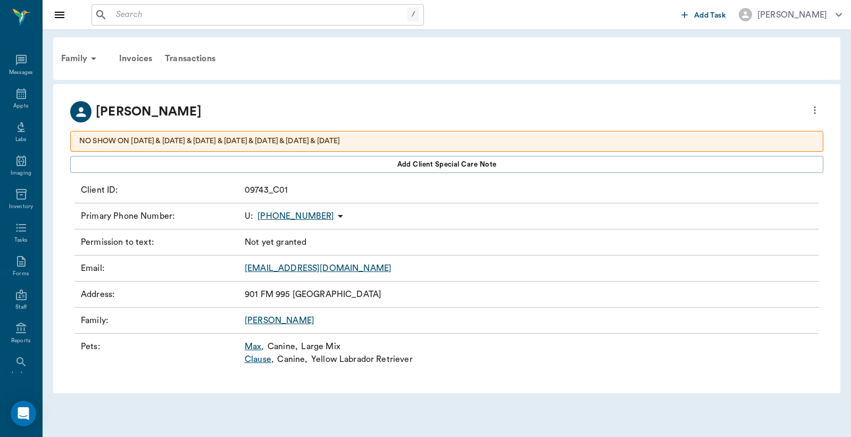
click at [253, 346] on link "Max ," at bounding box center [255, 346] width 20 height 13
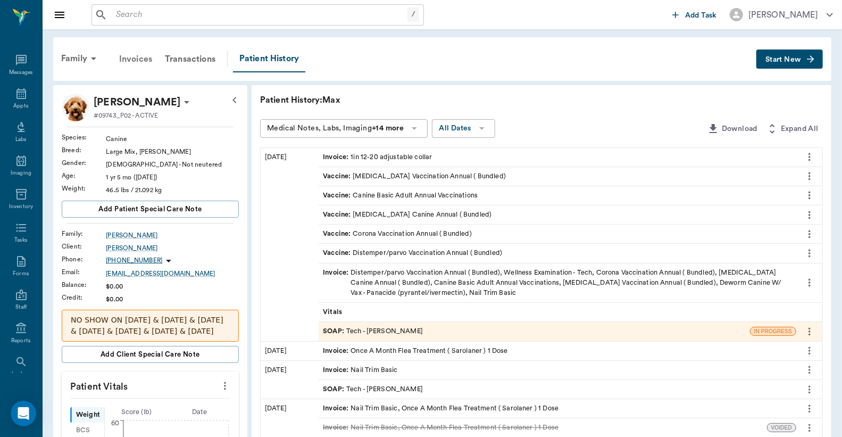
click at [145, 62] on div "Invoices" at bounding box center [136, 59] width 46 height 26
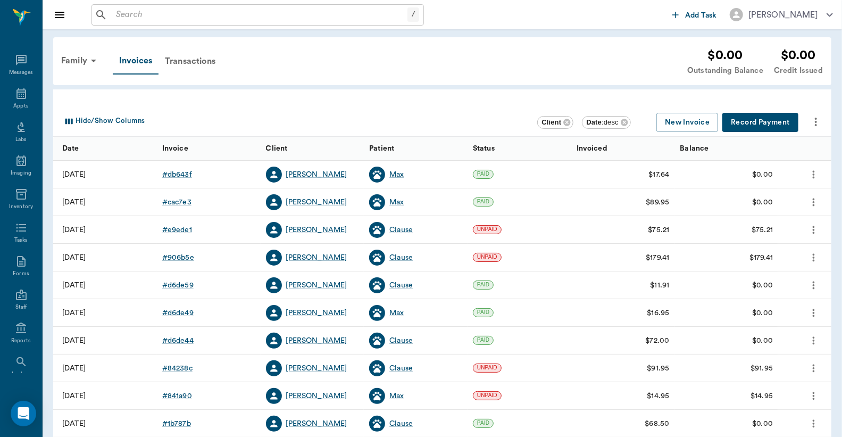
click at [437, 91] on div at bounding box center [442, 97] width 778 height 17
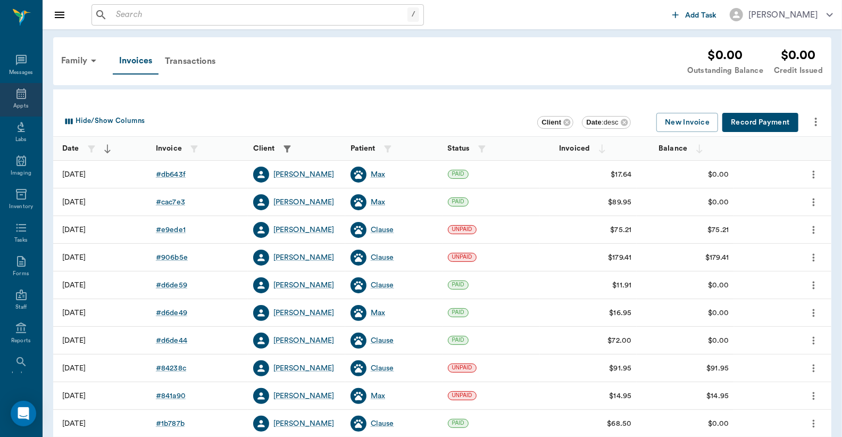
click at [19, 98] on icon at bounding box center [21, 93] width 13 height 13
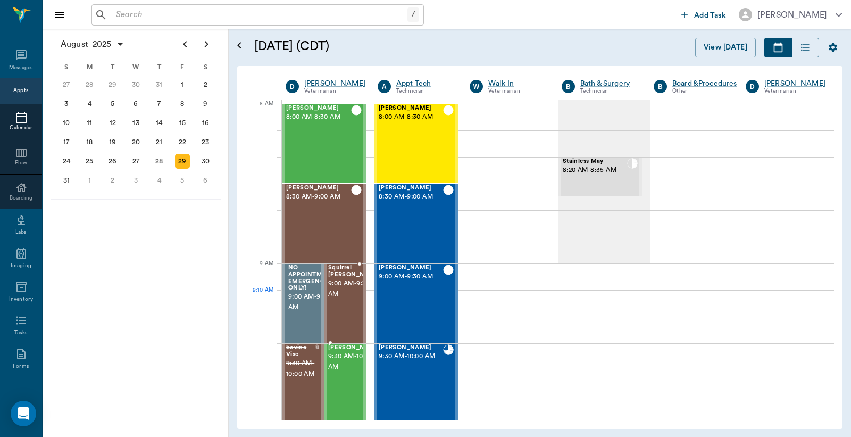
click at [349, 290] on span "9:00 AM - 9:30 AM" at bounding box center [354, 288] width 53 height 21
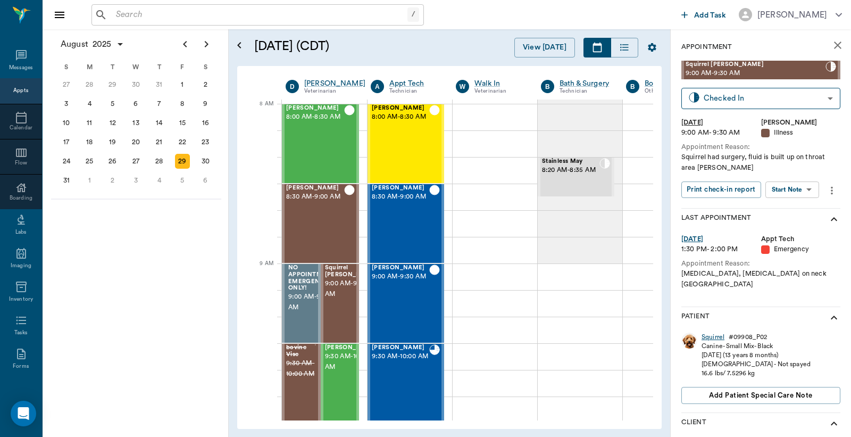
click at [715, 332] on div "Squirrel" at bounding box center [712, 336] width 23 height 9
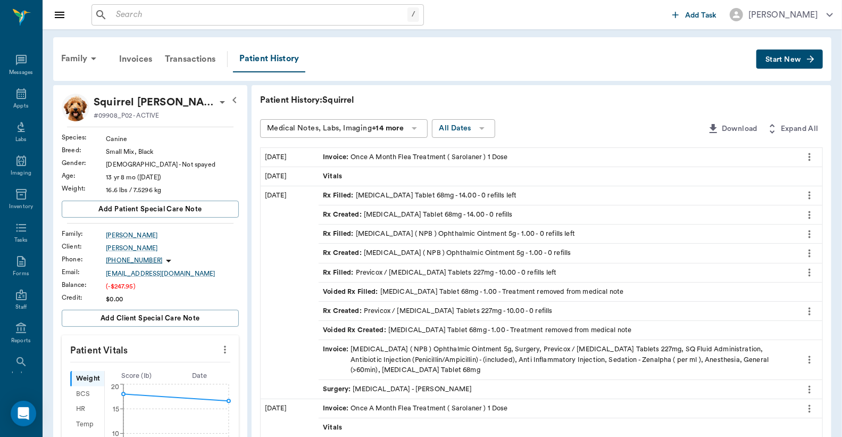
scroll to position [78, 0]
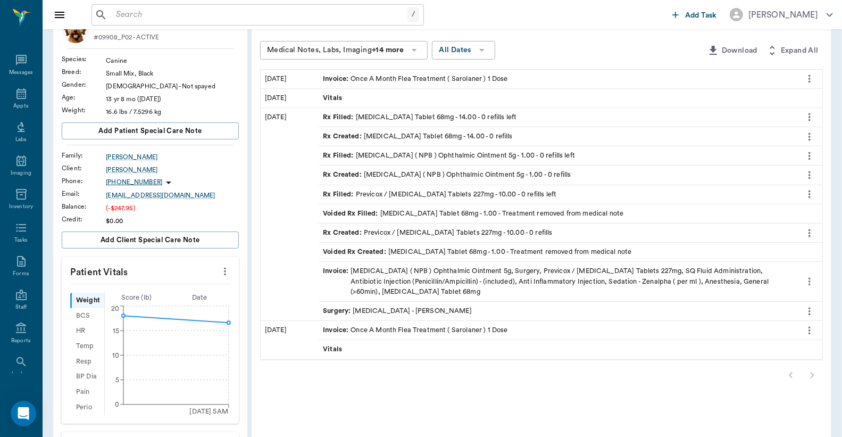
click at [409, 277] on div "Invoice : [MEDICAL_DATA] ( NPB ) Ophthalmic Ointment 5g, Surgery, Previcox / [M…" at bounding box center [557, 281] width 469 height 31
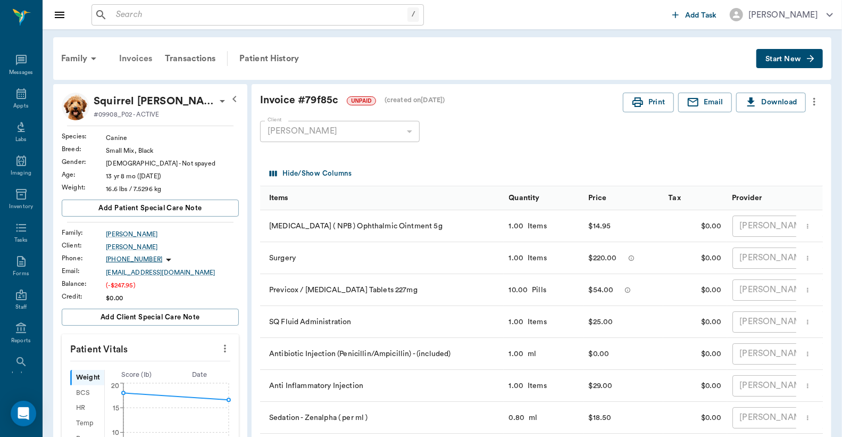
click at [134, 59] on div "Invoices" at bounding box center [136, 59] width 46 height 26
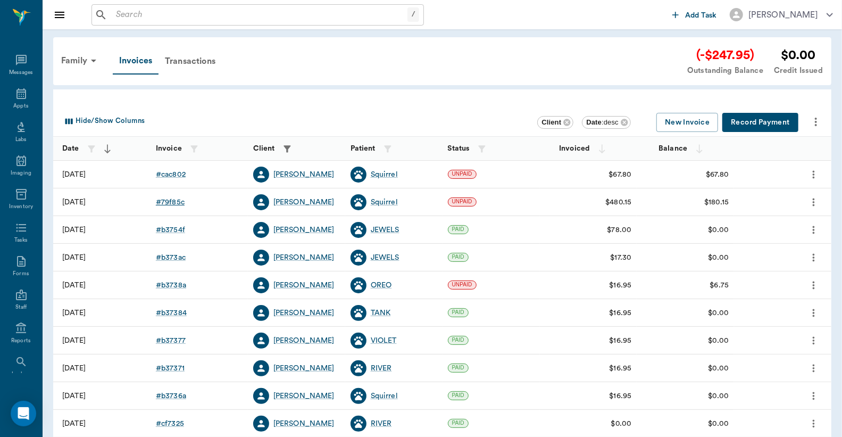
click at [171, 203] on div "# 79f85c" at bounding box center [170, 202] width 29 height 11
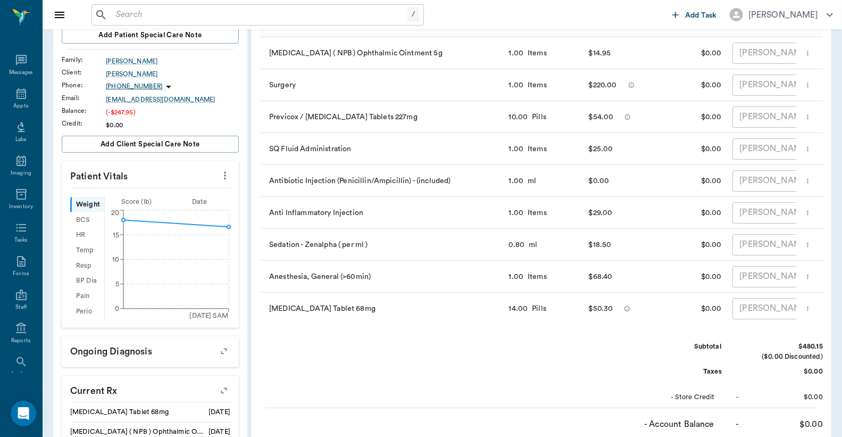
scroll to position [78, 0]
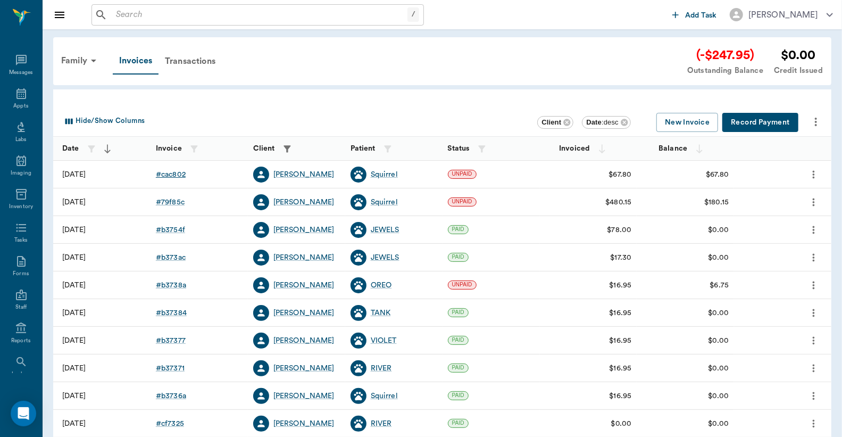
click at [168, 173] on div "# cac802" at bounding box center [171, 174] width 30 height 11
click at [177, 201] on div "# 79f85c" at bounding box center [170, 202] width 29 height 11
click at [757, 125] on button "Record Payment" at bounding box center [760, 123] width 76 height 20
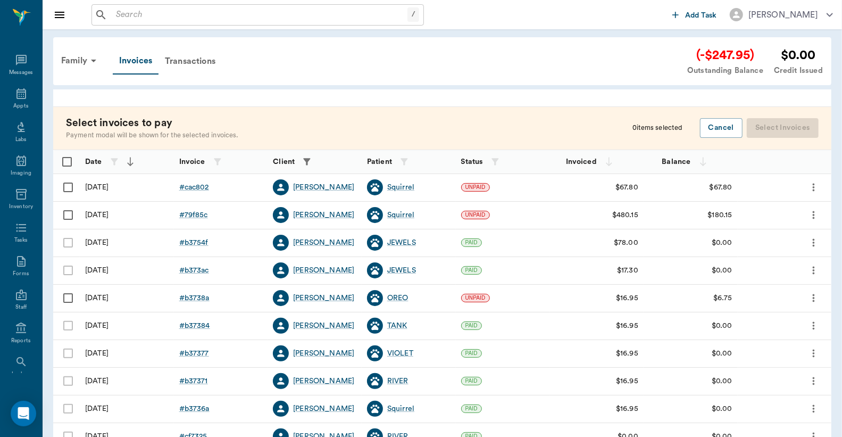
click at [66, 187] on input "Select row" at bounding box center [68, 187] width 22 height 22
checkbox input "false"
checkbox input "true"
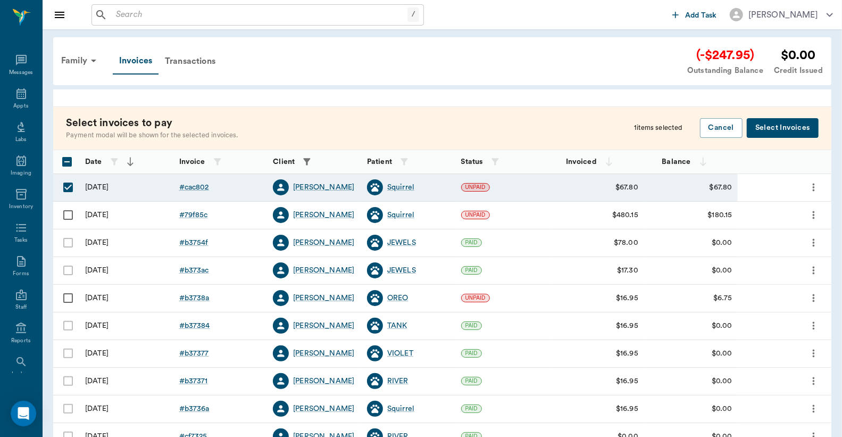
click at [67, 218] on input "Select row" at bounding box center [68, 215] width 22 height 22
checkbox input "true"
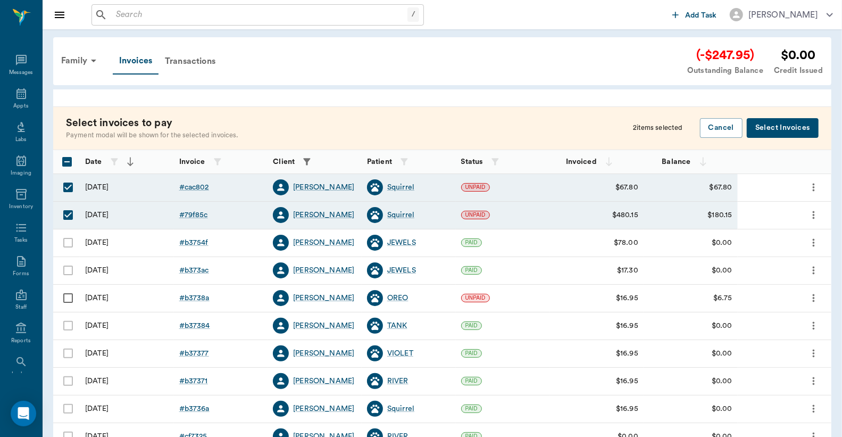
click at [792, 129] on button "Select Invoices" at bounding box center [783, 128] width 72 height 20
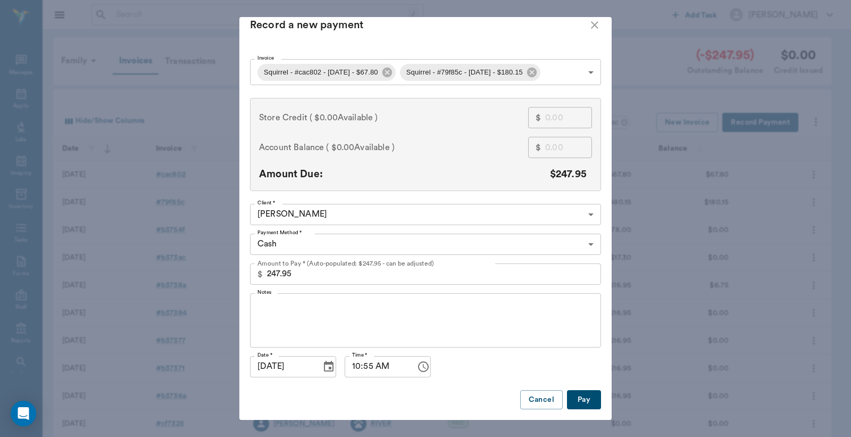
scroll to position [20, 0]
click at [577, 394] on button "Pay" at bounding box center [584, 400] width 34 height 20
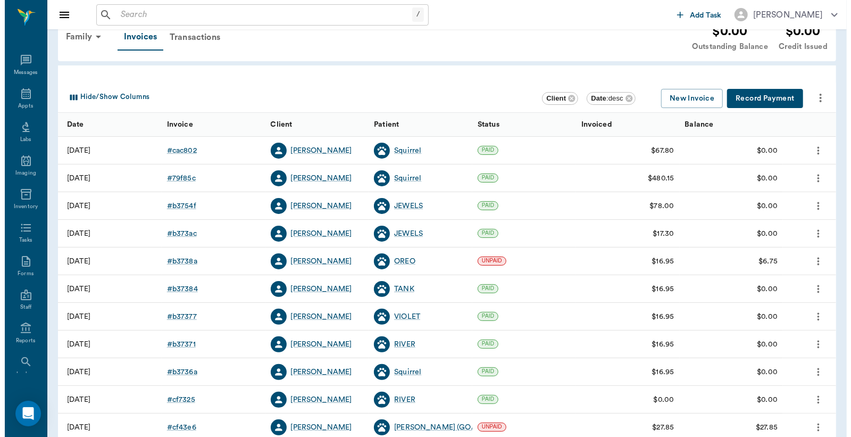
scroll to position [0, 0]
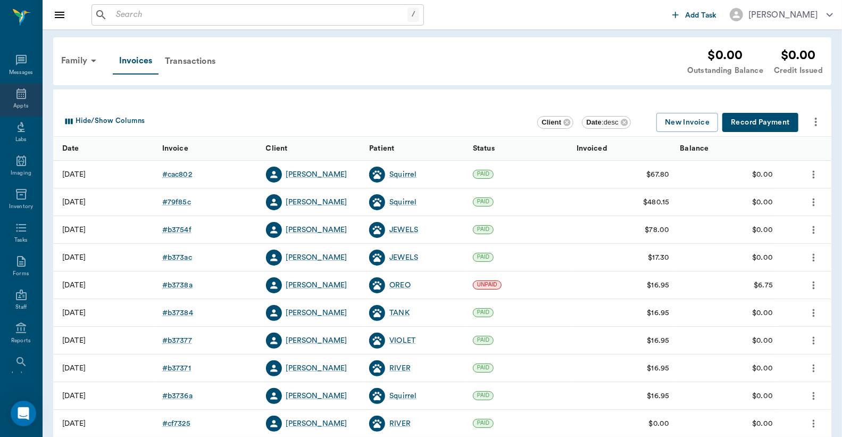
click at [18, 93] on icon at bounding box center [21, 93] width 10 height 11
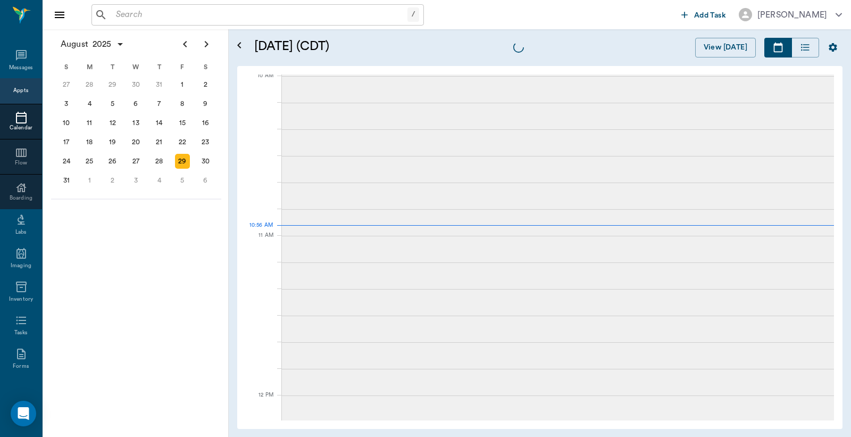
scroll to position [321, 0]
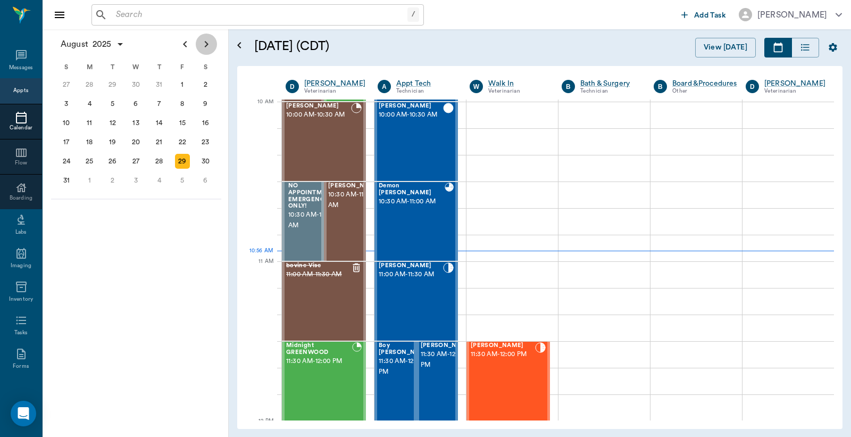
click at [205, 46] on icon "Next page" at bounding box center [207, 44] width 4 height 6
click at [115, 83] on div "2" at bounding box center [112, 84] width 15 height 15
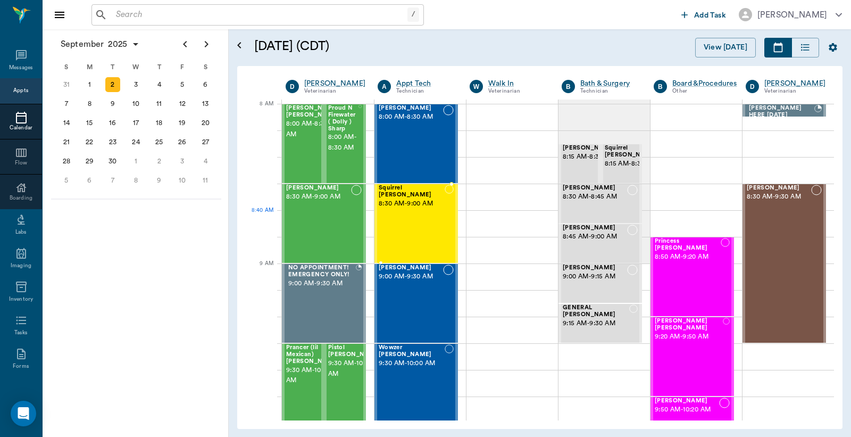
click at [407, 211] on div "Squirrel Eaton 8:30 AM - 9:00 AM" at bounding box center [412, 224] width 66 height 78
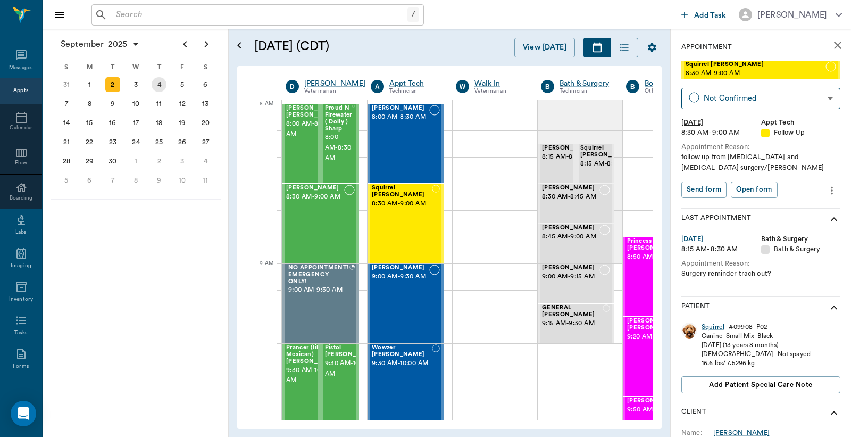
click at [160, 86] on div "4" at bounding box center [159, 84] width 15 height 15
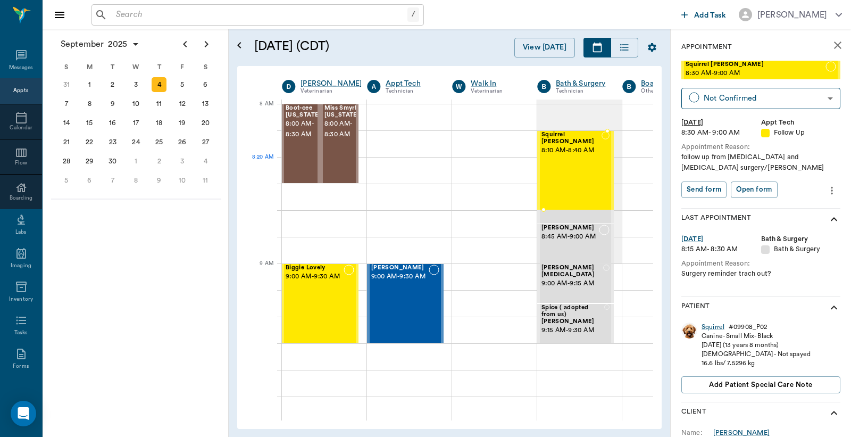
scroll to position [0, 3]
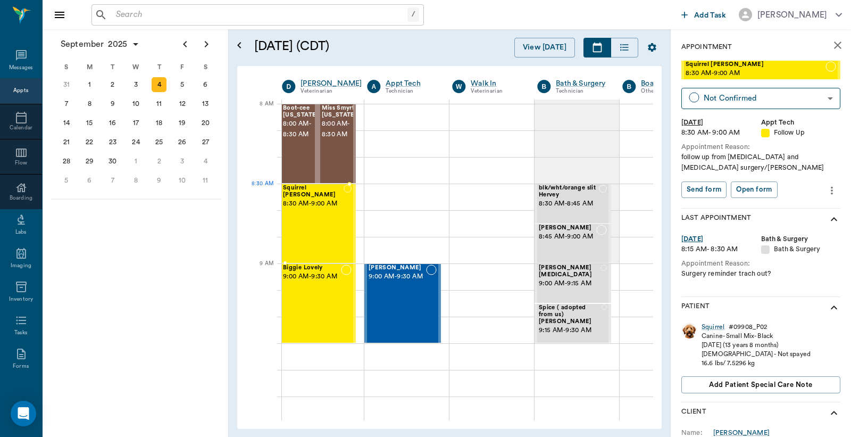
drag, startPoint x: 759, startPoint y: 72, endPoint x: 317, endPoint y: 196, distance: 458.9
click at [18, 89] on div "Appts" at bounding box center [20, 91] width 15 height 8
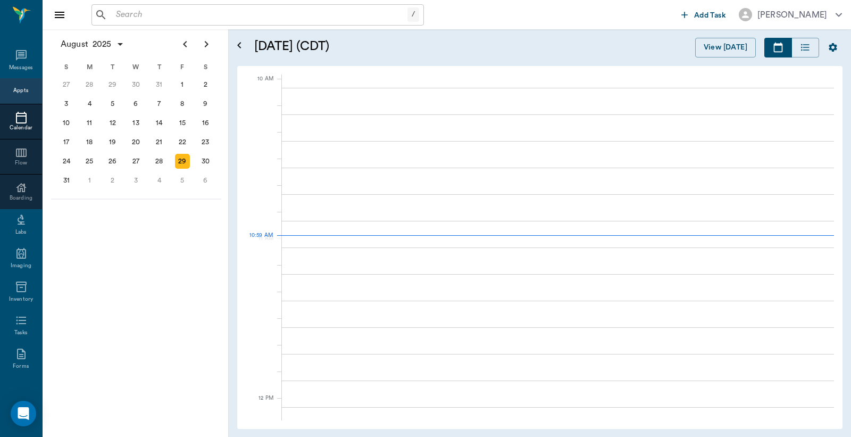
scroll to position [319, 0]
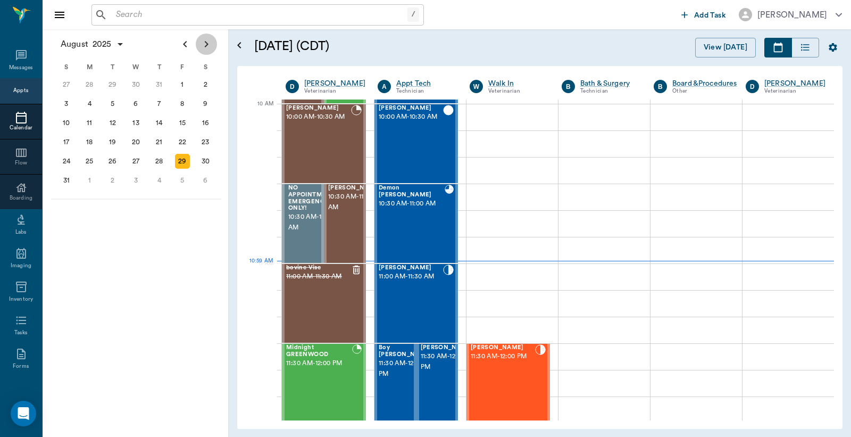
click at [205, 45] on icon "Next page" at bounding box center [206, 44] width 13 height 13
click at [158, 85] on div "4" at bounding box center [159, 84] width 15 height 15
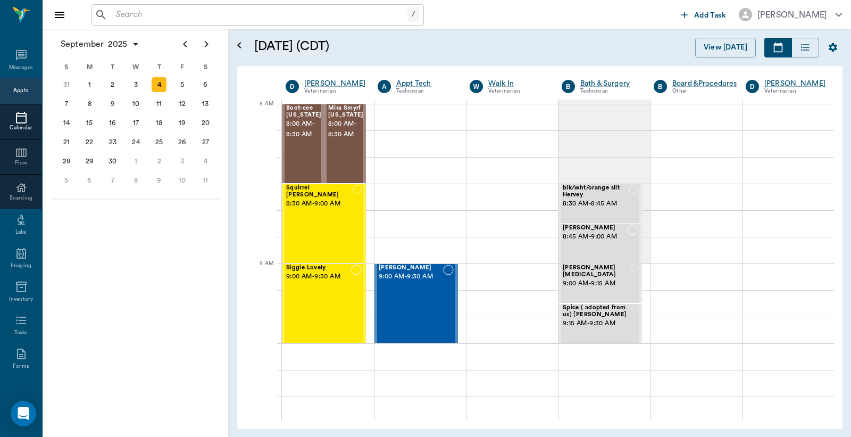
click at [23, 91] on div "Appts" at bounding box center [20, 91] width 15 height 8
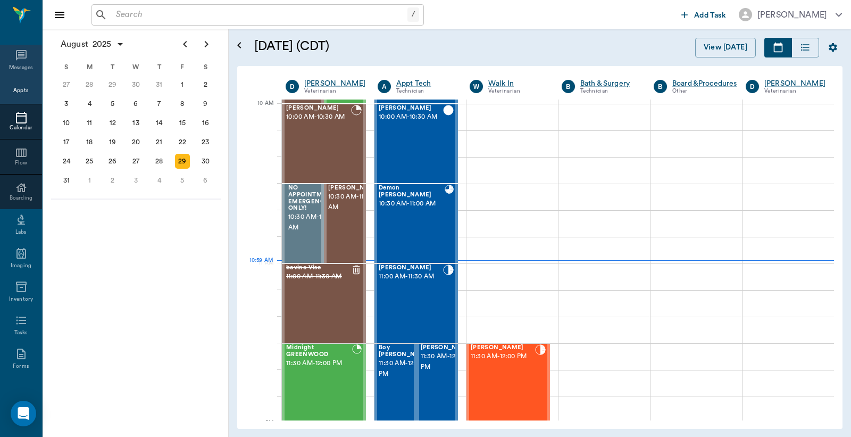
scroll to position [320, 0]
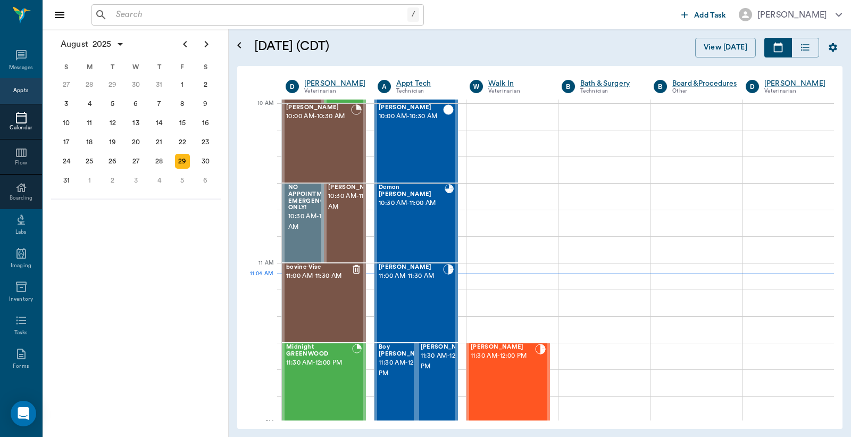
click at [328, 18] on input "text" at bounding box center [260, 14] width 296 height 15
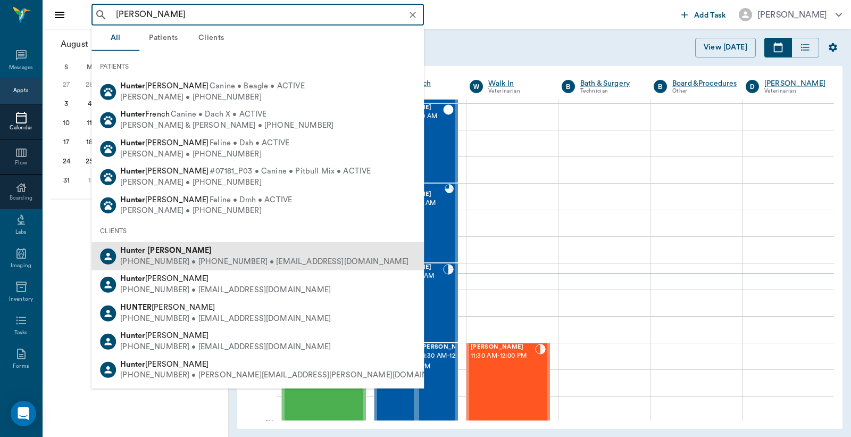
click at [270, 264] on div "(530) 392-2641 • (430) 293-0666 • h.gravesss10@gmail.com" at bounding box center [264, 261] width 288 height 11
type input "hunter graves"
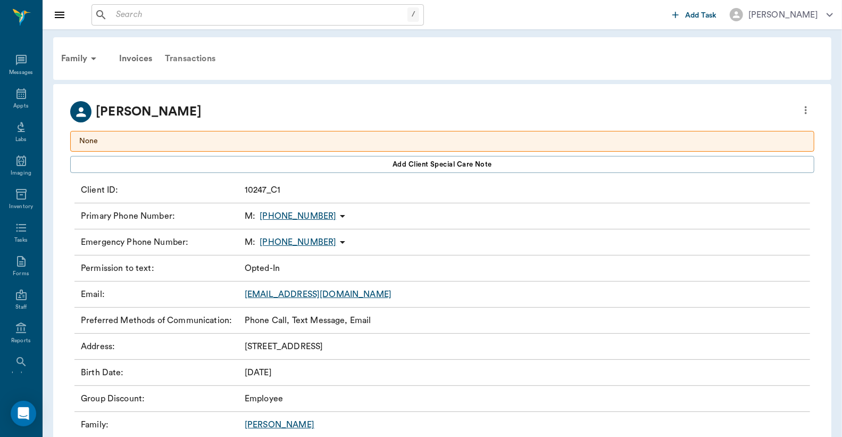
click at [209, 60] on div "Transactions" at bounding box center [189, 59] width 63 height 26
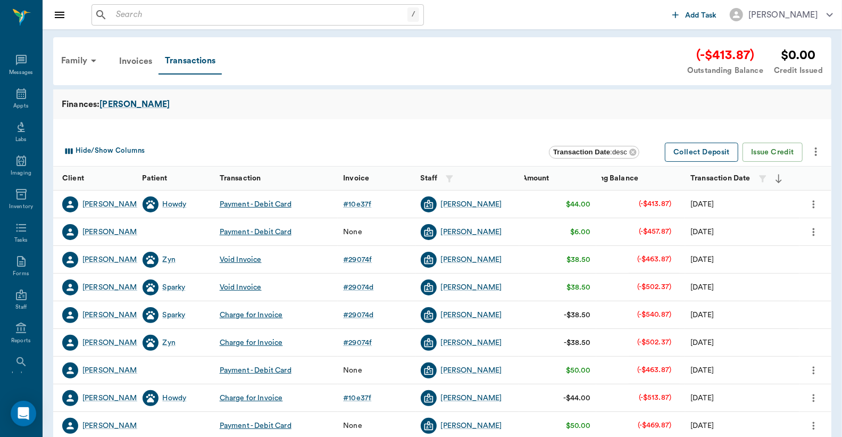
click at [704, 152] on button "Collect Deposit" at bounding box center [701, 153] width 73 height 20
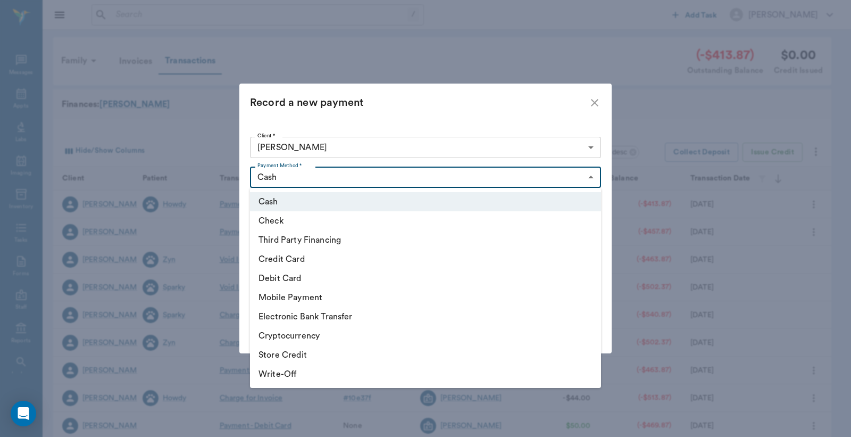
click at [320, 179] on body "/ ​ Add Task Dr. Bert Ellsworth Nectar Messages Appts Labs Imaging Inventory Ta…" at bounding box center [425, 327] width 851 height 654
click at [316, 273] on li "Debit Card" at bounding box center [425, 278] width 351 height 19
type input "DEBIT_CARD"
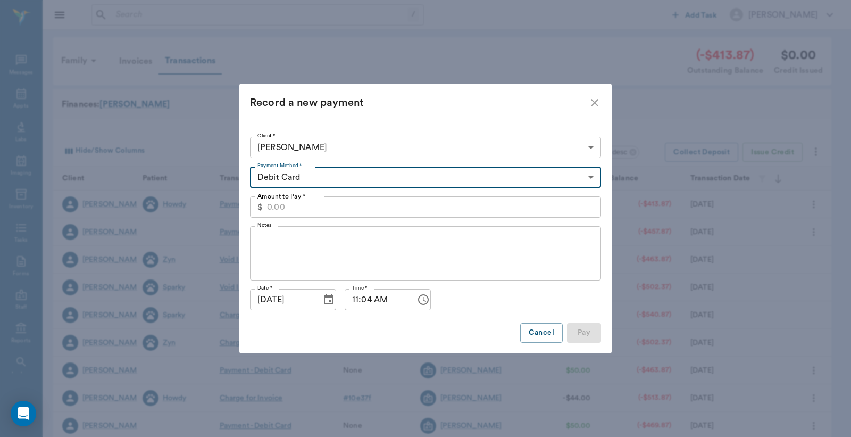
click at [312, 195] on div "Amount to Pay * $ Amount to Pay *" at bounding box center [425, 207] width 351 height 30
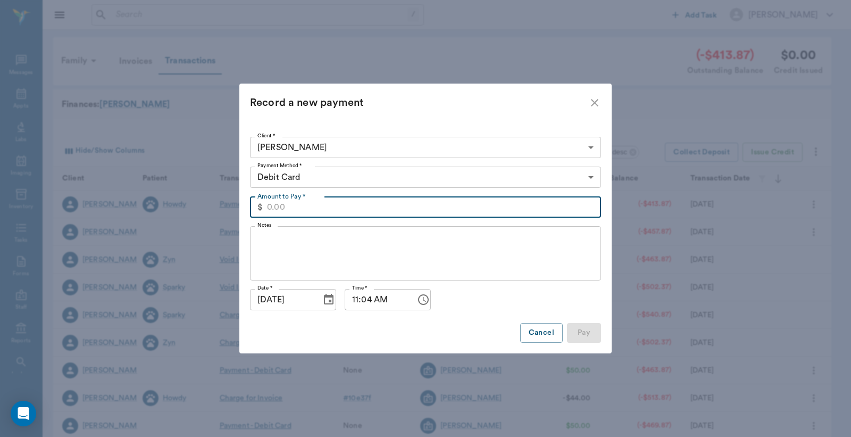
click at [315, 204] on input "Amount to Pay *" at bounding box center [434, 206] width 334 height 21
type input "50.00"
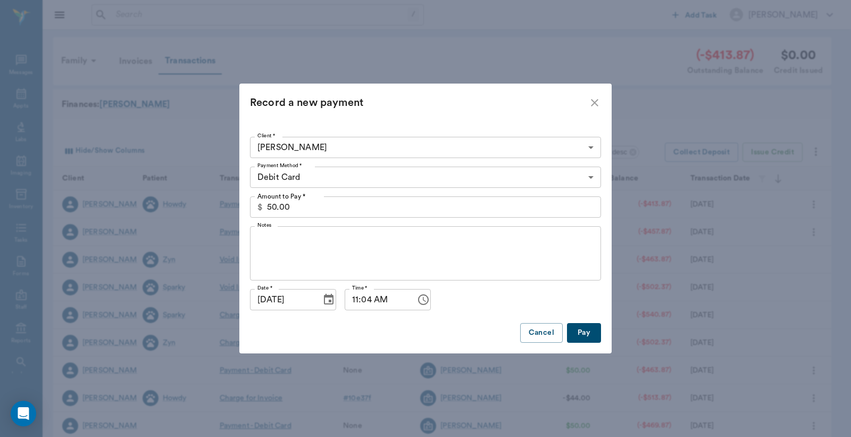
click at [593, 326] on button "Pay" at bounding box center [584, 333] width 34 height 20
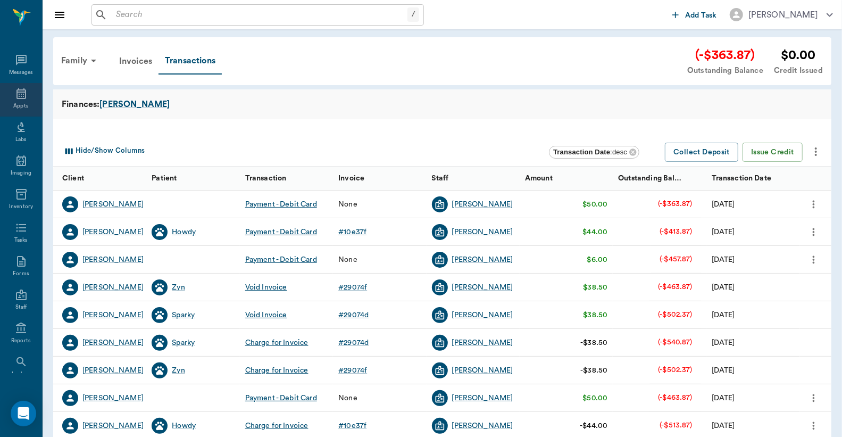
click at [19, 100] on div "Appts" at bounding box center [21, 100] width 42 height 34
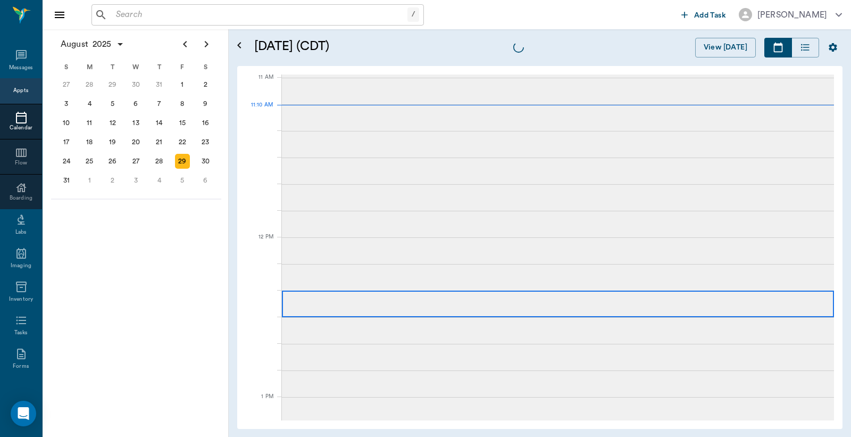
scroll to position [479, 0]
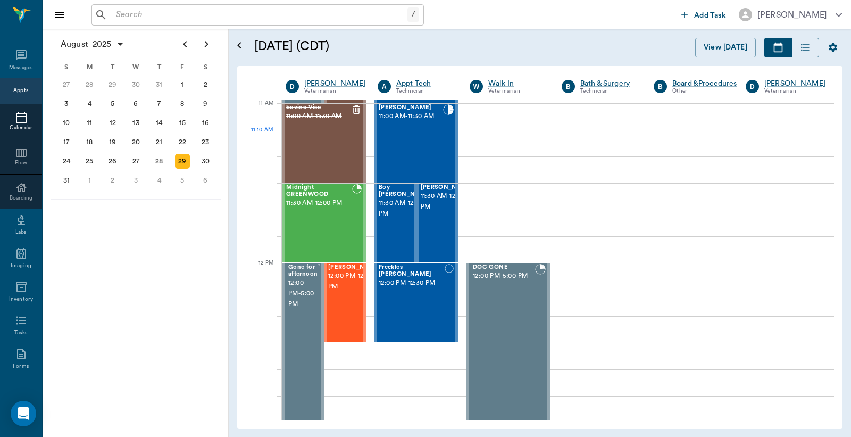
click at [19, 91] on div "Appts" at bounding box center [20, 91] width 15 height 8
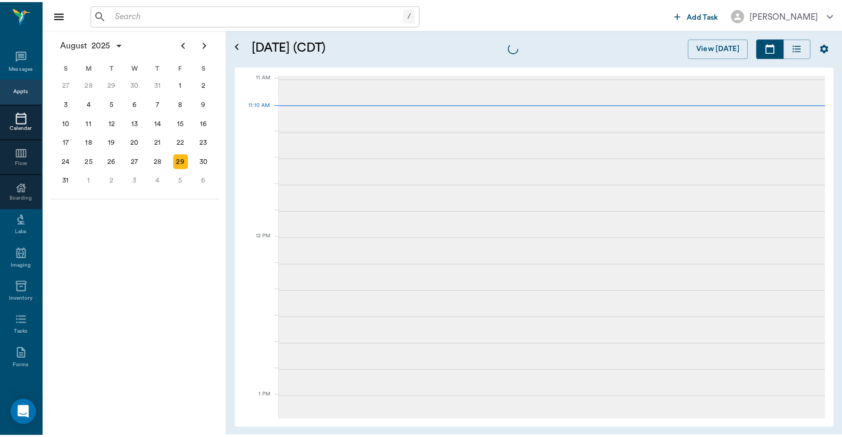
scroll to position [481, 0]
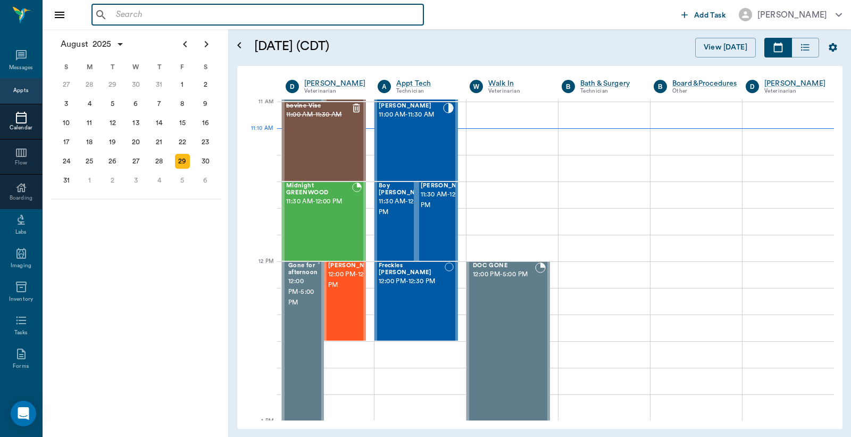
click at [112, 16] on input "text" at bounding box center [265, 14] width 307 height 15
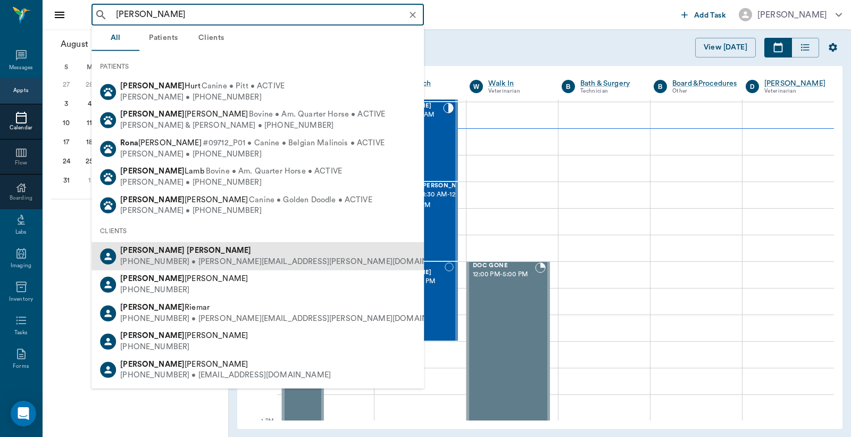
click at [176, 260] on div "(903) 824-9377 • RON.WATSON@bankatcnb.com" at bounding box center [288, 261] width 337 height 11
type input "Ron Wat"
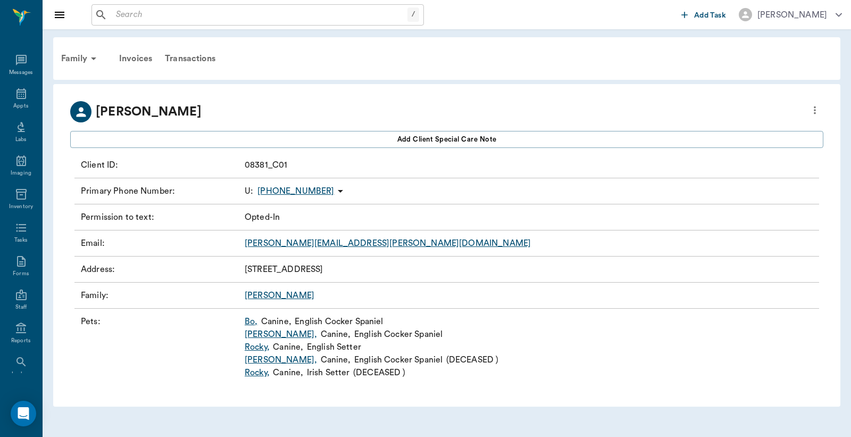
click at [256, 347] on link "Rocky ," at bounding box center [257, 346] width 25 height 13
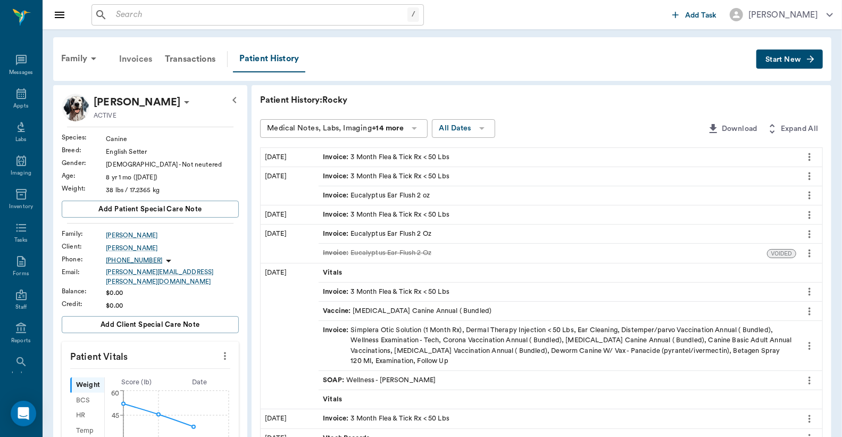
click at [129, 60] on div "Invoices" at bounding box center [136, 59] width 46 height 26
click at [140, 58] on div "Invoices" at bounding box center [136, 59] width 46 height 26
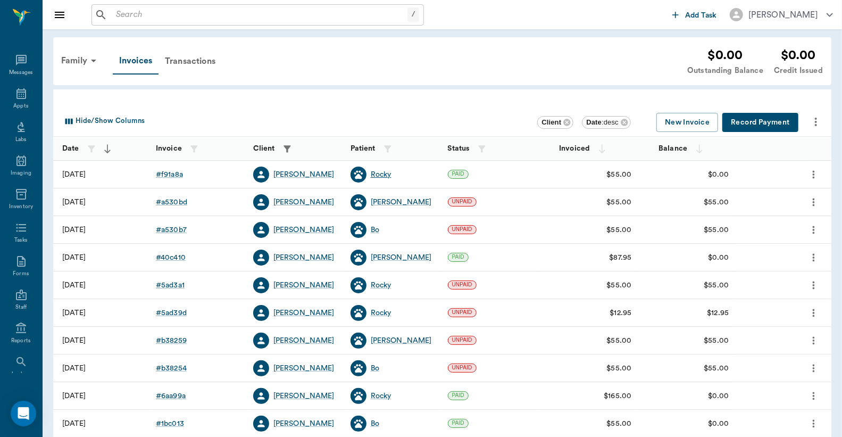
click at [380, 172] on div "Rocky" at bounding box center [381, 174] width 21 height 11
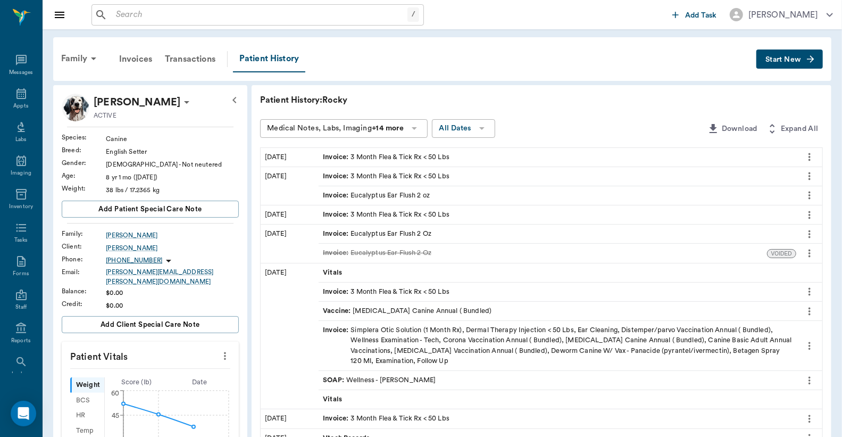
click at [379, 233] on div "Invoice : Eucalyptus Ear Flush 2 Oz" at bounding box center [377, 234] width 108 height 10
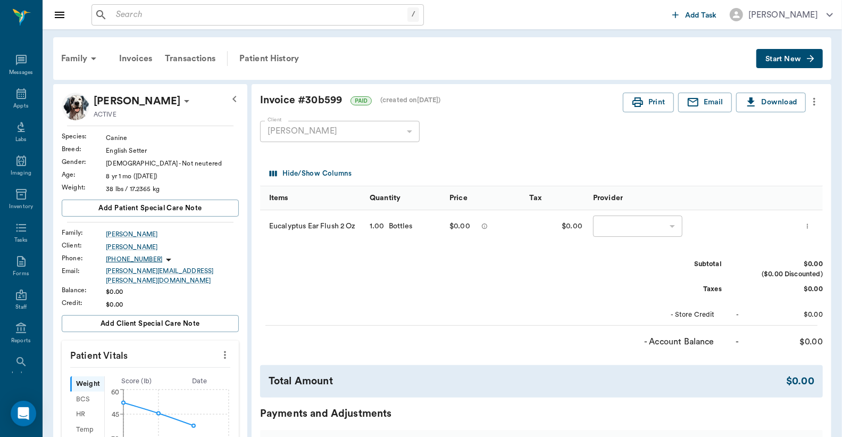
click at [606, 222] on div "​" at bounding box center [637, 225] width 89 height 21
click at [634, 229] on div "​" at bounding box center [637, 225] width 89 height 21
click at [671, 224] on div "​" at bounding box center [637, 225] width 89 height 21
click at [784, 59] on span "Start New" at bounding box center [783, 59] width 36 height 0
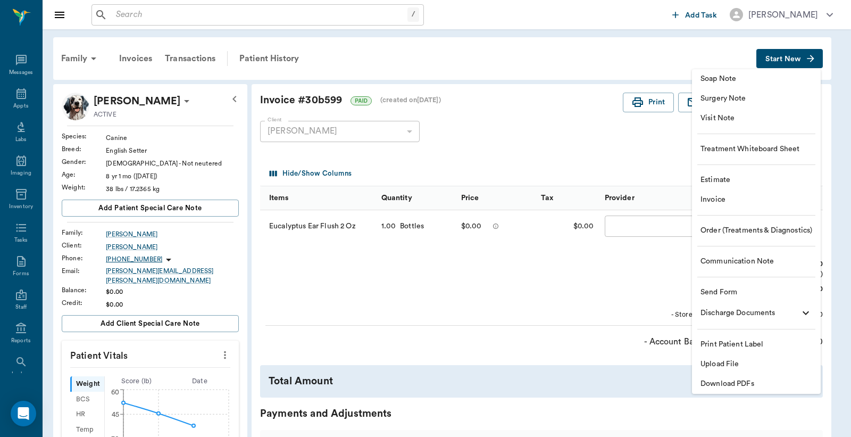
click at [620, 227] on div at bounding box center [425, 218] width 851 height 437
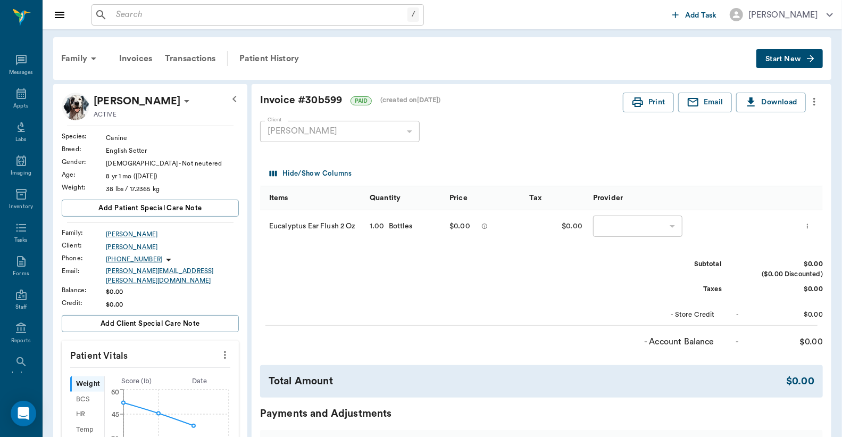
click at [614, 227] on div "​" at bounding box center [637, 225] width 89 height 21
click at [786, 59] on span "Start New" at bounding box center [783, 59] width 36 height 0
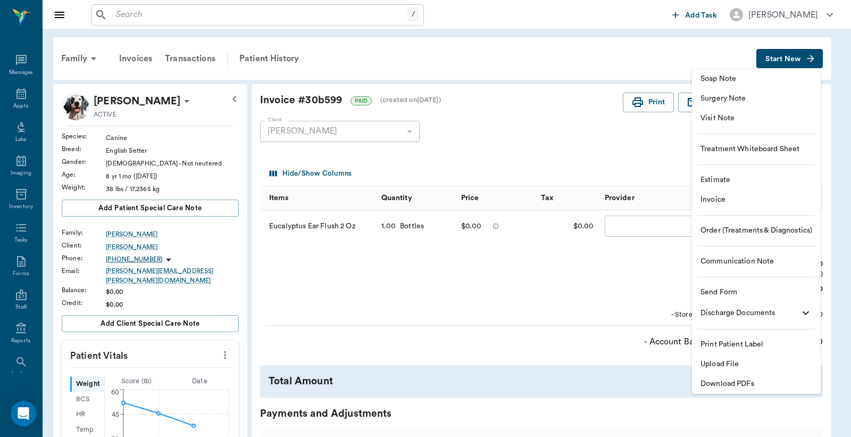
click at [720, 200] on span "Invoice" at bounding box center [756, 199] width 112 height 11
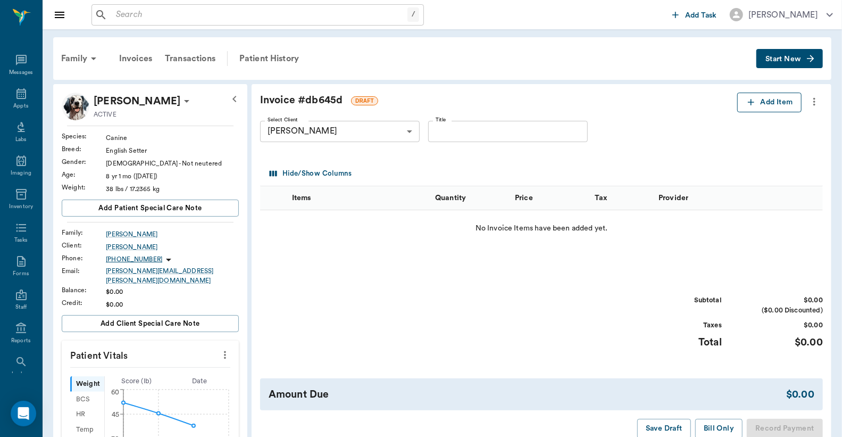
click at [768, 103] on button "Add Item" at bounding box center [769, 103] width 64 height 20
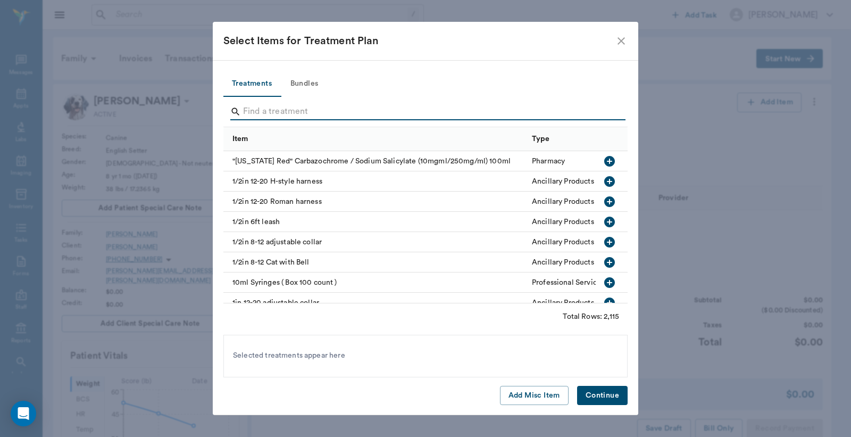
click at [250, 110] on input "Search" at bounding box center [426, 111] width 366 height 17
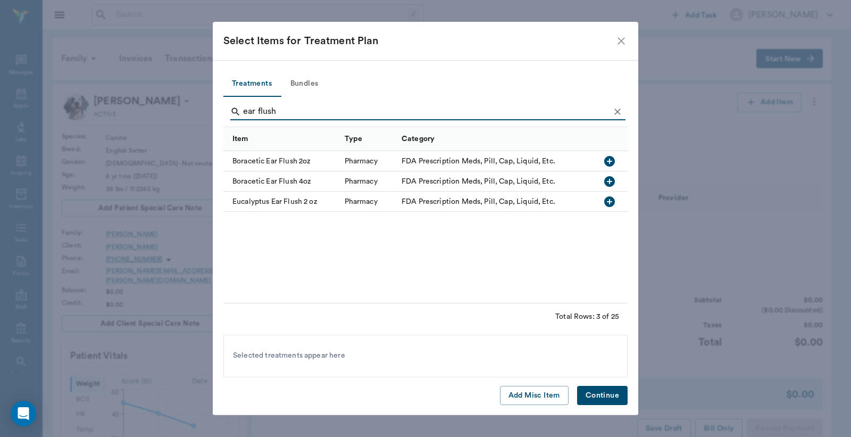
type input "ear flush"
click at [609, 205] on icon "button" at bounding box center [609, 201] width 11 height 11
click at [605, 399] on button "Continue" at bounding box center [602, 396] width 51 height 20
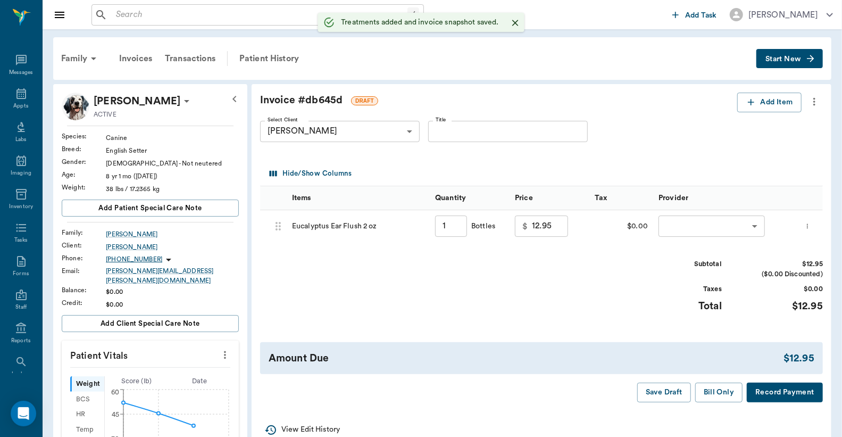
type input "1.00"
click at [784, 396] on button "Record Payment" at bounding box center [785, 392] width 76 height 20
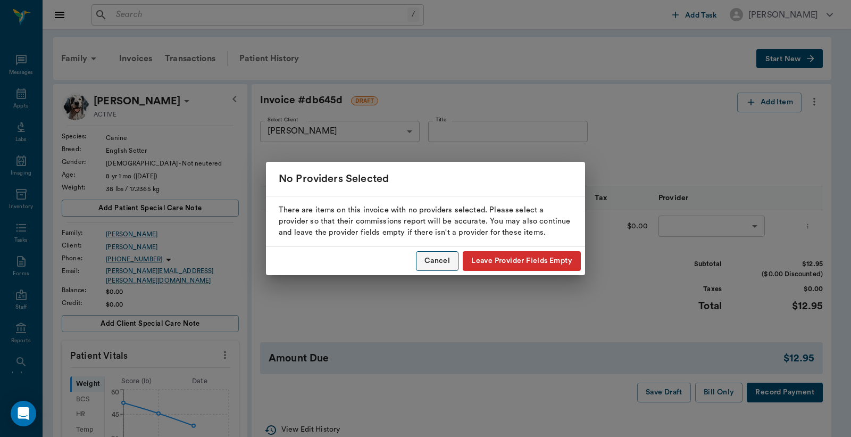
click at [443, 256] on button "Cancel" at bounding box center [437, 261] width 43 height 20
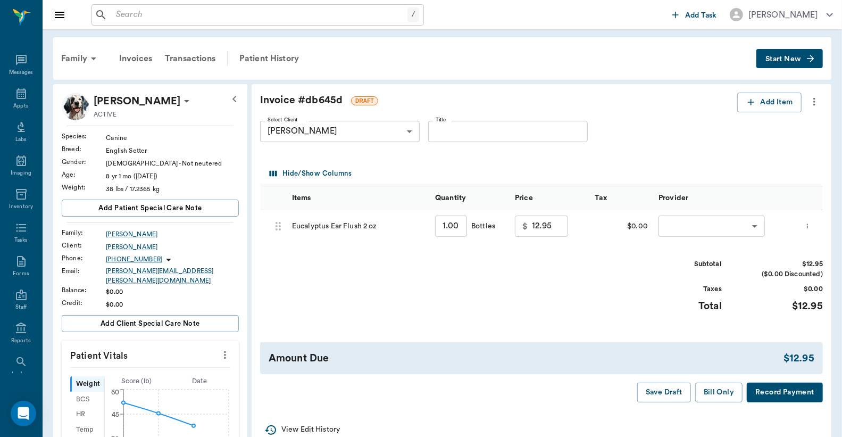
click at [713, 232] on body "/ ​ Add Task Dr. Bert Ellsworth Nectar Messages Appts Labs Imaging Inventory Ta…" at bounding box center [421, 399] width 842 height 799
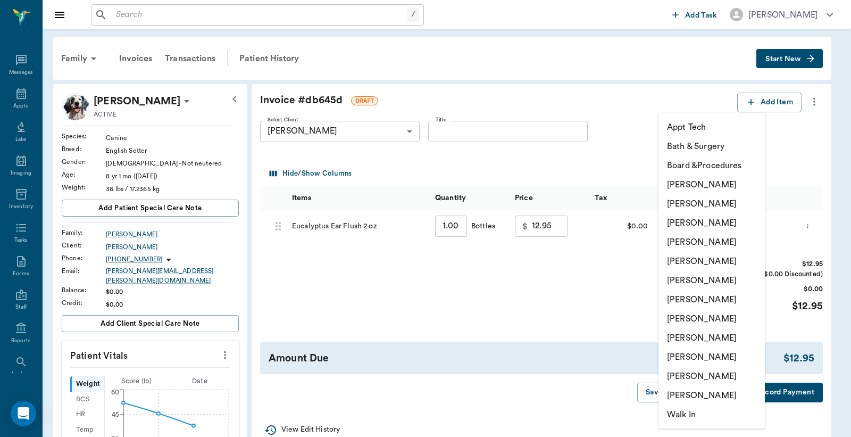
click at [711, 204] on li "Christy Dudley" at bounding box center [711, 203] width 106 height 19
type input "none-63ec2e2852e12b0ba117910e"
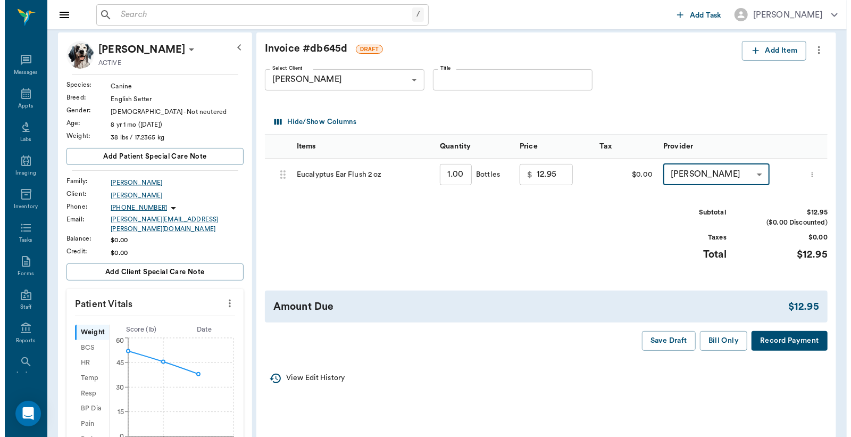
scroll to position [78, 0]
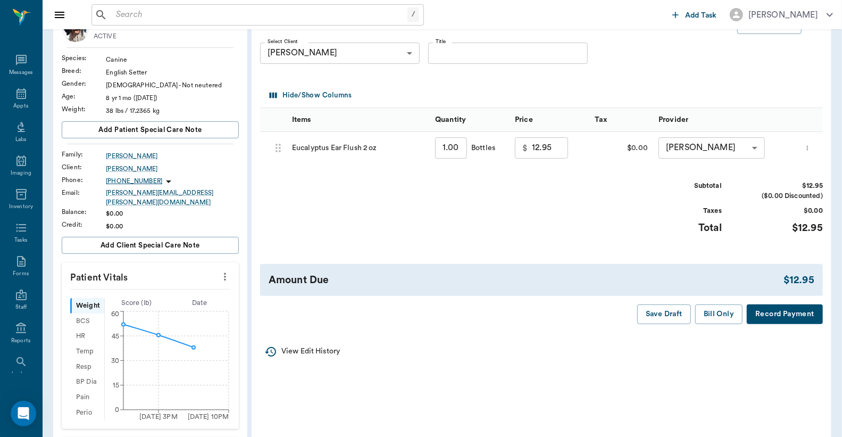
click at [801, 315] on button "Record Payment" at bounding box center [785, 314] width 76 height 20
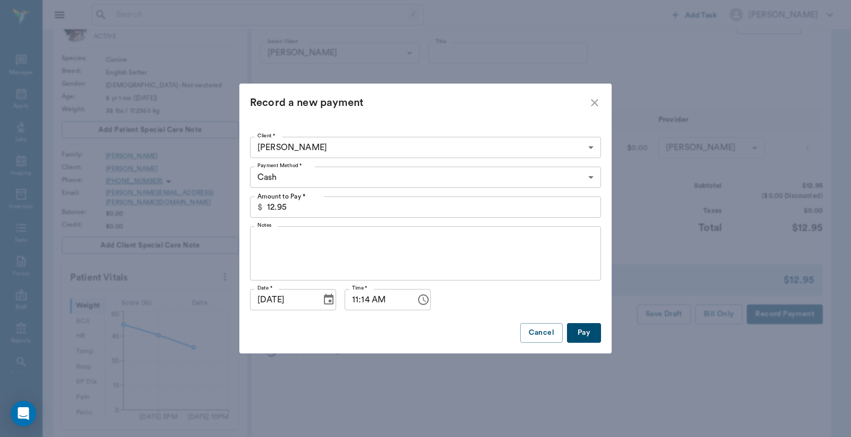
click at [583, 337] on button "Pay" at bounding box center [584, 333] width 34 height 20
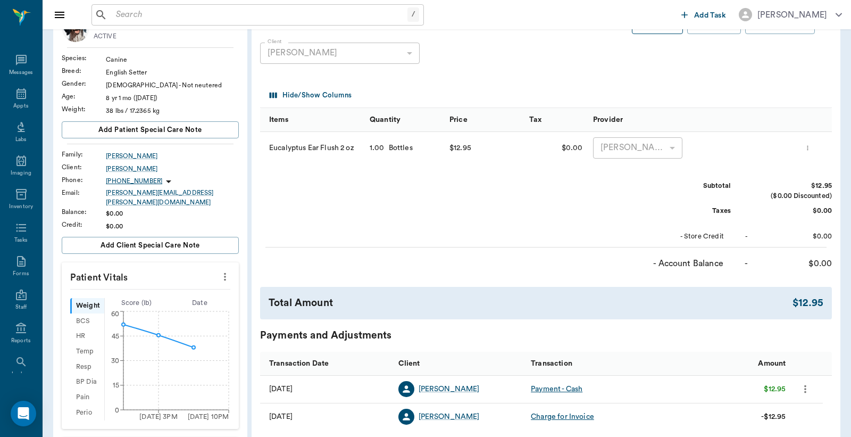
scroll to position [0, 0]
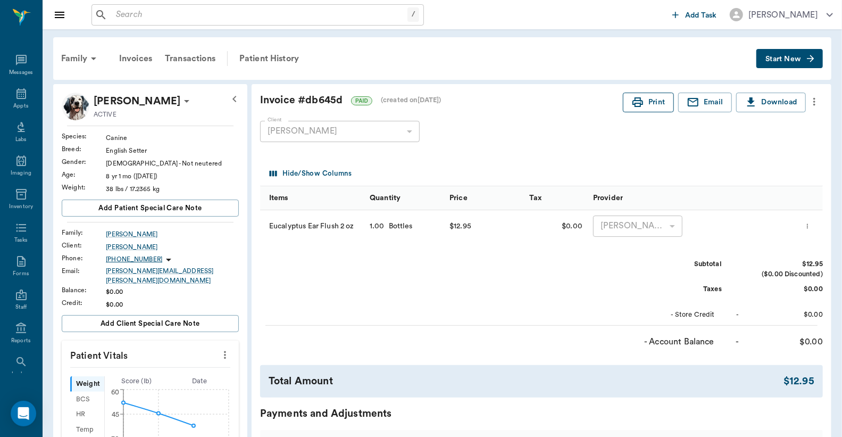
click at [647, 103] on button "Print" at bounding box center [648, 103] width 51 height 20
click at [26, 98] on div "Appts" at bounding box center [21, 100] width 42 height 34
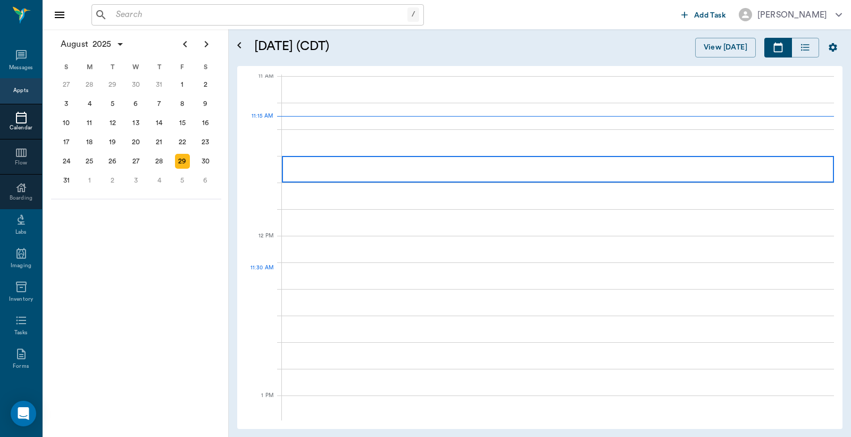
scroll to position [481, 0]
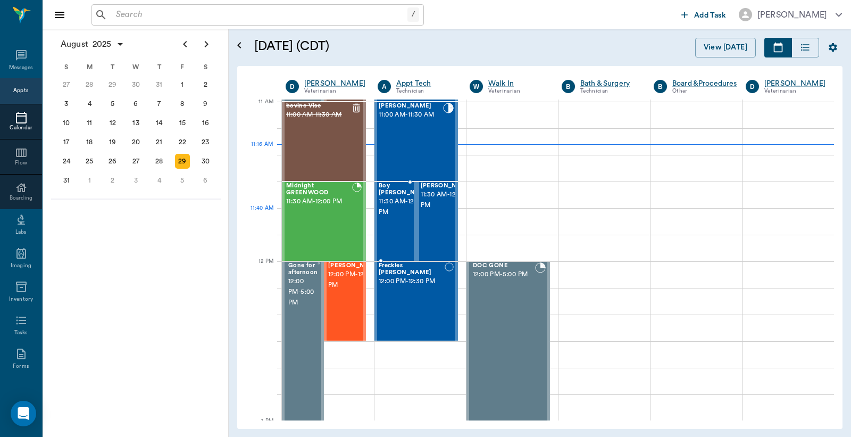
click at [392, 209] on span "11:30 AM - 12:00 PM" at bounding box center [405, 206] width 53 height 21
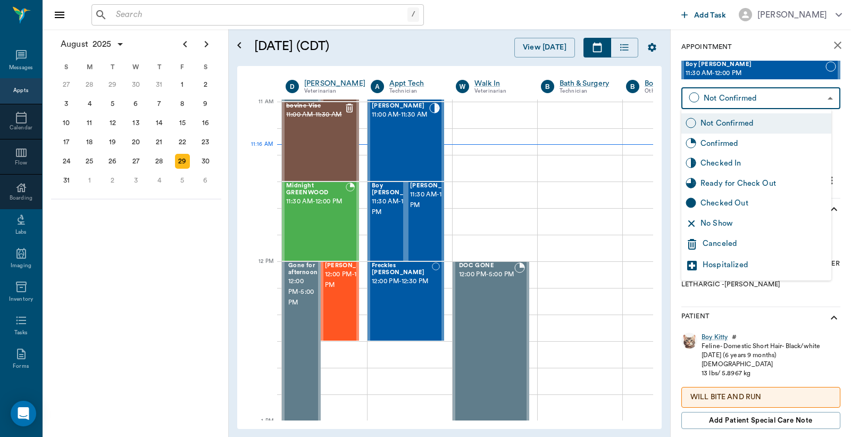
click at [817, 99] on body "/ ​ Add Task Dr. Bert Ellsworth Nectar Messages Appts Calendar Flow Boarding La…" at bounding box center [425, 218] width 851 height 437
click at [739, 161] on div "Checked In" at bounding box center [763, 163] width 127 height 12
type input "CHECKED_IN"
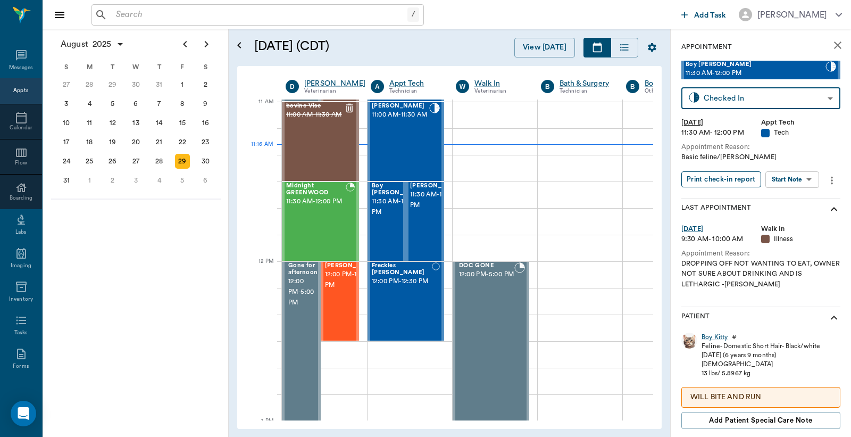
click at [723, 177] on button "Print check-in report" at bounding box center [721, 179] width 80 height 16
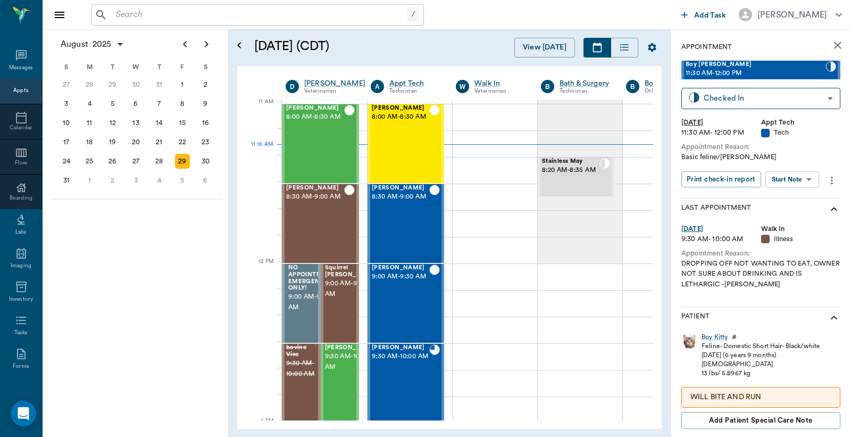
scroll to position [481, 0]
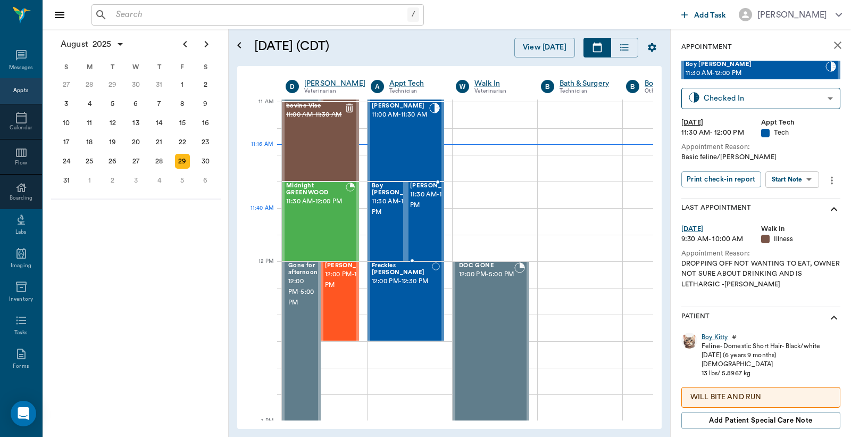
click at [422, 211] on span "11:30 AM - 12:00 PM" at bounding box center [436, 199] width 53 height 21
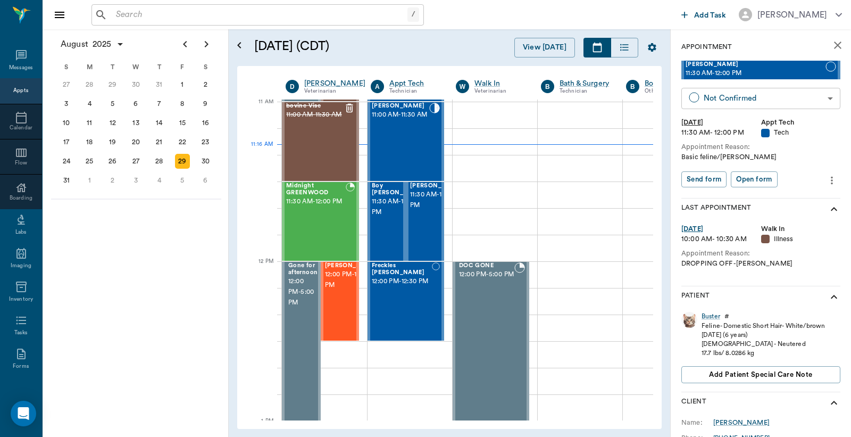
click at [823, 96] on body "/ ​ Add Task [PERSON_NAME] Nectar Messages Appts Calendar Flow Boarding Labs Im…" at bounding box center [425, 218] width 851 height 437
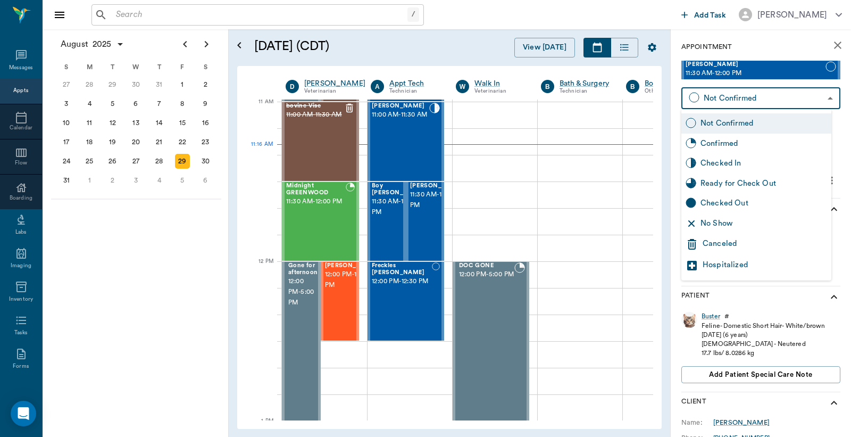
click at [766, 161] on div "Checked In" at bounding box center [763, 163] width 127 height 12
type input "CHECKED_IN"
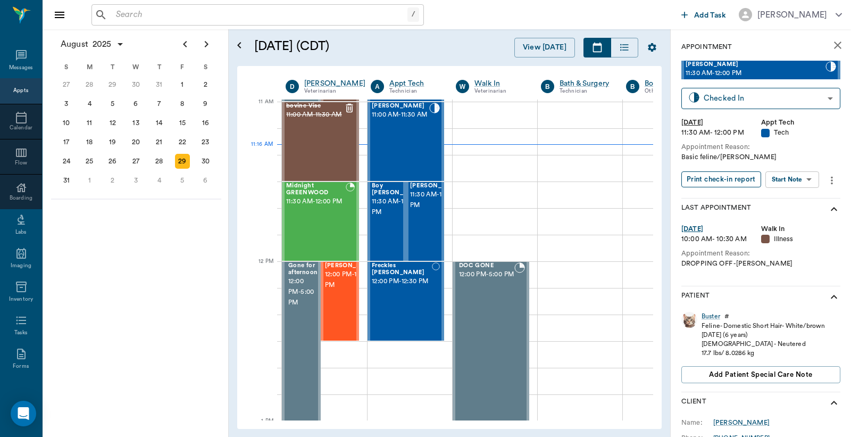
click at [724, 179] on button "Print check-in report" at bounding box center [721, 179] width 80 height 16
click at [333, 217] on div "Midnight GREENWOOD 11:30 AM - 12:00 PM" at bounding box center [316, 221] width 60 height 78
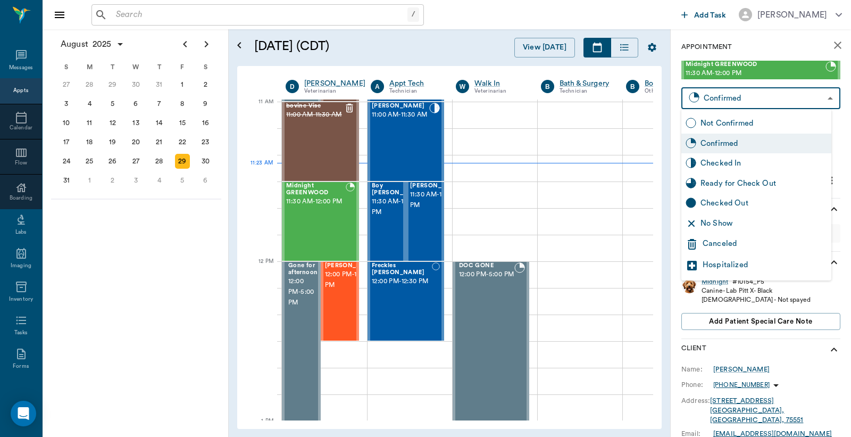
click at [822, 99] on body "/ ​ Add Task [PERSON_NAME] Nectar Messages Appts Calendar Flow Boarding Labs Im…" at bounding box center [425, 218] width 851 height 437
click at [742, 164] on div "Checked In" at bounding box center [763, 163] width 127 height 12
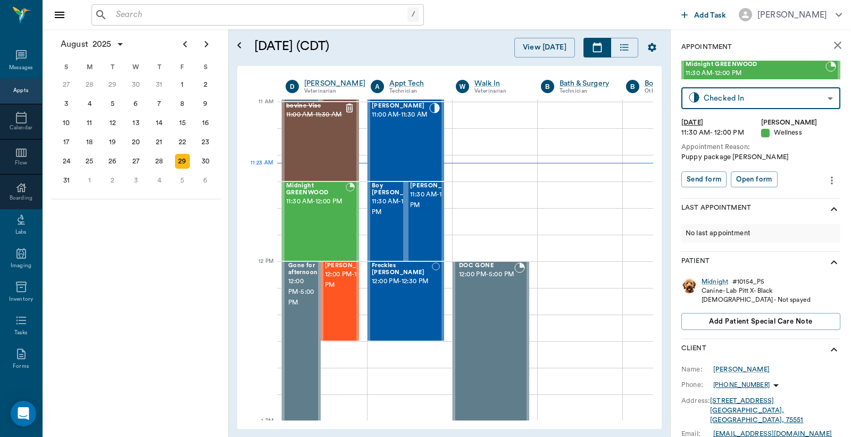
type input "CHECKED_IN"
click at [722, 183] on button "Print check-in report" at bounding box center [721, 179] width 80 height 16
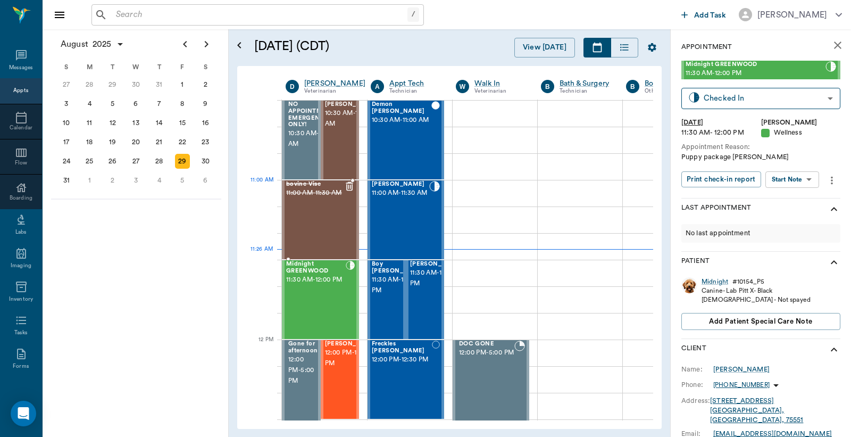
scroll to position [402, 0]
click at [158, 158] on div "28" at bounding box center [159, 161] width 15 height 15
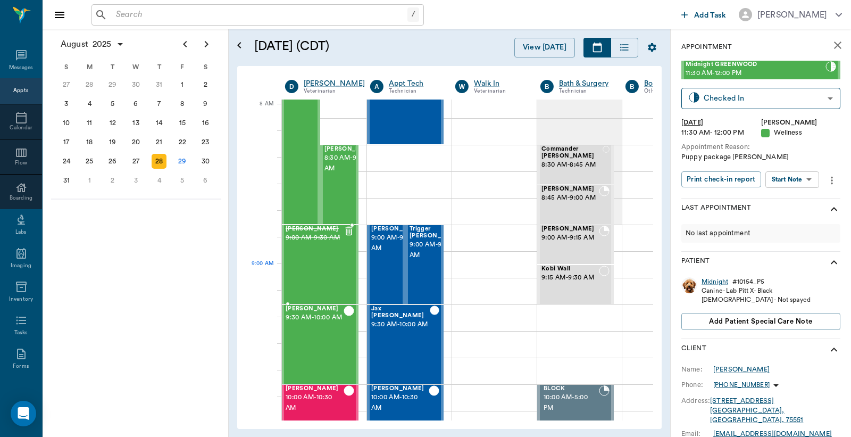
scroll to position [0, 1]
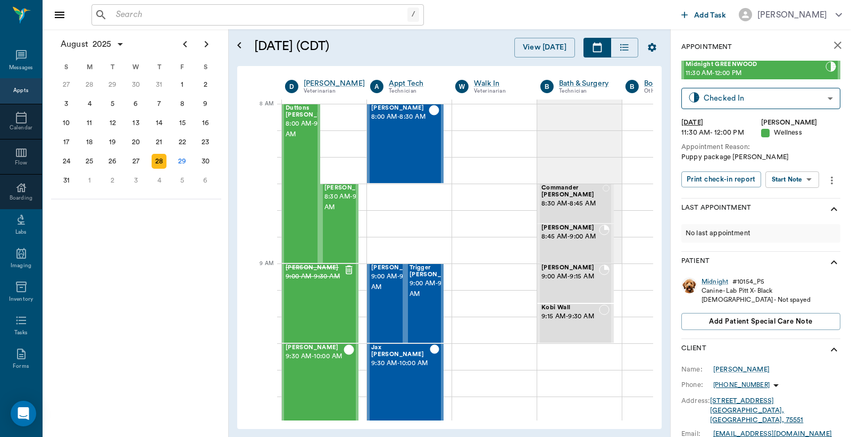
click at [118, 17] on input "text" at bounding box center [260, 14] width 296 height 15
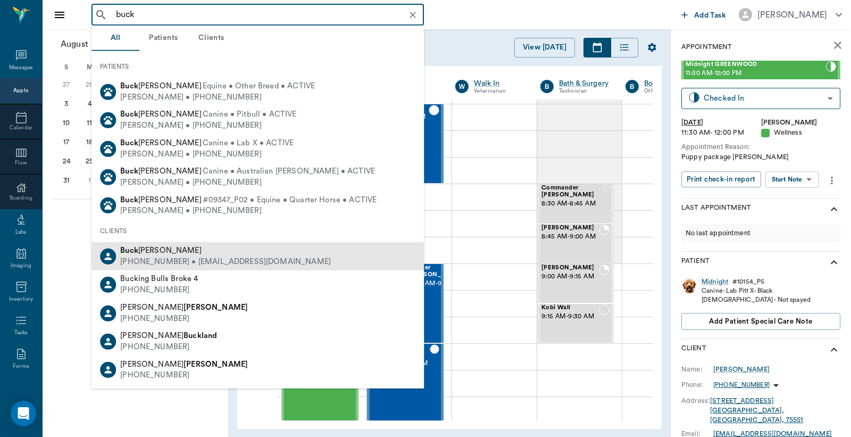
click at [174, 250] on div "[PERSON_NAME]" at bounding box center [225, 250] width 211 height 11
type input "buck"
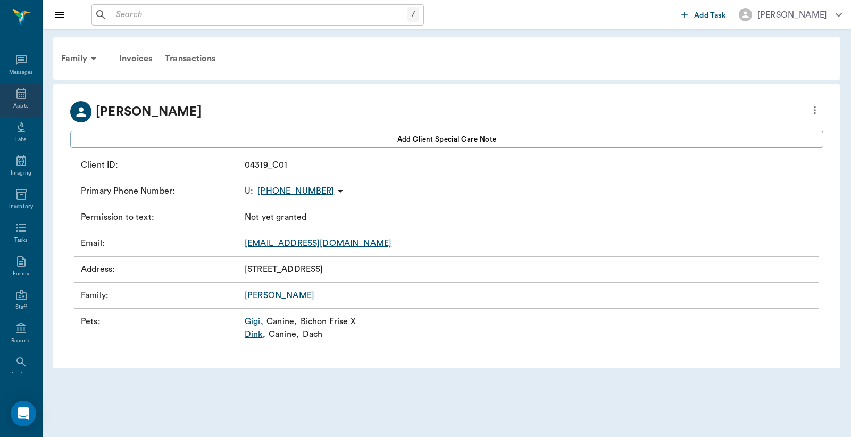
click at [18, 103] on div "Appts" at bounding box center [20, 106] width 15 height 8
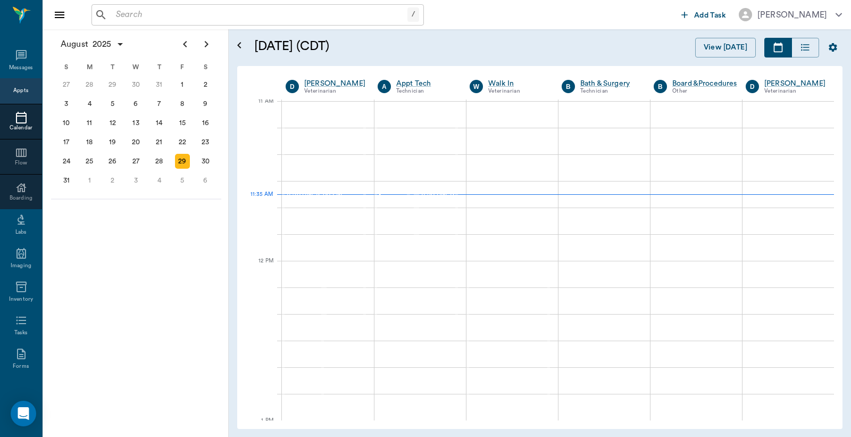
click at [115, 16] on input "text" at bounding box center [260, 14] width 296 height 15
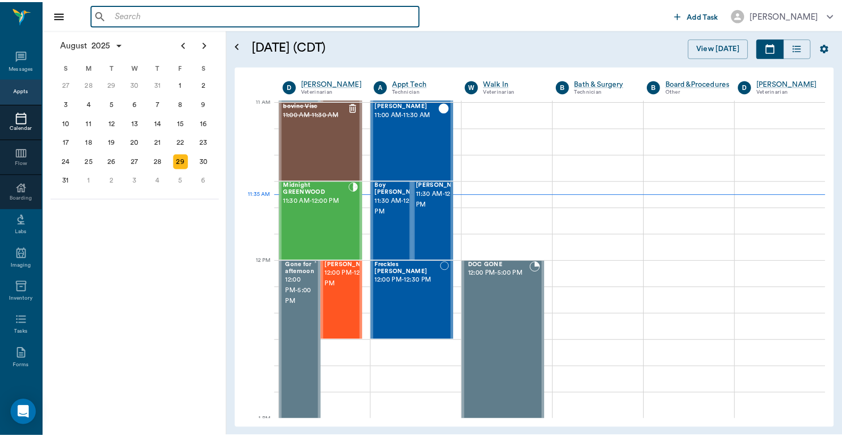
scroll to position [481, 0]
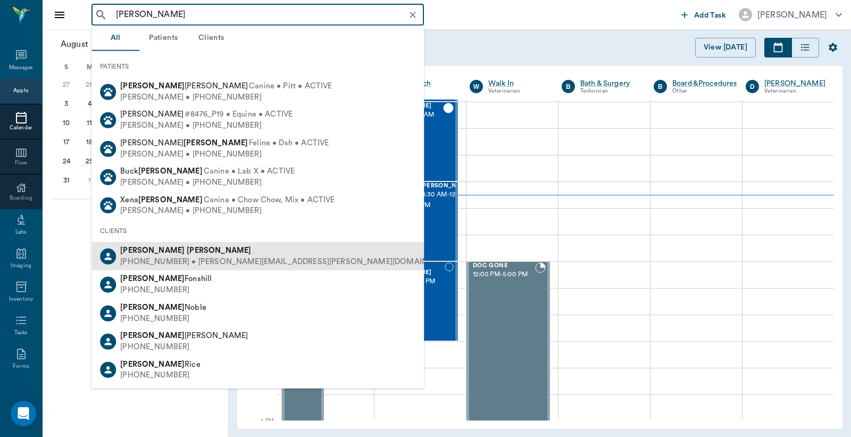
click at [149, 262] on div "[PHONE_NUMBER] • [PERSON_NAME][EMAIL_ADDRESS][PERSON_NAME][DOMAIN_NAME]" at bounding box center [288, 261] width 337 height 11
type input "[PERSON_NAME]"
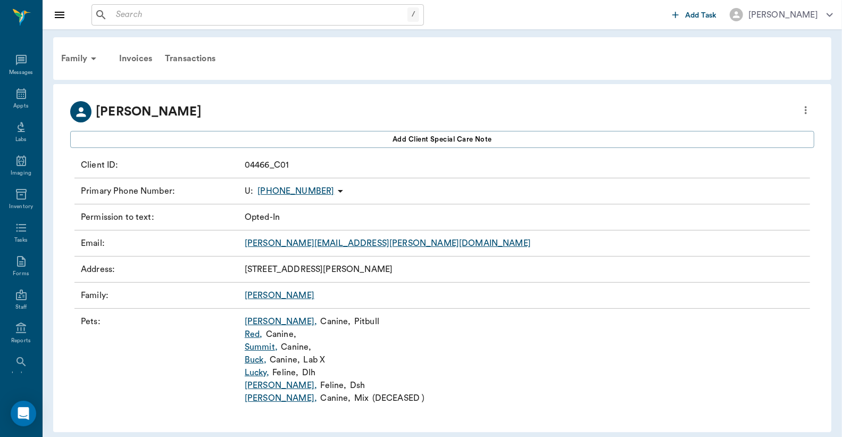
click at [256, 359] on link "Buck ," at bounding box center [256, 359] width 22 height 13
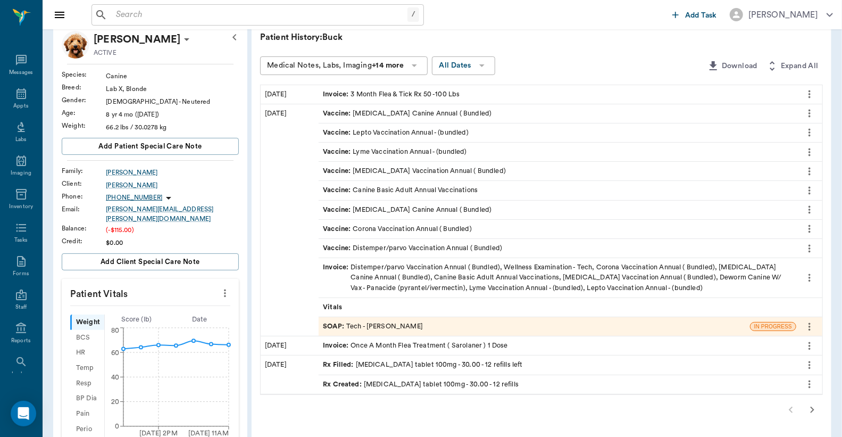
scroll to position [78, 0]
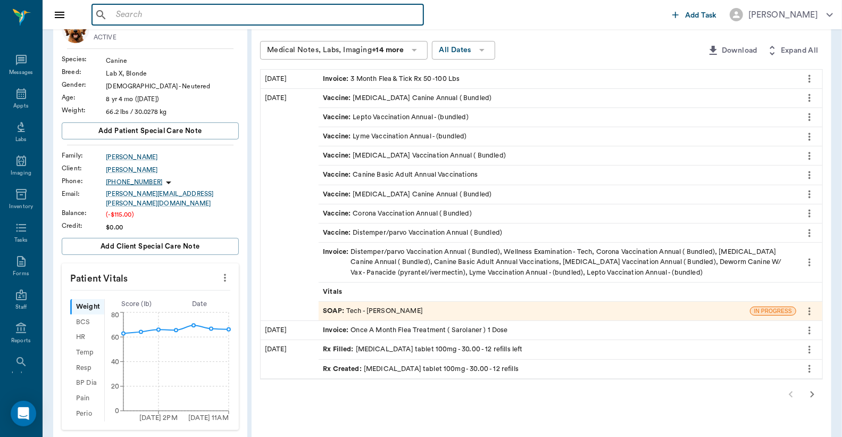
click at [116, 14] on input "text" at bounding box center [265, 14] width 307 height 15
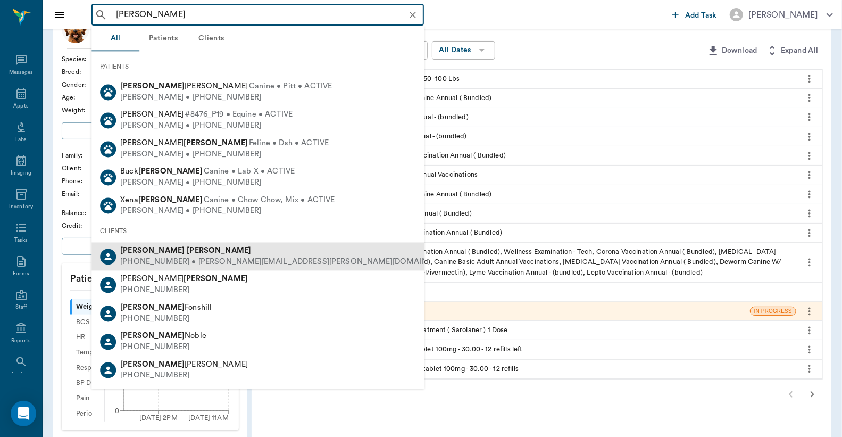
click at [187, 253] on b "[PERSON_NAME]" at bounding box center [219, 251] width 64 height 8
type input "[PERSON_NAME]"
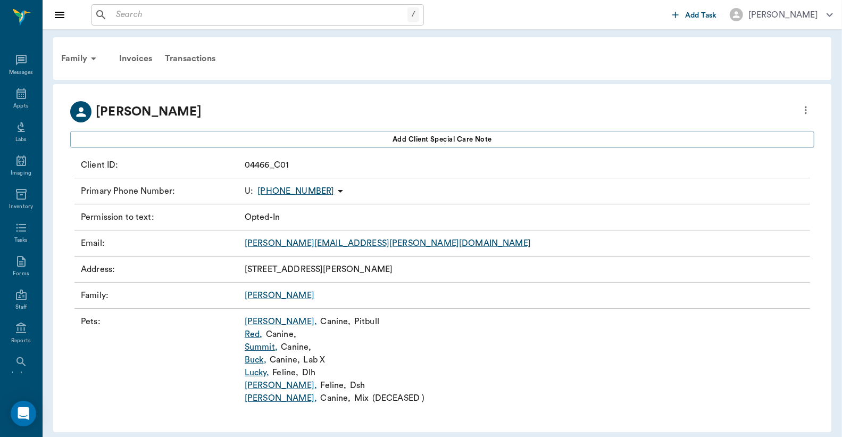
click at [256, 359] on link "Buck ," at bounding box center [256, 359] width 22 height 13
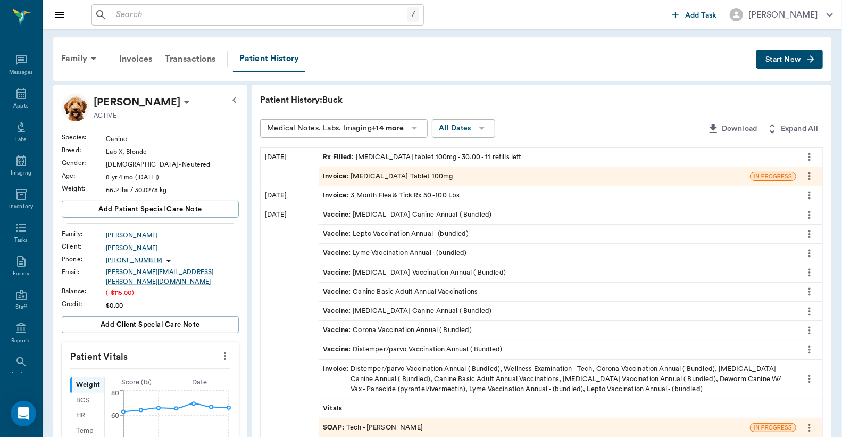
click at [390, 176] on div "Invoice : [MEDICAL_DATA] Tablet 100mg" at bounding box center [388, 176] width 130 height 10
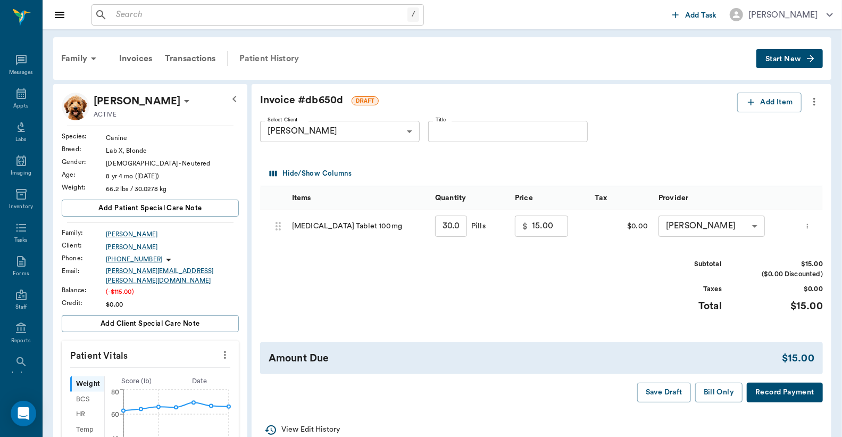
click at [274, 58] on div "Patient History" at bounding box center [269, 59] width 72 height 26
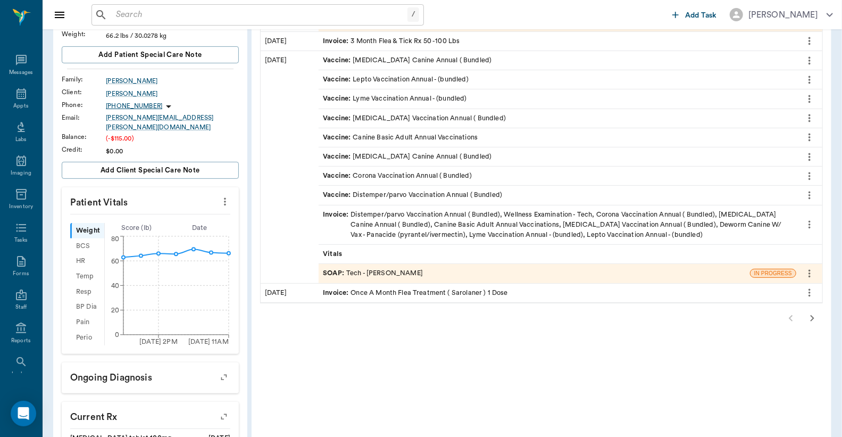
scroll to position [157, 0]
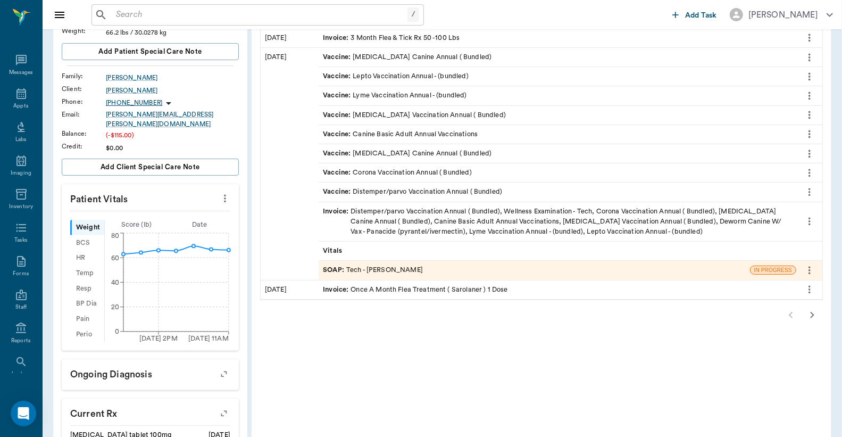
click at [807, 311] on icon "button" at bounding box center [812, 314] width 13 height 13
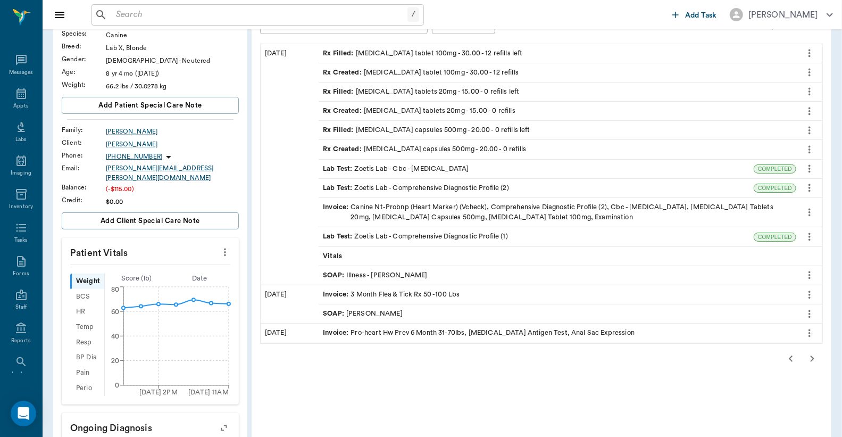
scroll to position [78, 0]
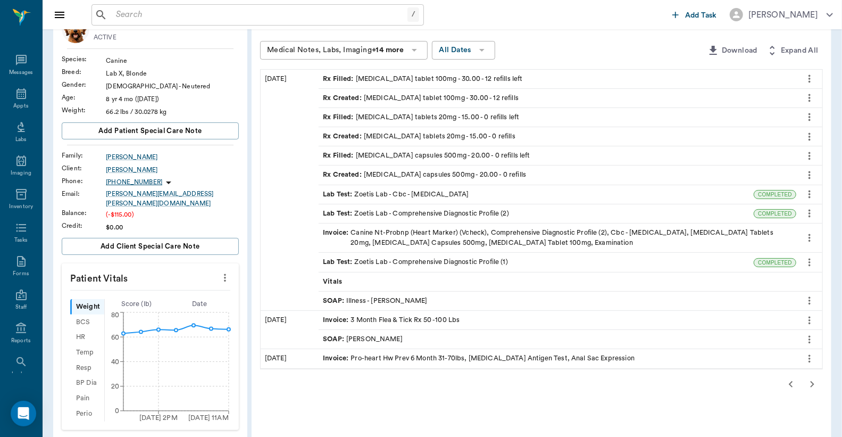
click at [811, 383] on icon "button" at bounding box center [812, 384] width 13 height 13
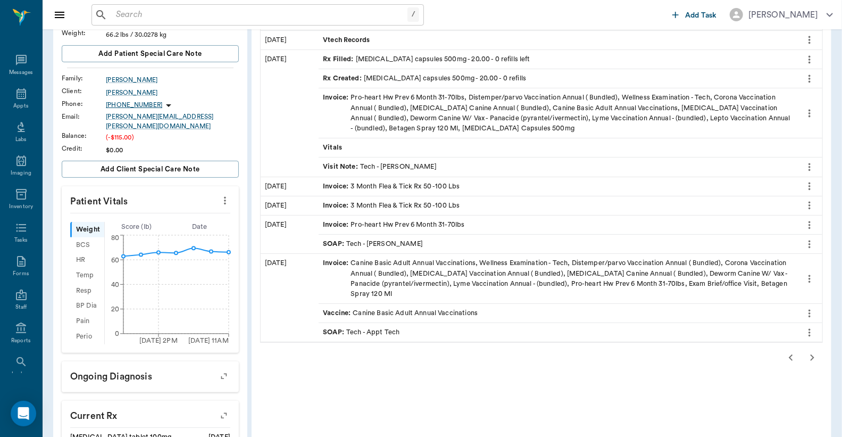
scroll to position [157, 0]
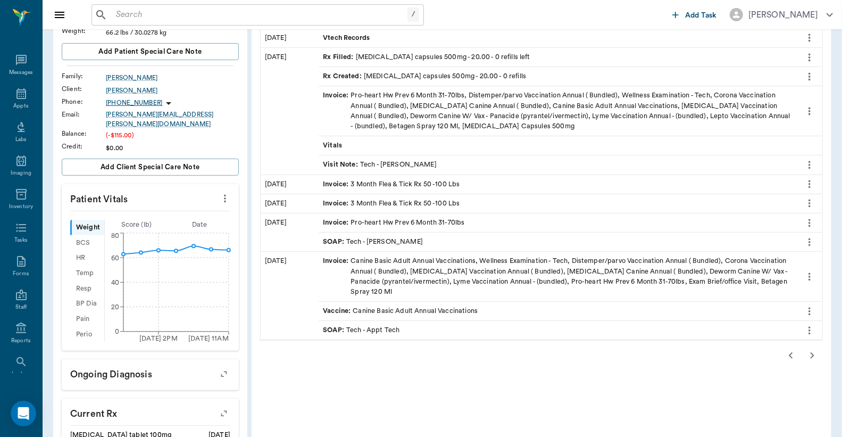
click at [815, 351] on icon "button" at bounding box center [812, 355] width 13 height 13
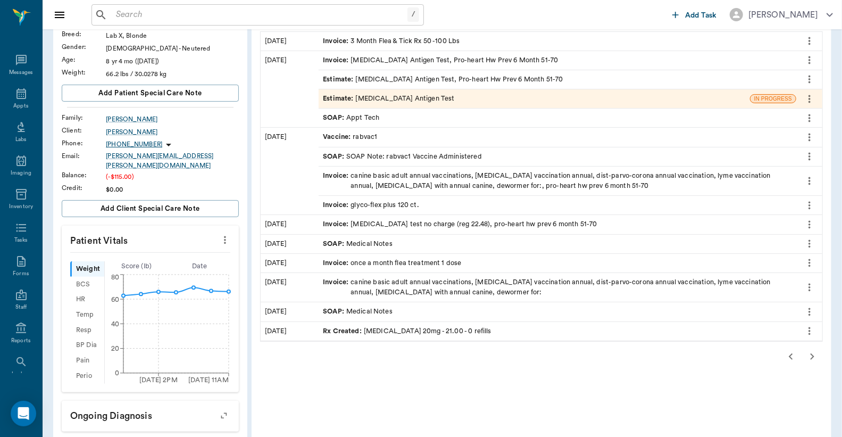
scroll to position [78, 0]
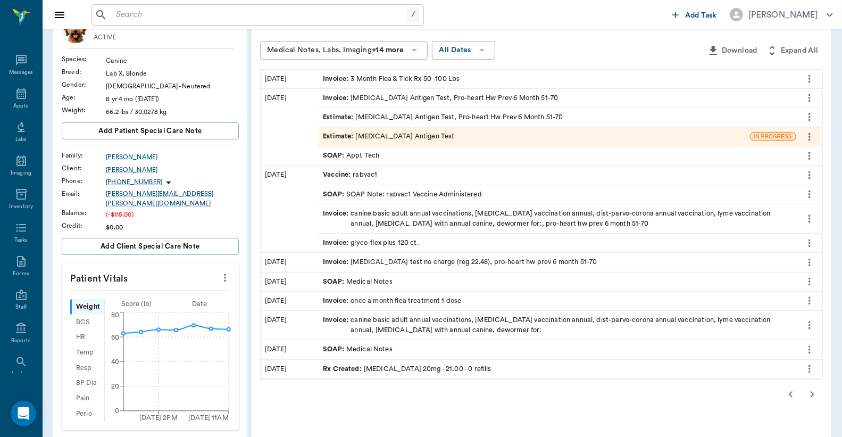
click at [786, 394] on icon "button" at bounding box center [790, 394] width 13 height 13
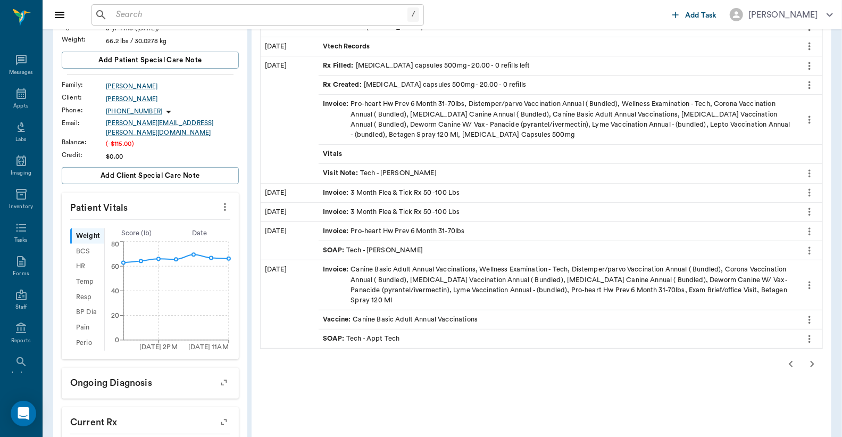
scroll to position [157, 0]
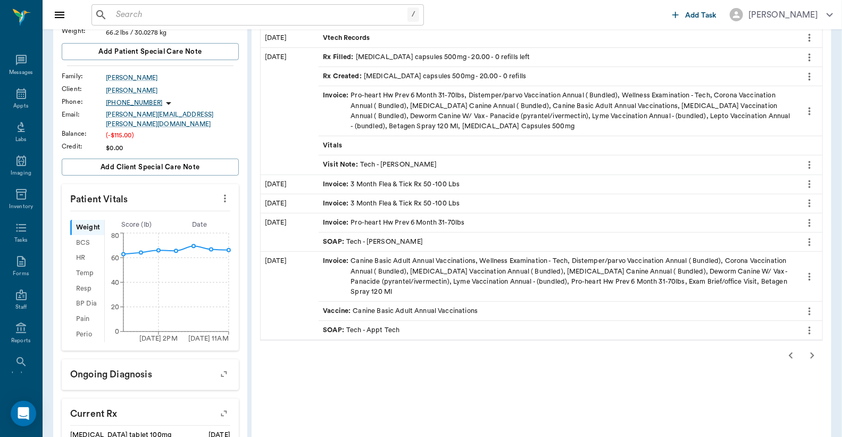
click at [785, 356] on icon "button" at bounding box center [790, 355] width 13 height 13
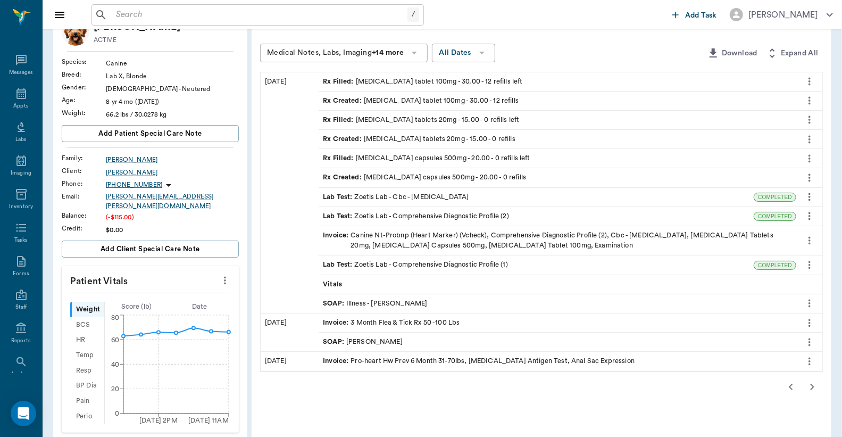
scroll to position [78, 0]
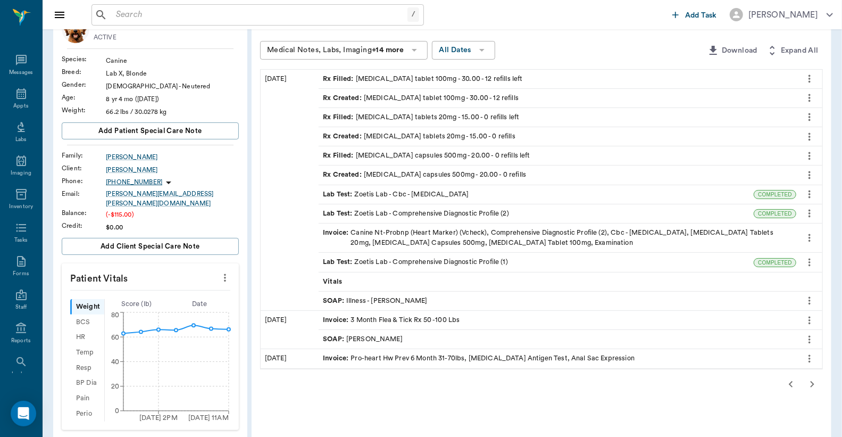
click at [556, 237] on div "Invoice : Canine Nt-Probnp (Heart Marker) (Vcheck), Comprehensive Diagnostic Pr…" at bounding box center [557, 238] width 469 height 20
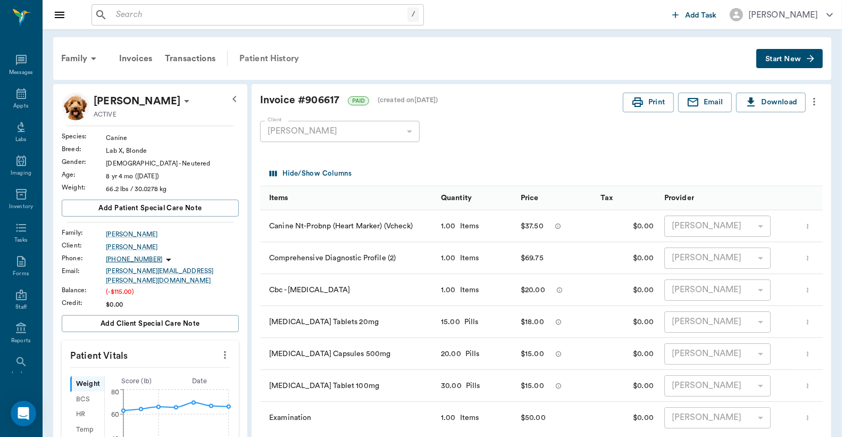
click at [289, 64] on div "Patient History" at bounding box center [269, 59] width 72 height 26
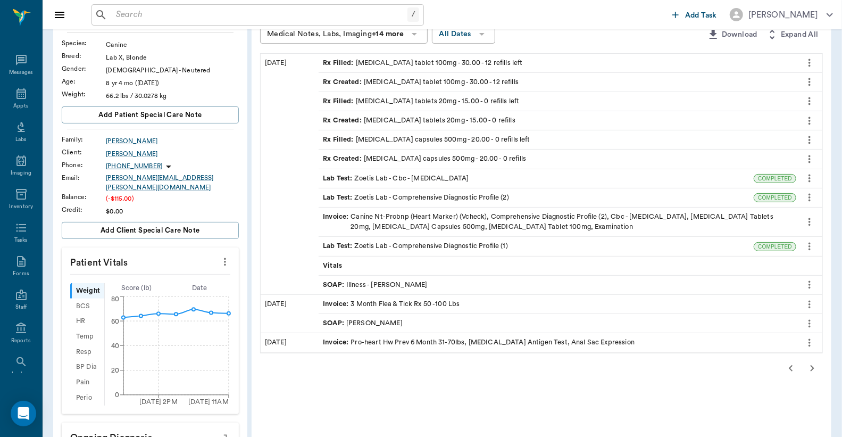
scroll to position [78, 0]
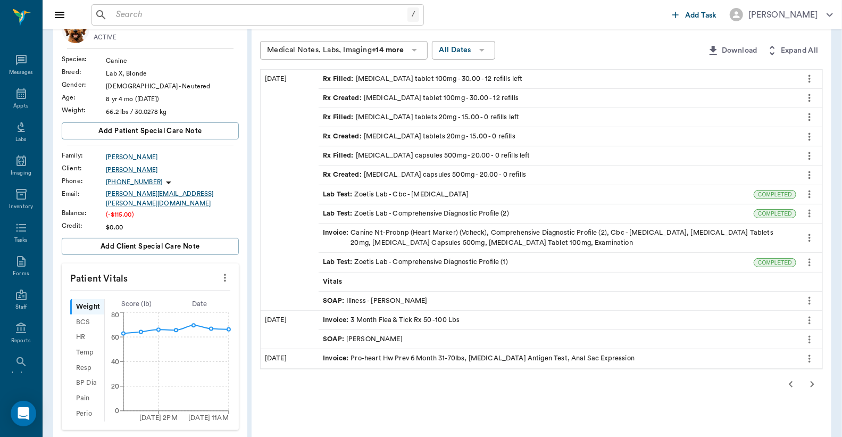
click at [114, 16] on input "text" at bounding box center [260, 14] width 296 height 15
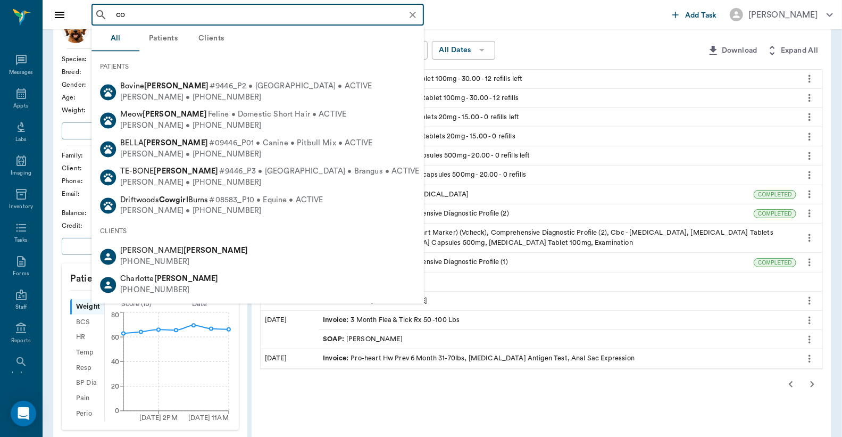
type input "c"
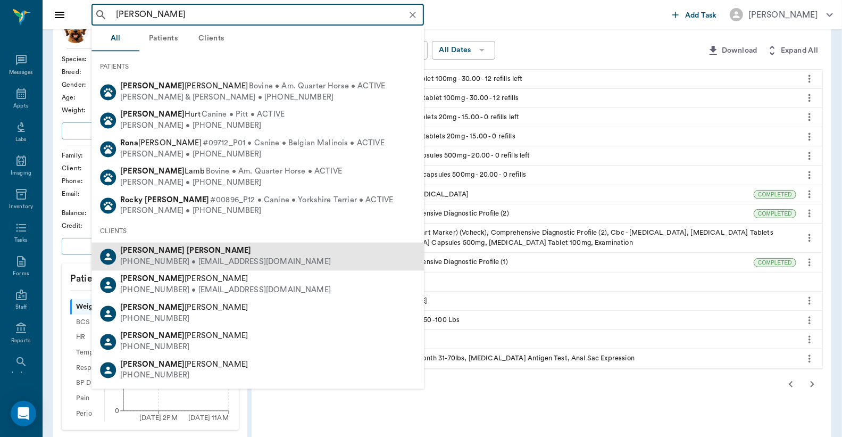
click at [149, 258] on div "(307) 679-4438 • BONRONA@icloud.com" at bounding box center [225, 261] width 211 height 11
type input "Ron Benneau"
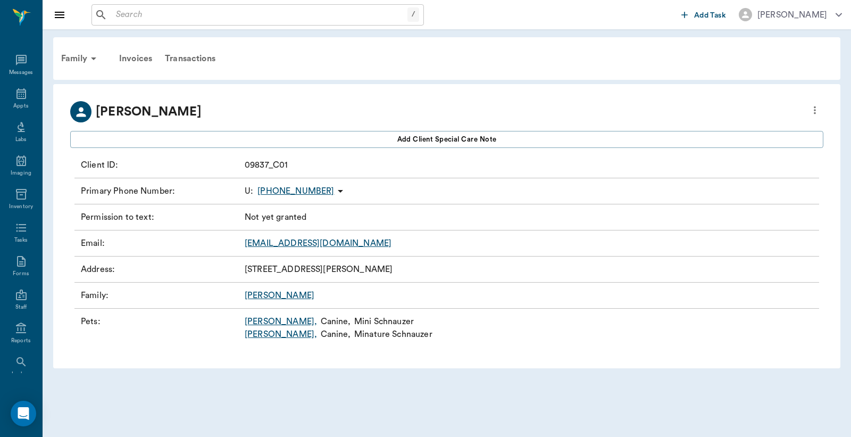
click at [256, 321] on link "Willey ," at bounding box center [281, 321] width 72 height 13
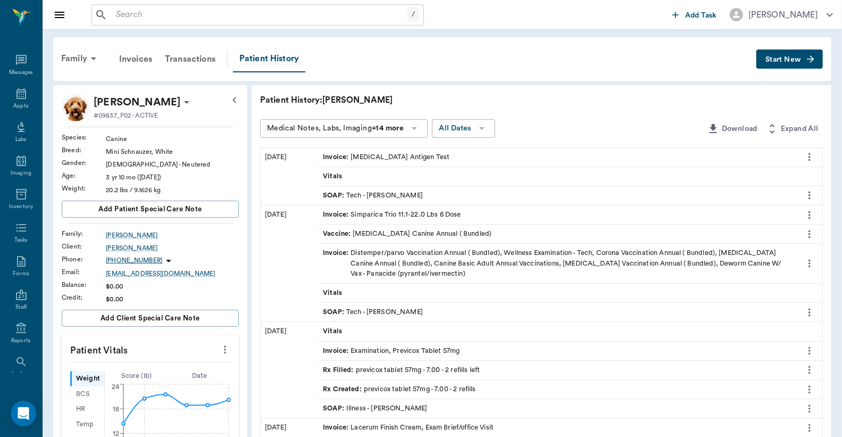
click at [421, 216] on div "Invoice : Simparica Trio 11.1-22.0 Lbs 6 Dose" at bounding box center [392, 215] width 138 height 10
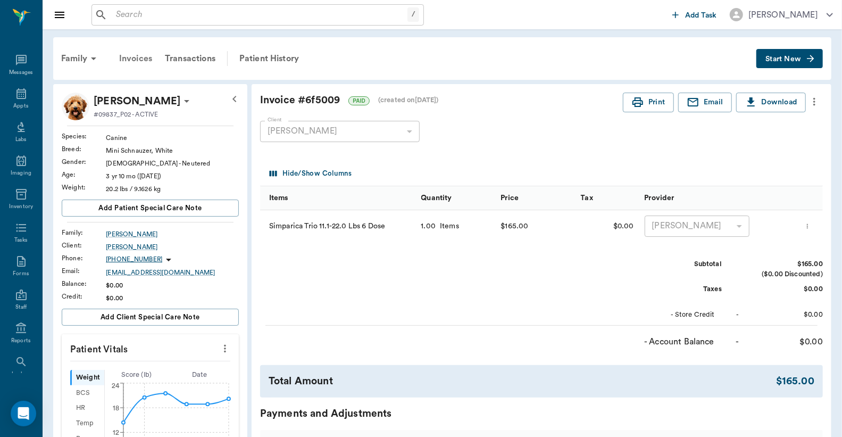
click at [141, 60] on div "Invoices" at bounding box center [136, 59] width 46 height 26
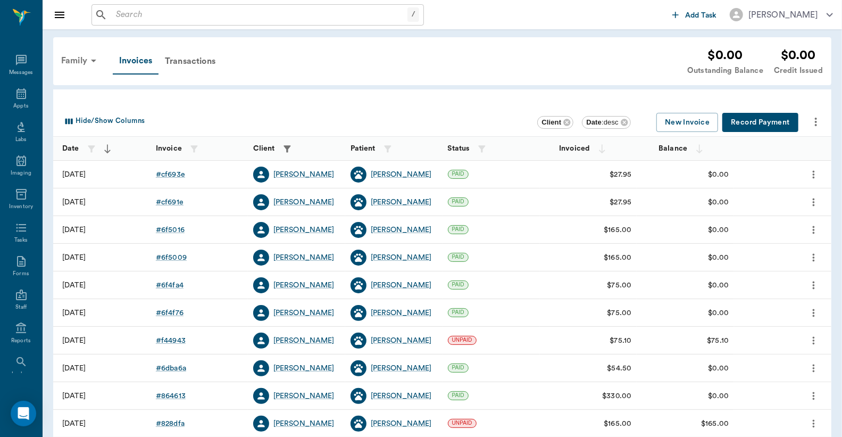
click at [82, 60] on div "Family" at bounding box center [81, 61] width 52 height 26
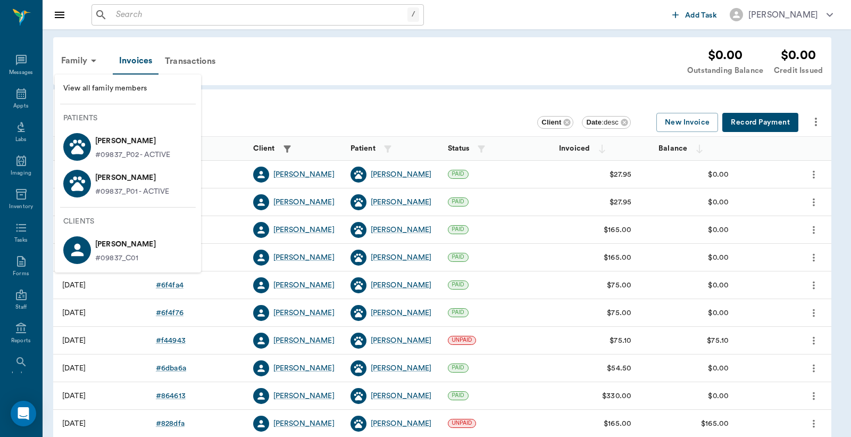
click at [133, 60] on div at bounding box center [425, 218] width 851 height 437
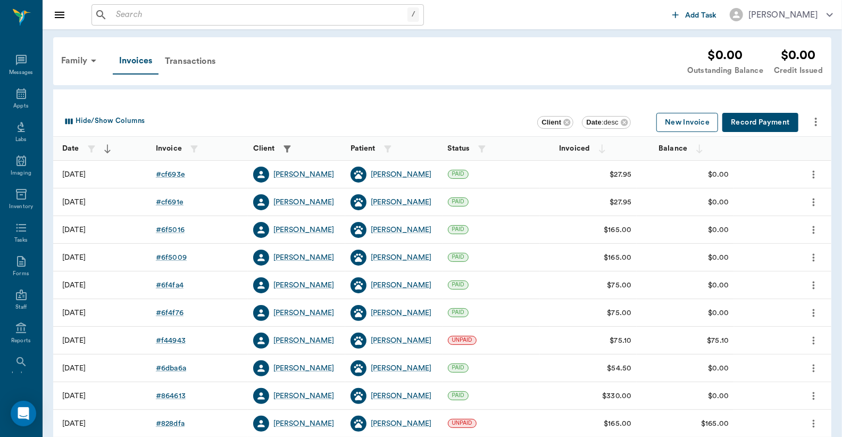
click at [678, 123] on button "New Invoice" at bounding box center [687, 123] width 62 height 20
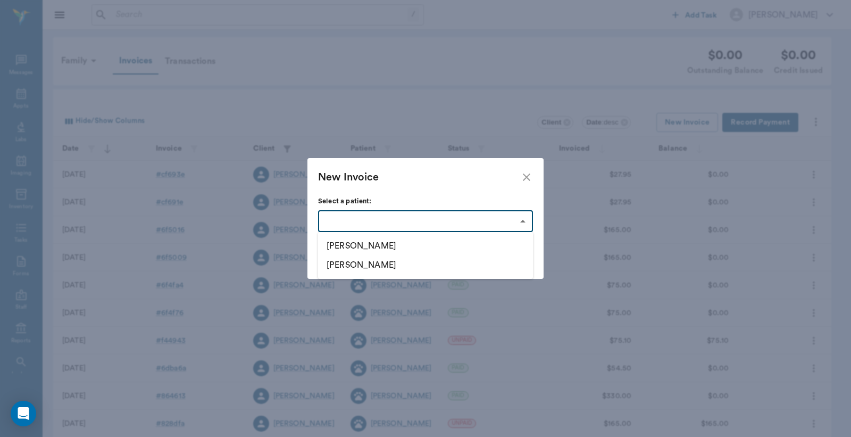
click at [523, 222] on body "/ ​ Add Task Dr. Bert Ellsworth Nectar Messages Appts Labs Imaging Inventory Ta…" at bounding box center [425, 312] width 851 height 624
click at [376, 248] on li "Tucker" at bounding box center [425, 245] width 215 height 19
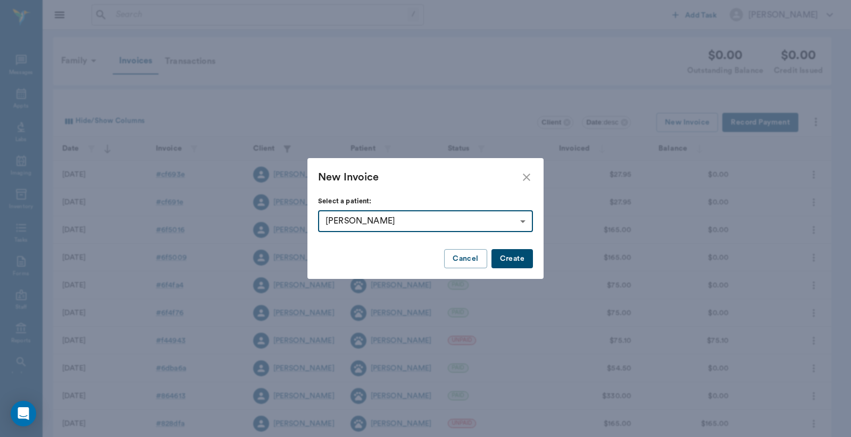
type input "65ce6688beeaf7a7c2eadc2d"
click at [520, 263] on button "Create" at bounding box center [511, 259] width 41 height 20
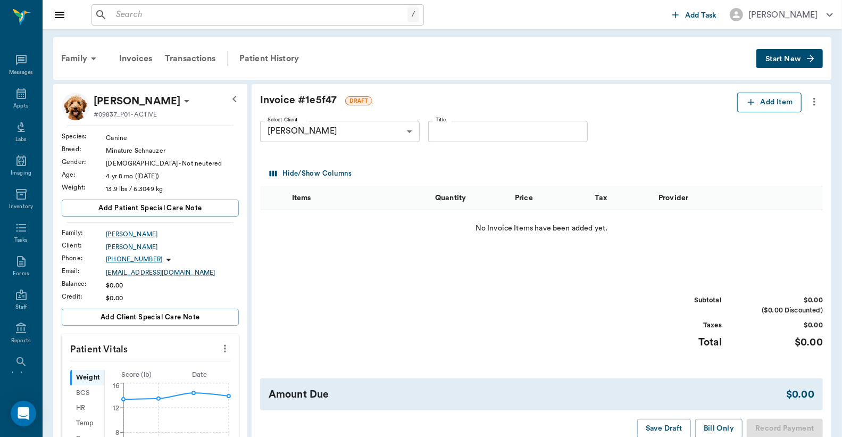
click at [767, 104] on button "Add Item" at bounding box center [769, 103] width 64 height 20
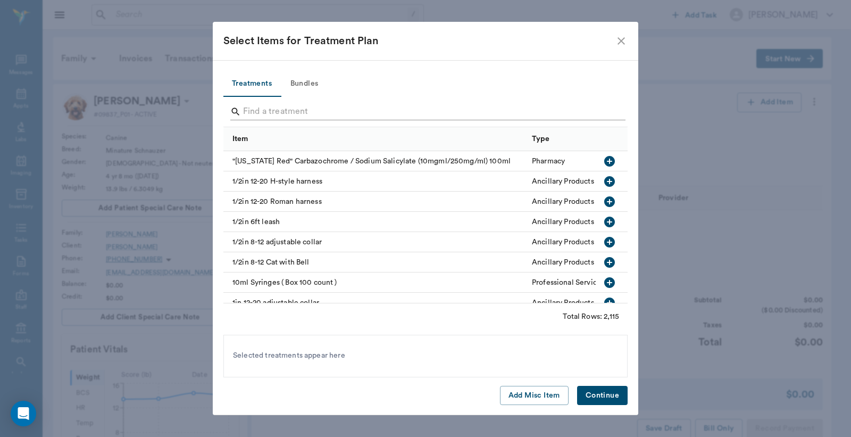
click at [253, 106] on input "Search" at bounding box center [426, 111] width 366 height 17
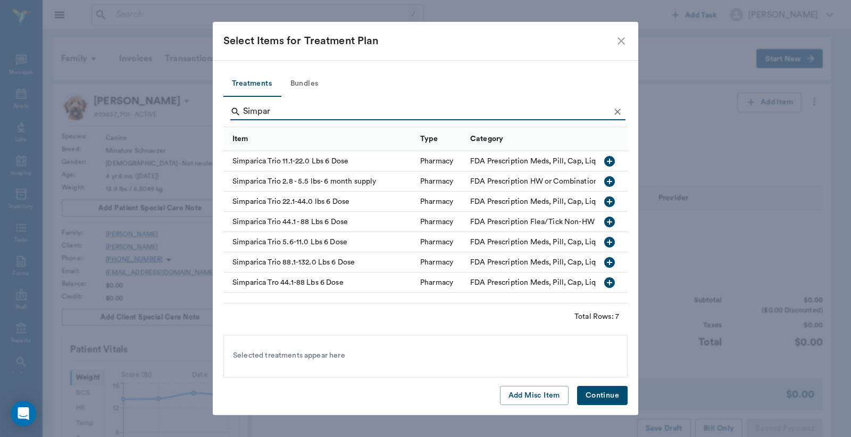
type input "Simpar"
click at [610, 162] on icon "button" at bounding box center [609, 161] width 11 height 11
click at [597, 396] on button "Continue" at bounding box center [602, 396] width 51 height 20
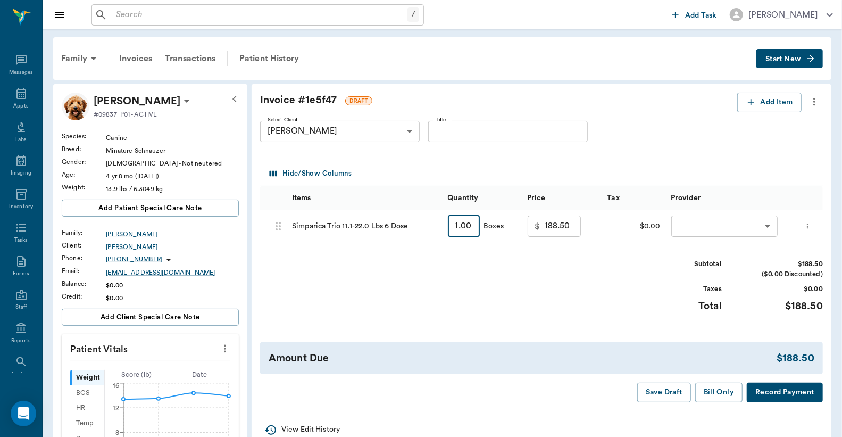
drag, startPoint x: 453, startPoint y: 230, endPoint x: 474, endPoint y: 225, distance: 21.2
click at [474, 225] on input "1.00" at bounding box center [464, 225] width 32 height 21
type input "2"
type input "377.00"
type input "2"
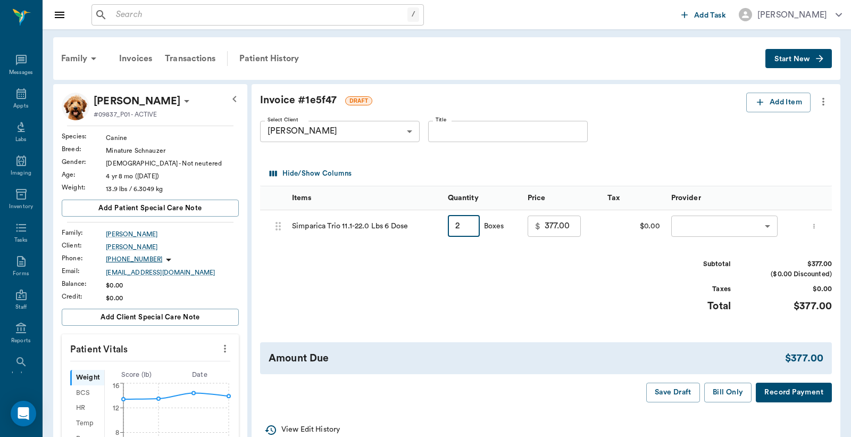
click at [718, 230] on body "/ ​ Add Task Dr. Bert Ellsworth Nectar Messages Appts Labs Imaging Inventory Ta…" at bounding box center [425, 396] width 851 height 793
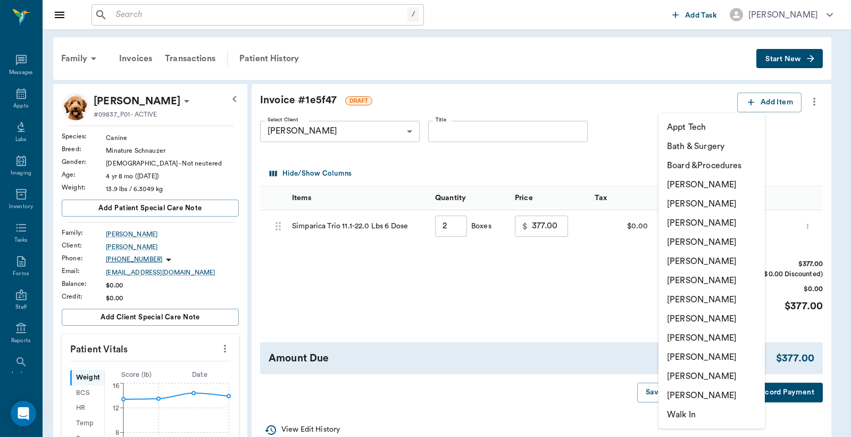
click at [716, 204] on li "Christy Dudley" at bounding box center [711, 203] width 106 height 19
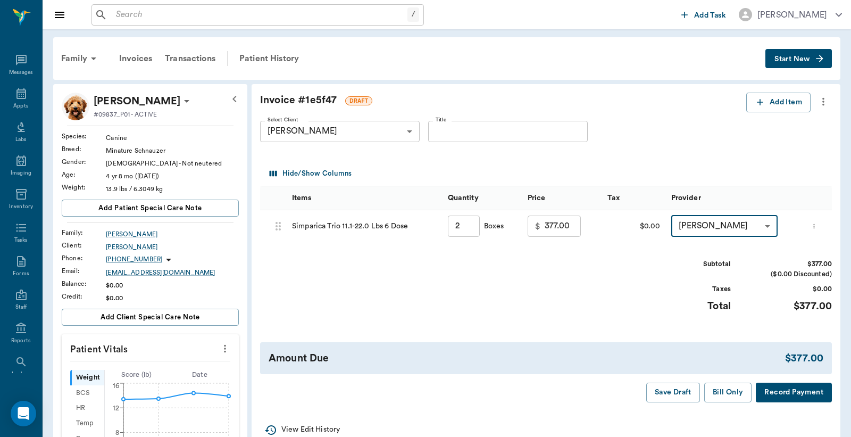
type input "none-63ec2e2852e12b0ba117910e"
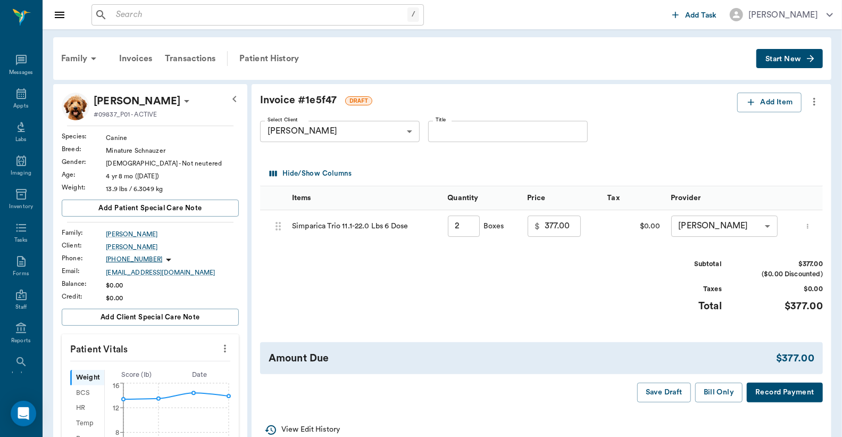
click at [766, 402] on button "Record Payment" at bounding box center [785, 392] width 76 height 20
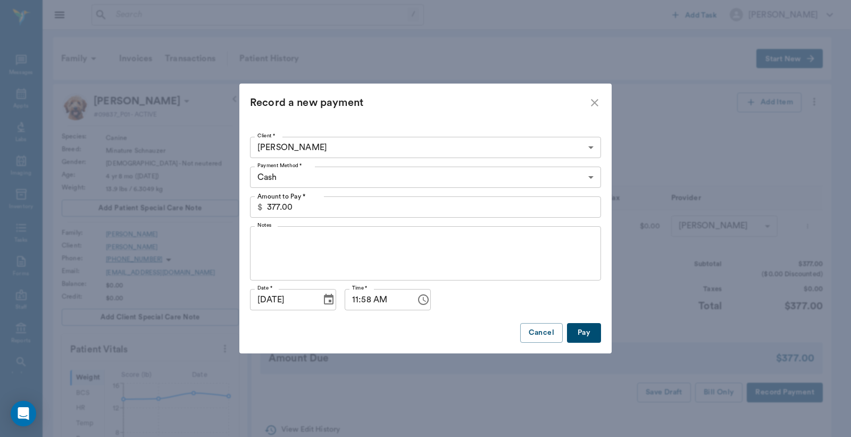
click at [588, 174] on body "/ ​ Add Task Dr. Bert Ellsworth Nectar Messages Appts Labs Imaging Inventory Ta…" at bounding box center [425, 396] width 851 height 793
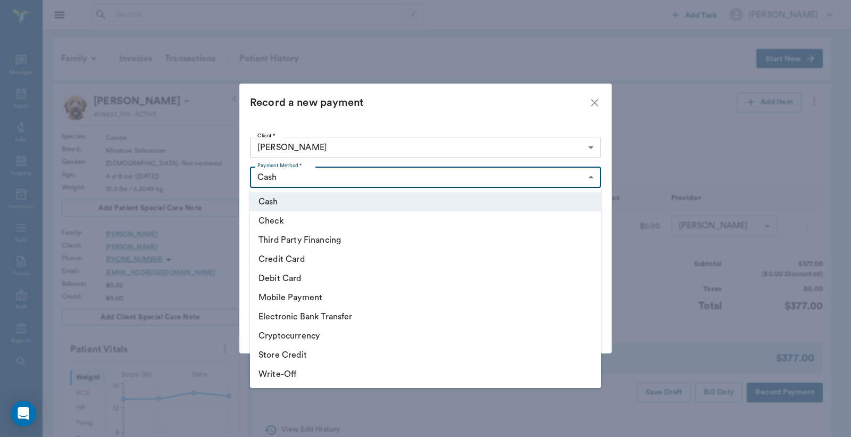
click at [374, 286] on li "Debit Card" at bounding box center [425, 278] width 351 height 19
type input "DEBIT_CARD"
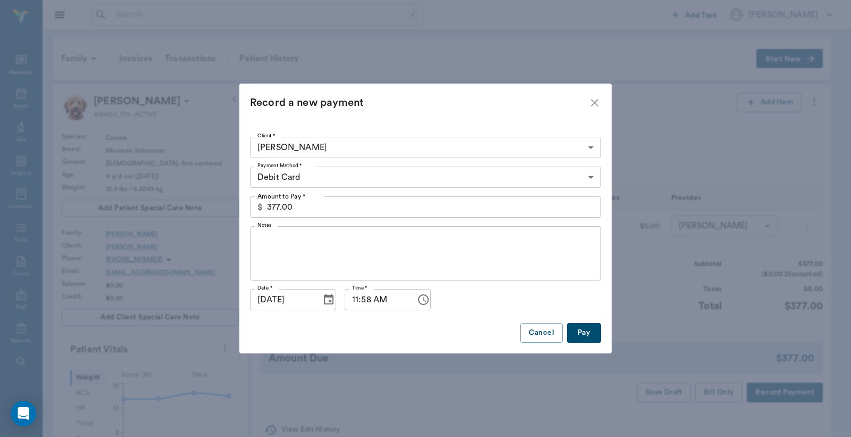
click at [591, 335] on button "Pay" at bounding box center [584, 333] width 34 height 20
type input "2.00"
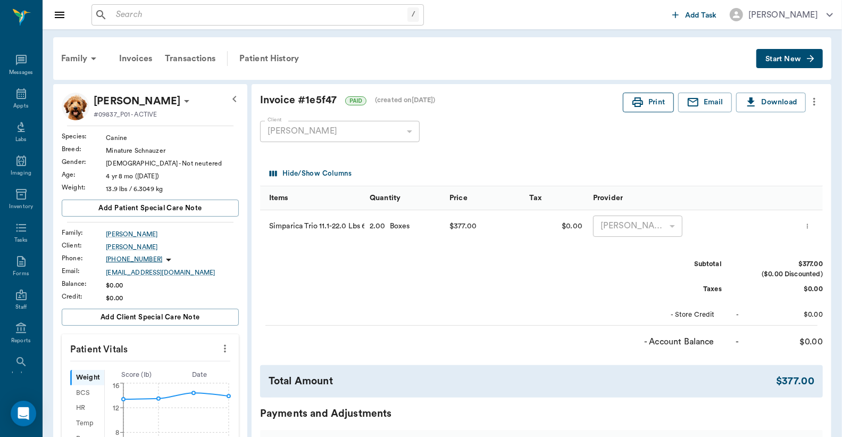
click at [643, 103] on button "Print" at bounding box center [648, 103] width 51 height 20
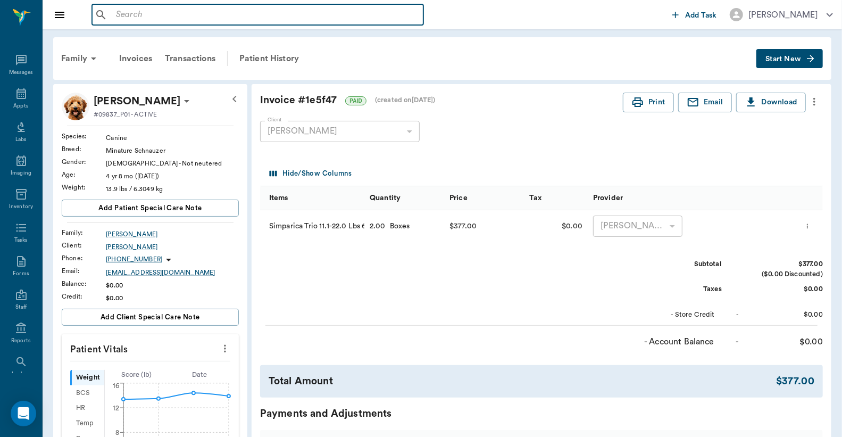
click at [114, 15] on input "text" at bounding box center [265, 14] width 307 height 15
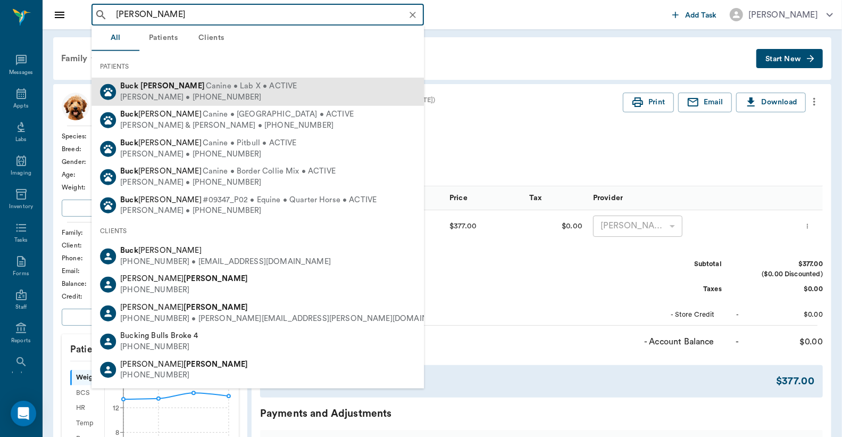
click at [150, 90] on div "Buck Pannell Canine • Lab X • ACTIVE" at bounding box center [208, 86] width 177 height 11
type input "buck pannell"
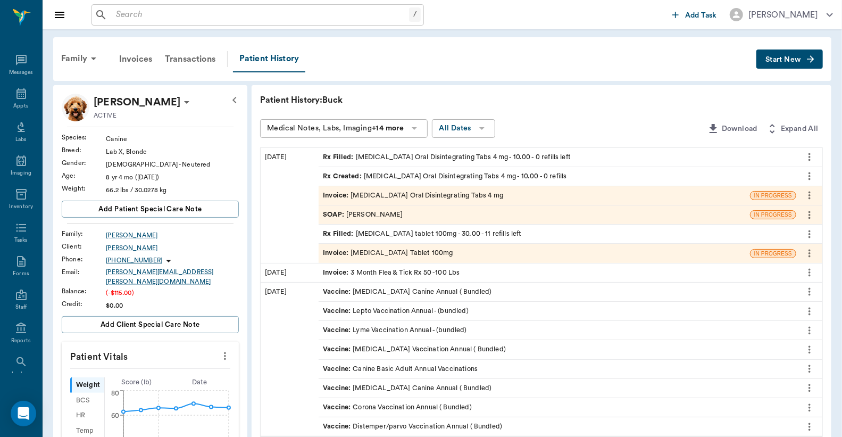
click at [413, 195] on div "Invoice : Ondansetron Oral Disintegrating Tabs 4 mg" at bounding box center [413, 195] width 180 height 10
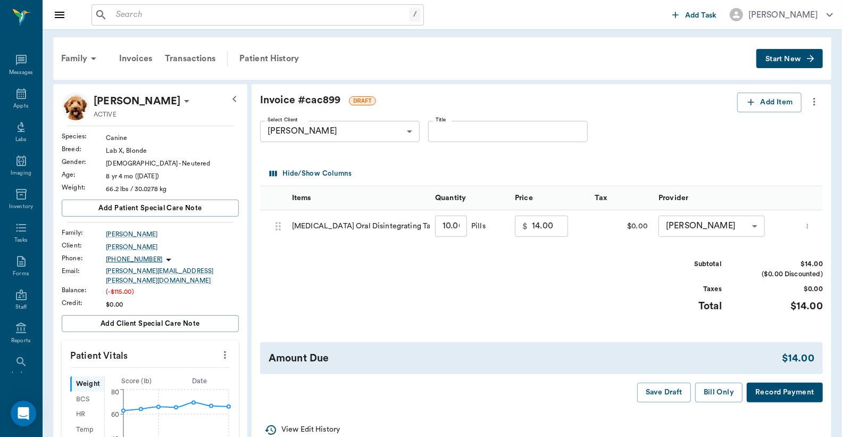
click at [805, 395] on button "Record Payment" at bounding box center [785, 392] width 76 height 20
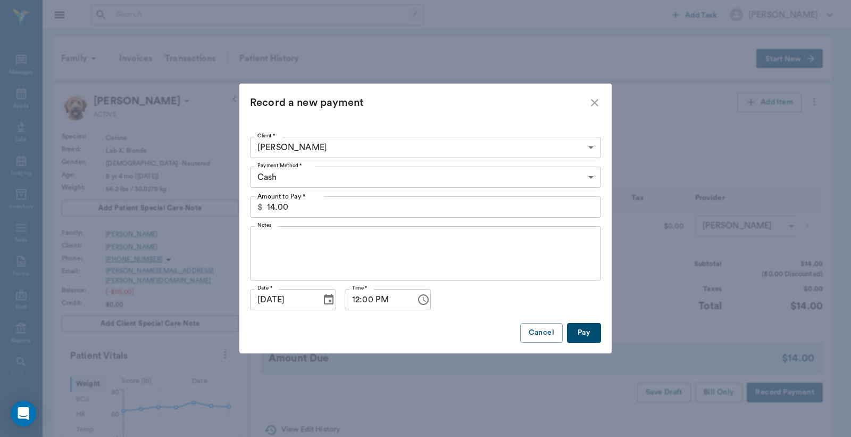
click at [577, 336] on button "Pay" at bounding box center [584, 333] width 34 height 20
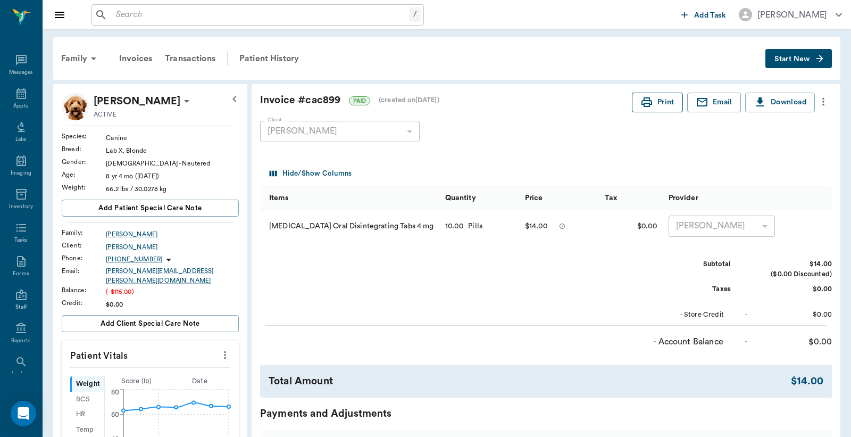
click at [649, 107] on button "Print" at bounding box center [657, 103] width 51 height 20
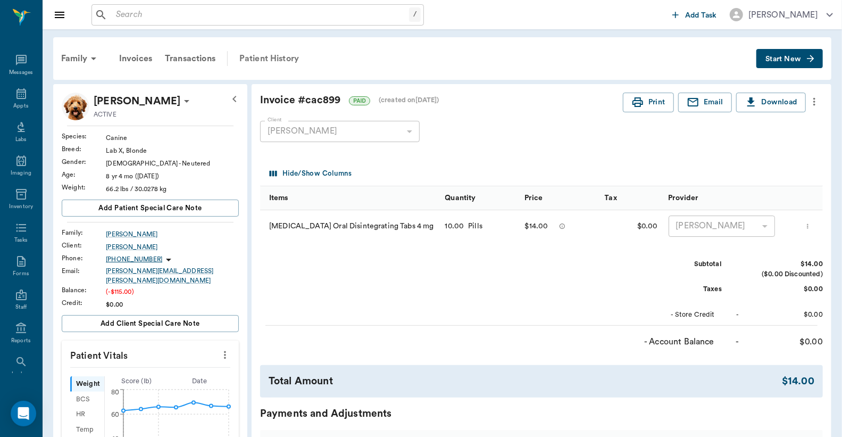
click at [266, 61] on div "Patient History" at bounding box center [269, 59] width 72 height 26
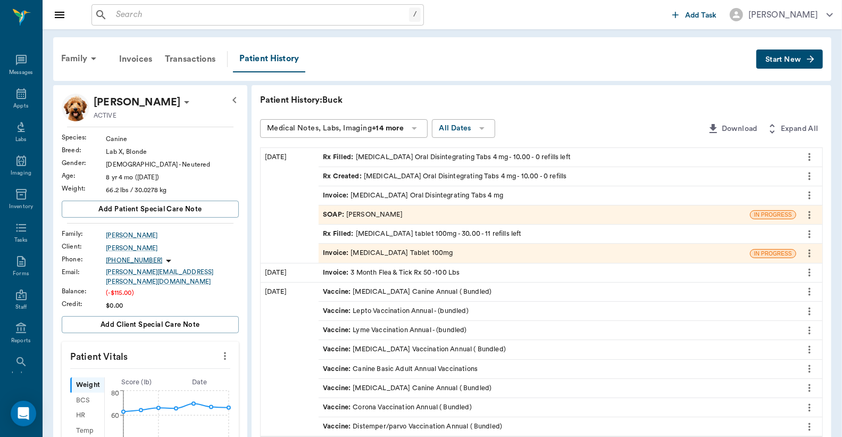
click at [811, 290] on icon "more" at bounding box center [809, 291] width 12 height 13
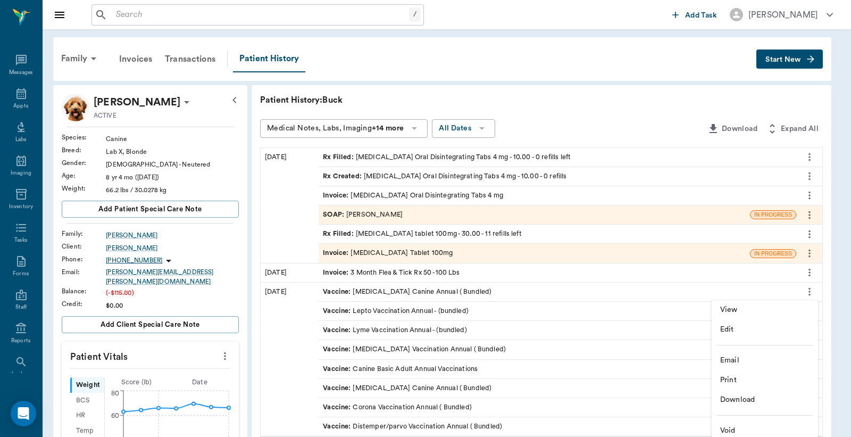
click at [752, 311] on span "View" at bounding box center [764, 309] width 89 height 11
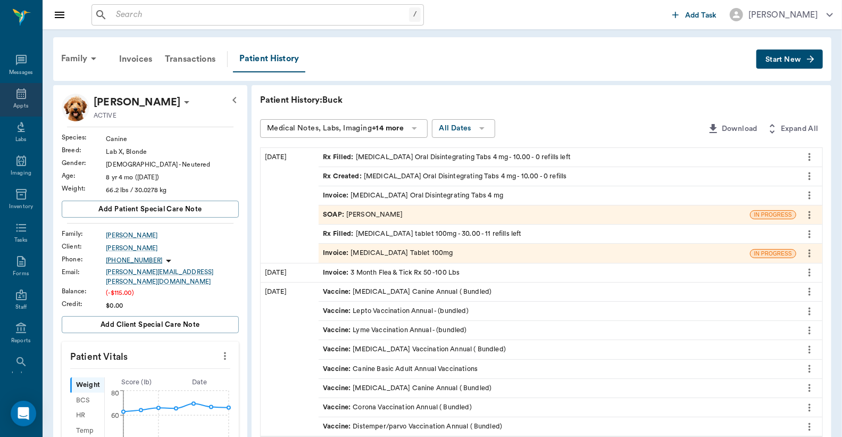
click at [20, 99] on icon at bounding box center [21, 93] width 13 height 13
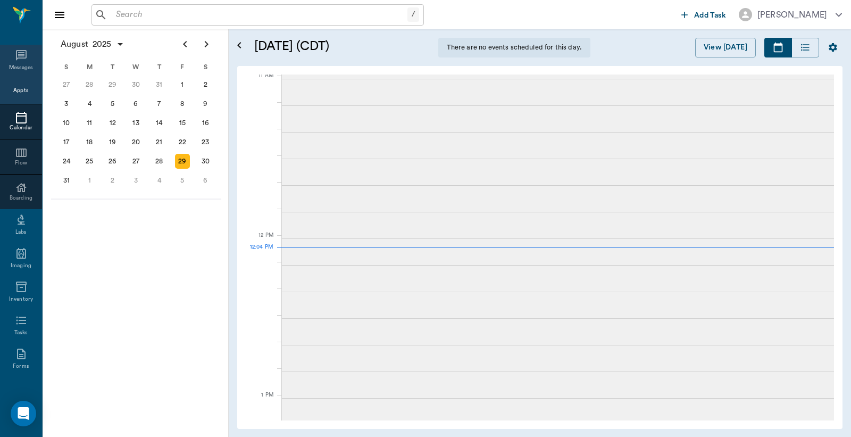
scroll to position [481, 0]
click at [14, 91] on div "Appts" at bounding box center [20, 91] width 15 height 8
click at [181, 156] on div "29" at bounding box center [182, 161] width 15 height 15
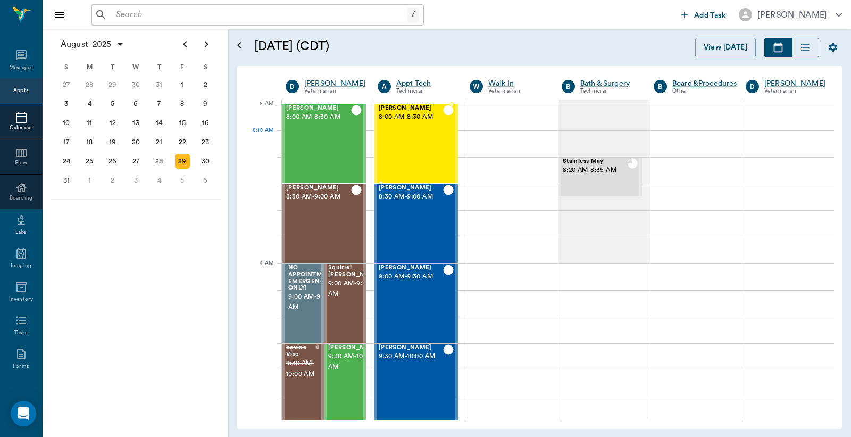
click at [413, 144] on div "[PERSON_NAME] 8:00 AM - 8:30 AM" at bounding box center [411, 144] width 64 height 78
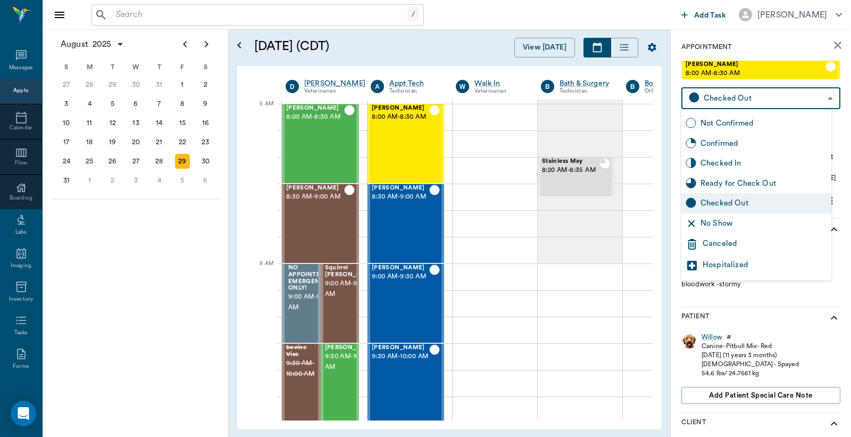
click at [821, 99] on body "/ ​ Add Task [PERSON_NAME] Nectar Messages Appts Calendar Flow Boarding Labs Im…" at bounding box center [425, 218] width 851 height 437
click at [731, 182] on div "Ready for Check Out" at bounding box center [763, 184] width 127 height 12
type input "READY_TO_CHECKOUT"
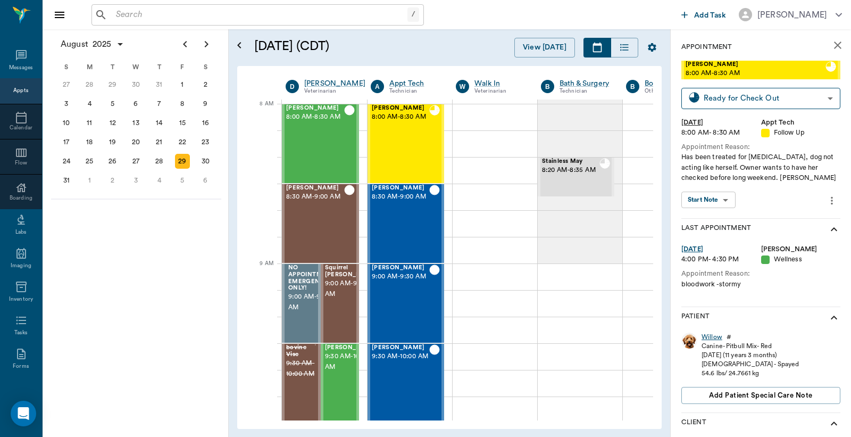
click at [714, 335] on div "Willow" at bounding box center [711, 336] width 21 height 9
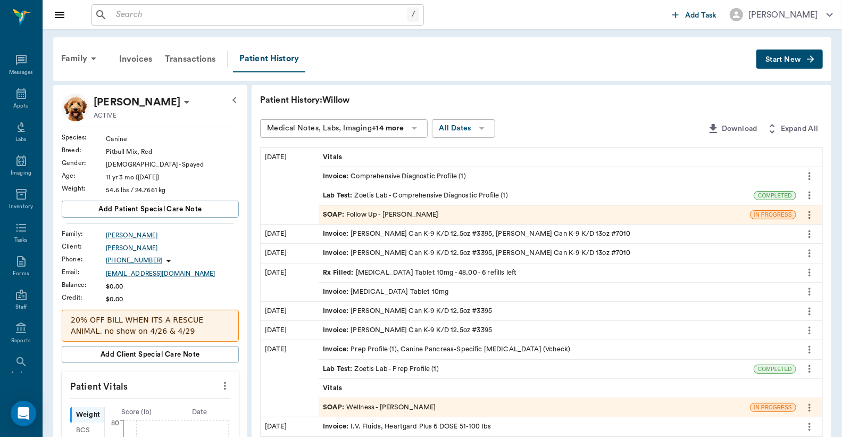
click at [439, 195] on div "Lab Test : Zoetis Lab - Comprehensive Diagnostic Profile (1)" at bounding box center [415, 195] width 185 height 10
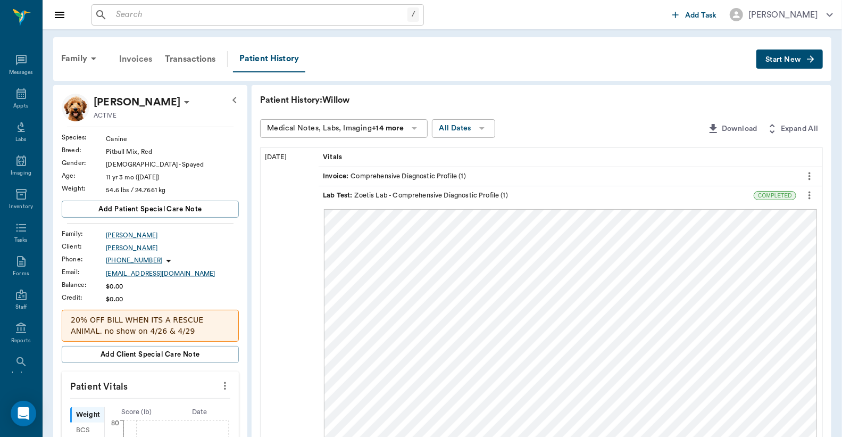
click at [145, 60] on div "Invoices" at bounding box center [136, 59] width 46 height 26
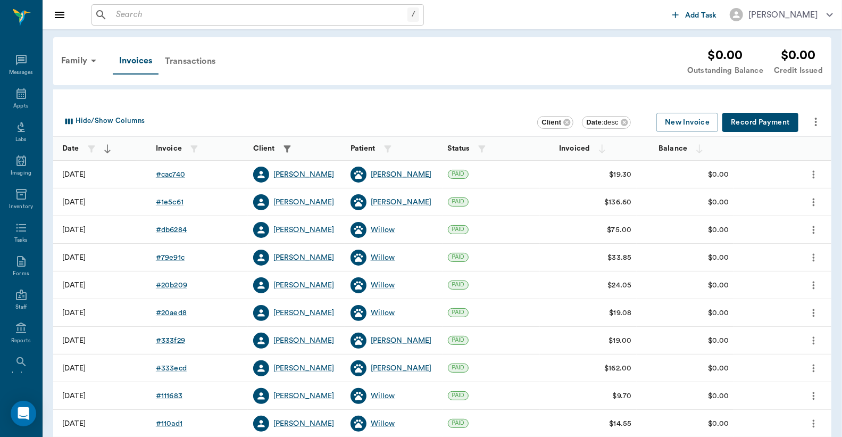
click at [191, 63] on div "Transactions" at bounding box center [189, 61] width 63 height 26
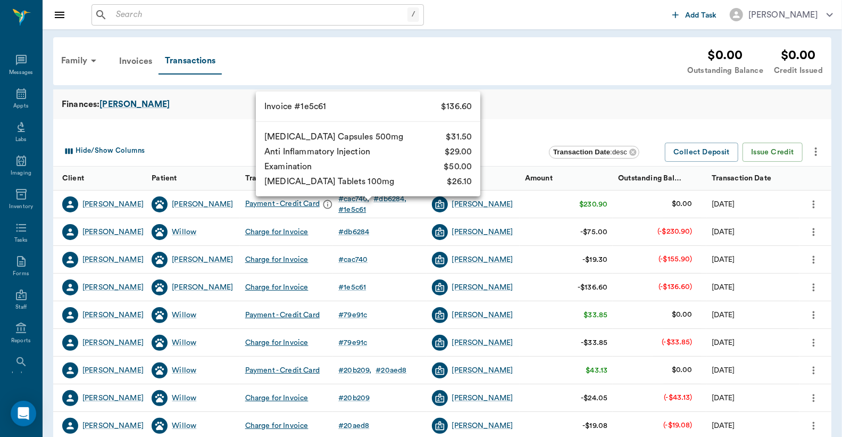
click at [364, 204] on div "# 1e5c61" at bounding box center [352, 209] width 28 height 11
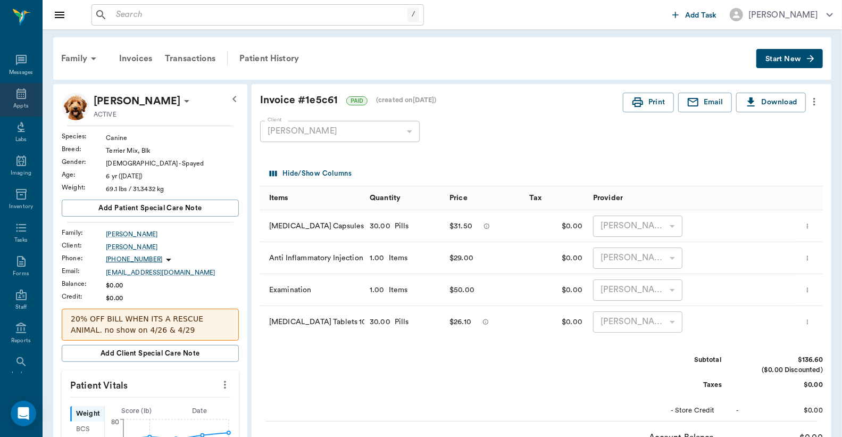
click at [17, 103] on div "Appts" at bounding box center [20, 106] width 15 height 8
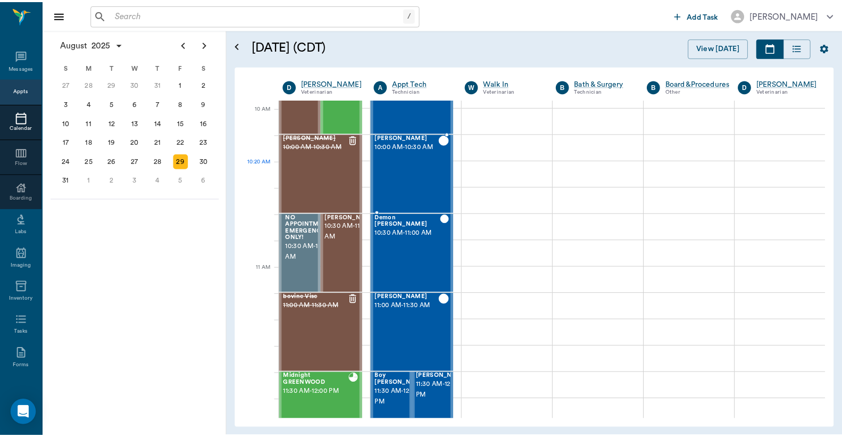
scroll to position [315, 0]
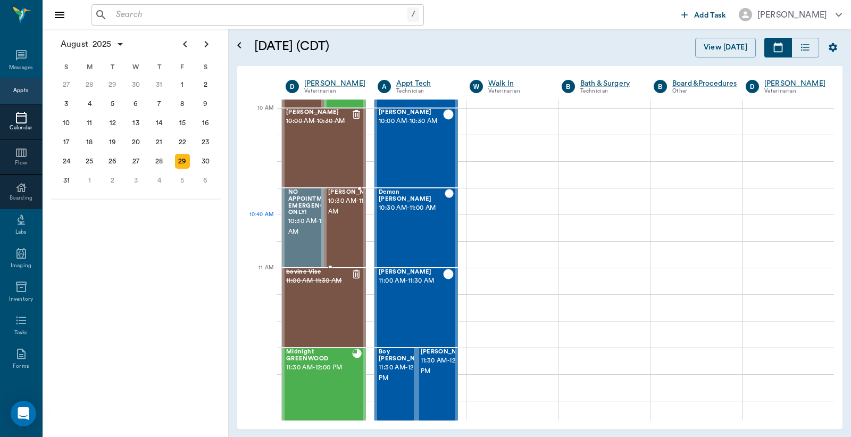
click at [342, 217] on span "10:30 AM - 11:00 AM" at bounding box center [354, 206] width 53 height 21
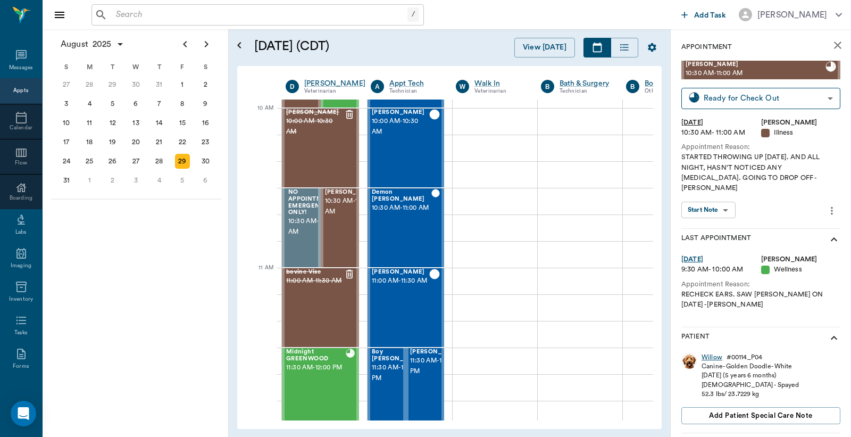
click at [709, 353] on div "Willow" at bounding box center [711, 357] width 21 height 9
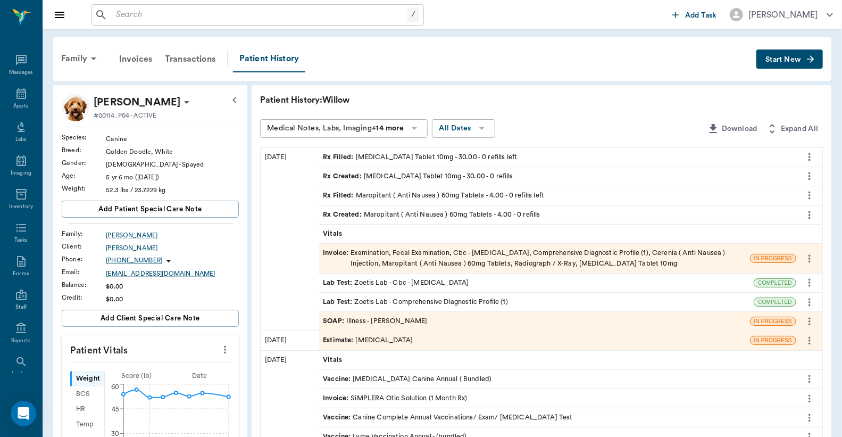
click at [433, 257] on div "Invoice : Examination, Fecal Examination, Cbc - [MEDICAL_DATA], Comprehensive D…" at bounding box center [534, 258] width 423 height 20
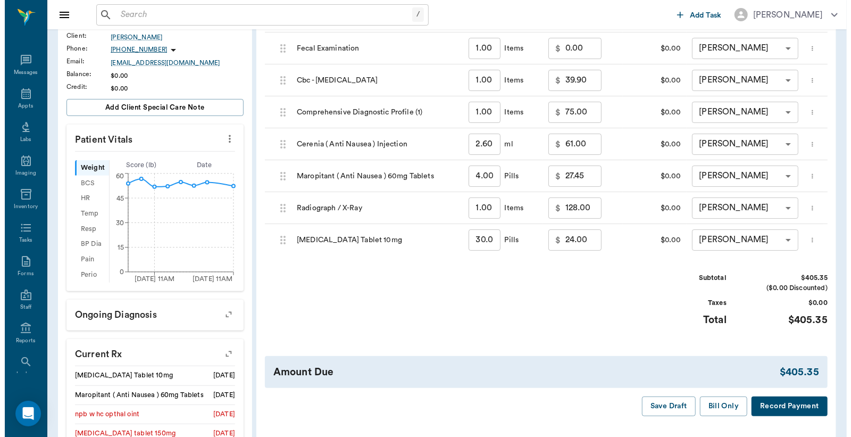
scroll to position [236, 0]
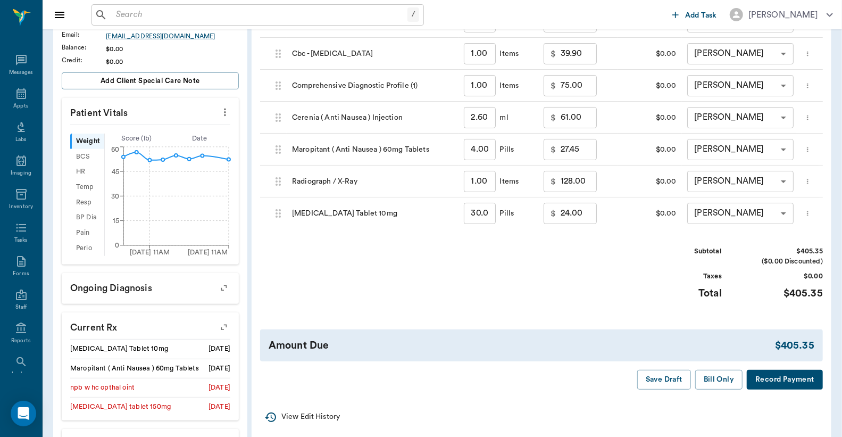
click at [767, 389] on button "Record Payment" at bounding box center [785, 380] width 76 height 20
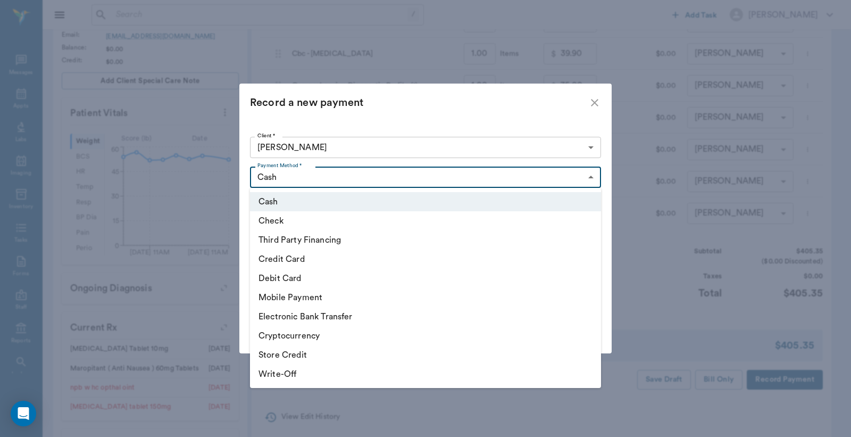
click at [591, 175] on body "/ ​ Add Task [PERSON_NAME] Nectar Messages Appts Labs Imaging Inventory Tasks F…" at bounding box center [425, 199] width 851 height 870
click at [349, 284] on li "Debit Card" at bounding box center [425, 278] width 351 height 19
type input "DEBIT_CARD"
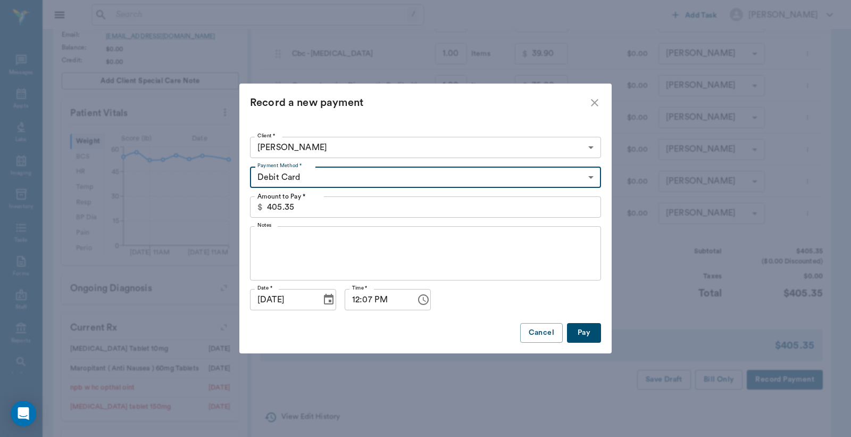
click at [584, 334] on button "Pay" at bounding box center [584, 333] width 34 height 20
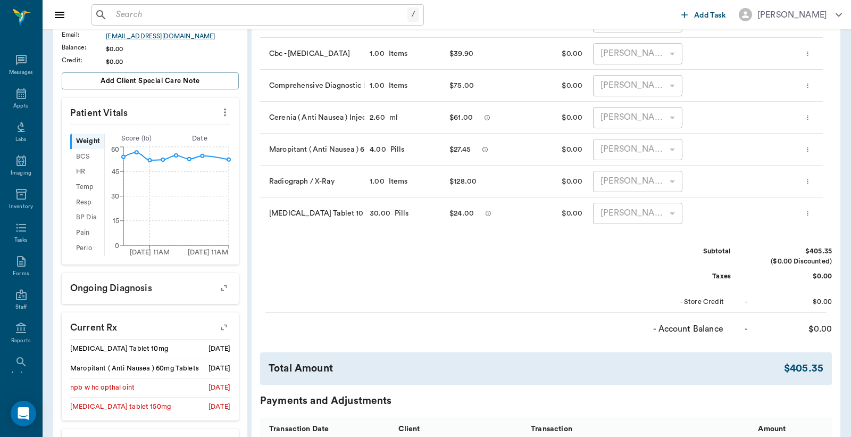
scroll to position [0, 0]
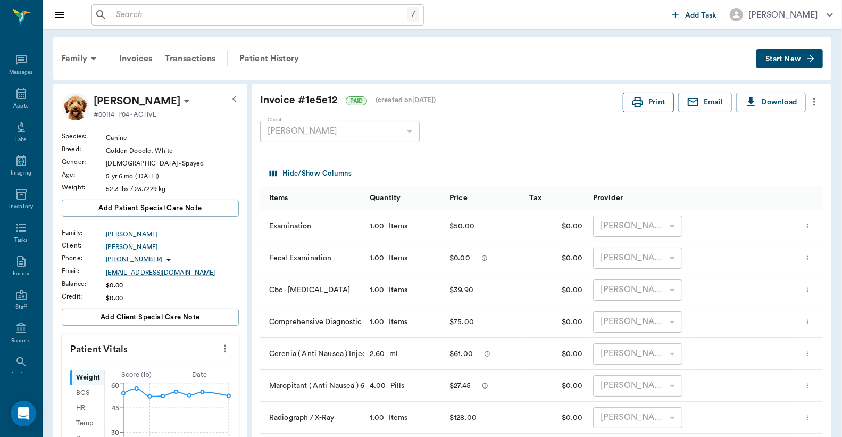
click at [644, 103] on button "Print" at bounding box center [648, 103] width 51 height 20
click at [16, 89] on icon at bounding box center [21, 93] width 10 height 11
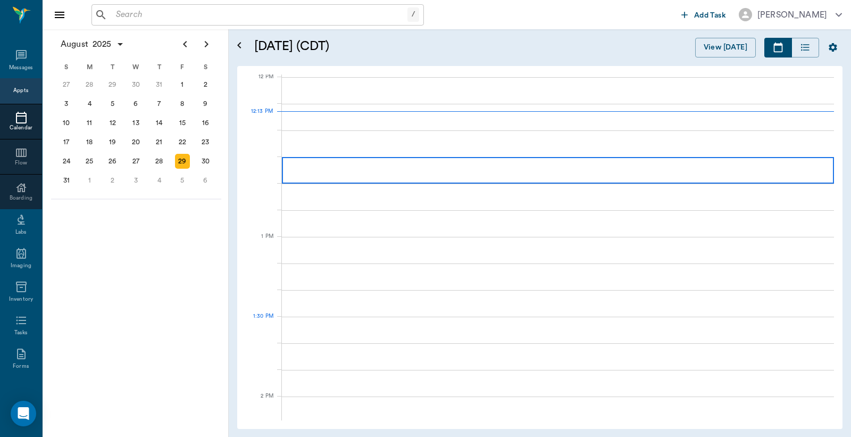
scroll to position [639, 0]
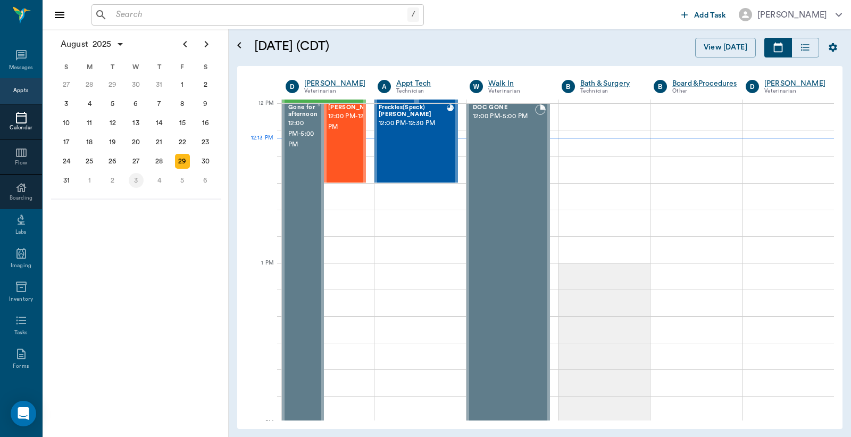
click at [137, 175] on div "3" at bounding box center [136, 180] width 15 height 15
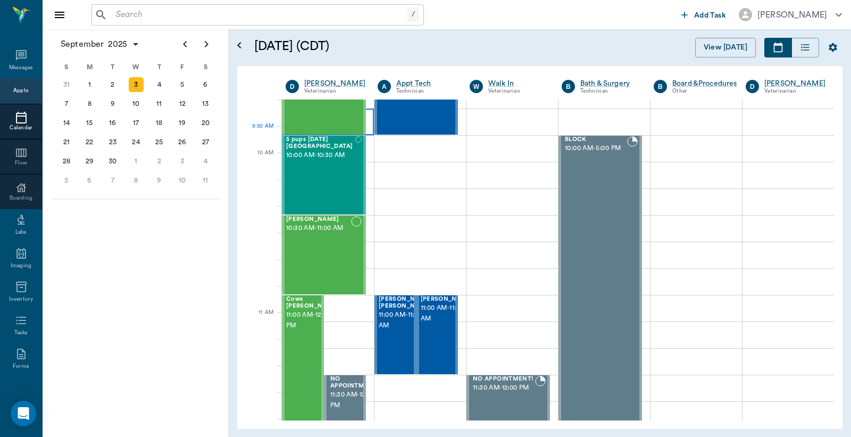
scroll to position [315, 0]
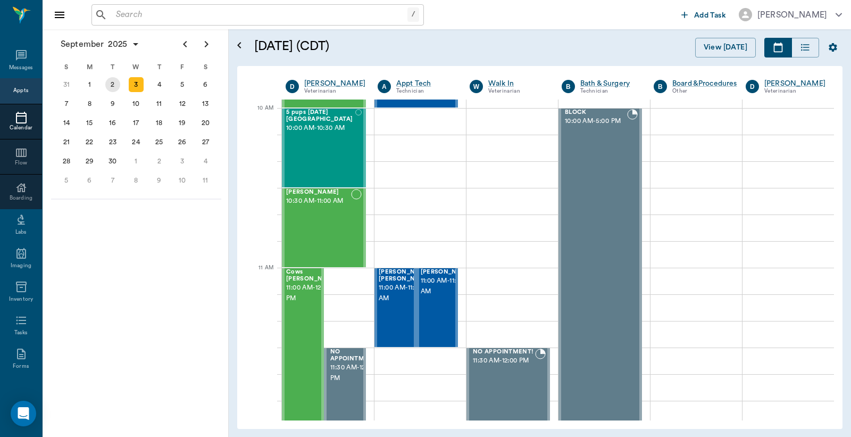
click at [117, 86] on div "2" at bounding box center [112, 84] width 15 height 15
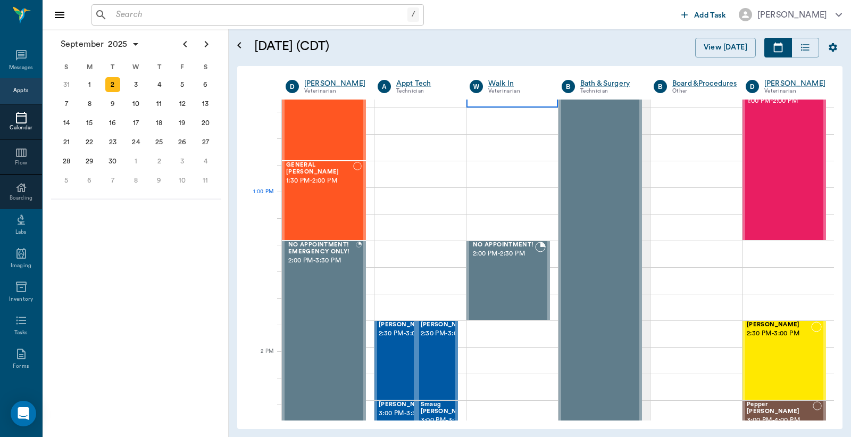
scroll to position [945, 0]
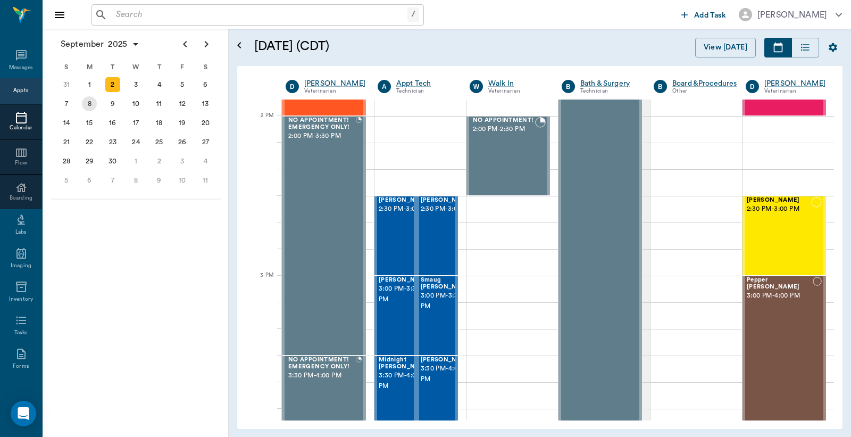
click at [89, 103] on div "8" at bounding box center [89, 103] width 15 height 15
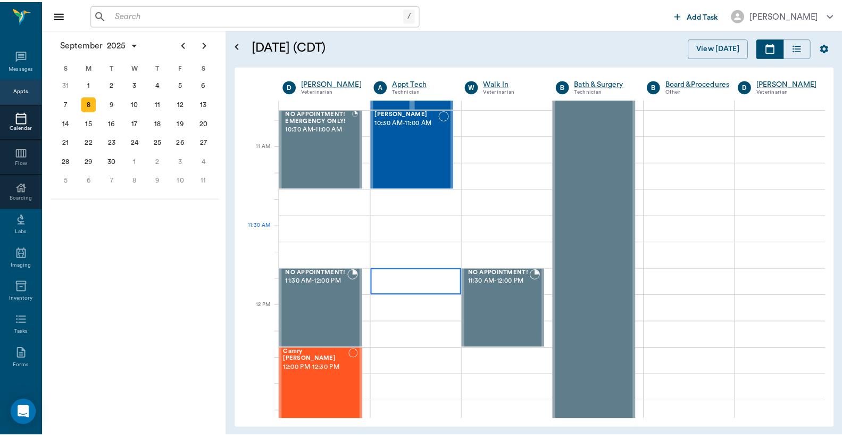
scroll to position [315, 0]
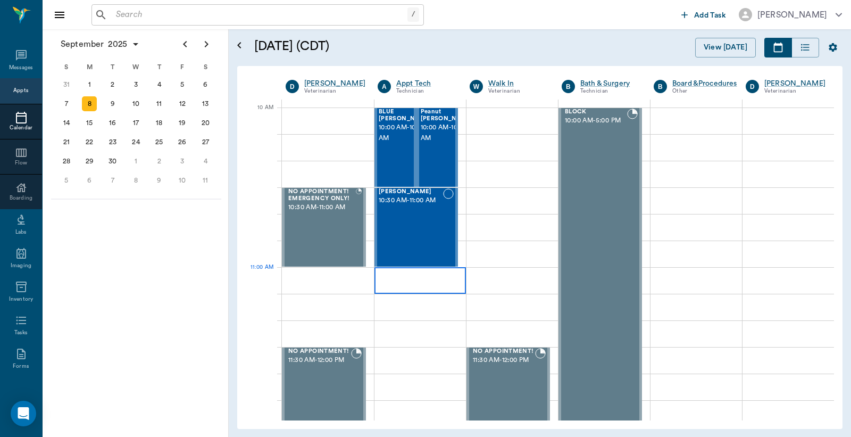
click at [411, 278] on div at bounding box center [419, 280] width 91 height 27
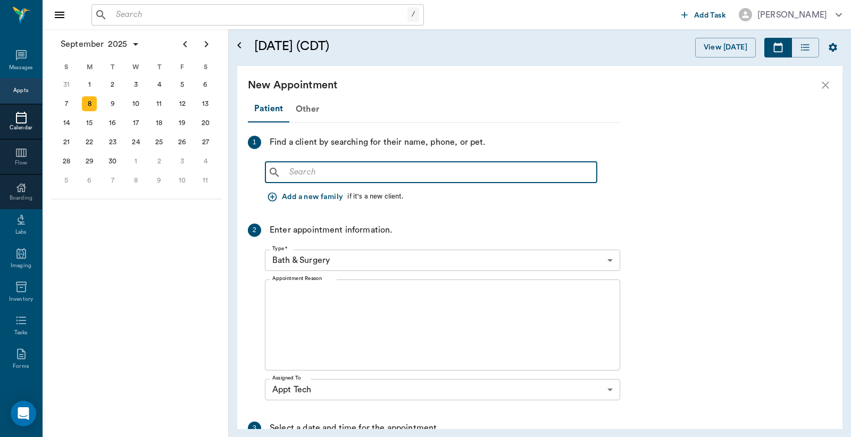
click at [387, 173] on input "text" at bounding box center [438, 172] width 307 height 15
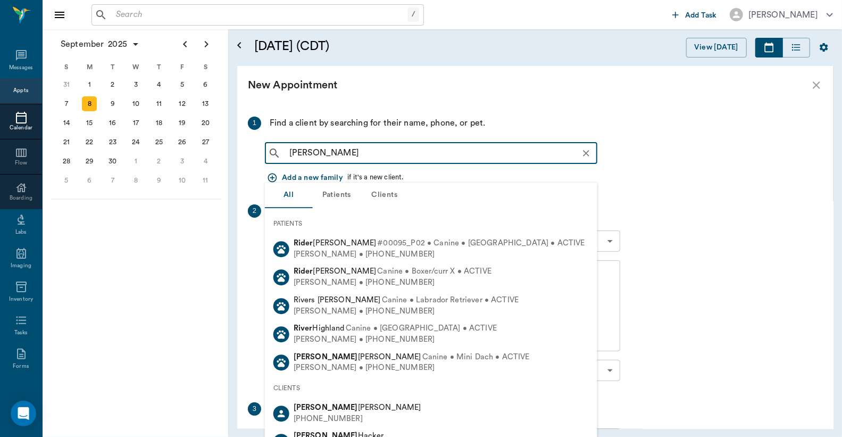
scroll to position [0, 0]
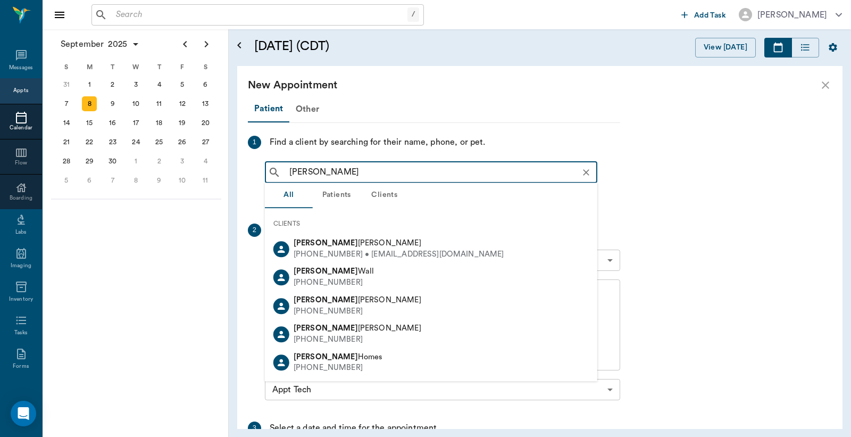
click at [319, 171] on input "[PERSON_NAME]" at bounding box center [439, 172] width 309 height 15
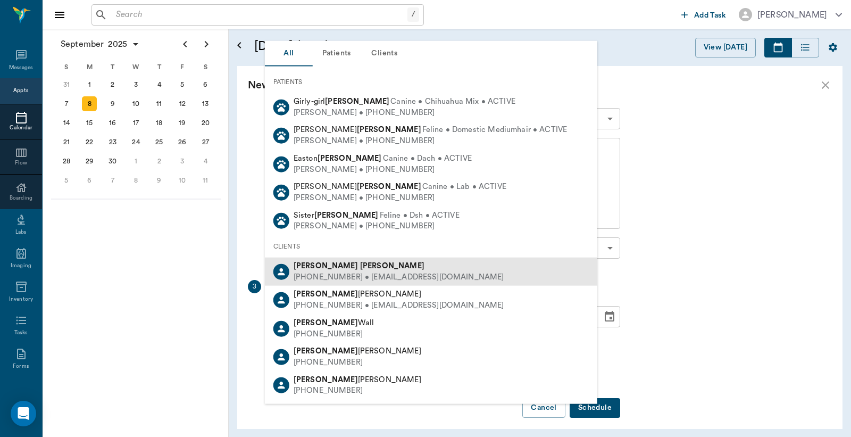
scroll to position [149, 0]
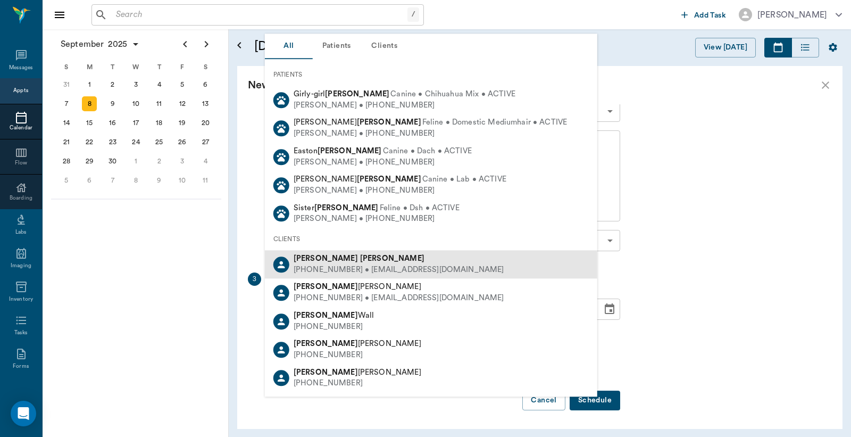
click at [360, 260] on b "[PERSON_NAME]" at bounding box center [392, 258] width 64 height 8
type input "[PERSON_NAME]"
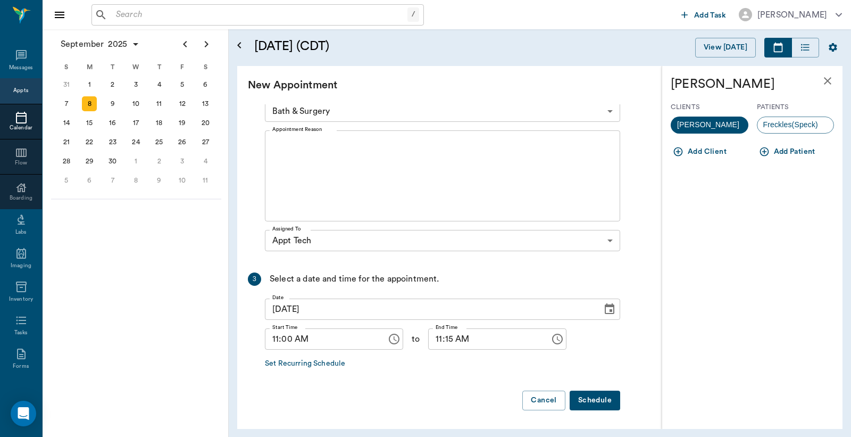
click at [794, 153] on button "Add Patient" at bounding box center [788, 152] width 63 height 20
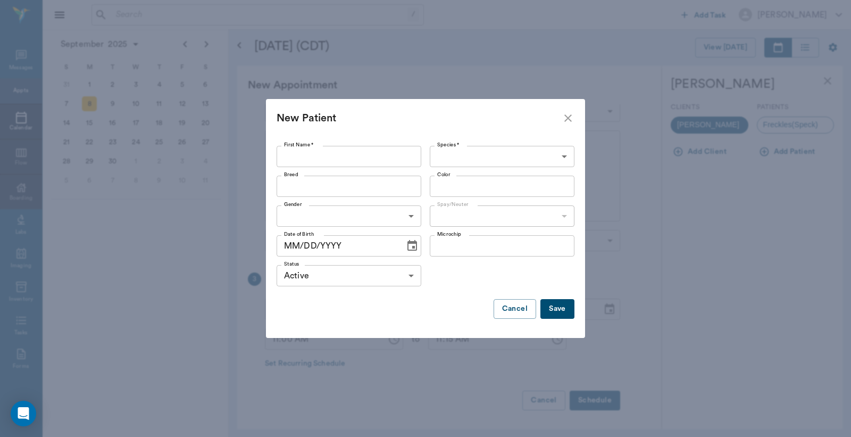
click at [327, 146] on input "First Name *" at bounding box center [349, 156] width 145 height 21
type input "Buckwheat"
click at [524, 163] on body "/ ​ Add Task Dr. Bert Ellsworth Nectar Messages Appts Calendar Flow Boarding La…" at bounding box center [425, 218] width 851 height 437
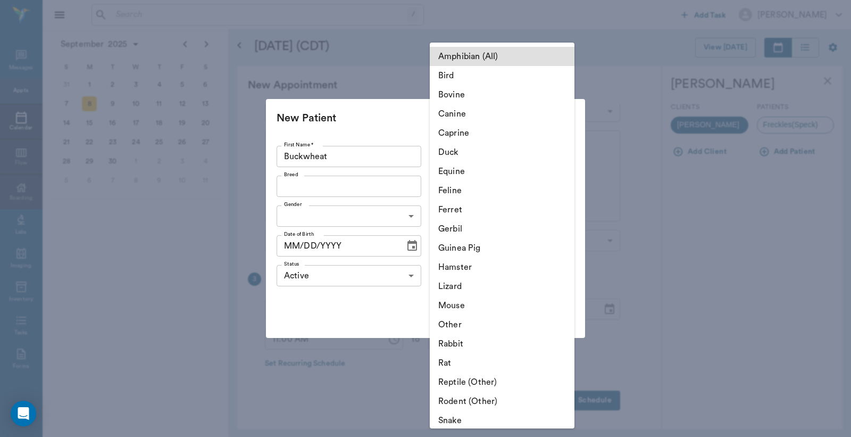
click at [477, 115] on li "Canine" at bounding box center [502, 113] width 145 height 19
type input "Canine"
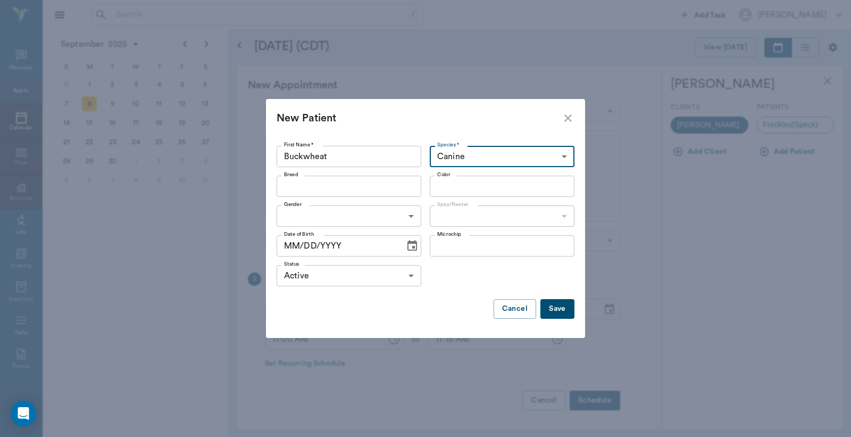
click at [389, 187] on input "Breed" at bounding box center [340, 186] width 121 height 15
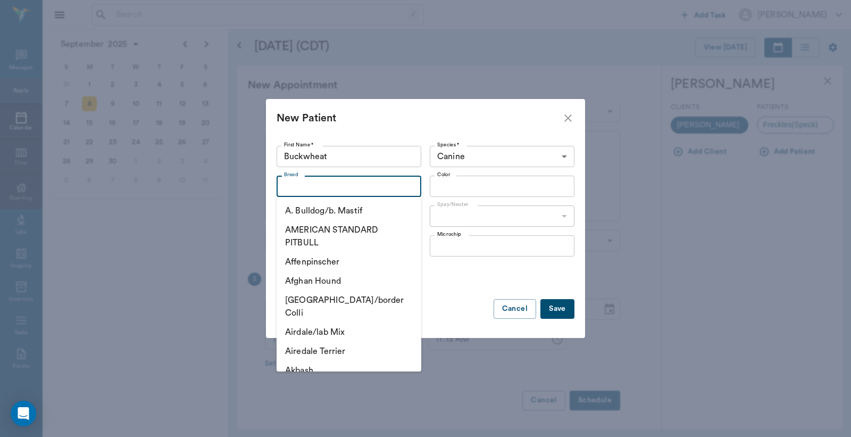
click at [448, 278] on div "Status Active ACTIVE Status" at bounding box center [426, 276] width 298 height 30
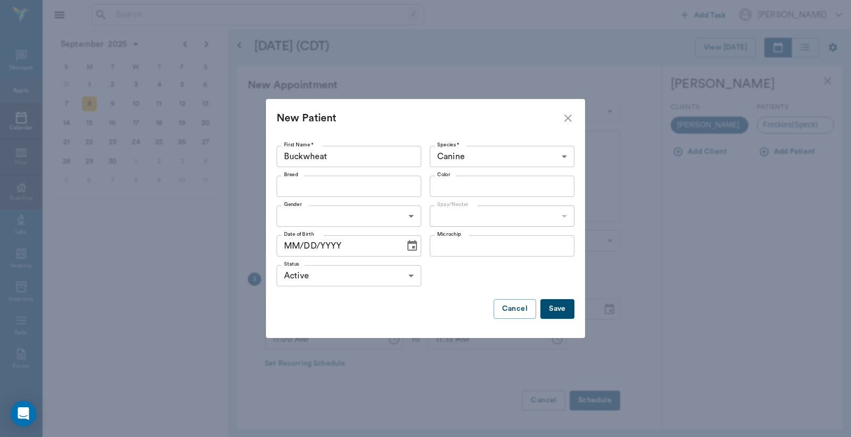
click at [392, 214] on body "/ ​ Add Task Dr. Bert Ellsworth Nectar Messages Appts Calendar Flow Boarding La…" at bounding box center [425, 218] width 851 height 437
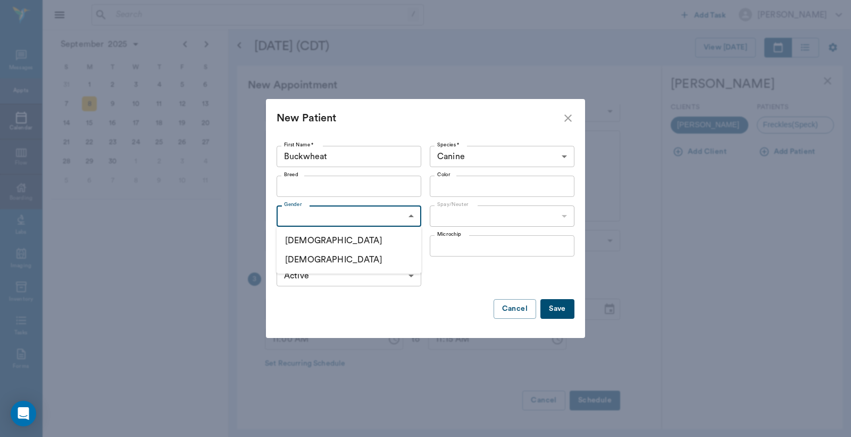
click at [317, 241] on li "[DEMOGRAPHIC_DATA]" at bounding box center [349, 240] width 145 height 19
type input "MALE"
click at [522, 219] on body "/ ​ Add Task Dr. Bert Ellsworth Nectar Messages Appts Calendar Flow Boarding La…" at bounding box center [425, 218] width 851 height 437
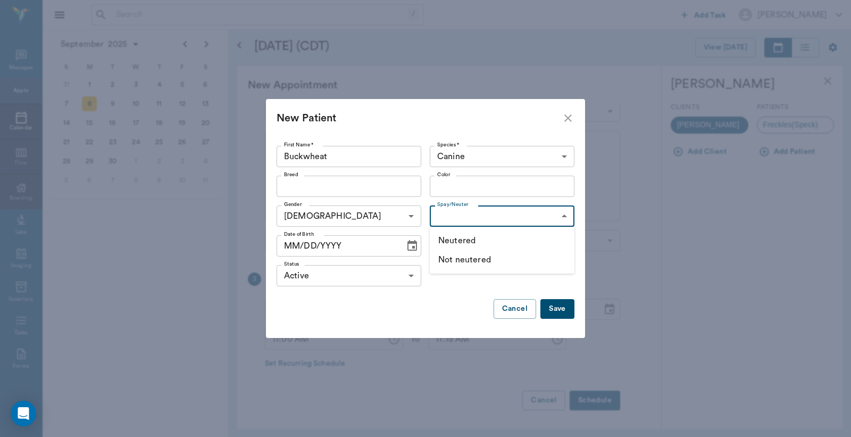
click at [468, 261] on li "Not neutered" at bounding box center [502, 259] width 145 height 19
type input "false"
click at [551, 312] on button "Save" at bounding box center [557, 309] width 34 height 20
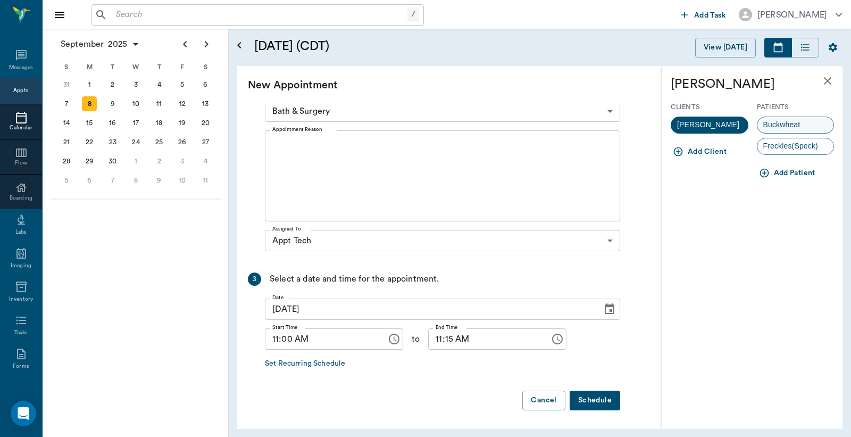
click at [788, 119] on span "Buckwheat" at bounding box center [781, 124] width 49 height 11
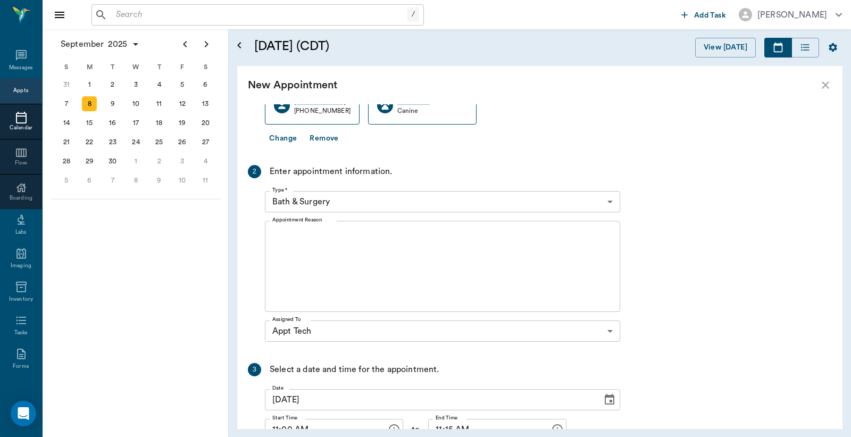
scroll to position [0, 0]
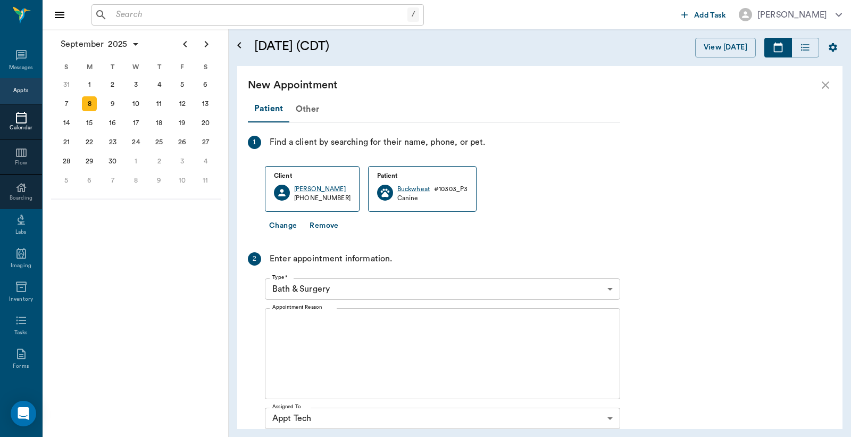
click at [359, 288] on body "/ ​ Add Task Dr. Bert Ellsworth Nectar Messages Appts Calendar Flow Boarding La…" at bounding box center [425, 218] width 851 height 437
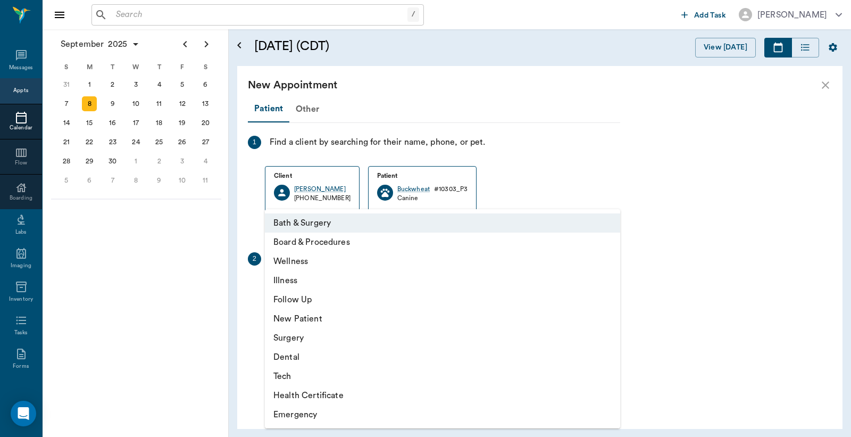
click at [826, 86] on div at bounding box center [425, 218] width 851 height 437
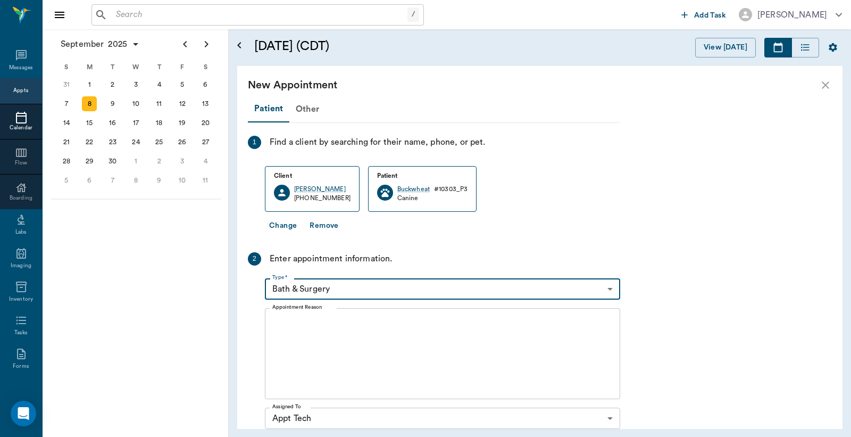
click at [822, 85] on icon "close" at bounding box center [825, 85] width 13 height 13
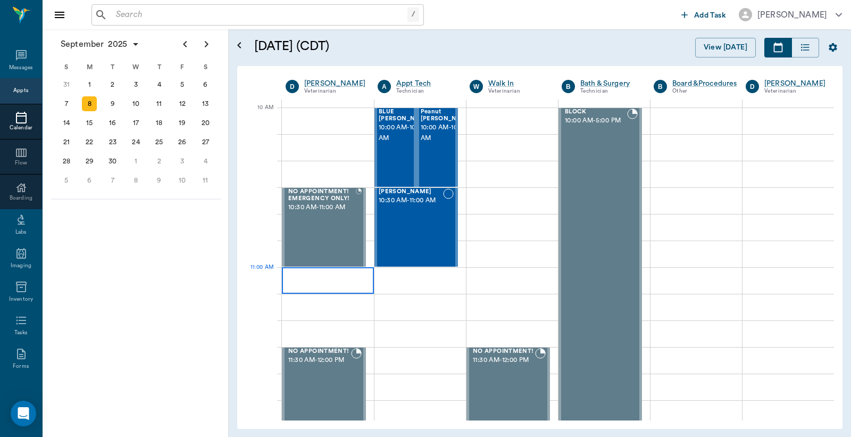
click at [328, 281] on div at bounding box center [328, 280] width 92 height 27
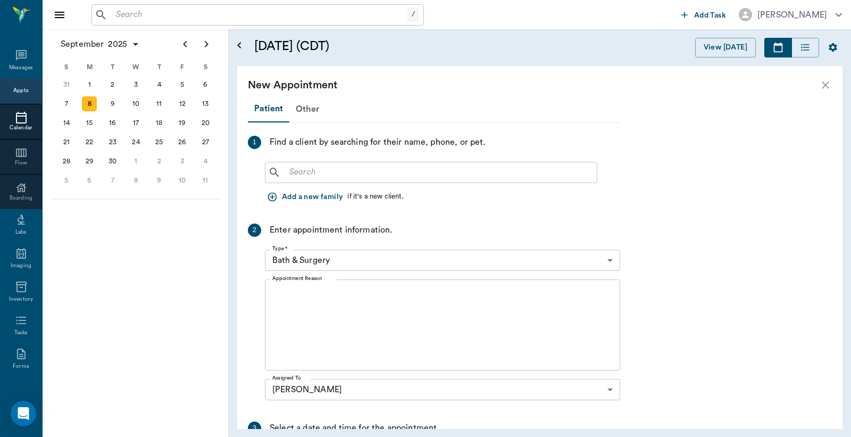
click at [390, 177] on input "text" at bounding box center [438, 172] width 307 height 15
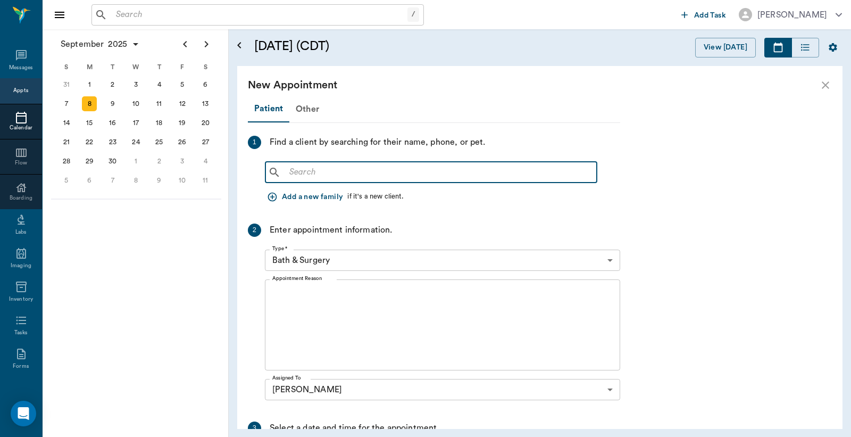
click at [827, 82] on icon "close" at bounding box center [825, 84] width 7 height 7
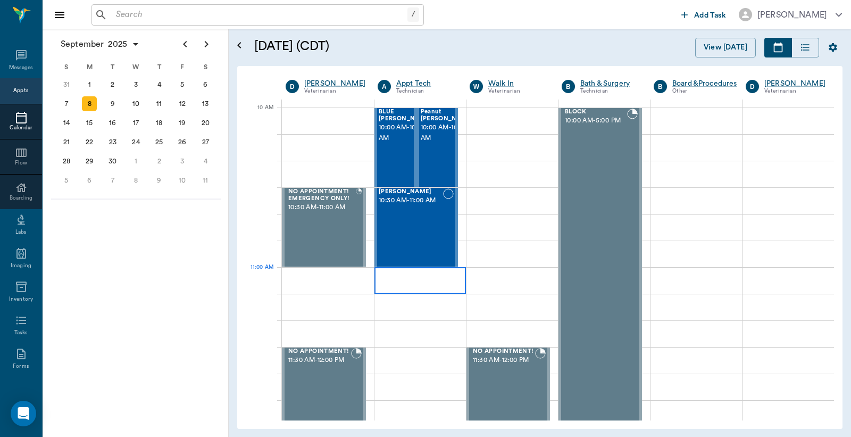
click at [384, 273] on div at bounding box center [419, 280] width 91 height 27
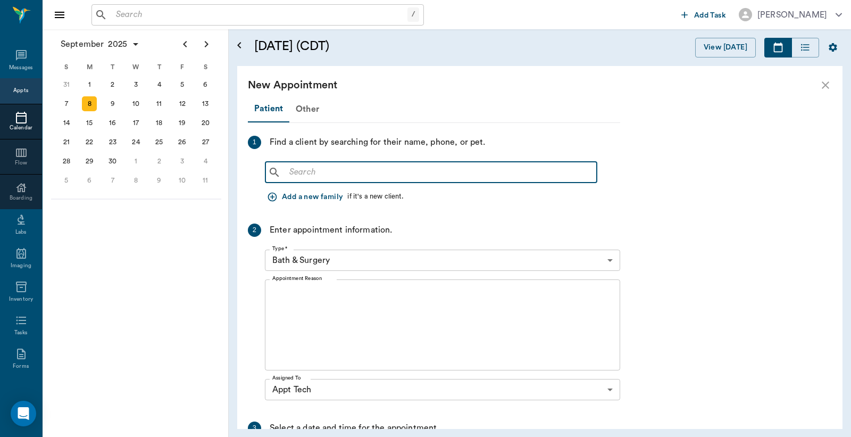
click at [428, 179] on input "text" at bounding box center [438, 172] width 307 height 15
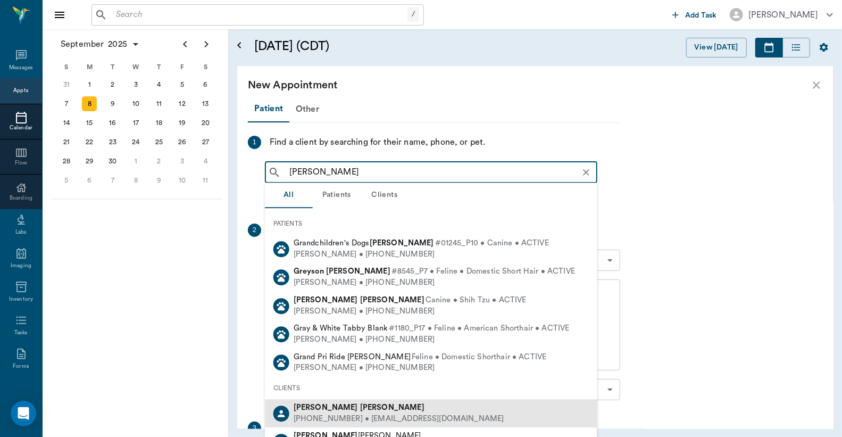
click at [350, 411] on div "Ronald Grider" at bounding box center [399, 407] width 211 height 11
type input "ronald gr"
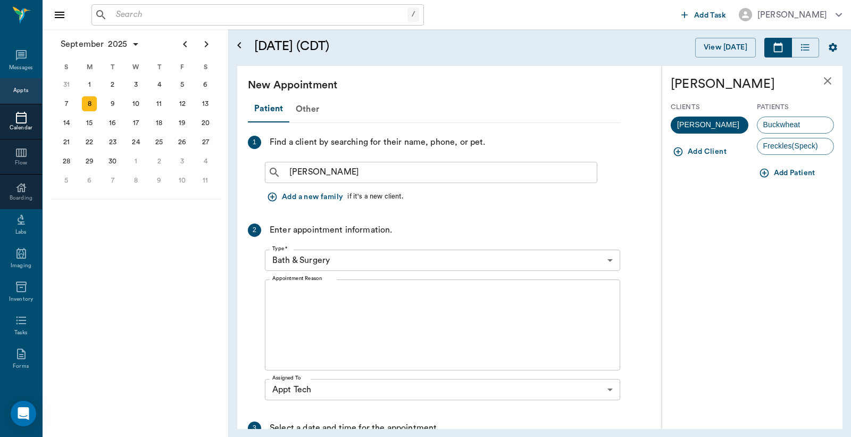
click at [383, 259] on body "/ ​ Add Task Dr. Bert Ellsworth Nectar Messages Appts Calendar Flow Boarding La…" at bounding box center [425, 218] width 851 height 437
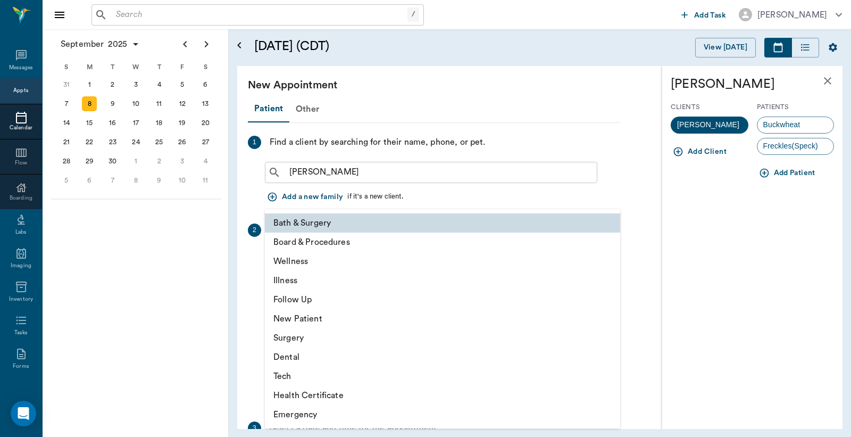
click at [303, 376] on li "Tech" at bounding box center [442, 375] width 355 height 19
type input "65d2be4f46e3a538d89b8c1a"
type input "11:30 AM"
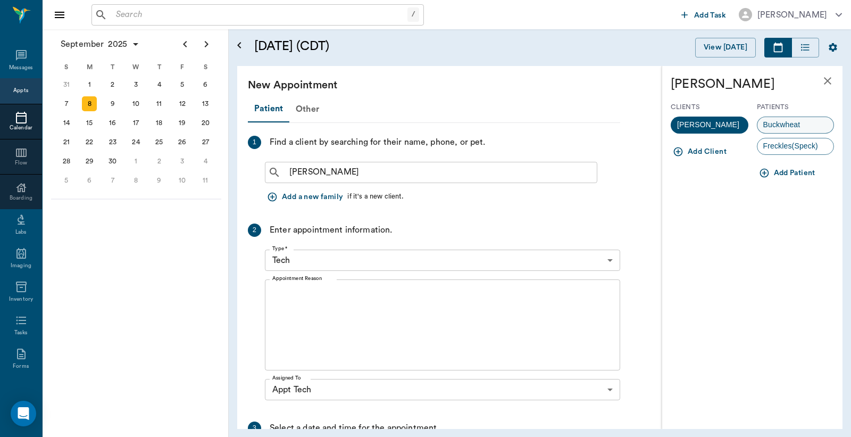
click at [796, 124] on span "Buckwheat" at bounding box center [781, 124] width 49 height 11
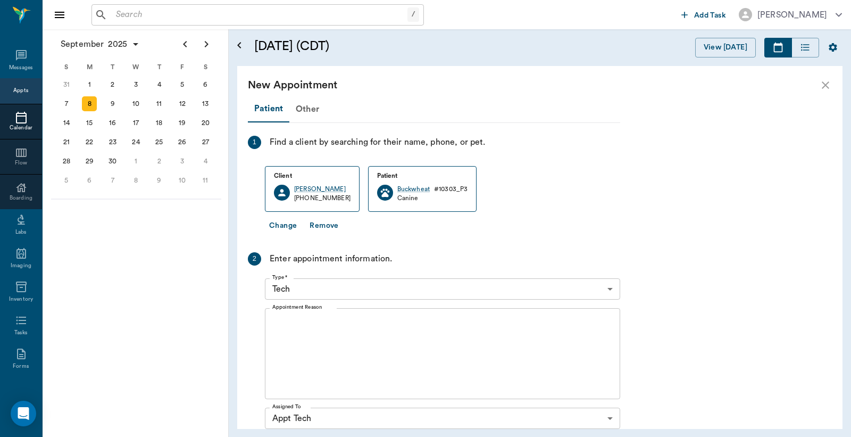
click at [363, 321] on textarea "Appointment Reason" at bounding box center [442, 353] width 340 height 73
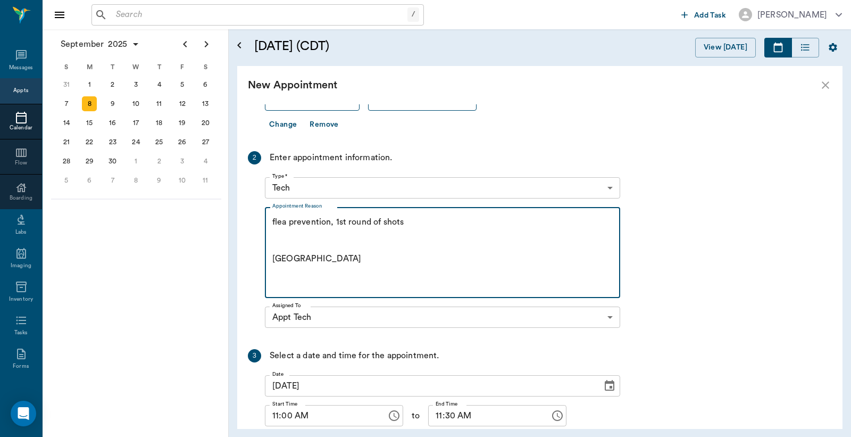
scroll to position [178, 0]
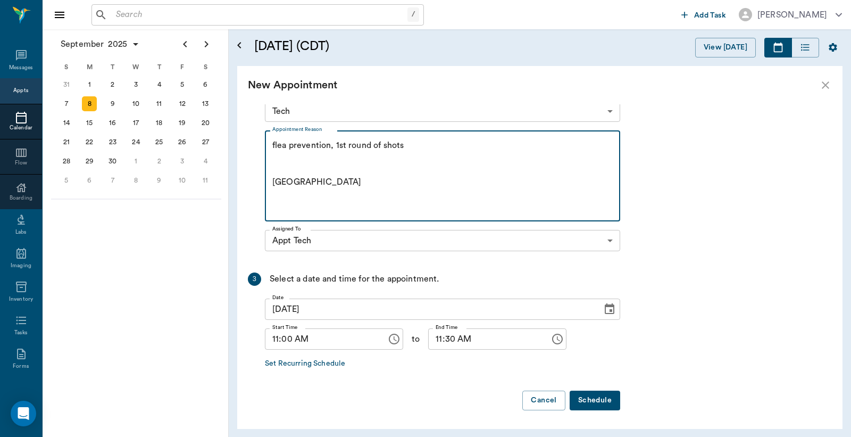
type textarea "flea prevention, 1st round of shots Caryn"
click at [602, 392] on button "Schedule" at bounding box center [595, 400] width 51 height 20
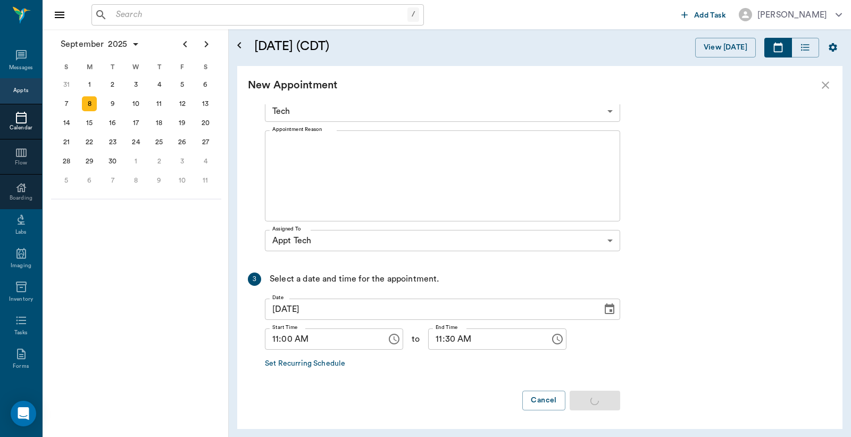
scroll to position [0, 0]
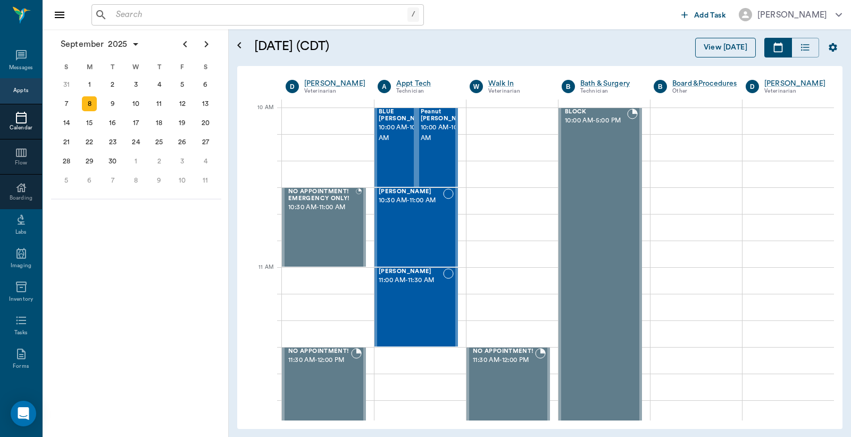
click at [713, 39] on button "View [DATE]" at bounding box center [725, 48] width 61 height 20
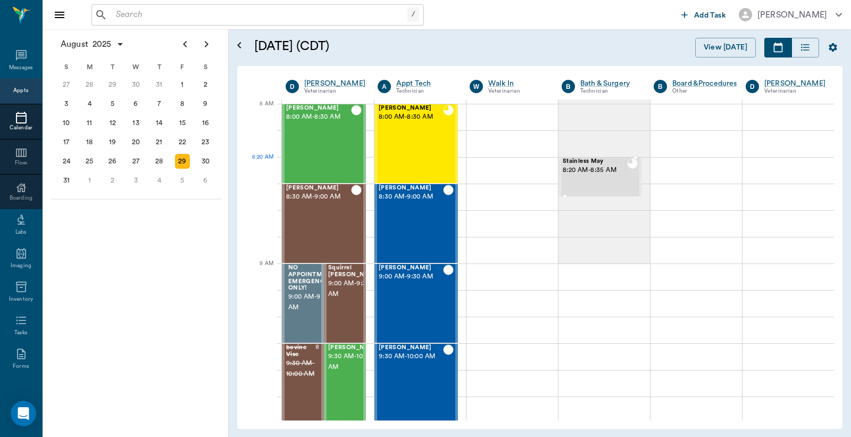
click at [575, 178] on div "Stainless May 8:20 AM - 8:35 AM" at bounding box center [595, 177] width 64 height 38
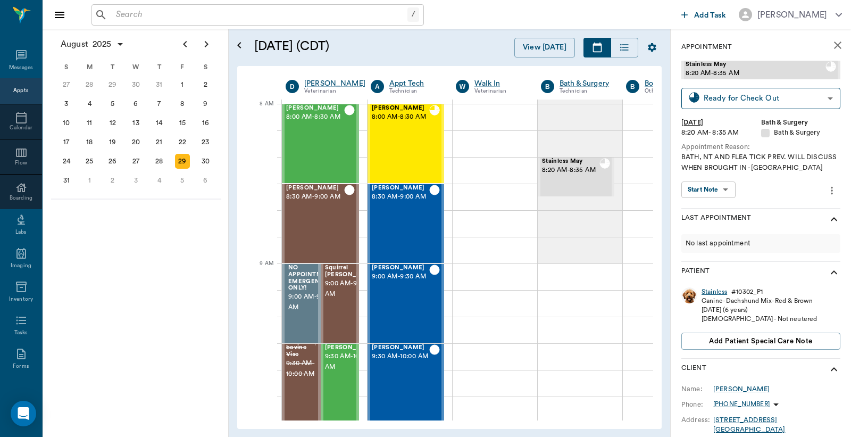
click at [719, 291] on div "Stainless" at bounding box center [714, 291] width 26 height 9
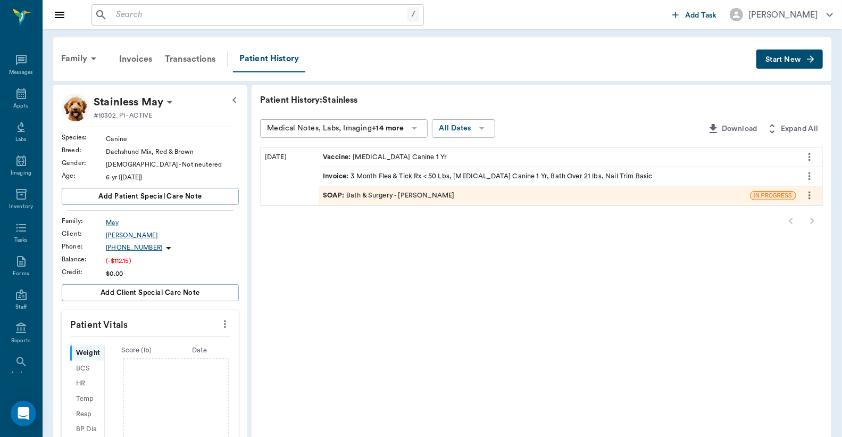
click at [403, 199] on div "SOAP : Bath & Surgery - Daniel Virnala" at bounding box center [388, 195] width 131 height 10
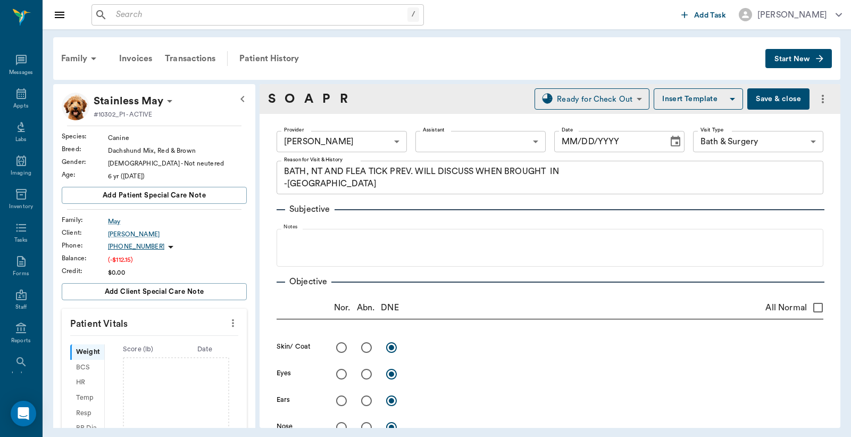
type input "642ef10e332a41444de2bad1"
type input "67479aab0de4f58b269e34fc"
type textarea "BATH, NT AND FLEA TICK PREV. WILL DISCUSS WHEN BROUGHT IN -LORY"
type input "08/29/2025"
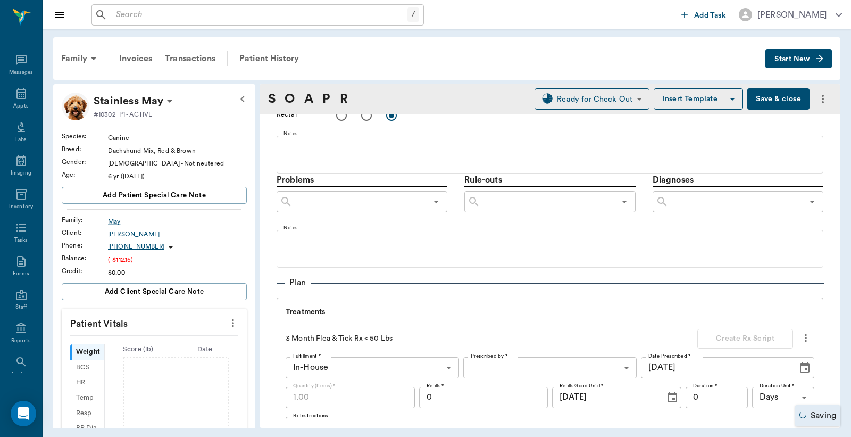
scroll to position [709, 0]
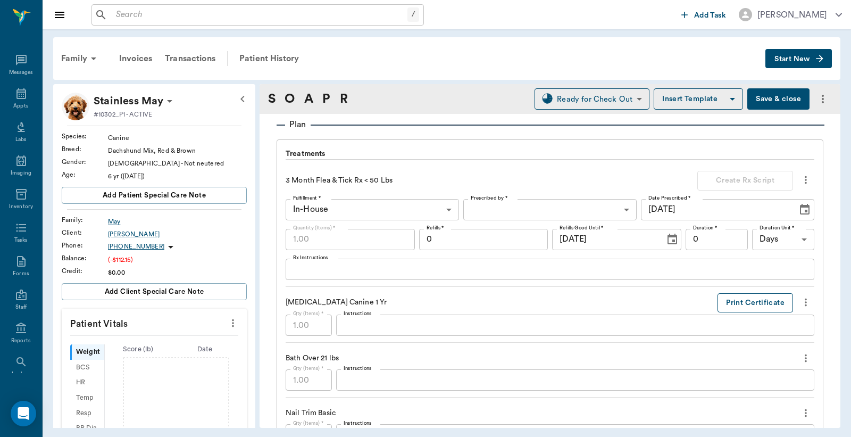
click at [769, 302] on button "Print Certificate" at bounding box center [755, 303] width 76 height 20
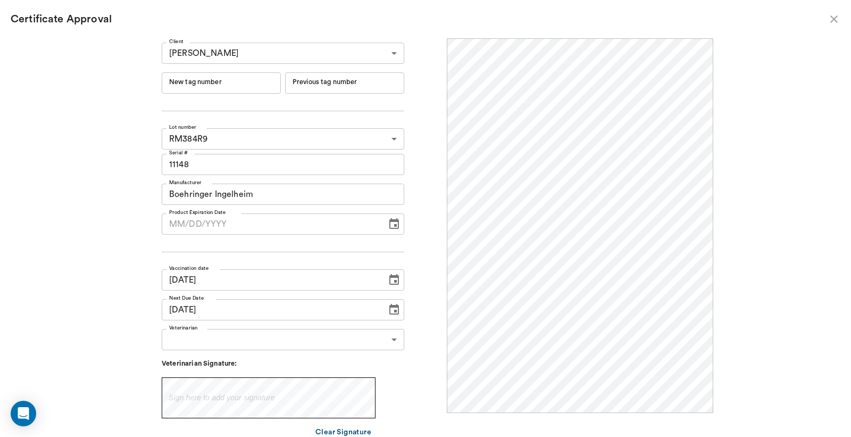
scroll to position [0, 0]
click at [235, 82] on input "New tag number" at bounding box center [221, 82] width 119 height 21
type input "251136"
click at [286, 341] on body "/ ​ Add Task Dr. Bert Ellsworth Nectar Messages Appts Labs Imaging Inventory Ta…" at bounding box center [425, 218] width 851 height 437
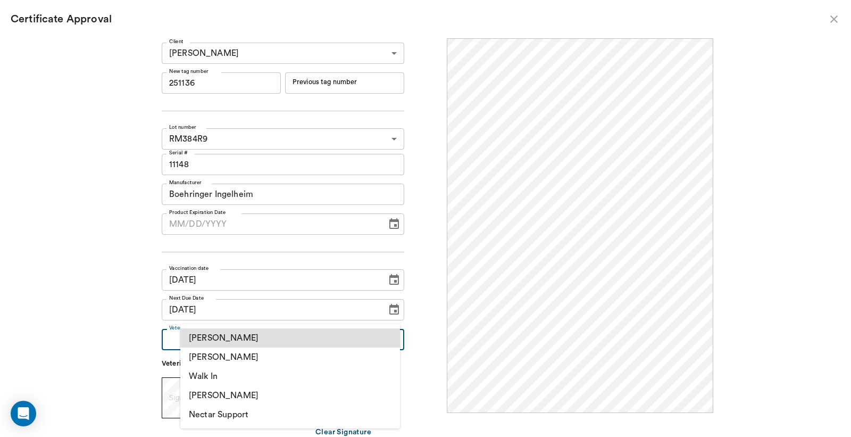
click at [229, 354] on li "[PERSON_NAME]" at bounding box center [290, 356] width 220 height 19
type input "63ec2f075fda476ae8351a4d"
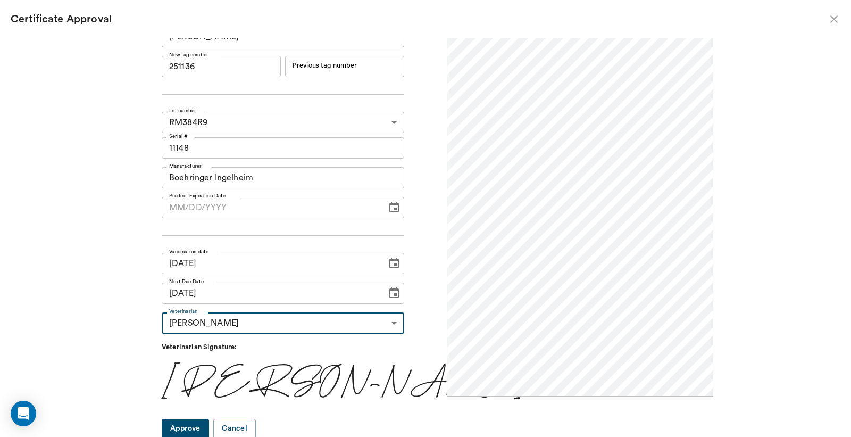
scroll to position [18, 0]
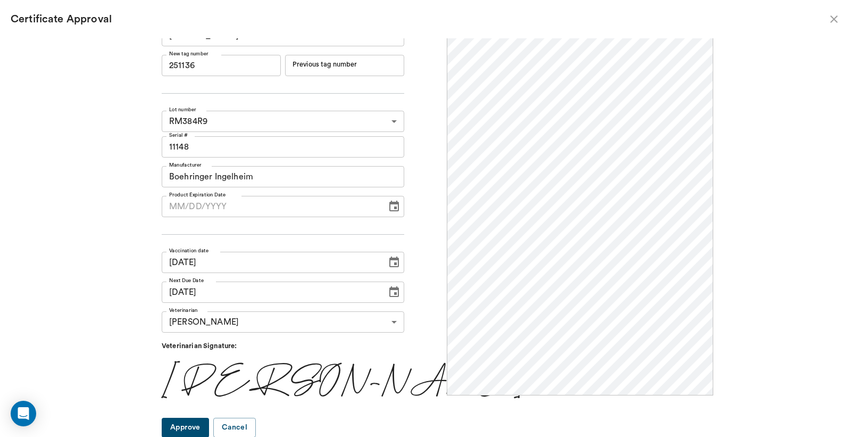
click at [200, 427] on button "Approve" at bounding box center [185, 427] width 47 height 20
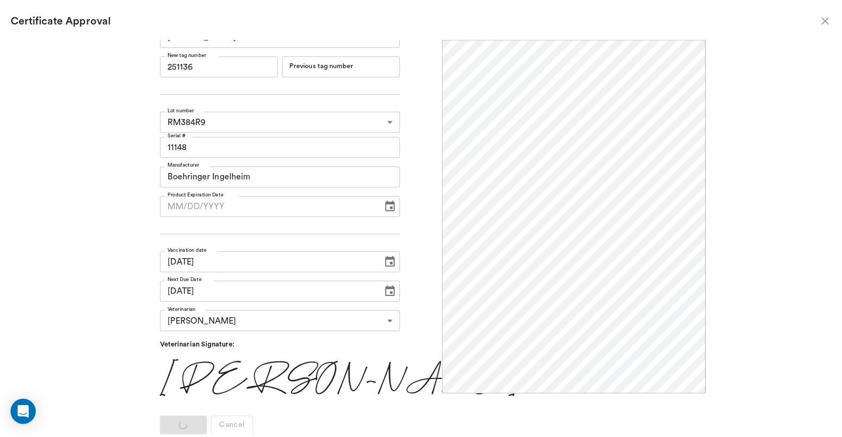
scroll to position [0, 0]
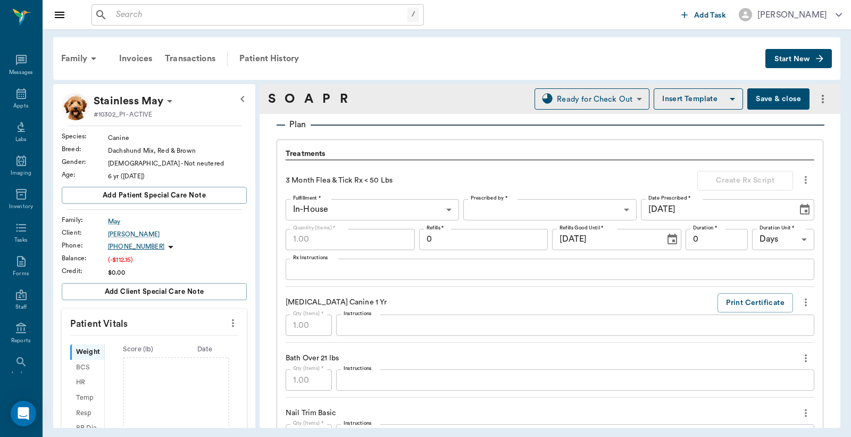
click at [774, 105] on button "Save & close" at bounding box center [778, 98] width 62 height 21
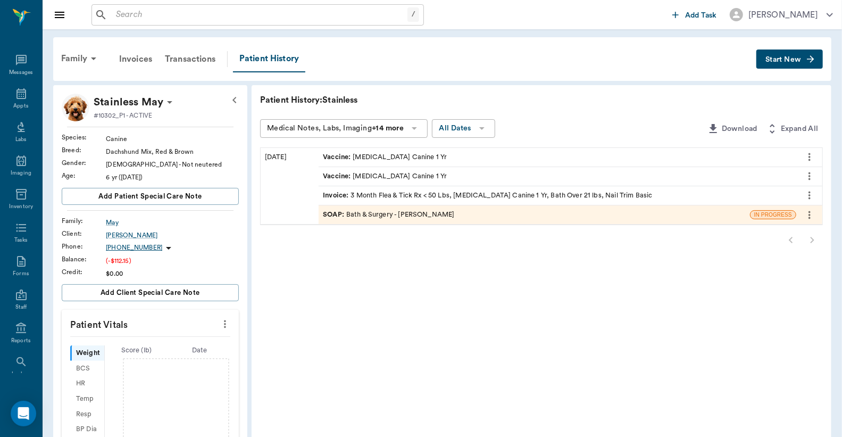
click at [420, 195] on div "Invoice : 3 Month Flea & Tick Rx < 50 Lbs, Rabies Vaccination Canine 1 Yr, Bath…" at bounding box center [487, 195] width 329 height 10
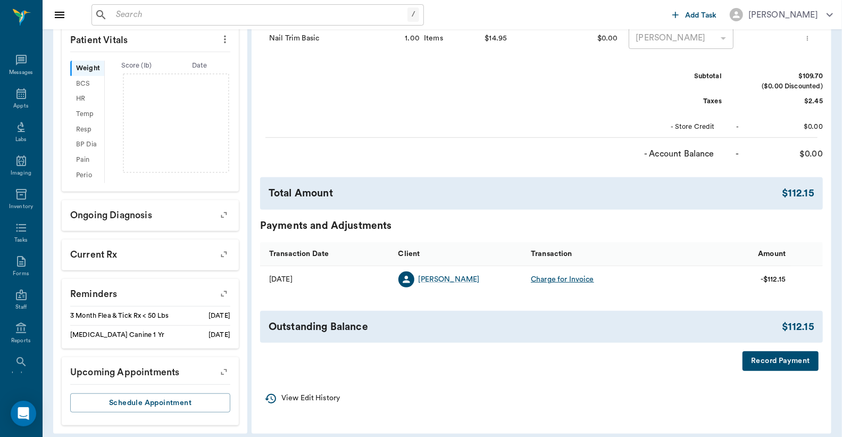
scroll to position [293, 0]
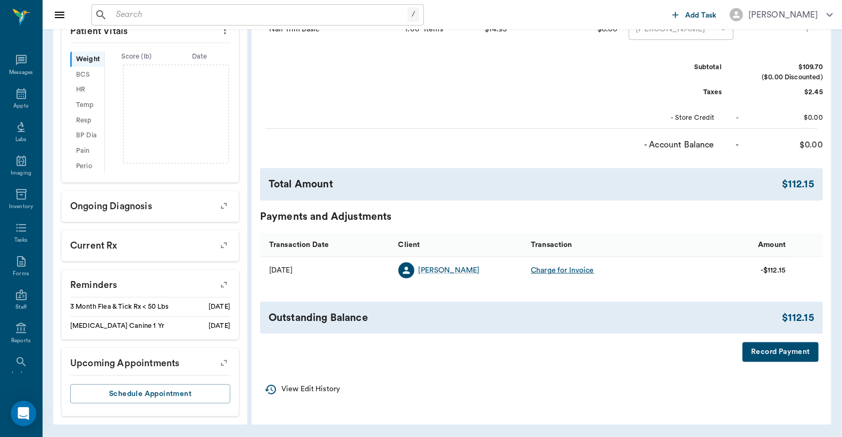
click at [766, 348] on button "Record Payment" at bounding box center [780, 352] width 76 height 20
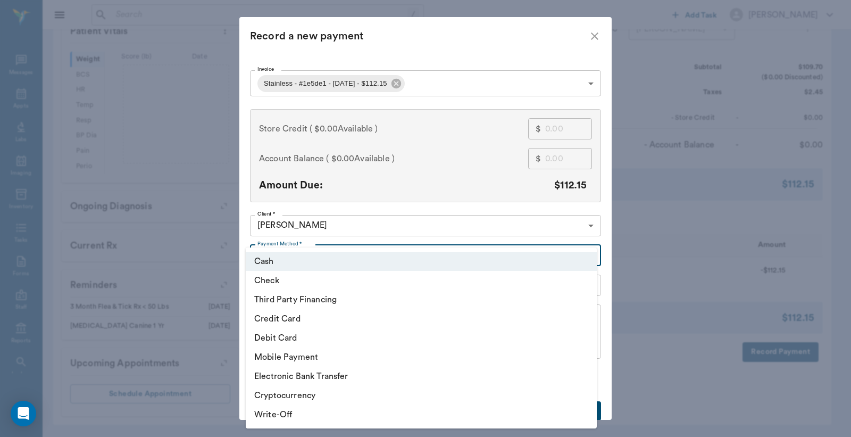
click at [316, 252] on body "/ ​ Add Task Dr. Bert Ellsworth Nectar Messages Appts Labs Imaging Inventory Ta…" at bounding box center [425, 72] width 851 height 729
click at [304, 341] on li "Debit Card" at bounding box center [421, 337] width 351 height 19
type input "DEBIT_CARD"
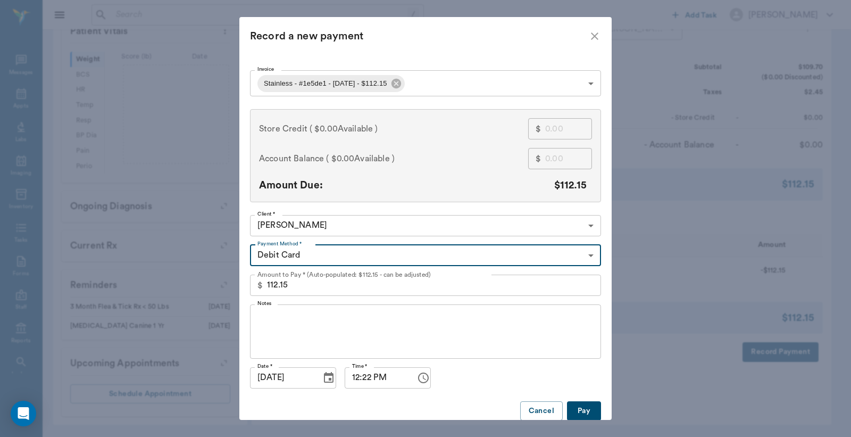
click at [574, 408] on button "Pay" at bounding box center [584, 411] width 34 height 20
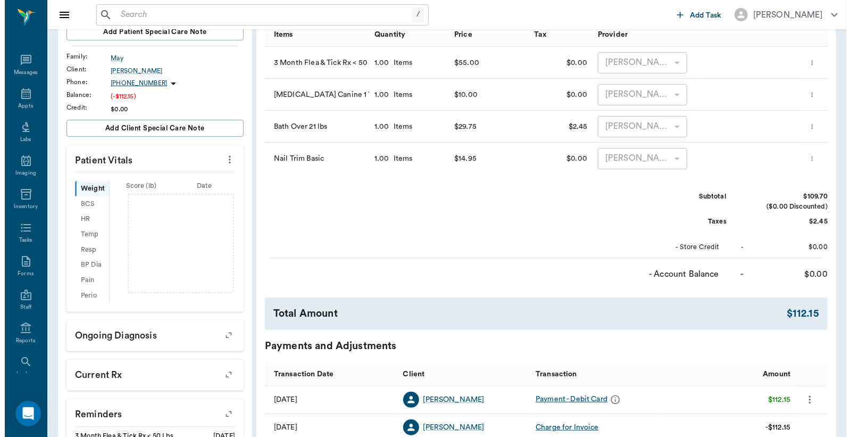
scroll to position [0, 0]
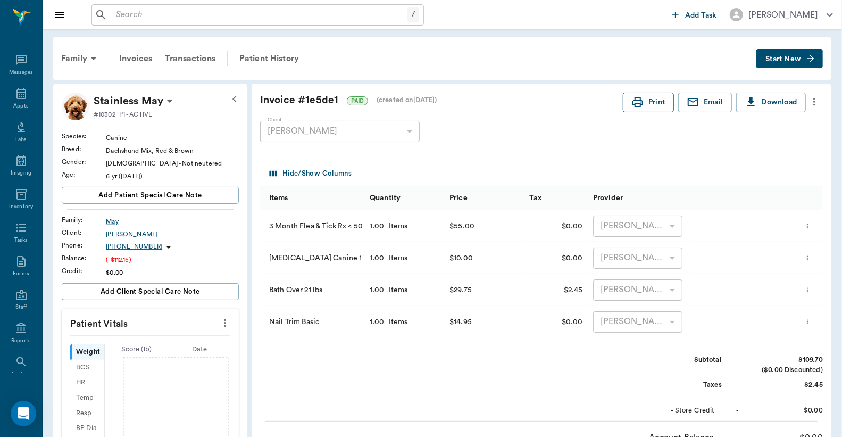
click at [652, 103] on button "Print" at bounding box center [648, 103] width 51 height 20
click at [16, 92] on icon at bounding box center [21, 93] width 10 height 11
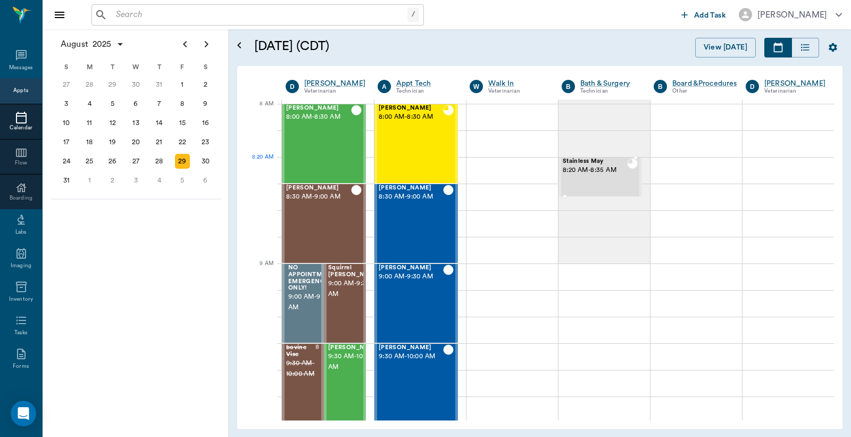
click at [587, 163] on span "Stainless May" at bounding box center [595, 161] width 64 height 7
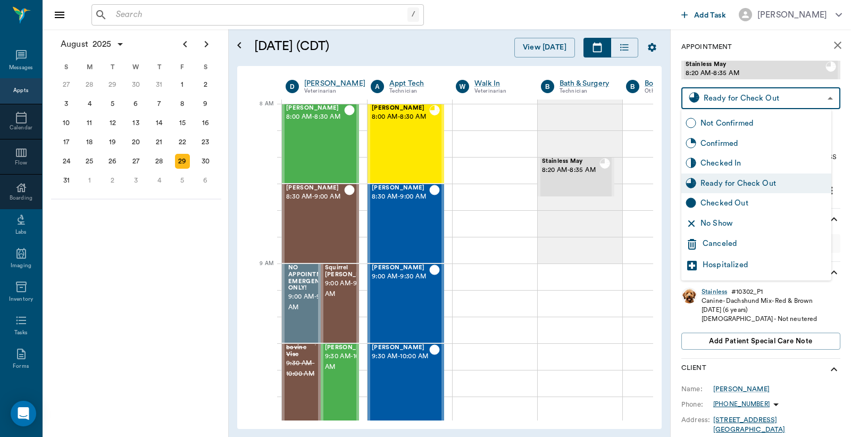
click at [803, 100] on body "/ ​ Add Task Dr. Bert Ellsworth Nectar Messages Appts Calendar Flow Boarding La…" at bounding box center [425, 218] width 851 height 437
click at [730, 205] on div "Checked Out" at bounding box center [763, 203] width 127 height 12
type input "CHECKED_OUT"
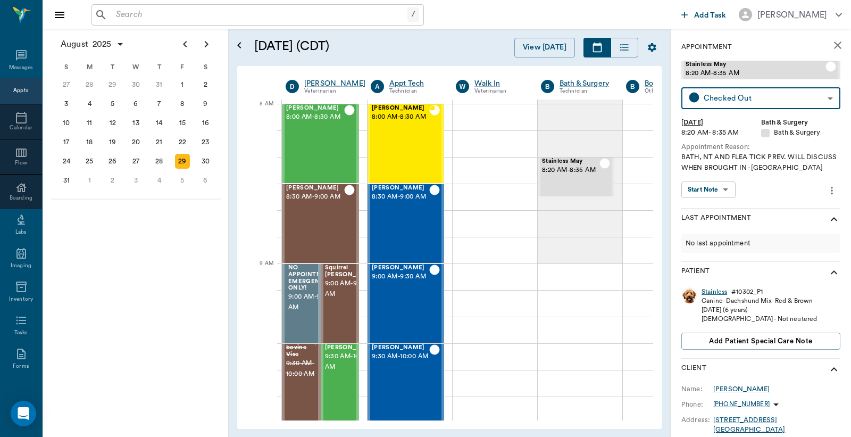
click at [721, 291] on div "Stainless" at bounding box center [714, 291] width 26 height 9
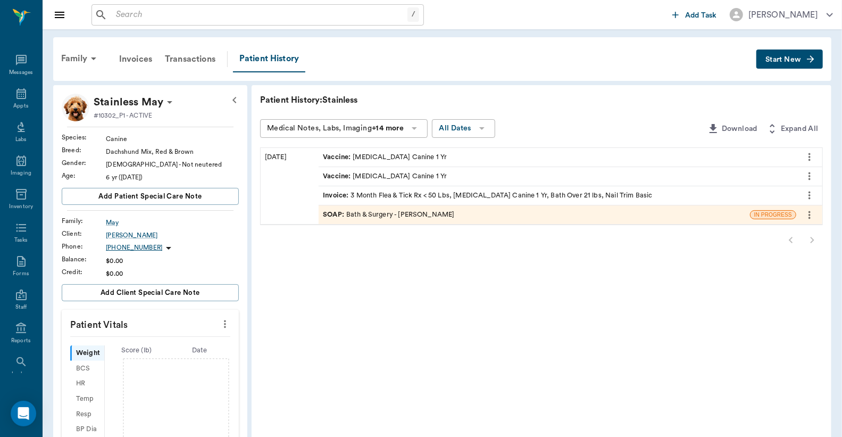
click at [419, 216] on div "SOAP : Bath & Surgery - Daniel Virnala" at bounding box center [388, 215] width 131 height 10
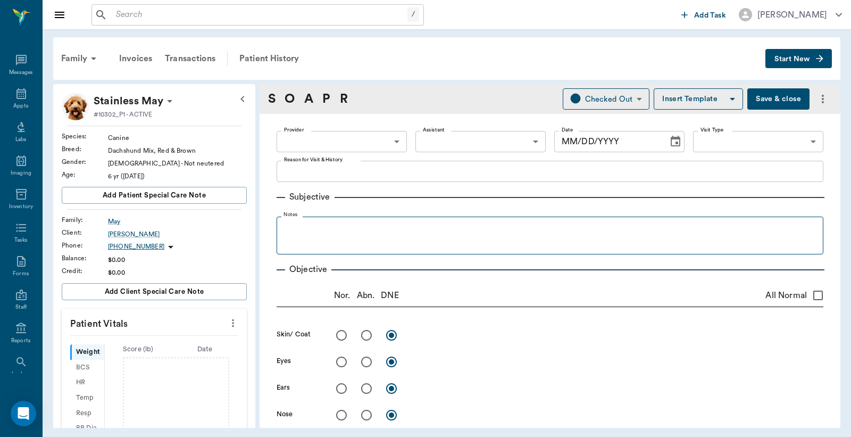
type input "642ef10e332a41444de2bad1"
type input "67479aab0de4f58b269e34fc"
type textarea "BATH, NT AND FLEA TICK PREV. WILL DISCUSS WHEN BROUGHT IN -LORY"
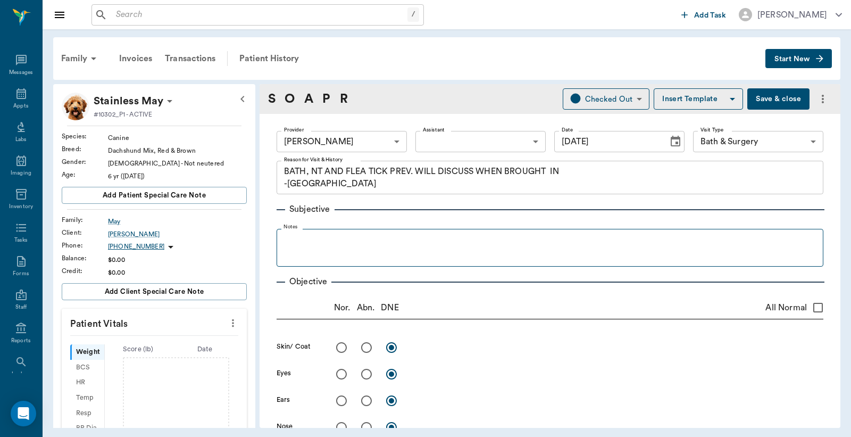
type input "08/29/2025"
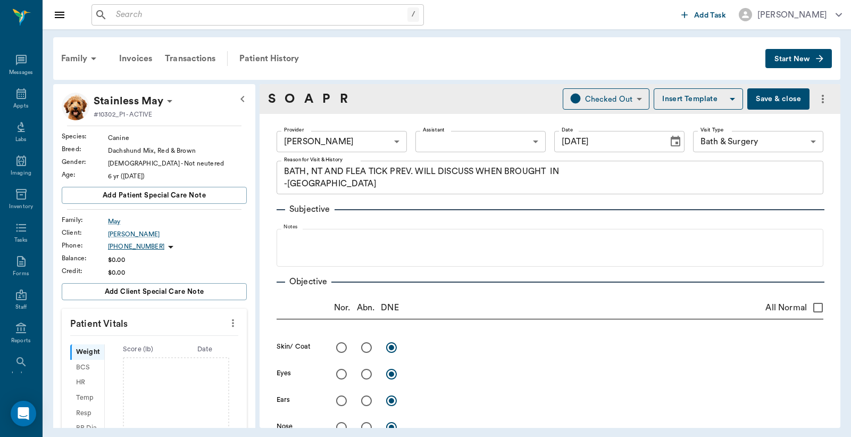
click at [788, 91] on button "Save & close" at bounding box center [778, 98] width 62 height 21
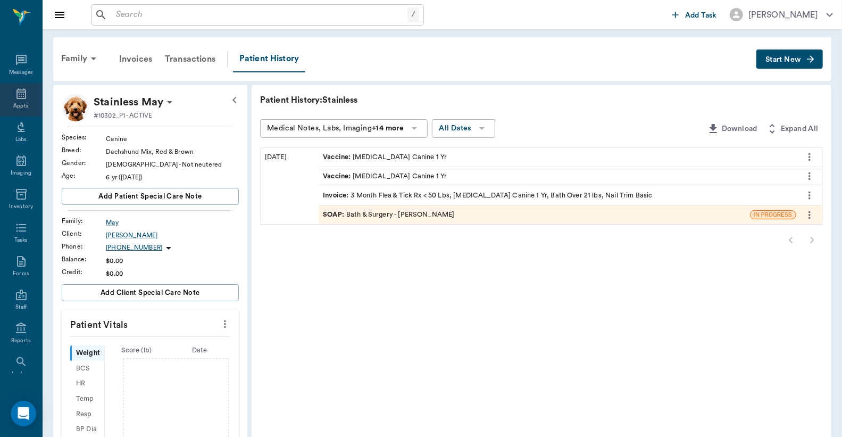
click at [15, 98] on icon at bounding box center [21, 93] width 13 height 13
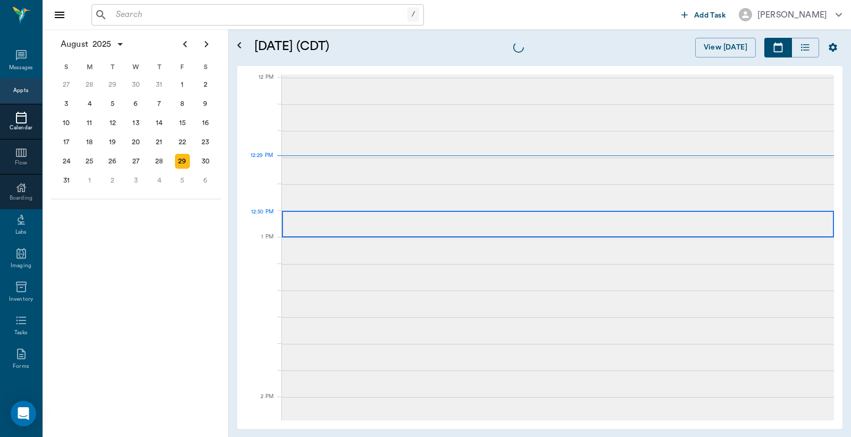
scroll to position [638, 0]
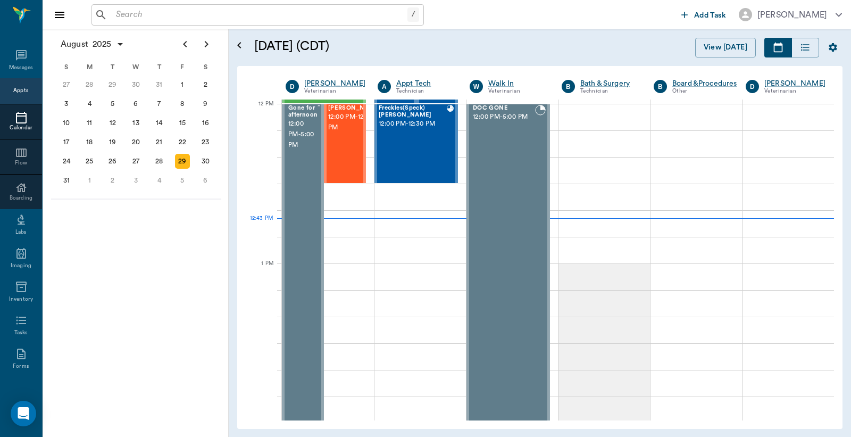
click at [112, 15] on input "text" at bounding box center [260, 14] width 296 height 15
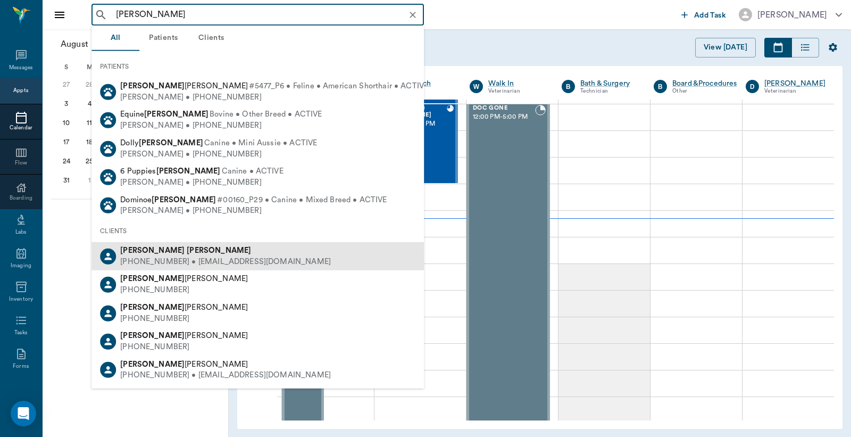
click at [172, 256] on div "(903) 733-6518 • HTHURMANROACH@gmail.com" at bounding box center [225, 261] width 211 height 11
type input "Heather Roach"
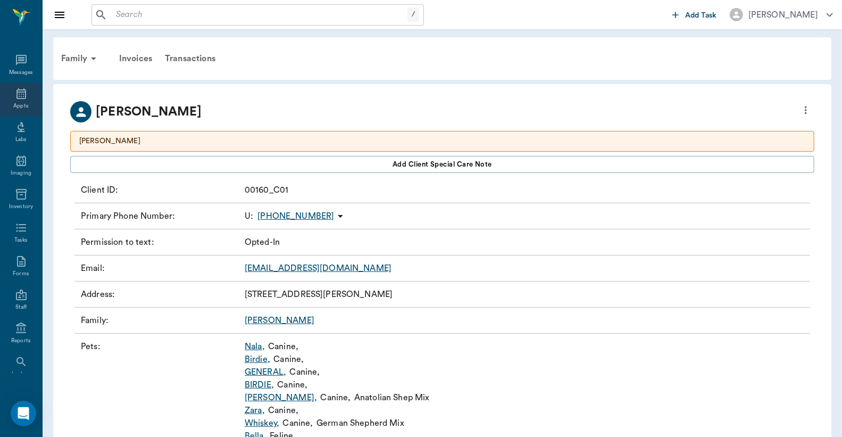
click at [19, 99] on div "Appts" at bounding box center [21, 100] width 42 height 34
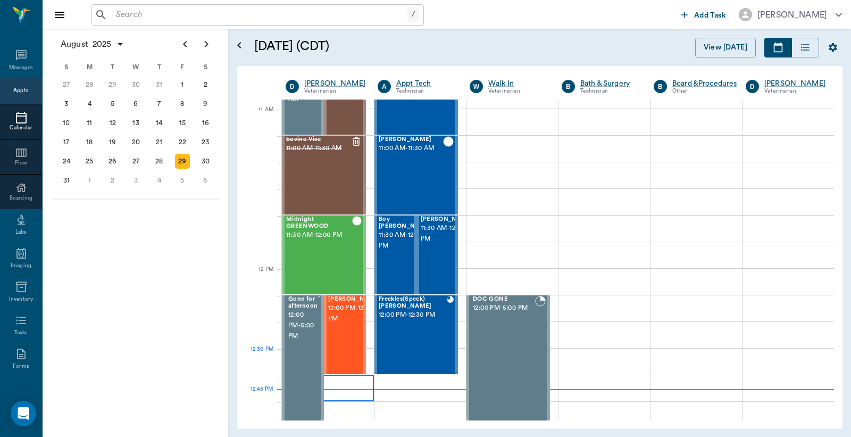
scroll to position [472, 0]
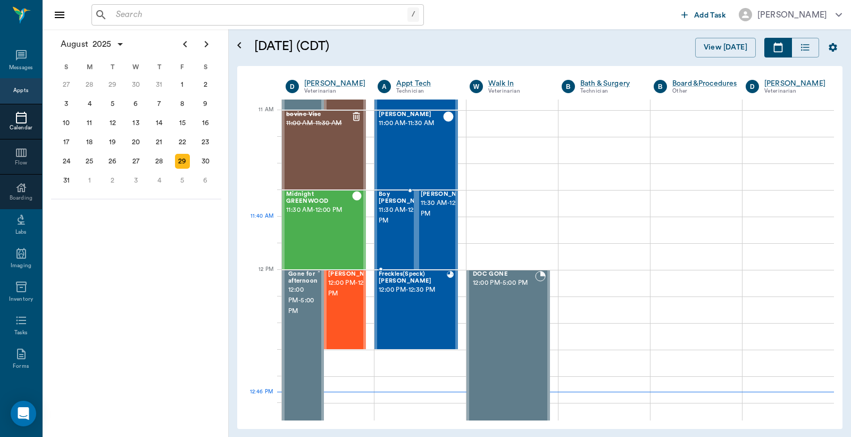
click at [385, 226] on span "11:30 AM - 12:00 PM" at bounding box center [405, 215] width 53 height 21
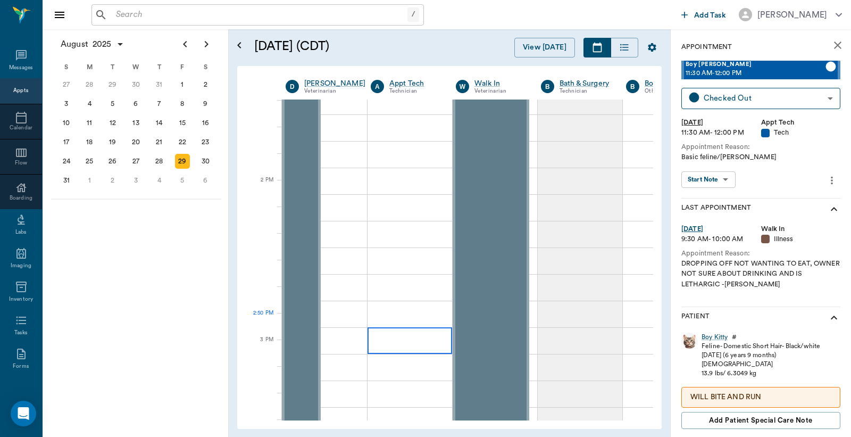
scroll to position [1103, 0]
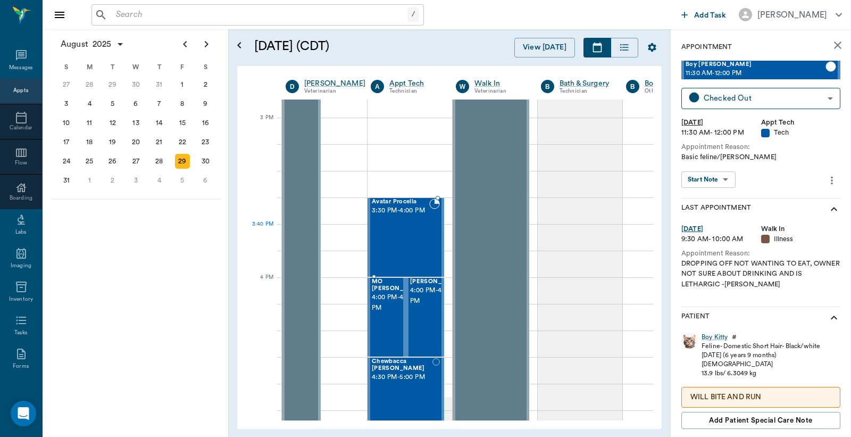
click at [396, 240] on div "Avatar Procella 3:30 PM - 4:00 PM" at bounding box center [400, 237] width 57 height 78
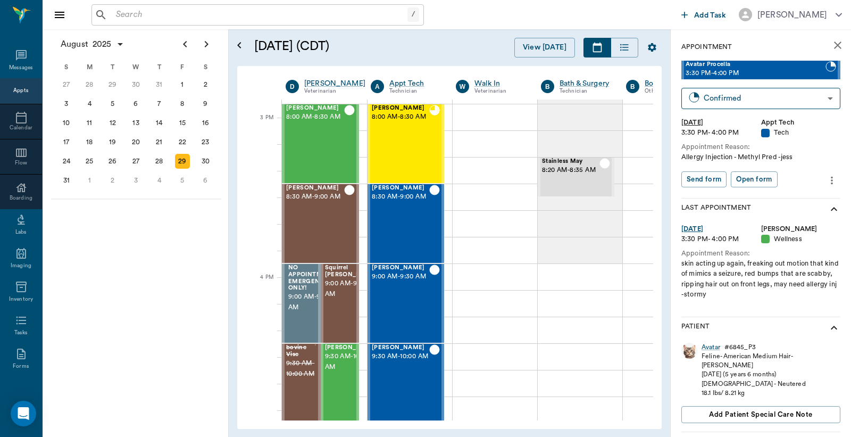
scroll to position [1103, 0]
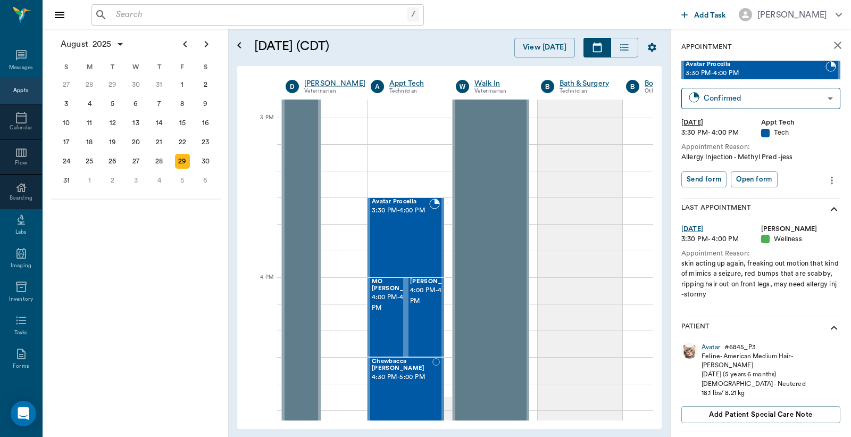
click at [826, 178] on icon "more" at bounding box center [832, 180] width 12 height 13
click at [822, 151] on div at bounding box center [425, 218] width 851 height 437
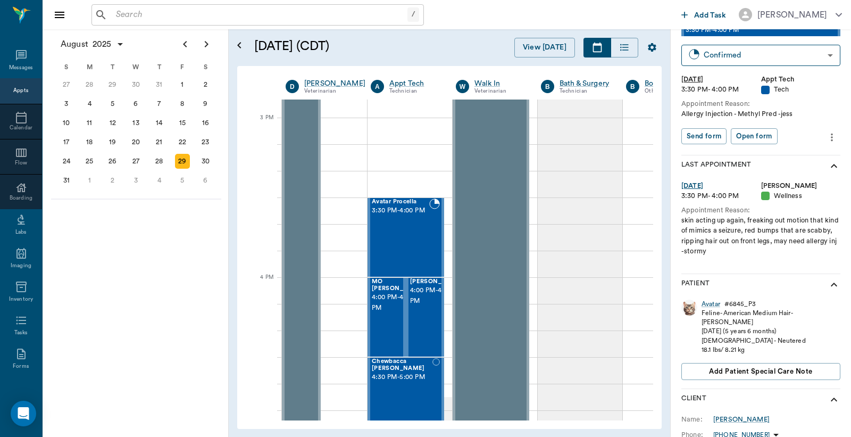
scroll to position [78, 0]
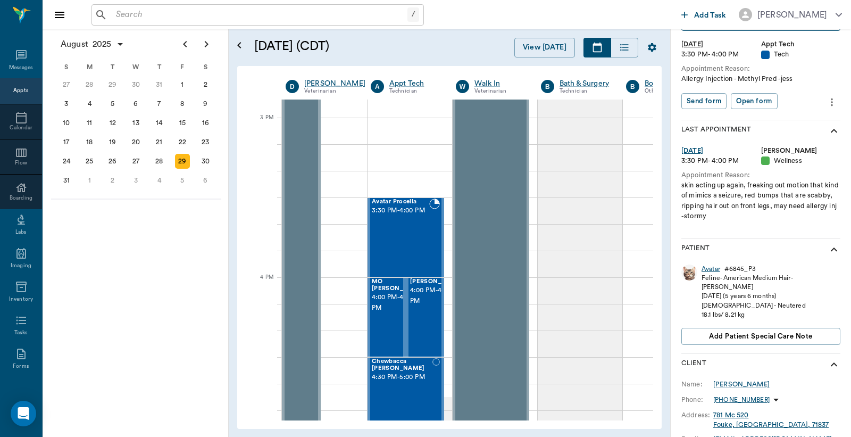
click at [709, 268] on div "Avatar" at bounding box center [710, 268] width 19 height 9
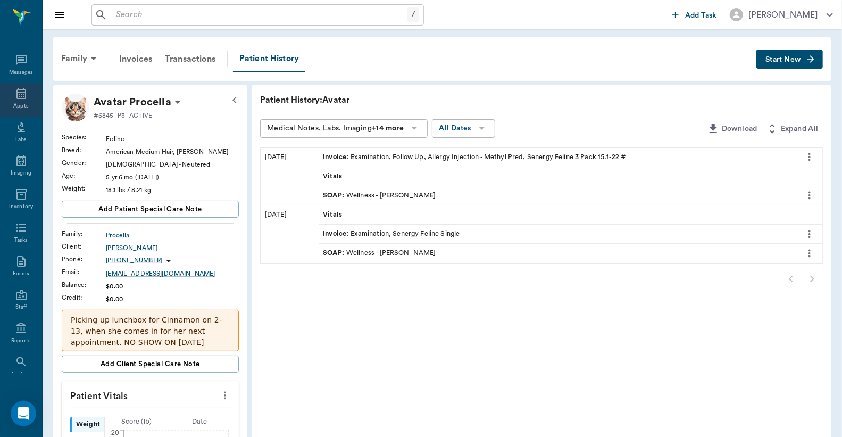
click at [20, 100] on div "Appts" at bounding box center [21, 100] width 42 height 34
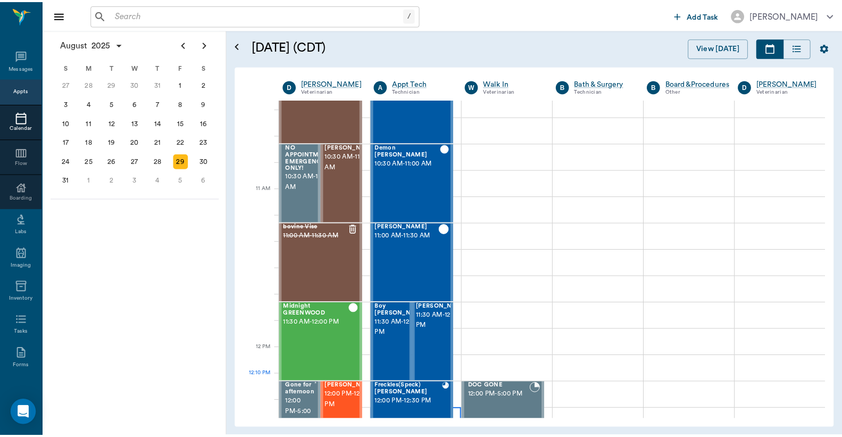
scroll to position [394, 0]
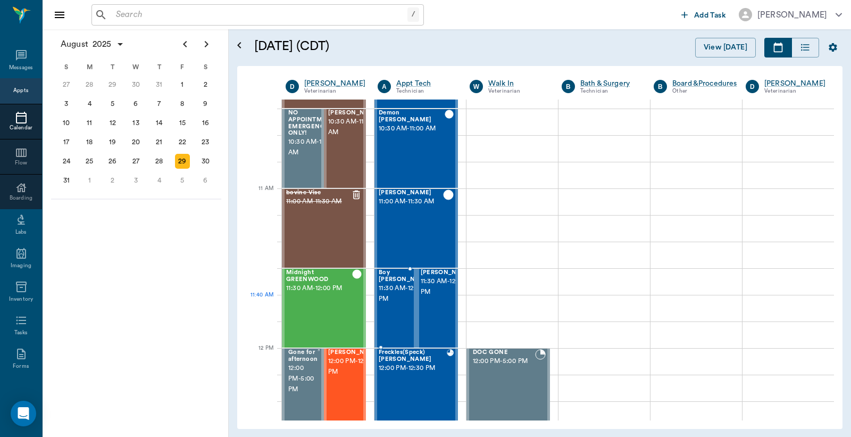
click at [395, 303] on span "11:30 AM - 12:00 PM" at bounding box center [405, 293] width 53 height 21
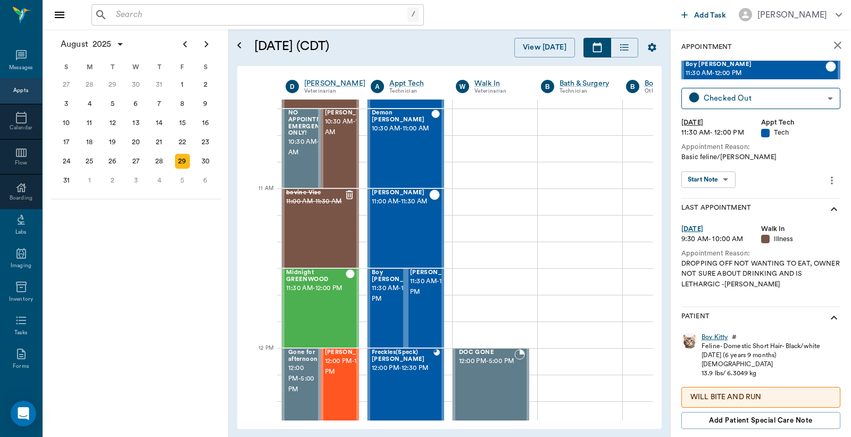
click at [711, 337] on div "Boy Kitty" at bounding box center [714, 336] width 26 height 9
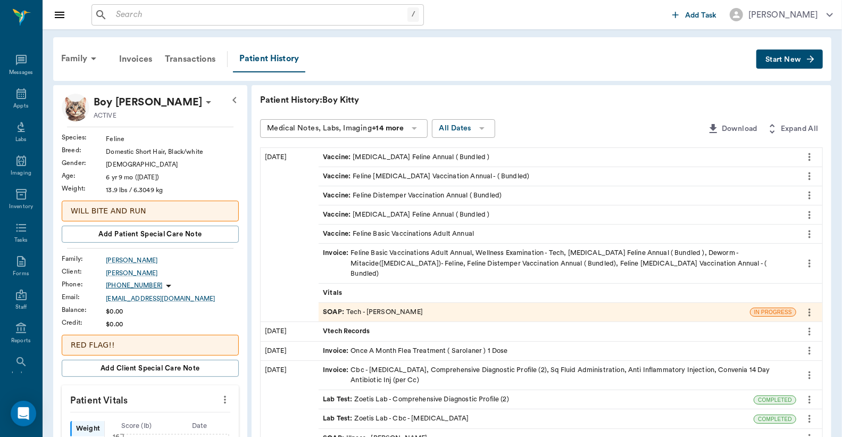
click at [453, 257] on div "Invoice : Feline Basic Vaccinations Adult Annual, Wellness Examination - Tech, …" at bounding box center [557, 263] width 469 height 31
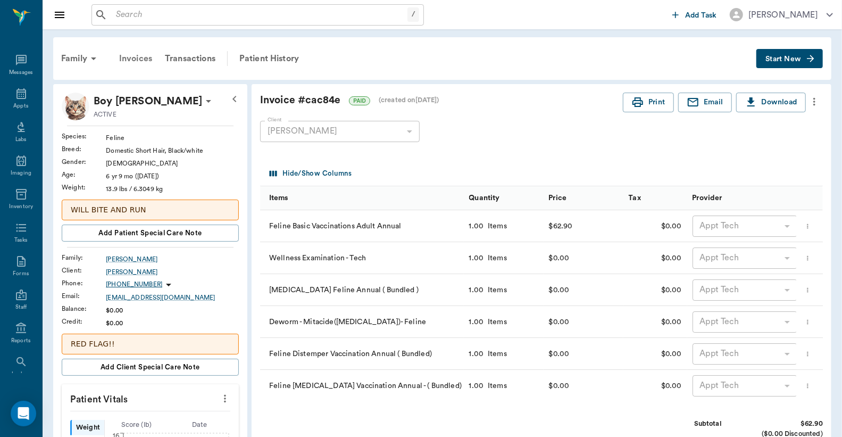
click at [143, 60] on div "Invoices" at bounding box center [136, 59] width 46 height 26
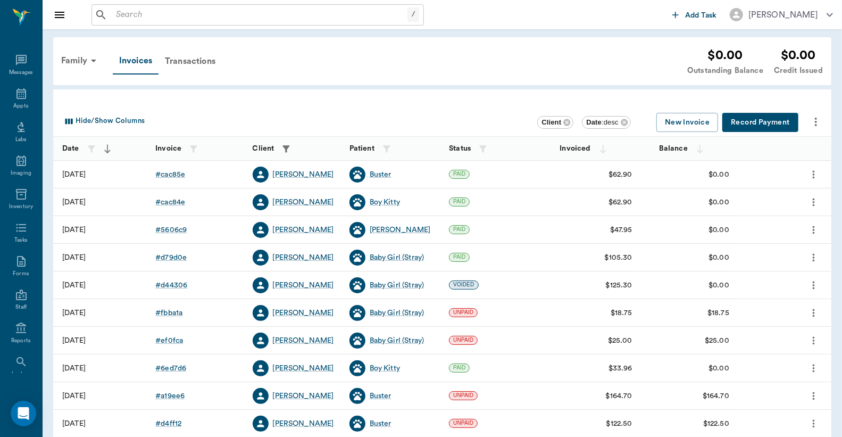
click at [759, 120] on button "Record Payment" at bounding box center [760, 123] width 76 height 20
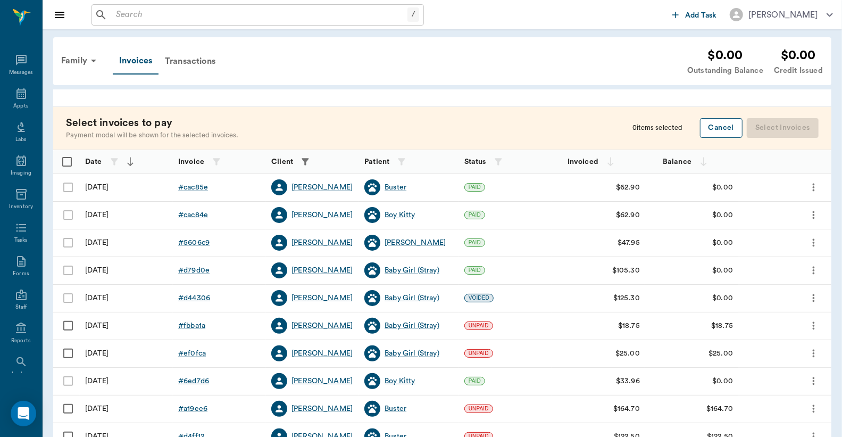
click at [710, 125] on button "Cancel" at bounding box center [721, 128] width 43 height 20
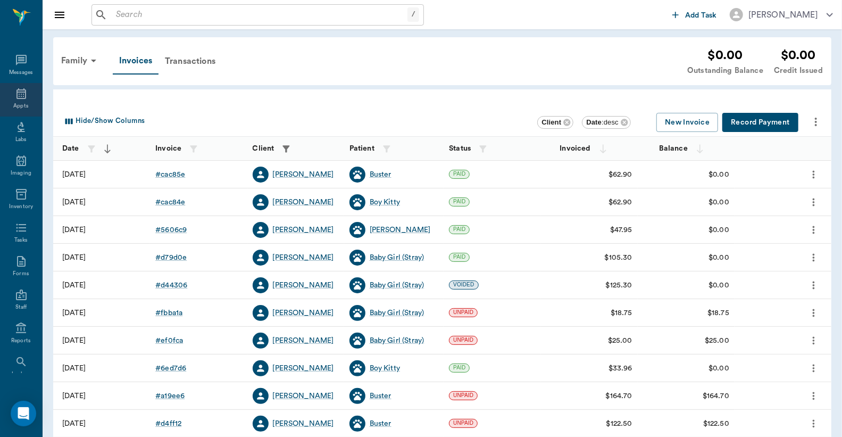
click at [18, 96] on icon at bounding box center [21, 93] width 13 height 13
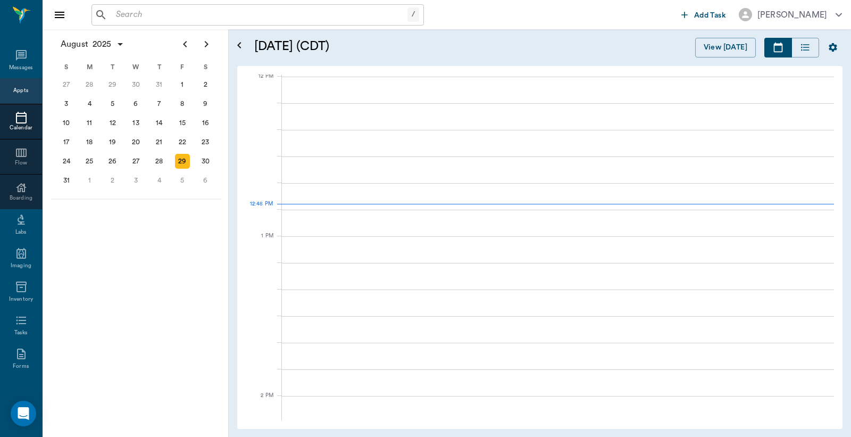
scroll to position [639, 0]
